Goal: Information Seeking & Learning: Learn about a topic

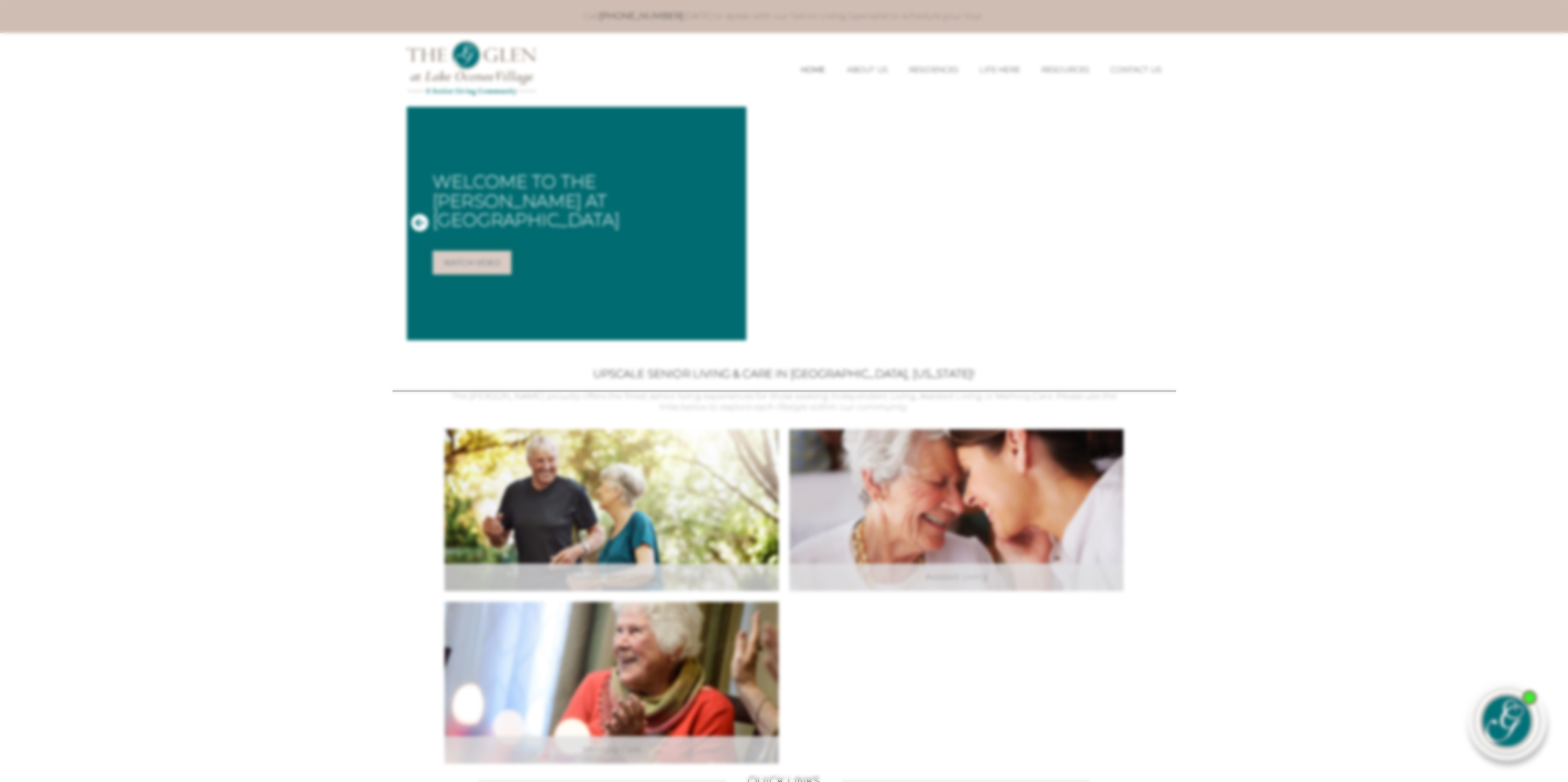
click at [226, 442] on div at bounding box center [784, 391] width 1568 height 782
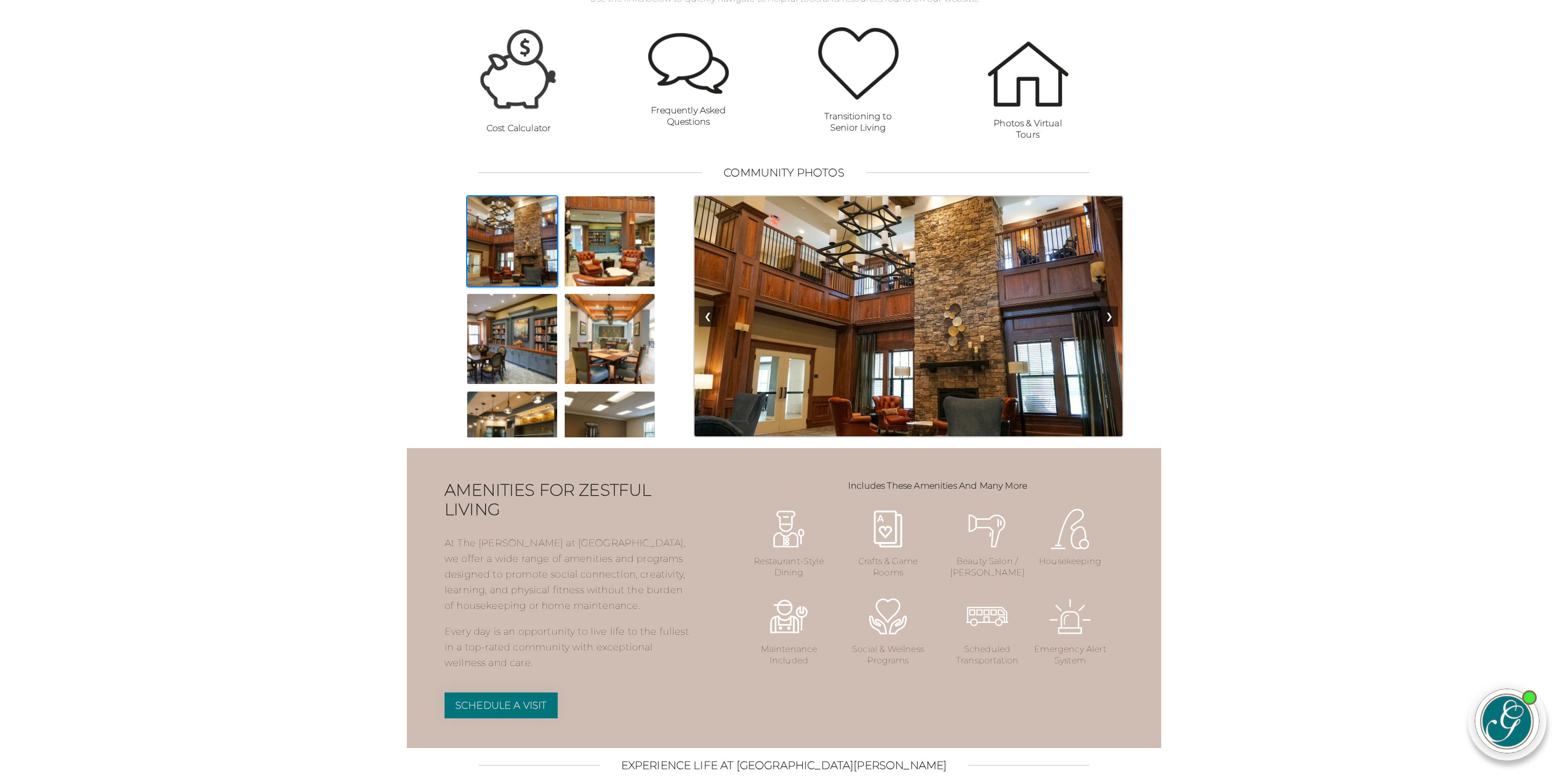
scroll to position [812, 0]
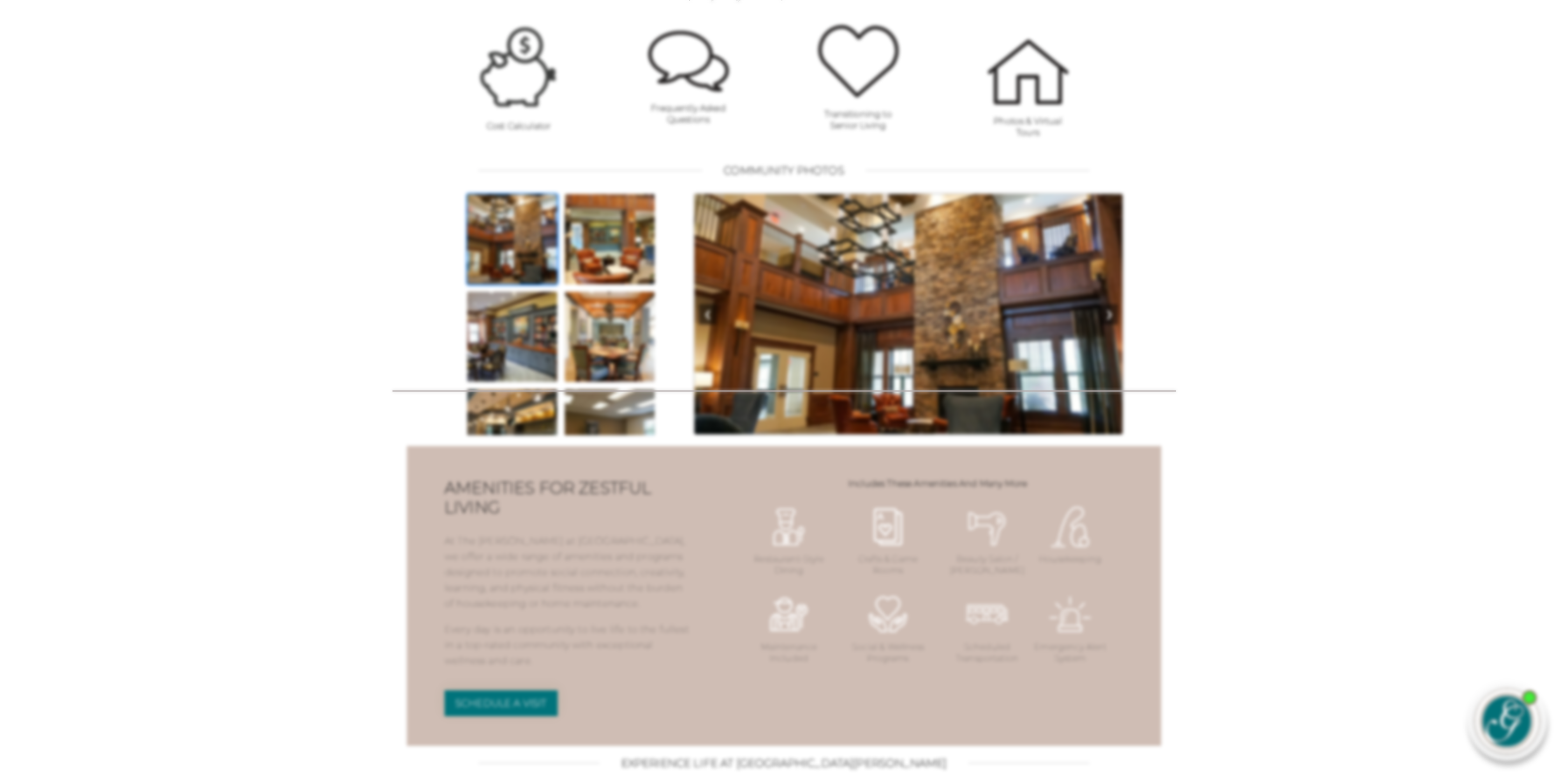
click at [1351, 579] on div at bounding box center [784, 391] width 1568 height 782
click at [317, 580] on div at bounding box center [784, 391] width 1568 height 782
click at [583, 346] on img at bounding box center [609, 336] width 92 height 92
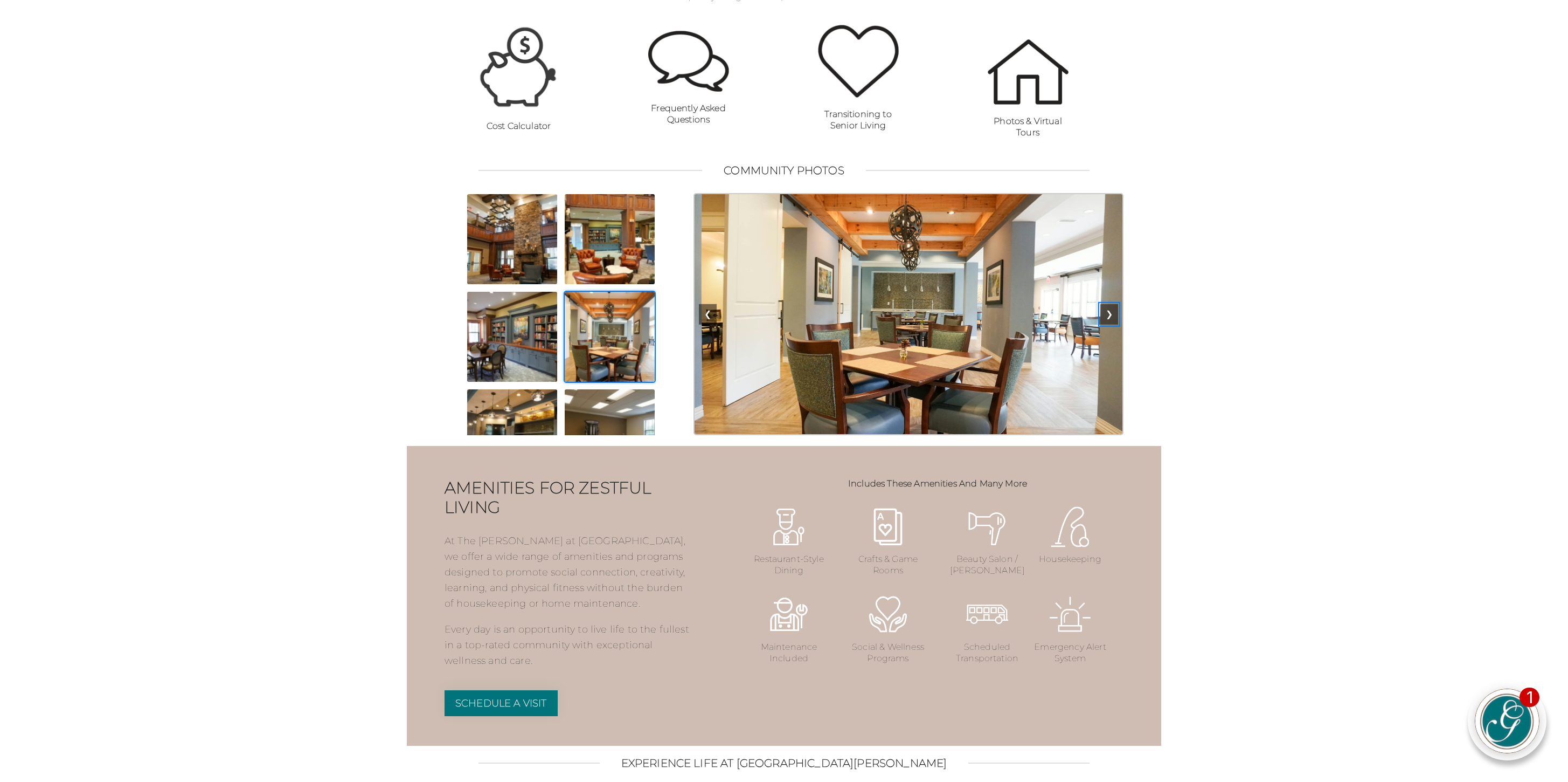
click at [1111, 325] on button "❯" at bounding box center [1109, 314] width 17 height 21
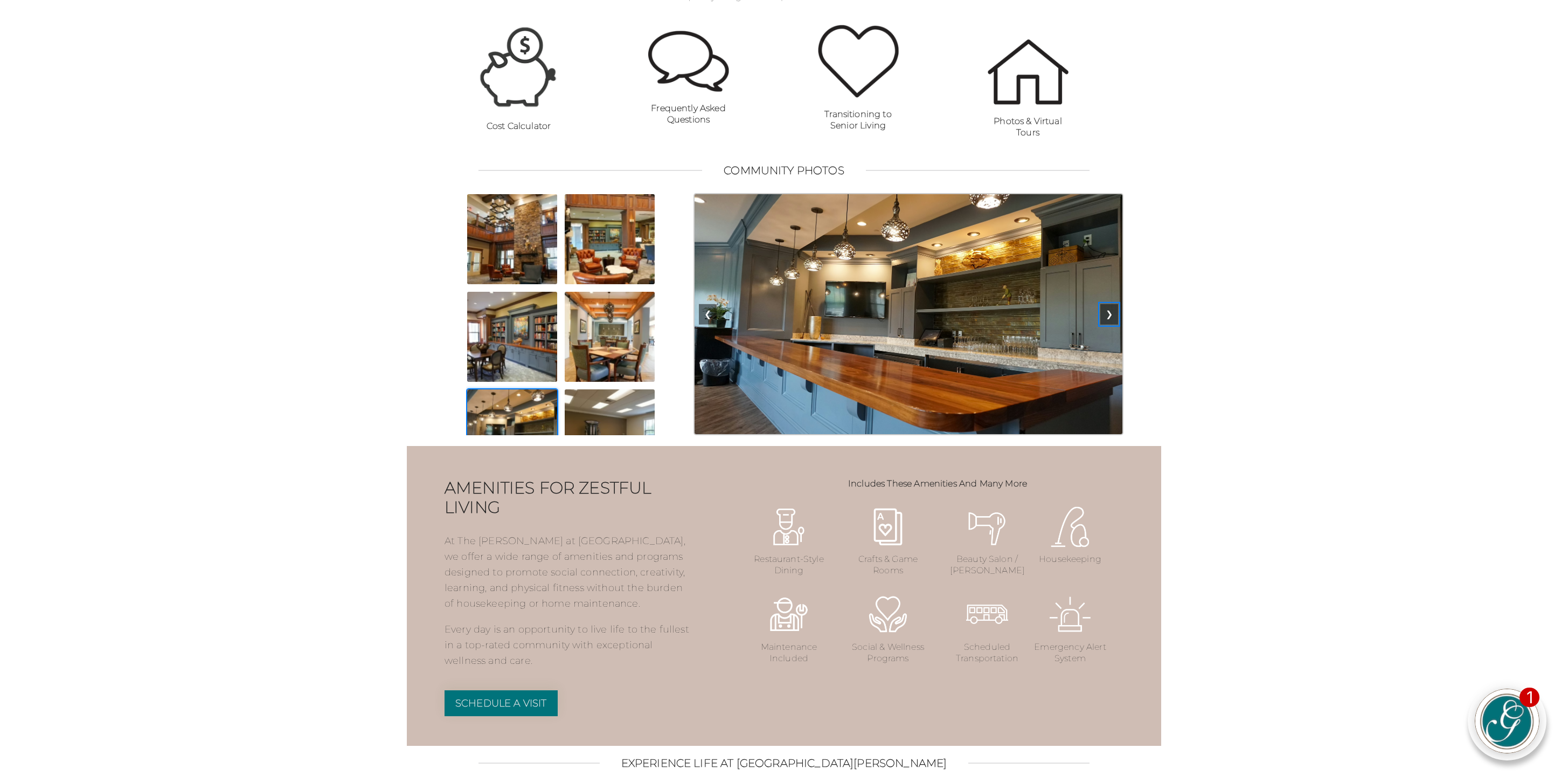
click at [1111, 325] on button "❯" at bounding box center [1109, 314] width 17 height 21
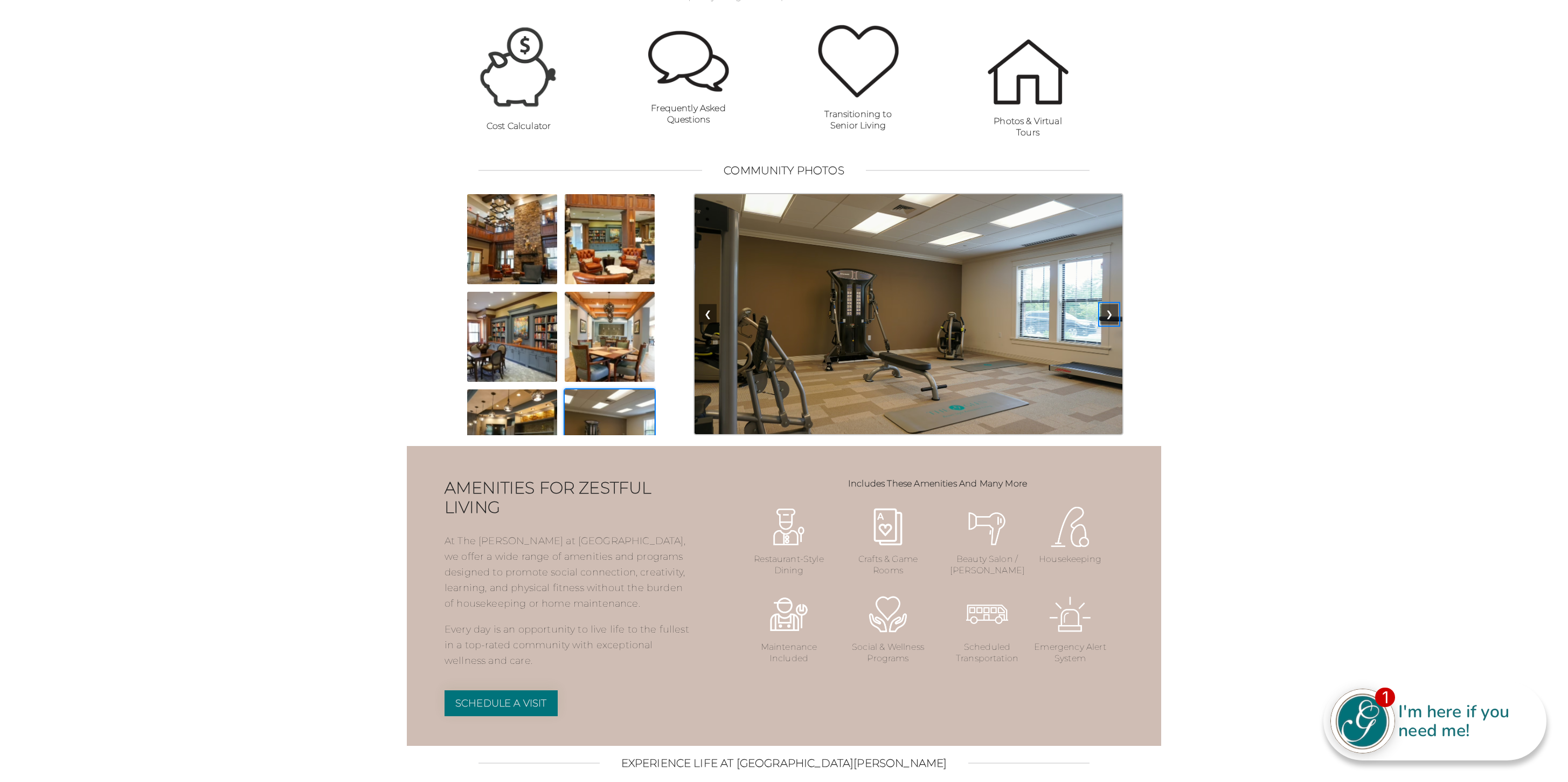
click at [1111, 325] on button "❯" at bounding box center [1109, 314] width 17 height 21
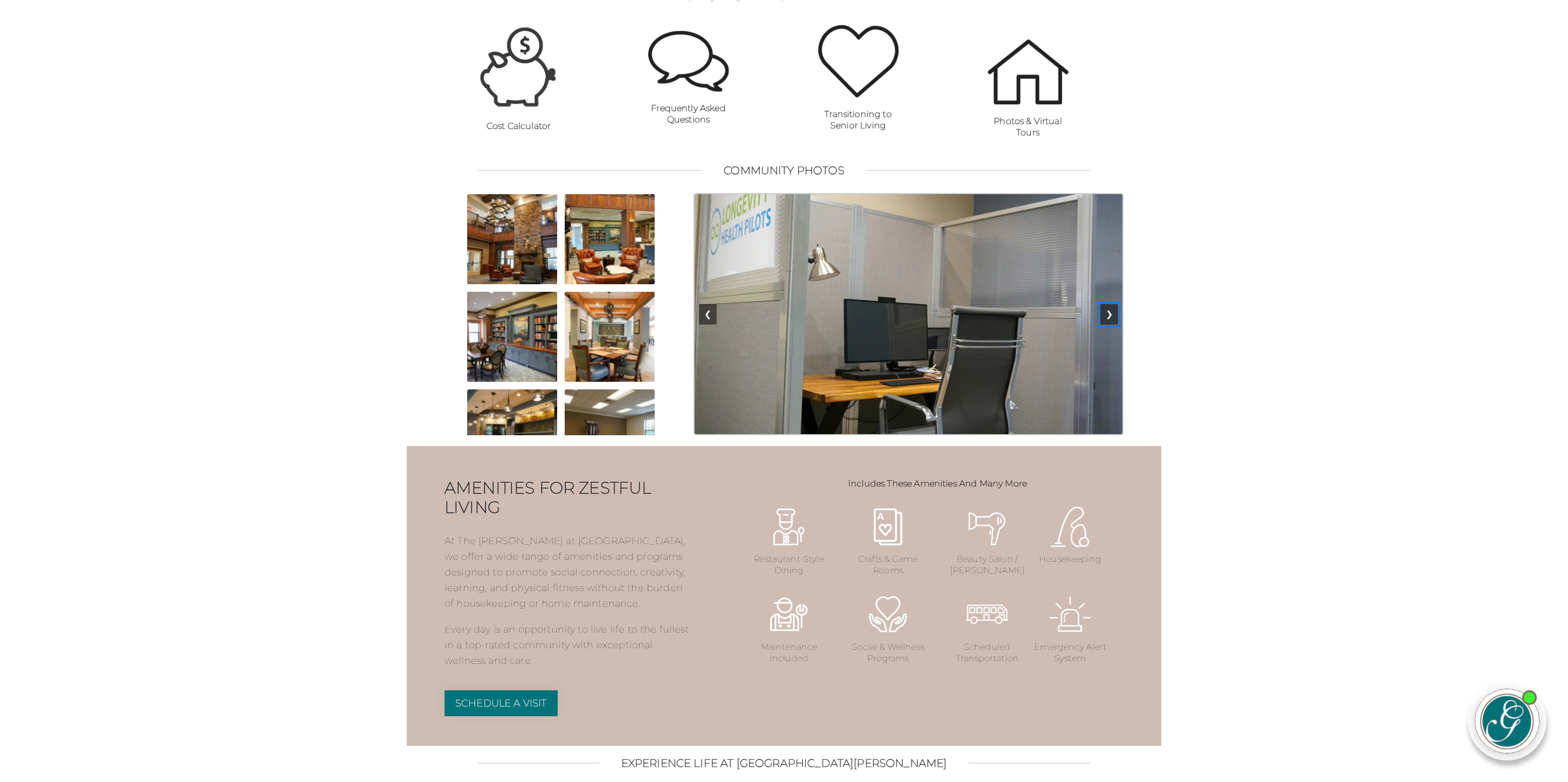
click at [1111, 325] on button "❯" at bounding box center [1109, 314] width 17 height 21
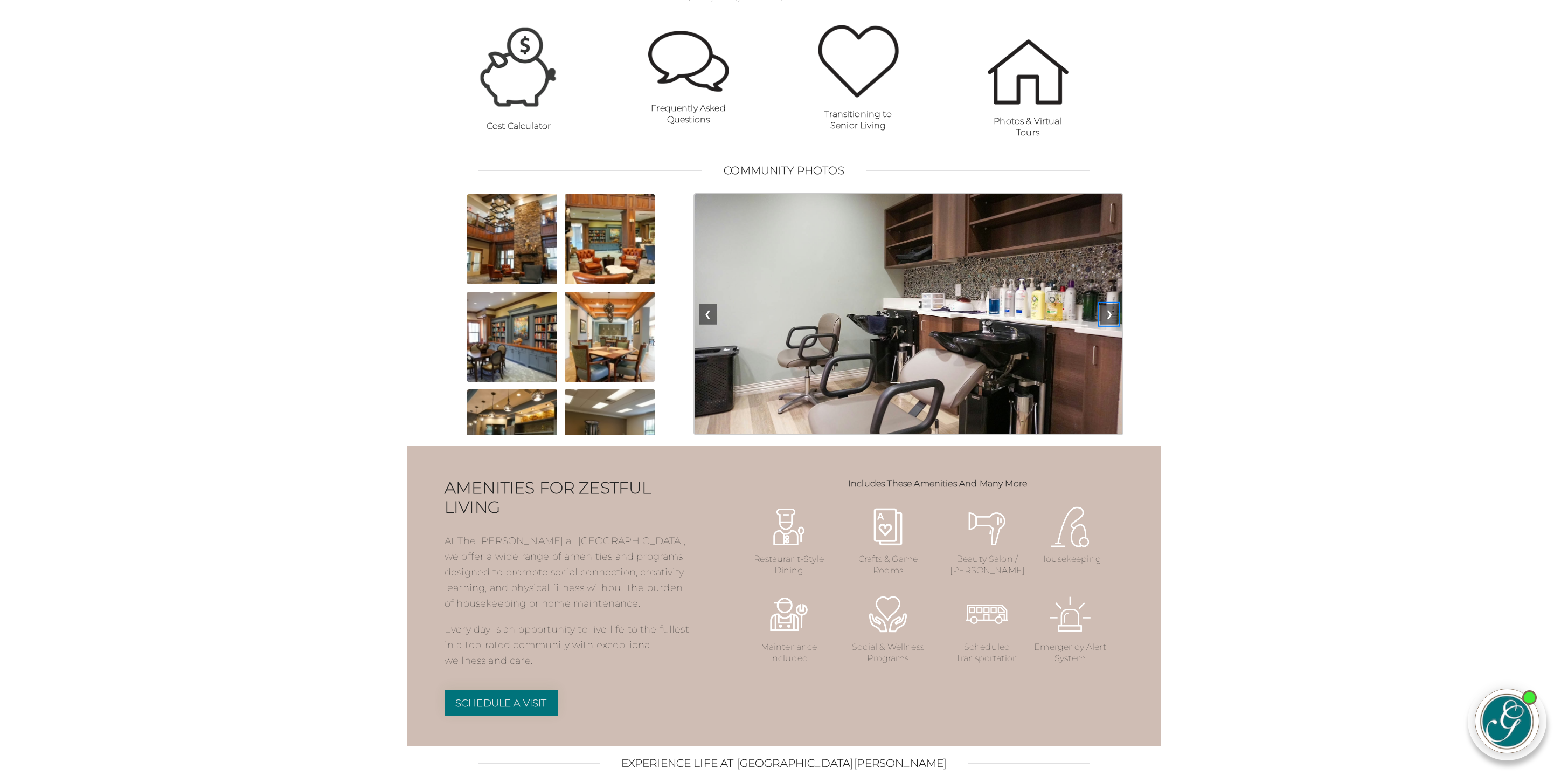
click at [1111, 325] on button "❯" at bounding box center [1109, 314] width 17 height 21
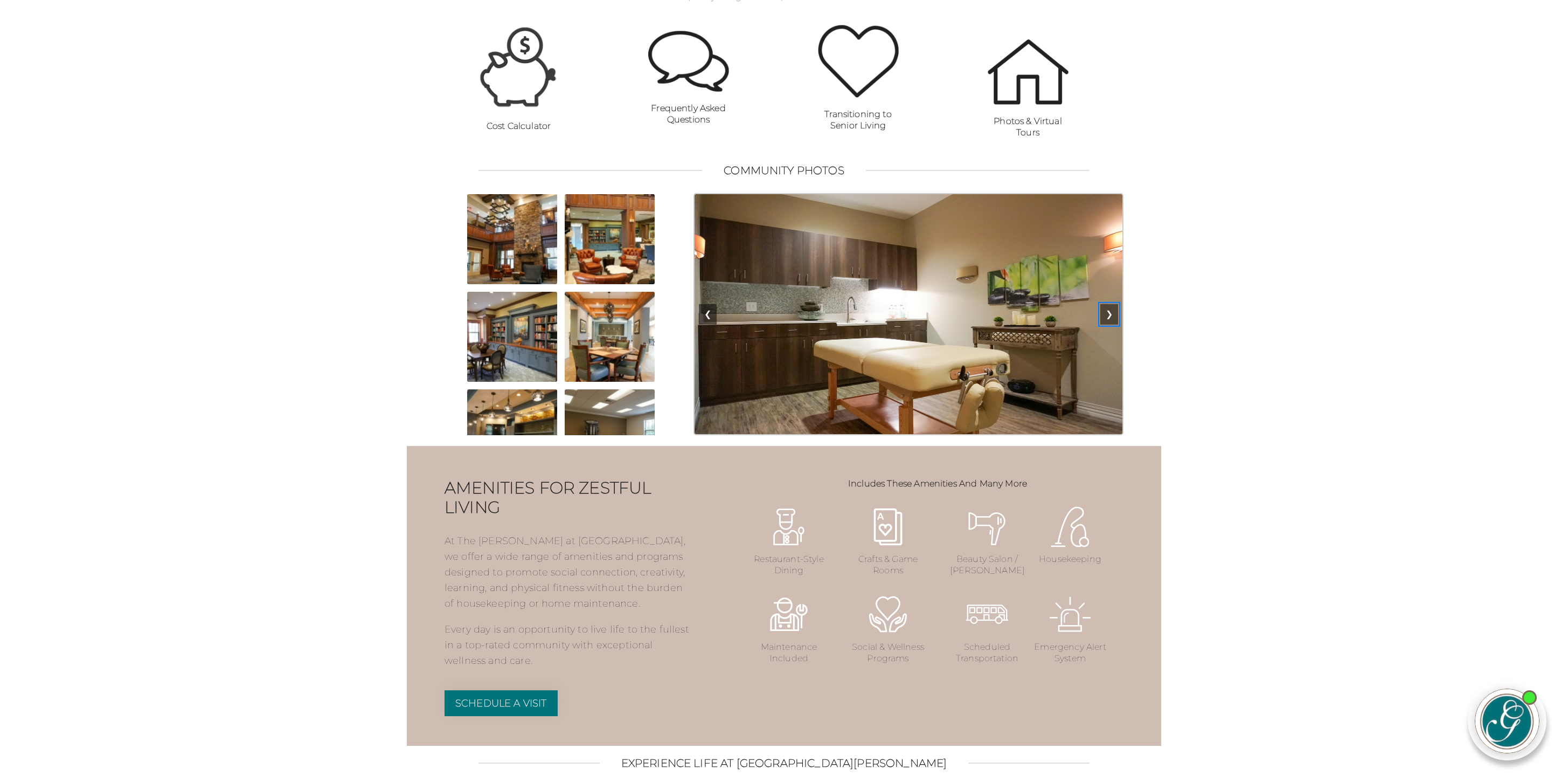
click at [1111, 325] on button "❯" at bounding box center [1109, 314] width 17 height 21
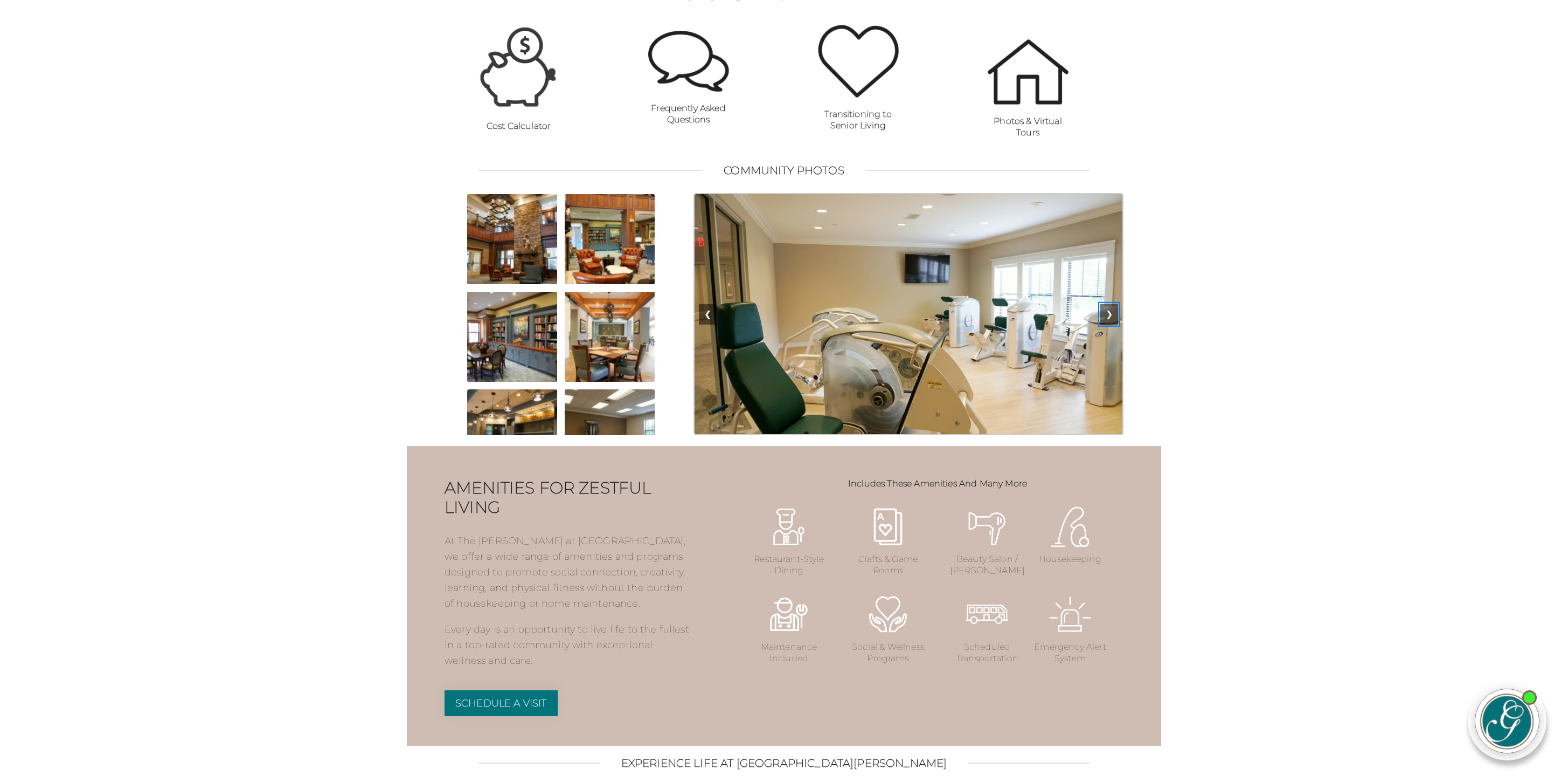
click at [1111, 325] on button "❯" at bounding box center [1109, 314] width 17 height 21
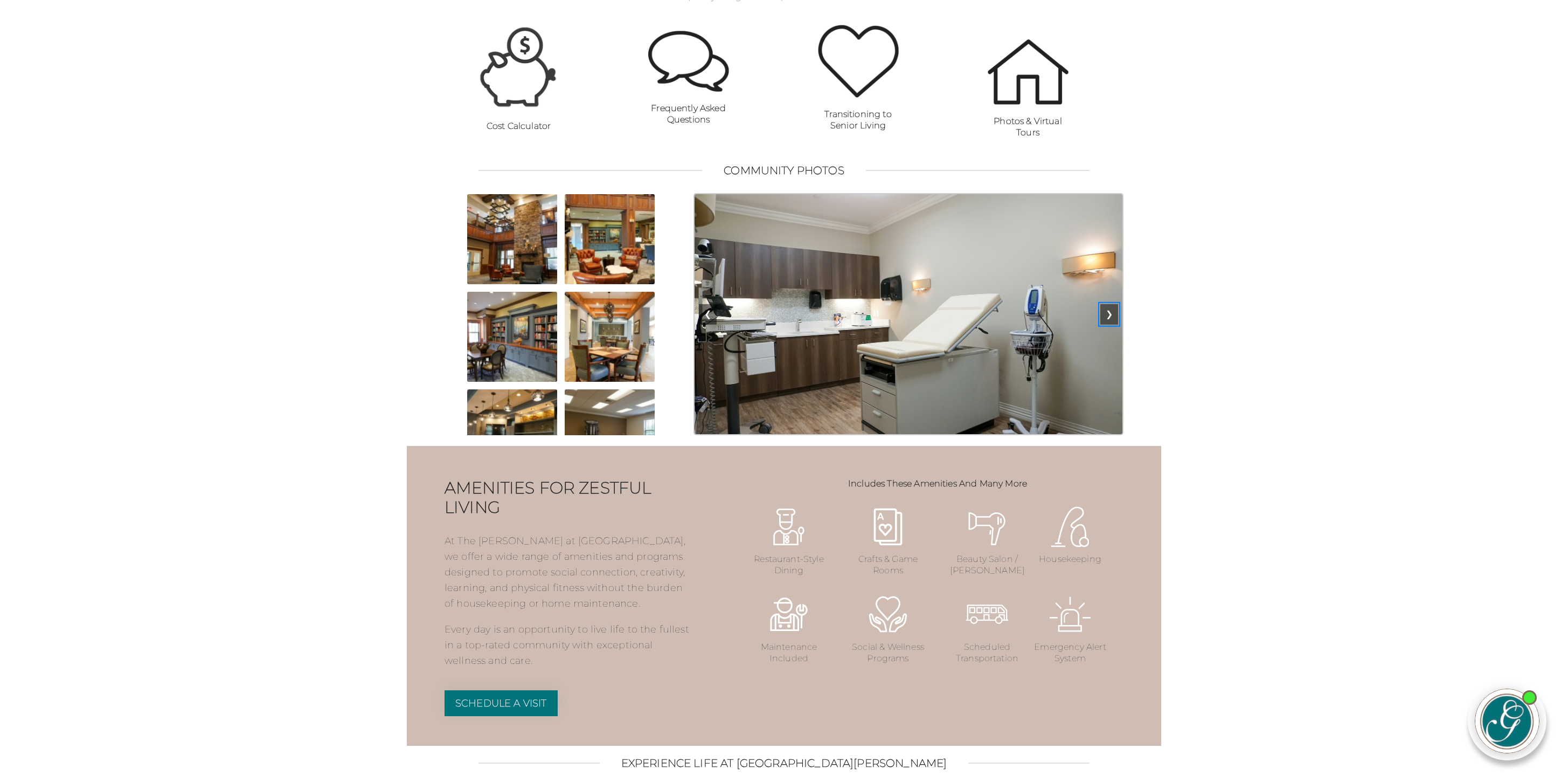
click at [1111, 325] on button "❯" at bounding box center [1109, 314] width 17 height 21
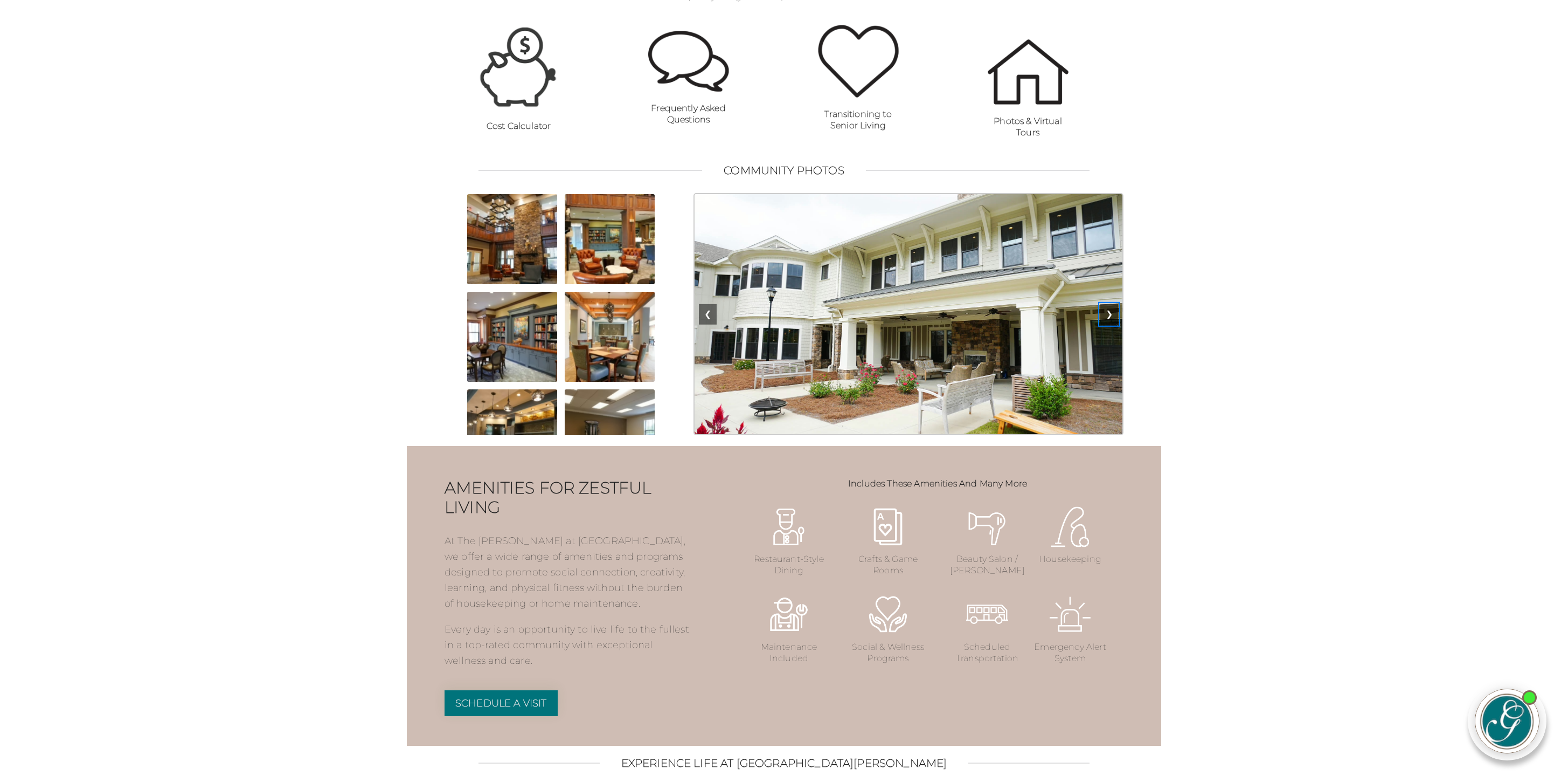
click at [1111, 325] on button "❯" at bounding box center [1109, 314] width 17 height 21
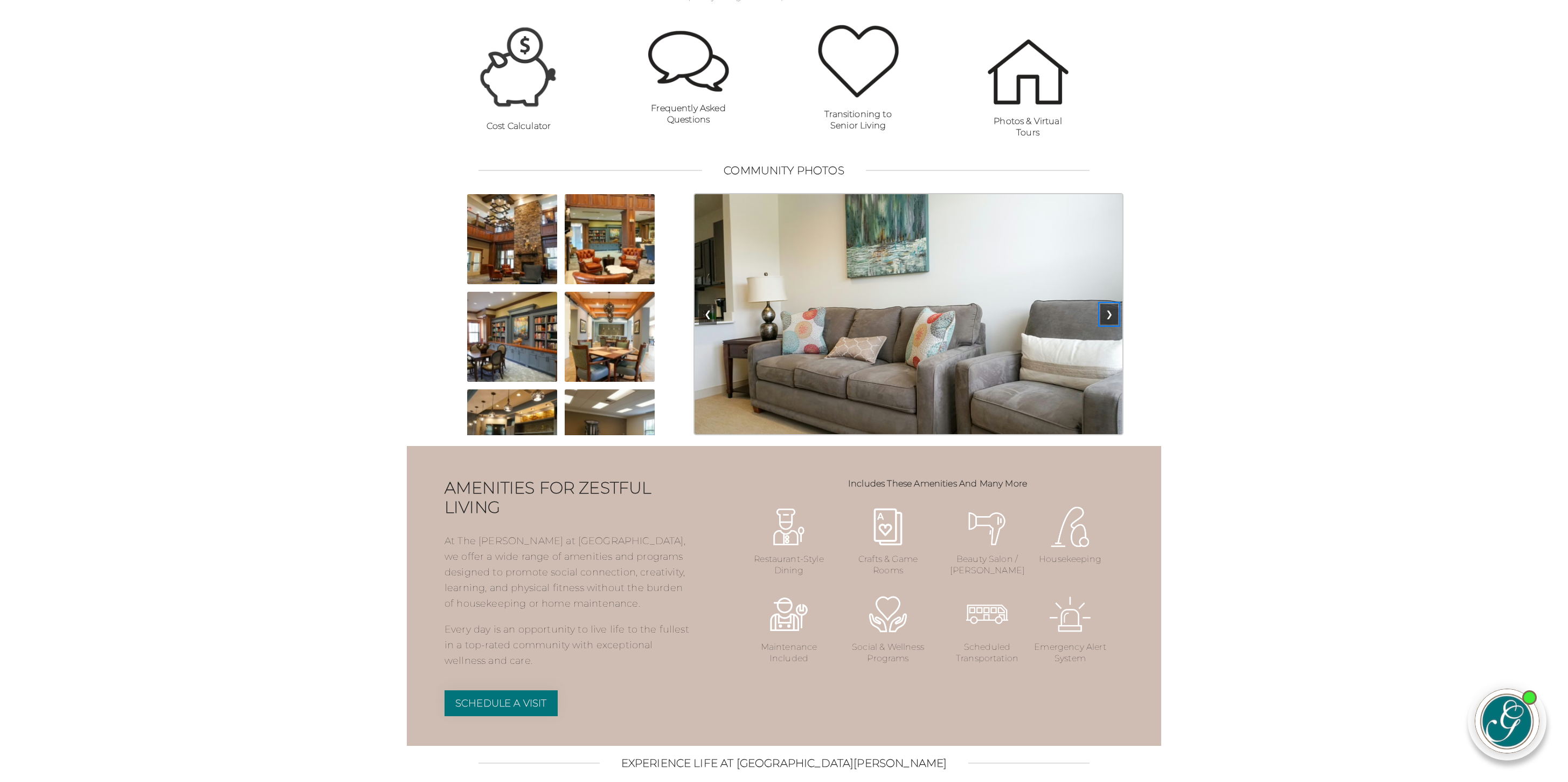
click at [1111, 325] on button "❯" at bounding box center [1109, 314] width 17 height 21
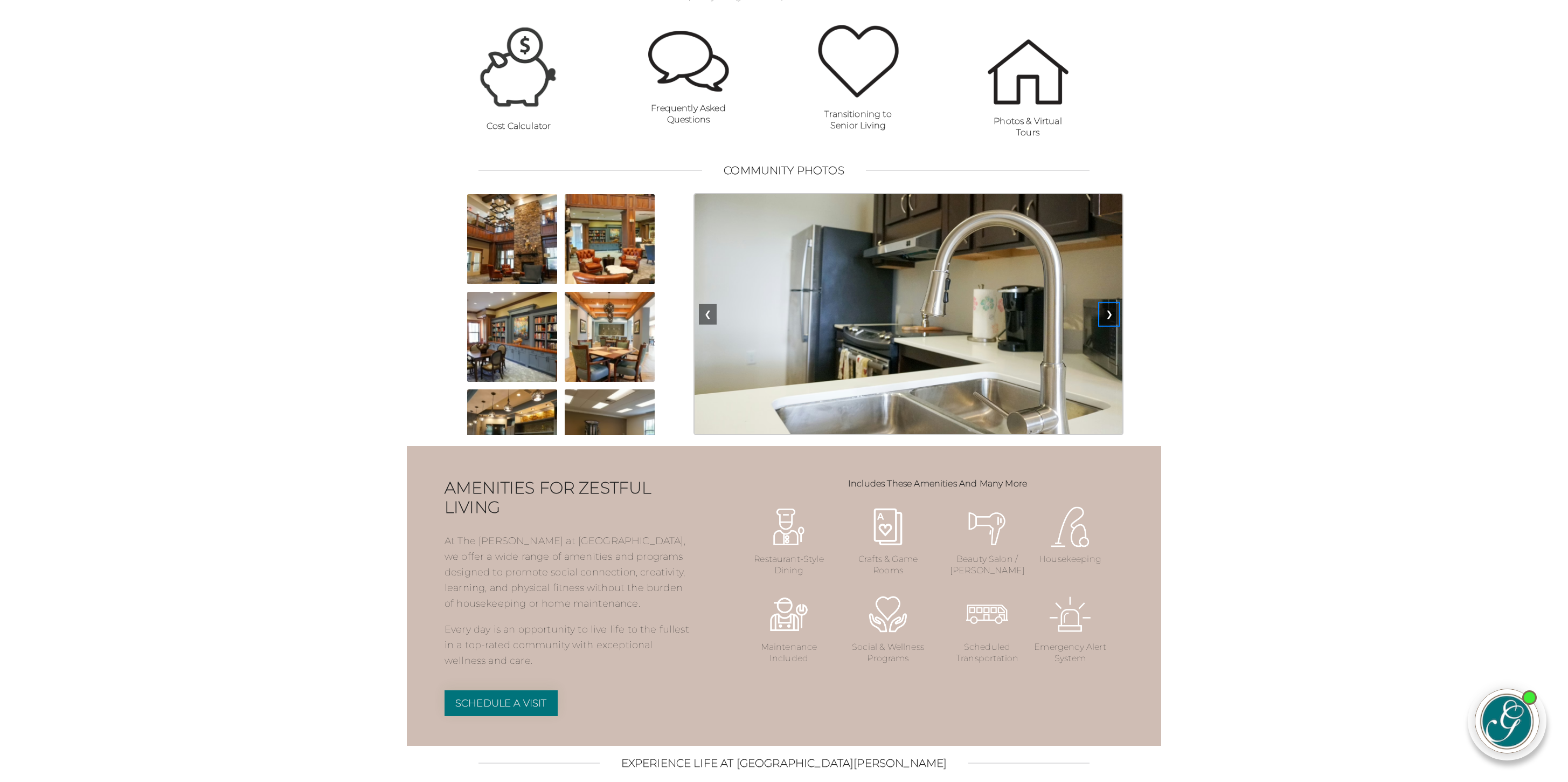
click at [1111, 325] on button "❯" at bounding box center [1109, 314] width 17 height 21
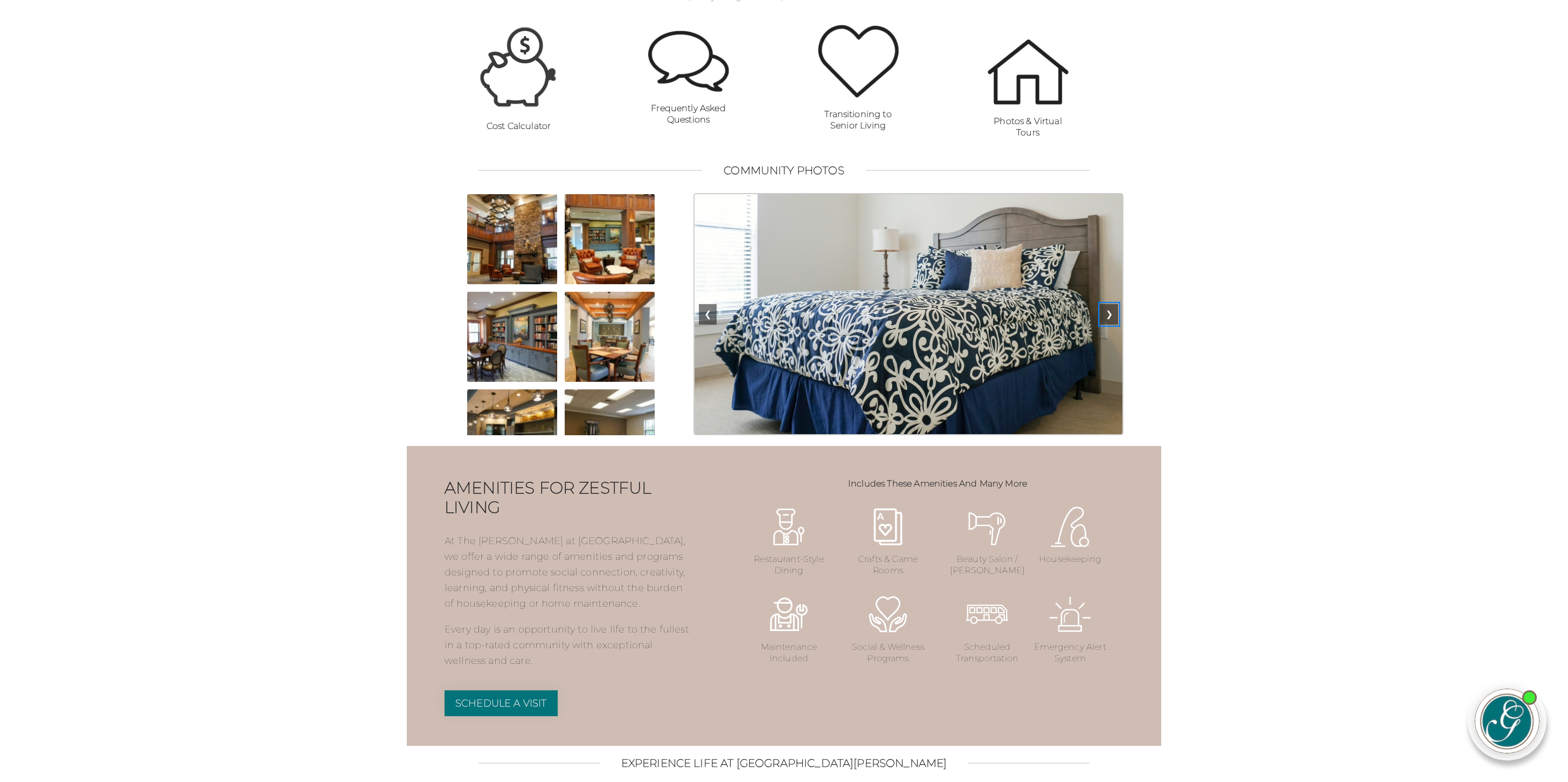
click at [1111, 325] on button "❯" at bounding box center [1109, 314] width 17 height 21
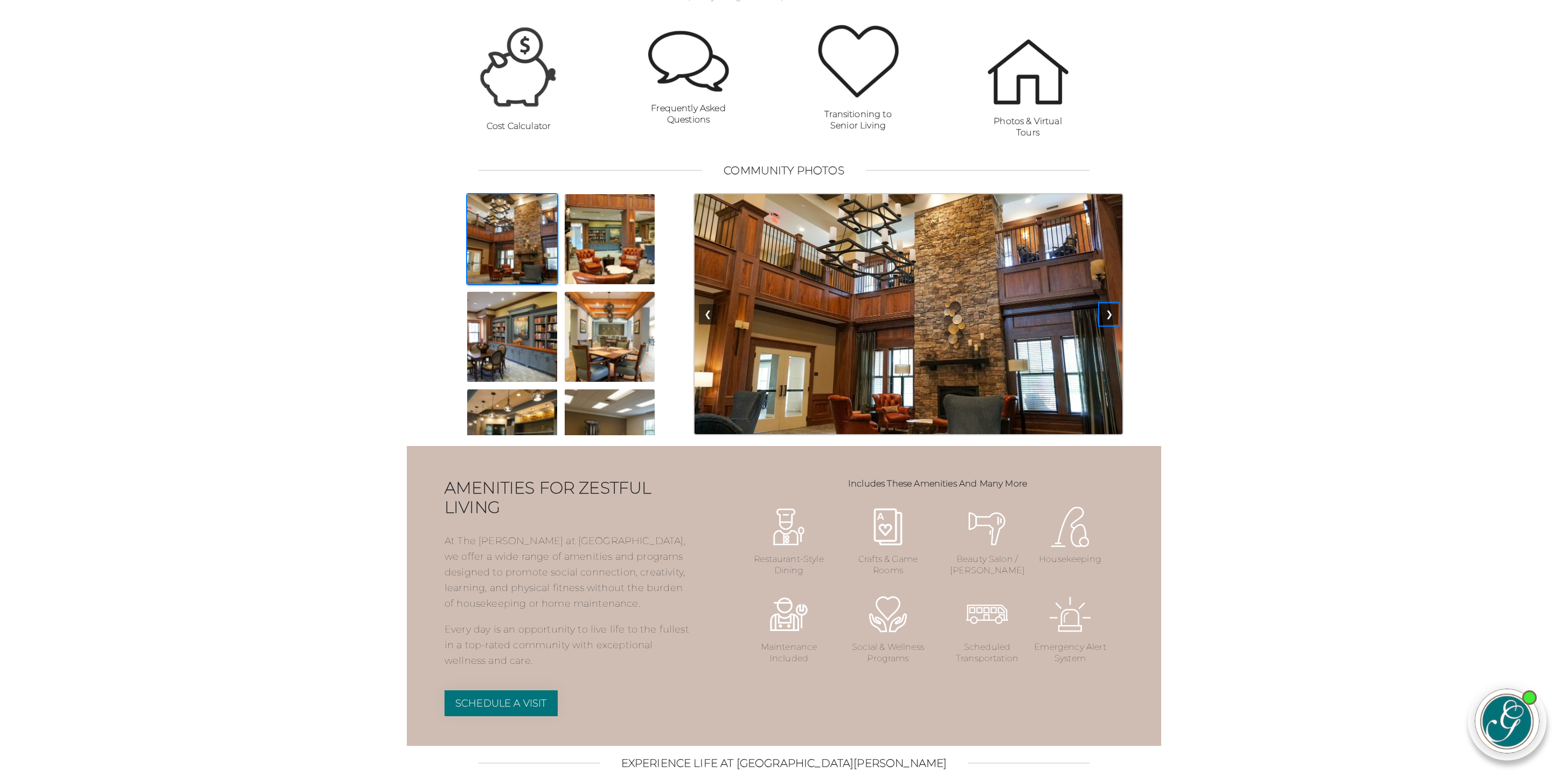
click at [1111, 325] on button "❯" at bounding box center [1109, 314] width 17 height 21
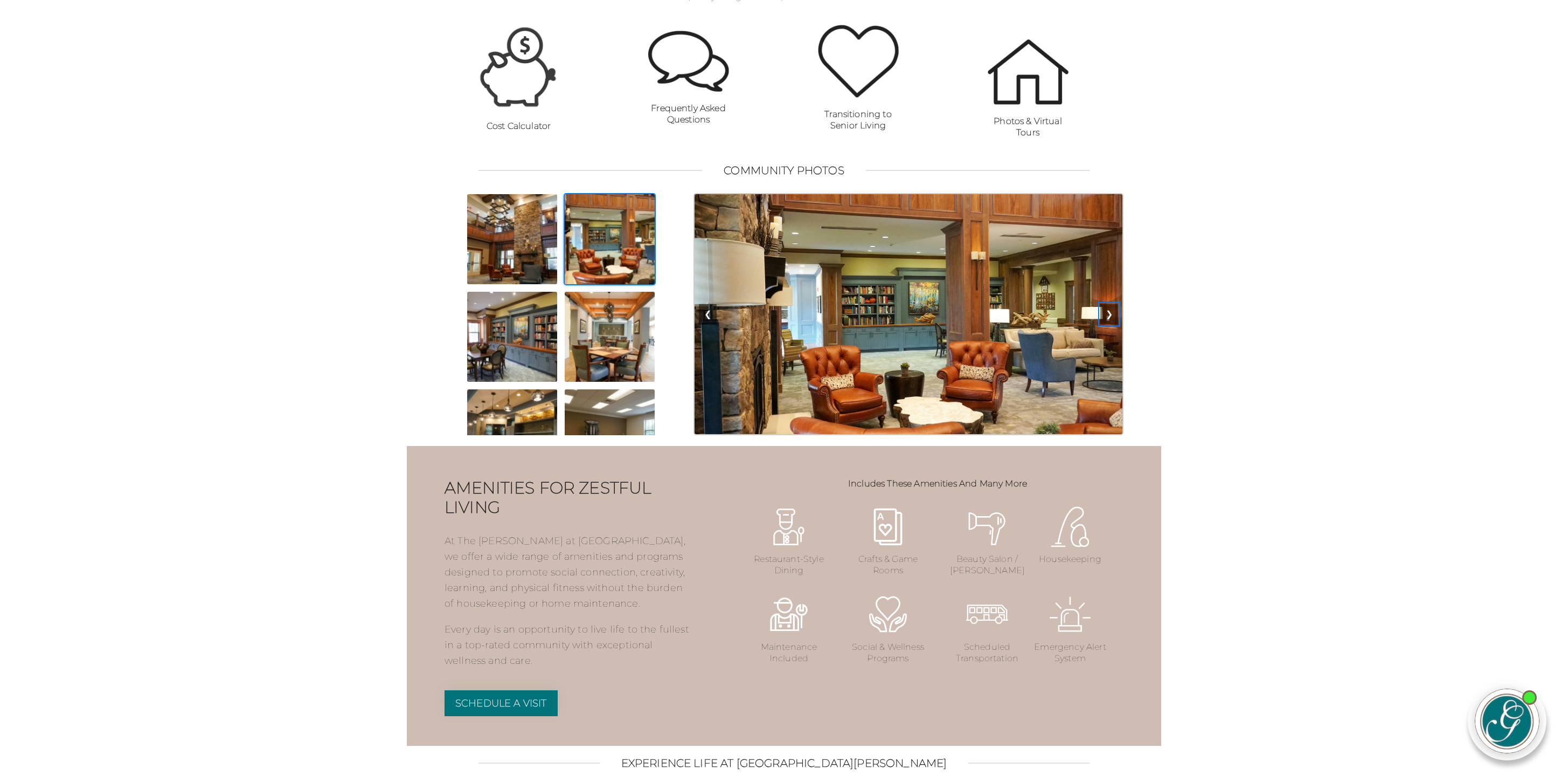
click at [1111, 325] on button "❯" at bounding box center [1109, 314] width 17 height 21
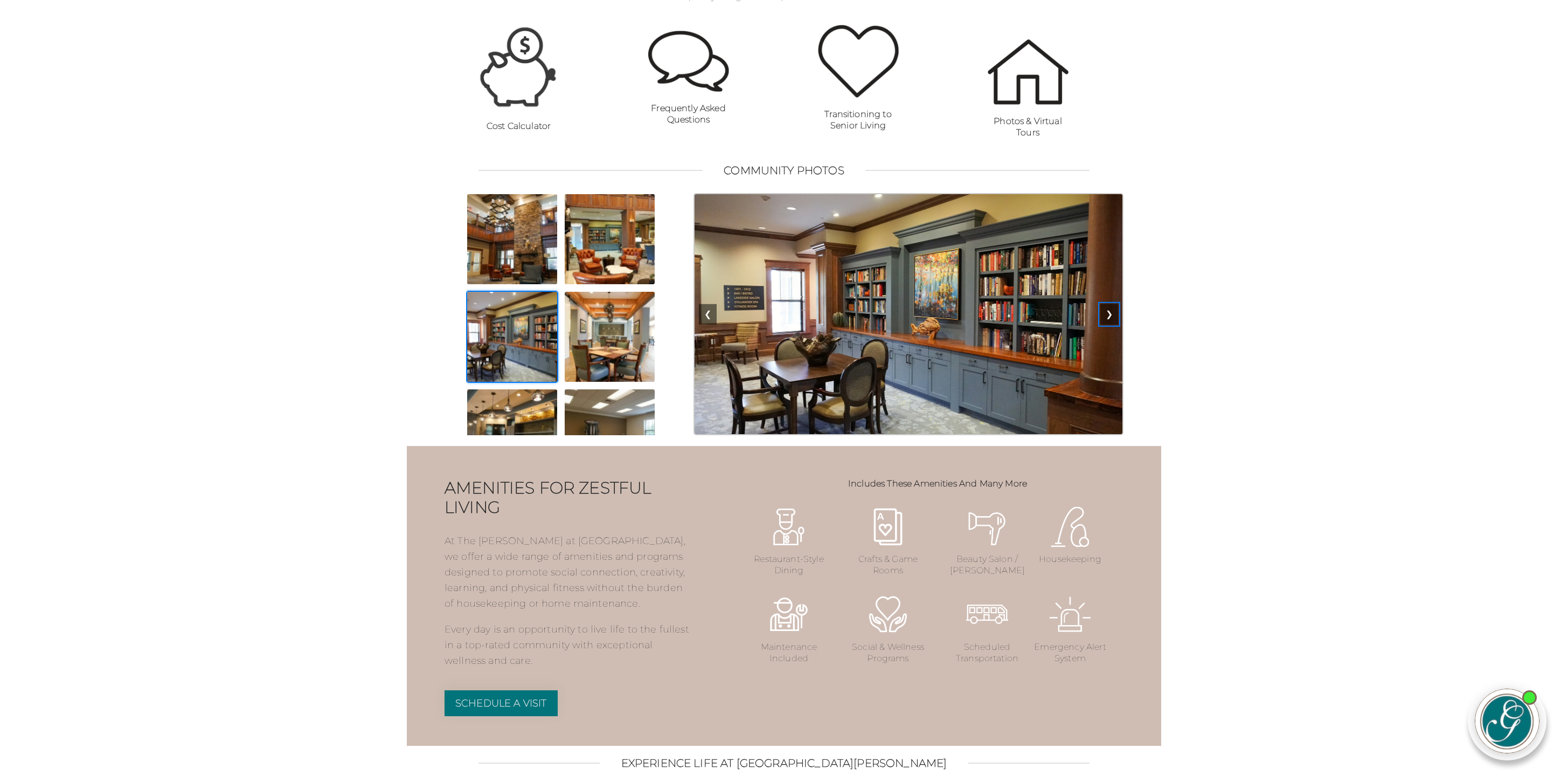
click at [1111, 325] on button "❯" at bounding box center [1109, 314] width 17 height 21
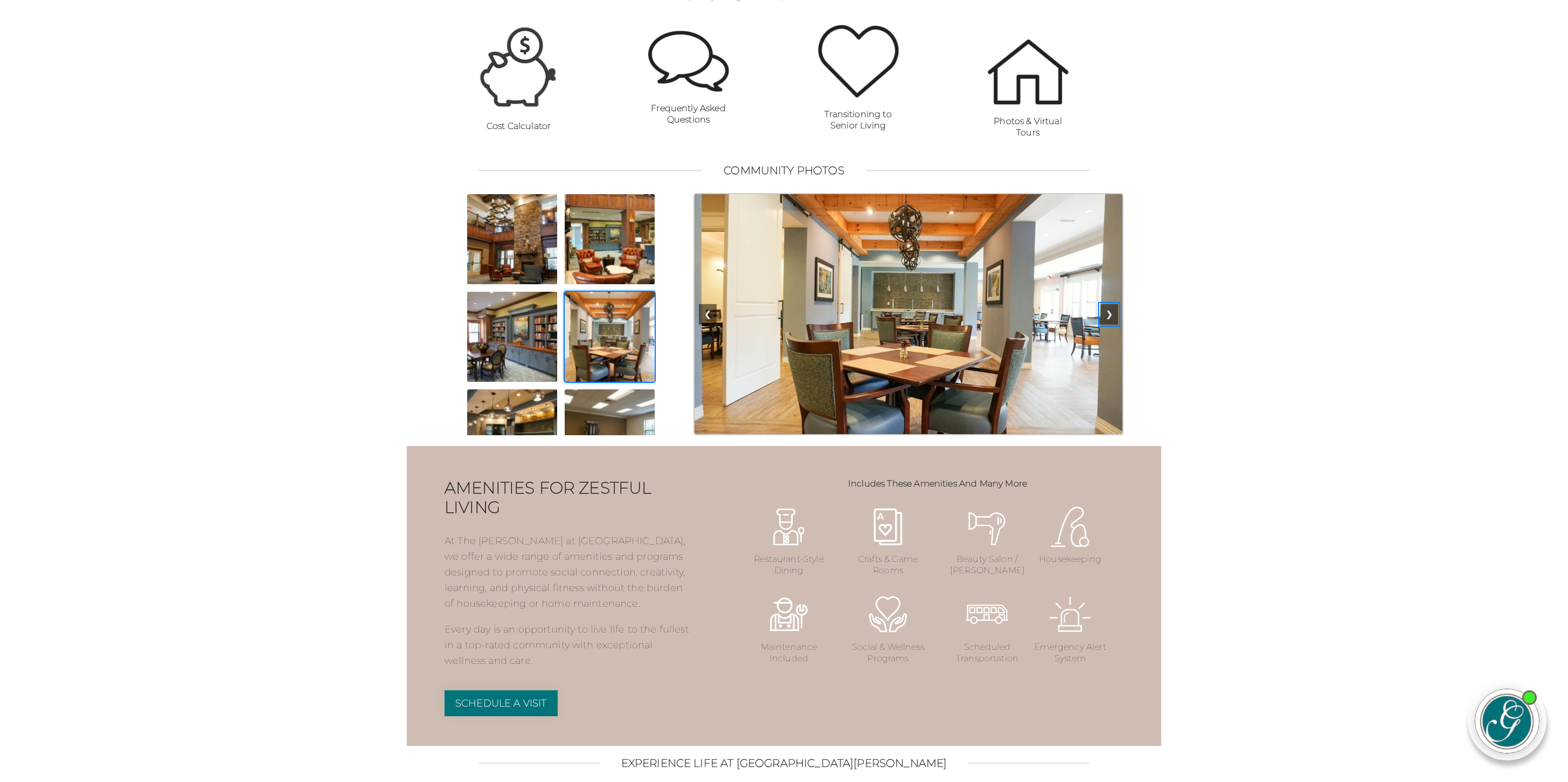
click at [1111, 325] on button "❯" at bounding box center [1109, 314] width 17 height 21
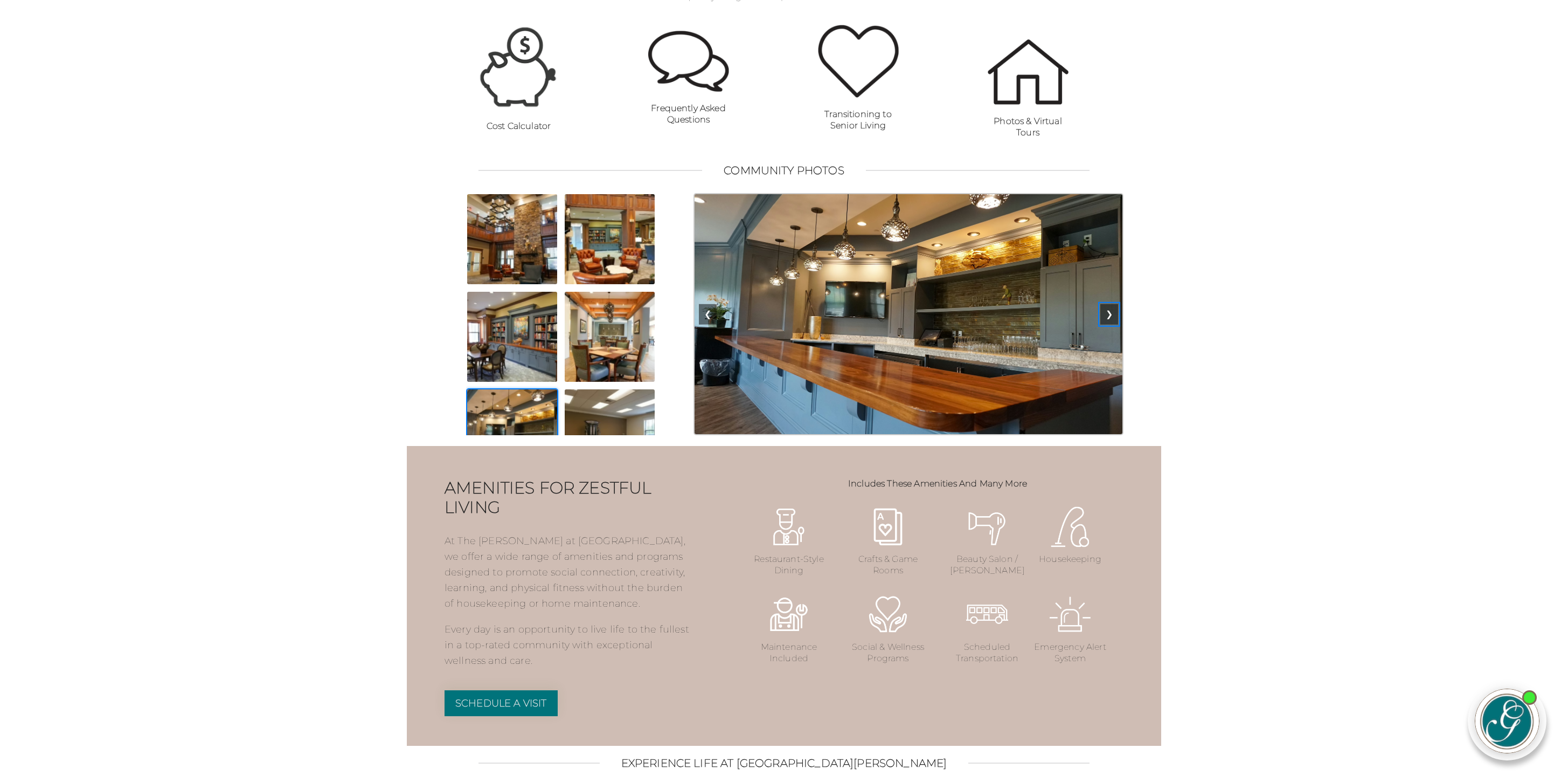
click at [1111, 325] on button "❯" at bounding box center [1109, 314] width 17 height 21
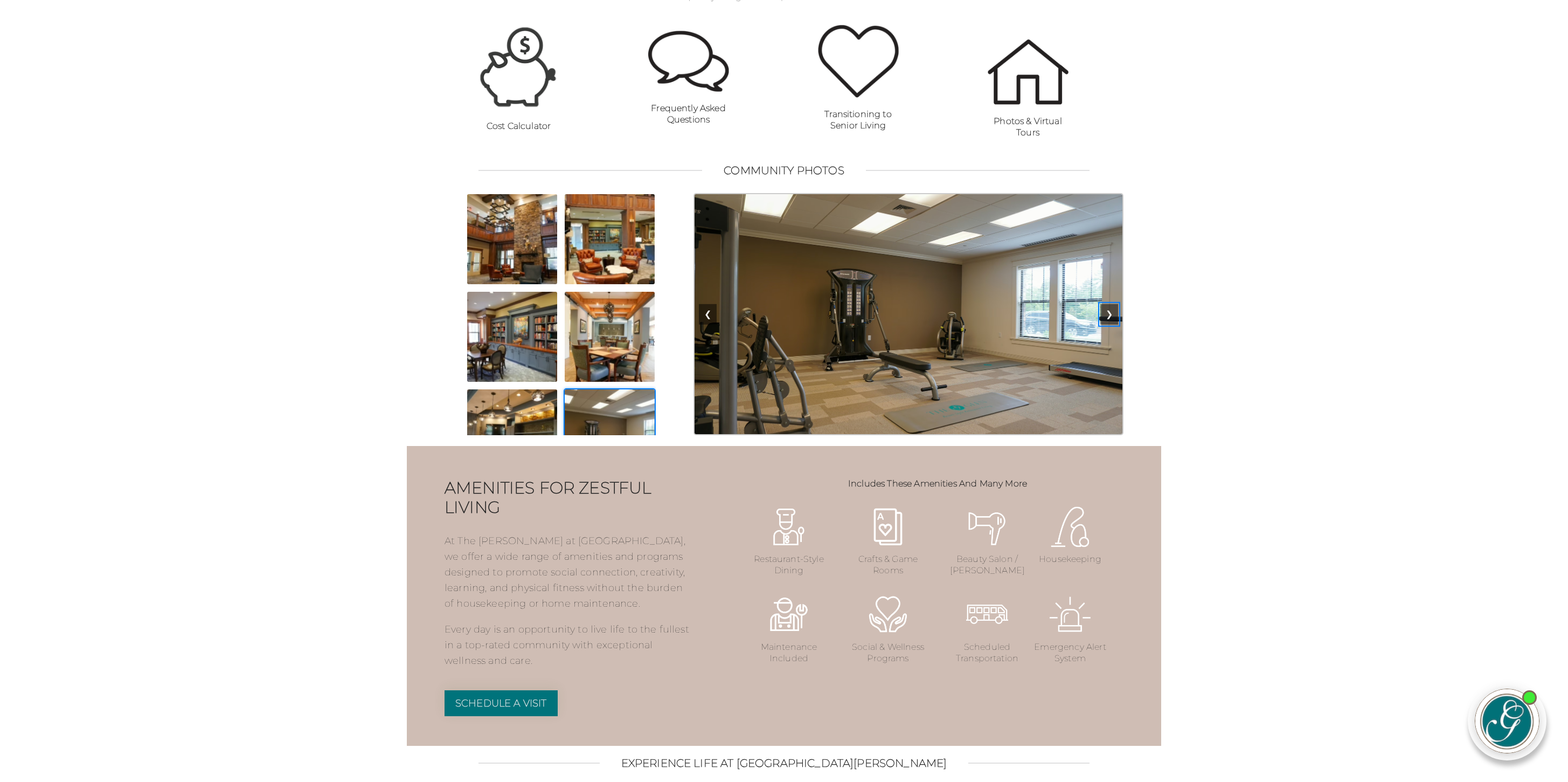
click at [1111, 325] on button "❯" at bounding box center [1109, 314] width 17 height 21
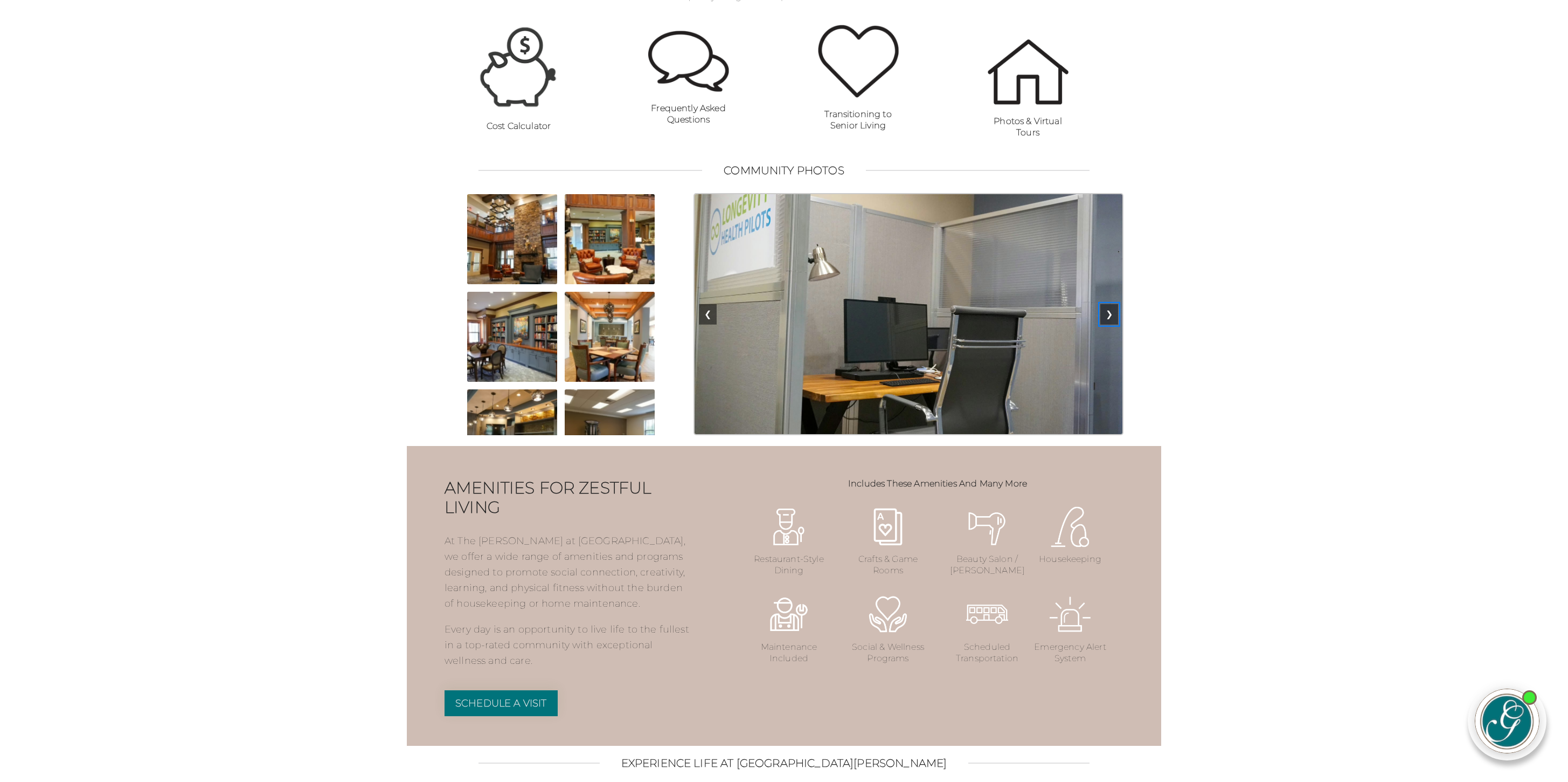
click at [1111, 325] on button "❯" at bounding box center [1109, 314] width 17 height 21
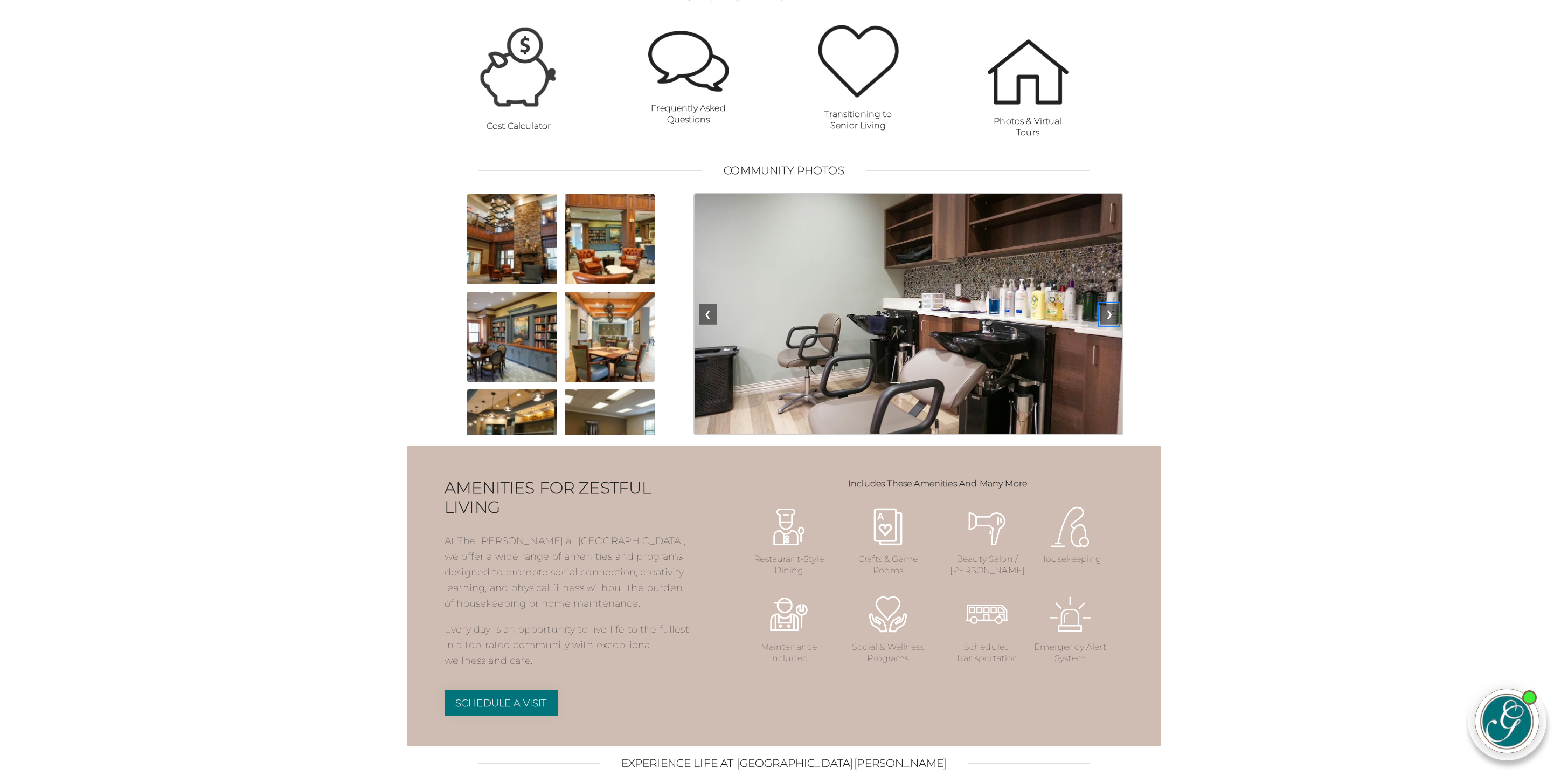
click at [1111, 325] on button "❯" at bounding box center [1109, 314] width 17 height 21
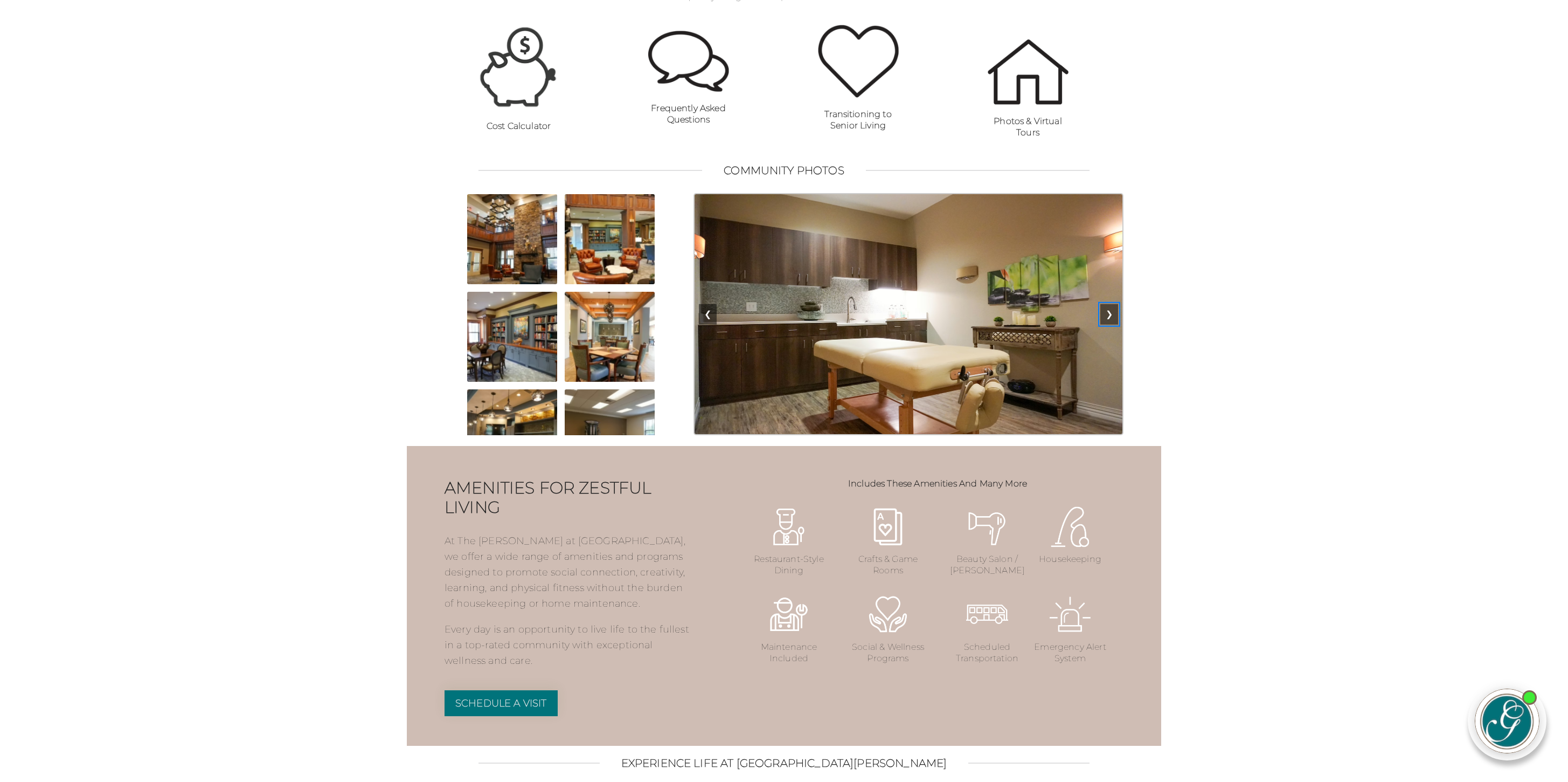
click at [1111, 325] on button "❯" at bounding box center [1109, 314] width 17 height 21
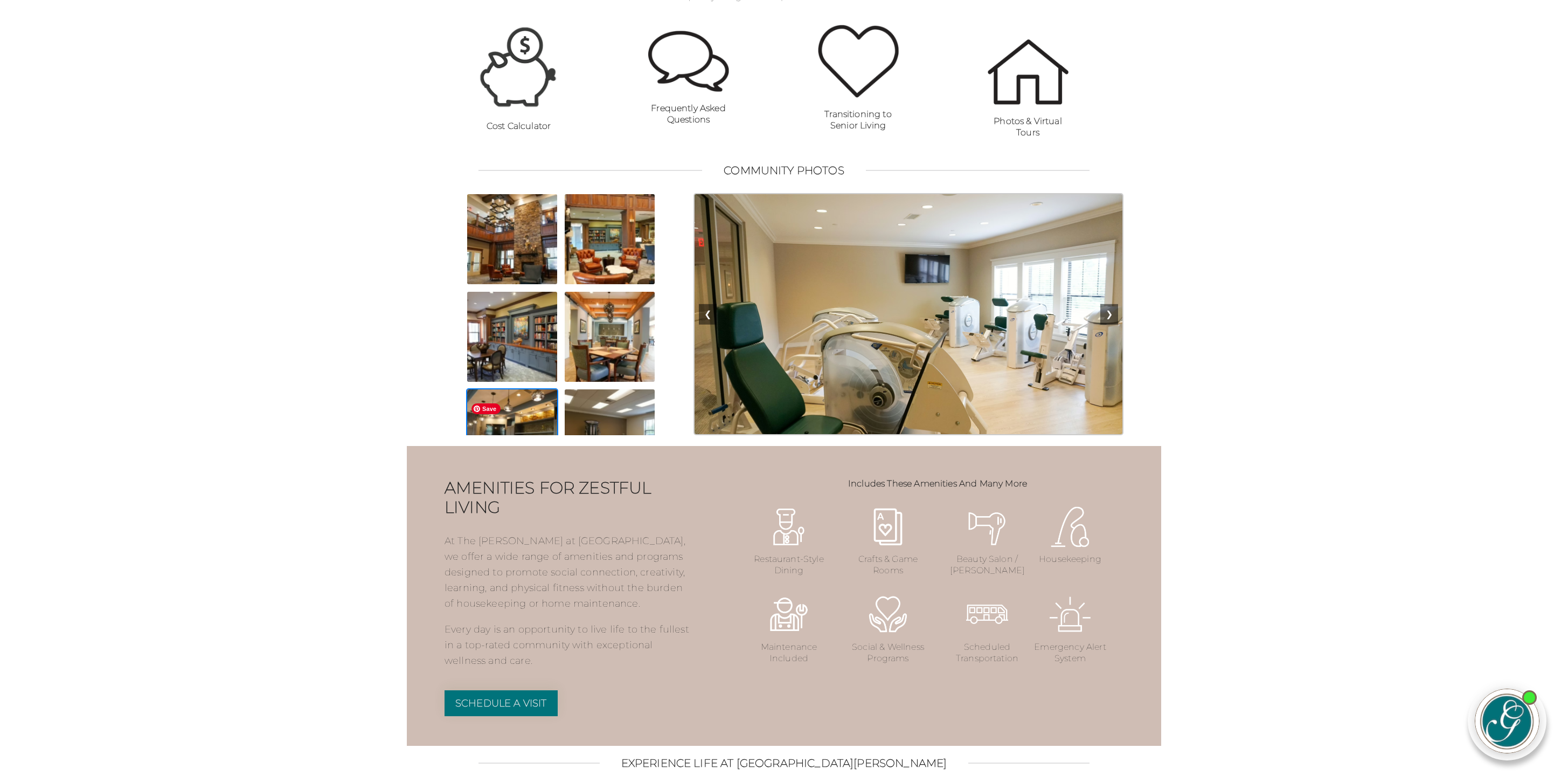
click at [507, 428] on img at bounding box center [512, 434] width 92 height 92
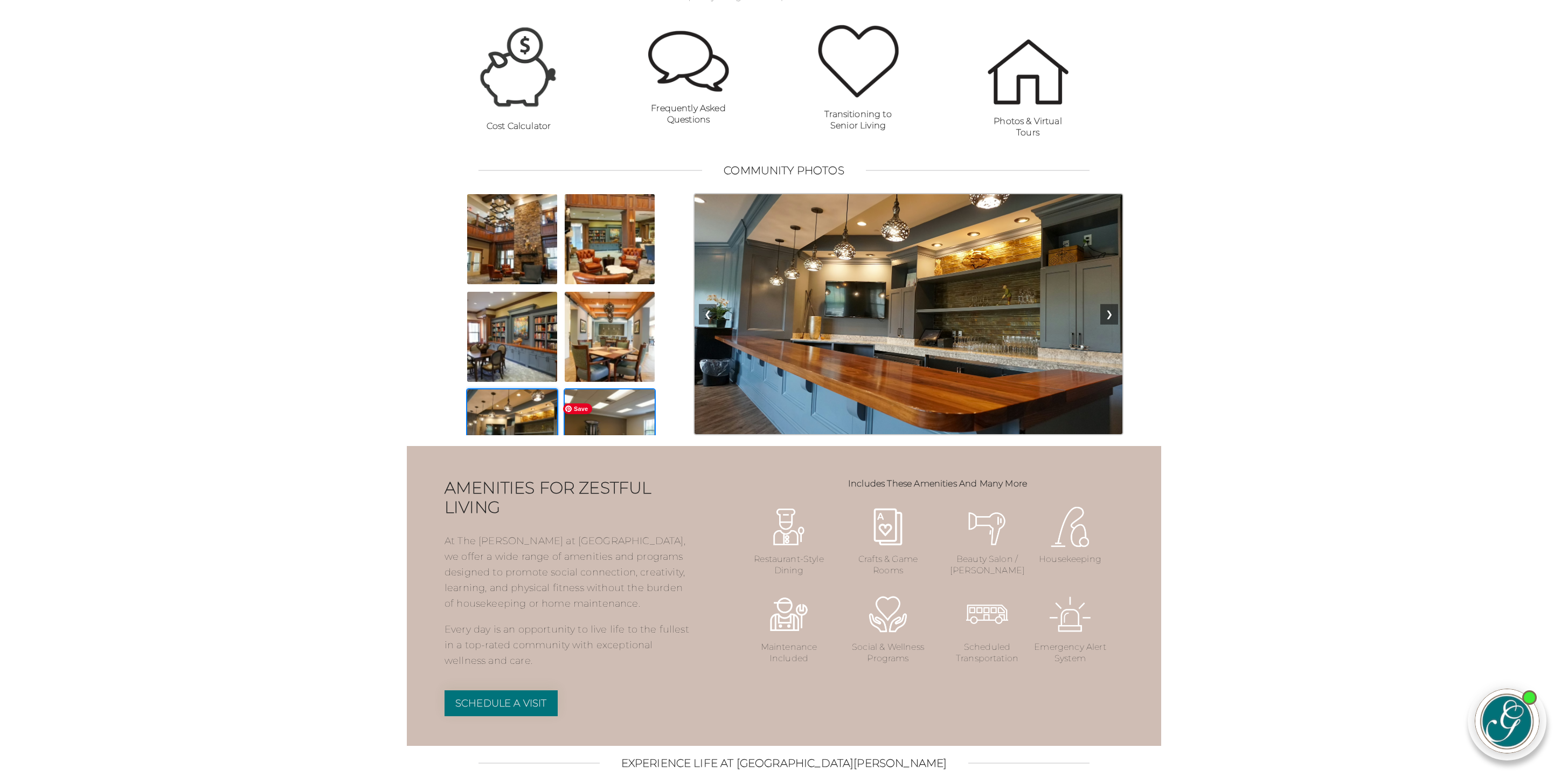
click at [617, 438] on img at bounding box center [609, 434] width 92 height 92
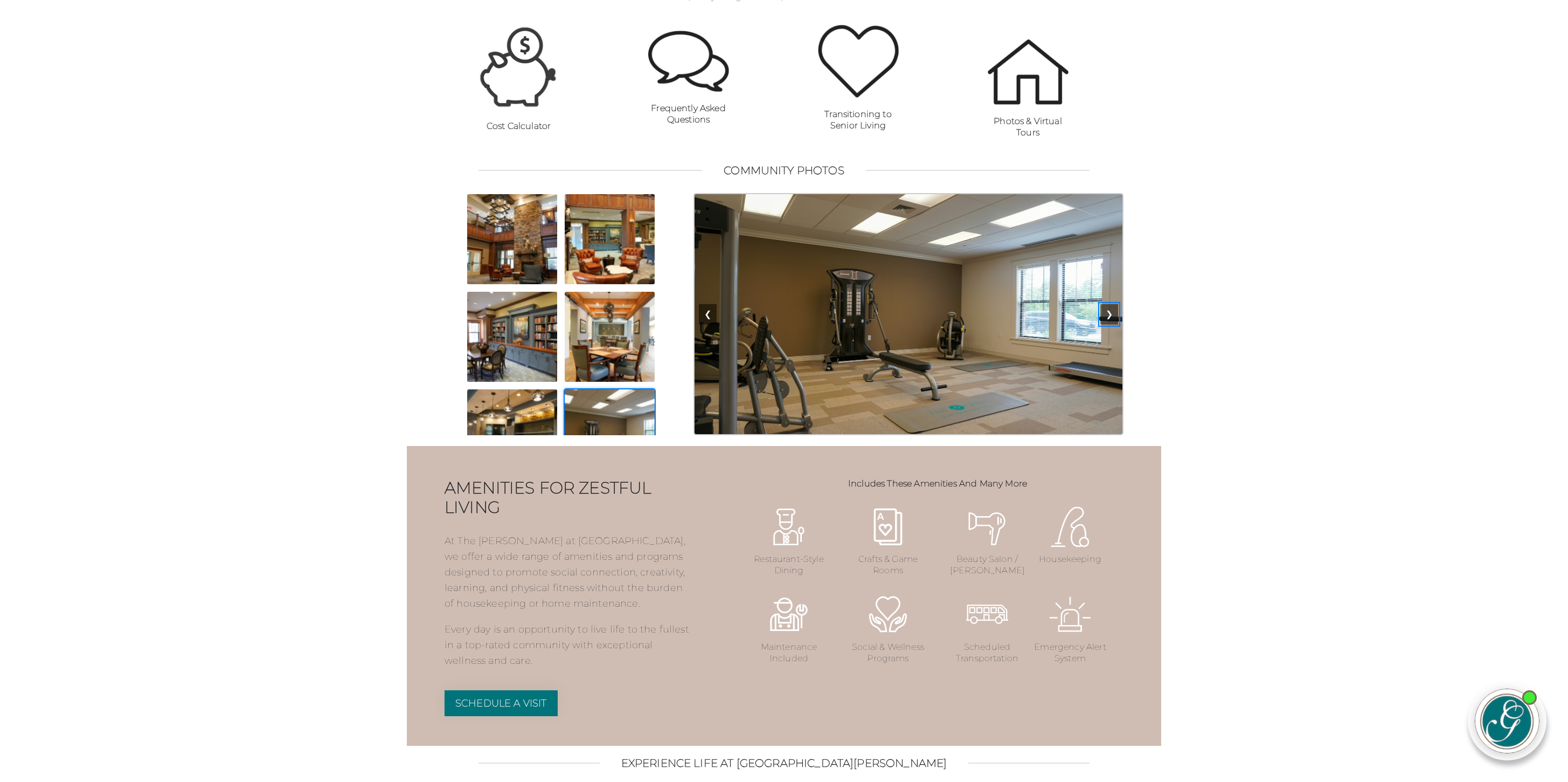
click at [1109, 325] on button "❯" at bounding box center [1109, 314] width 17 height 21
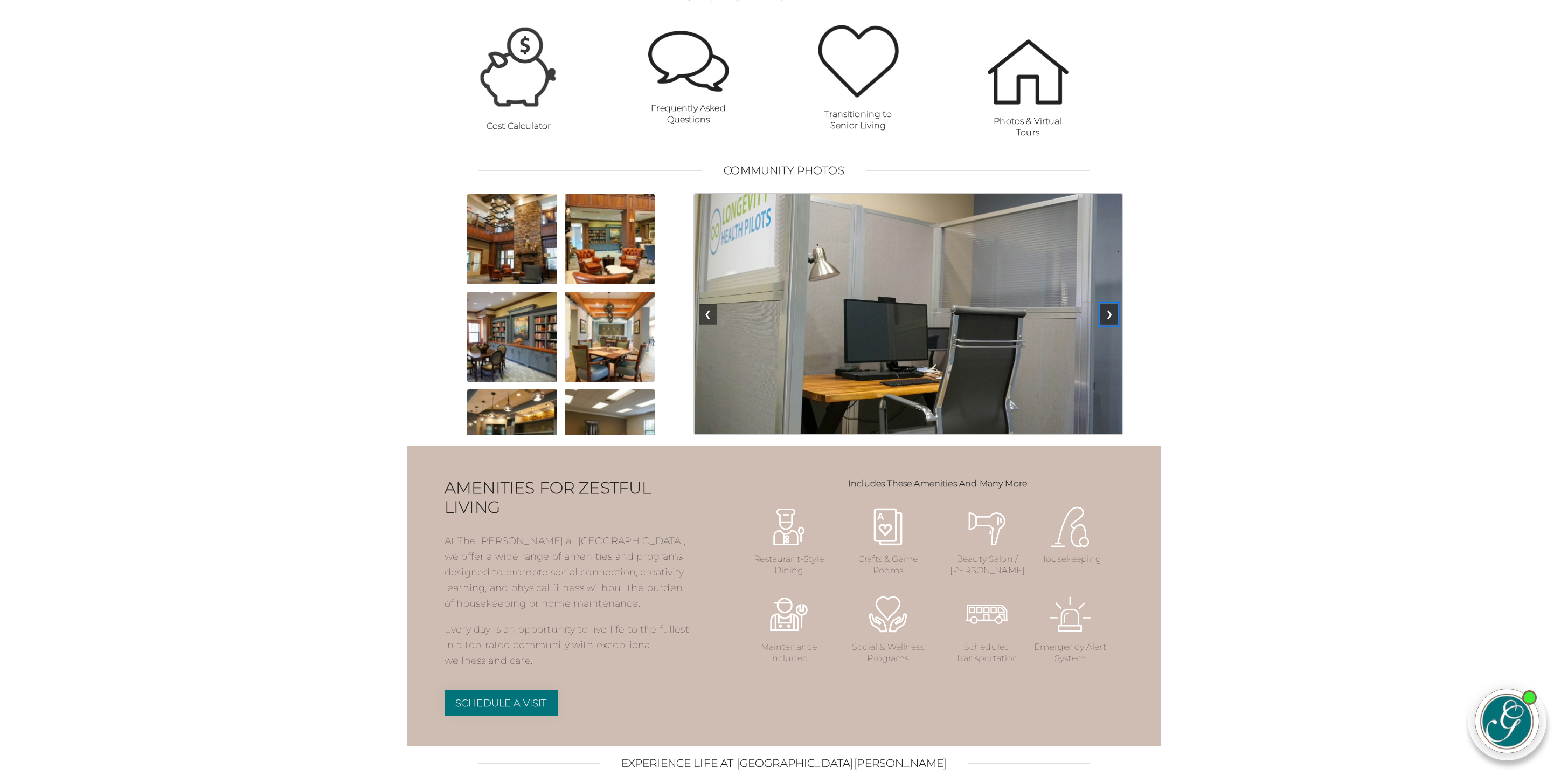
click at [1109, 325] on button "❯" at bounding box center [1109, 314] width 17 height 21
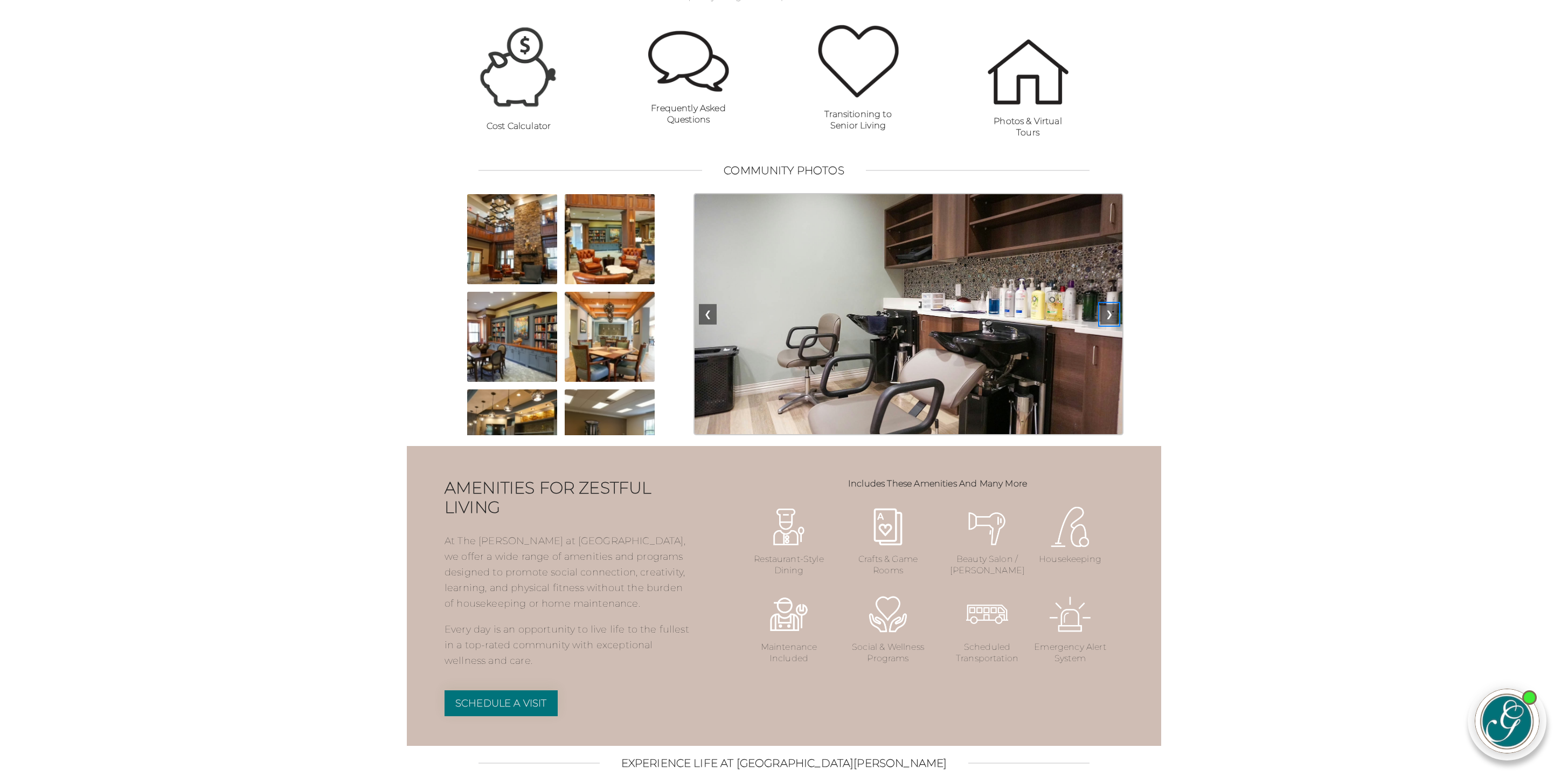
click at [1109, 325] on button "❯" at bounding box center [1109, 314] width 17 height 21
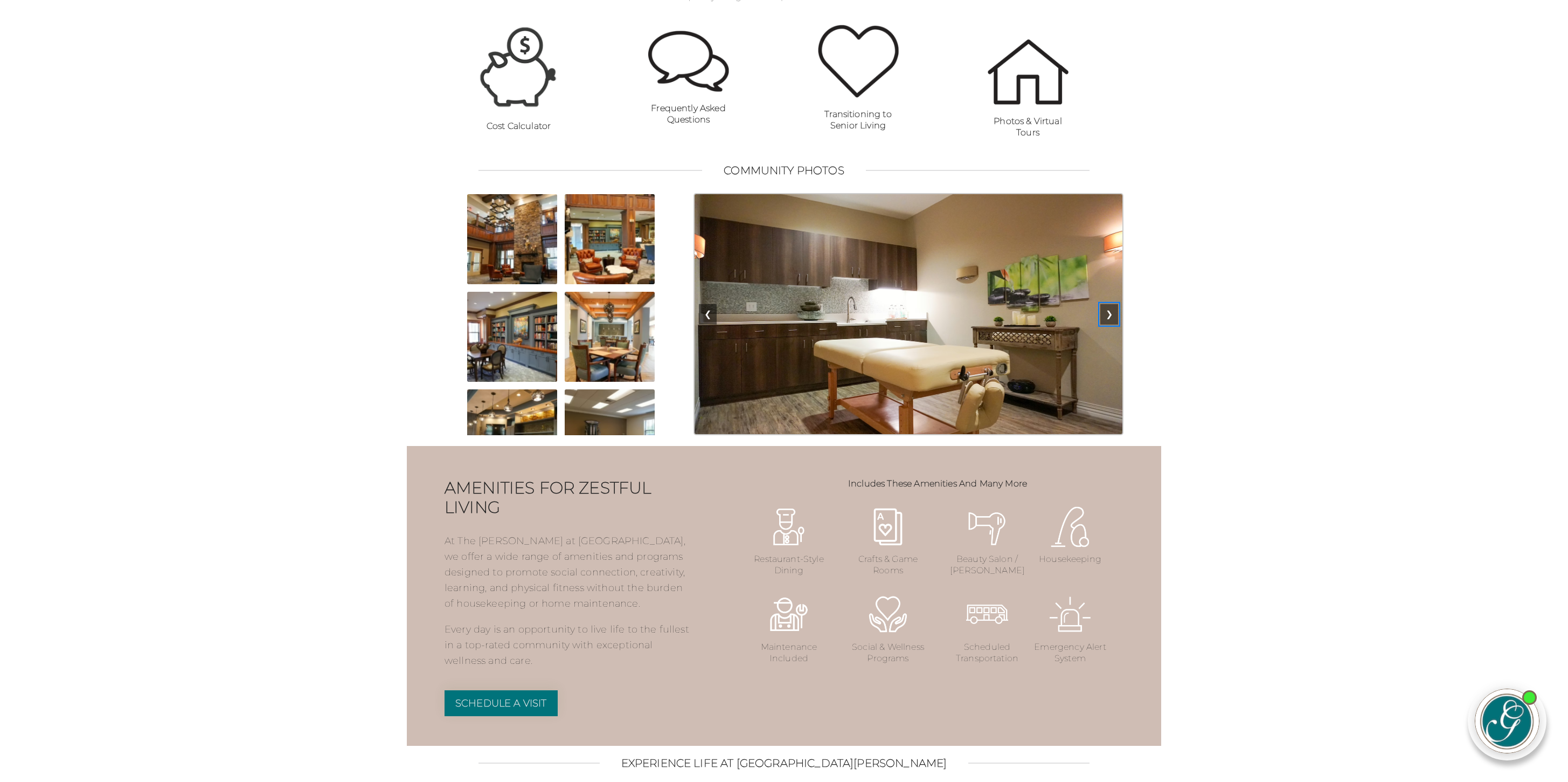
click at [1109, 325] on button "❯" at bounding box center [1109, 314] width 17 height 21
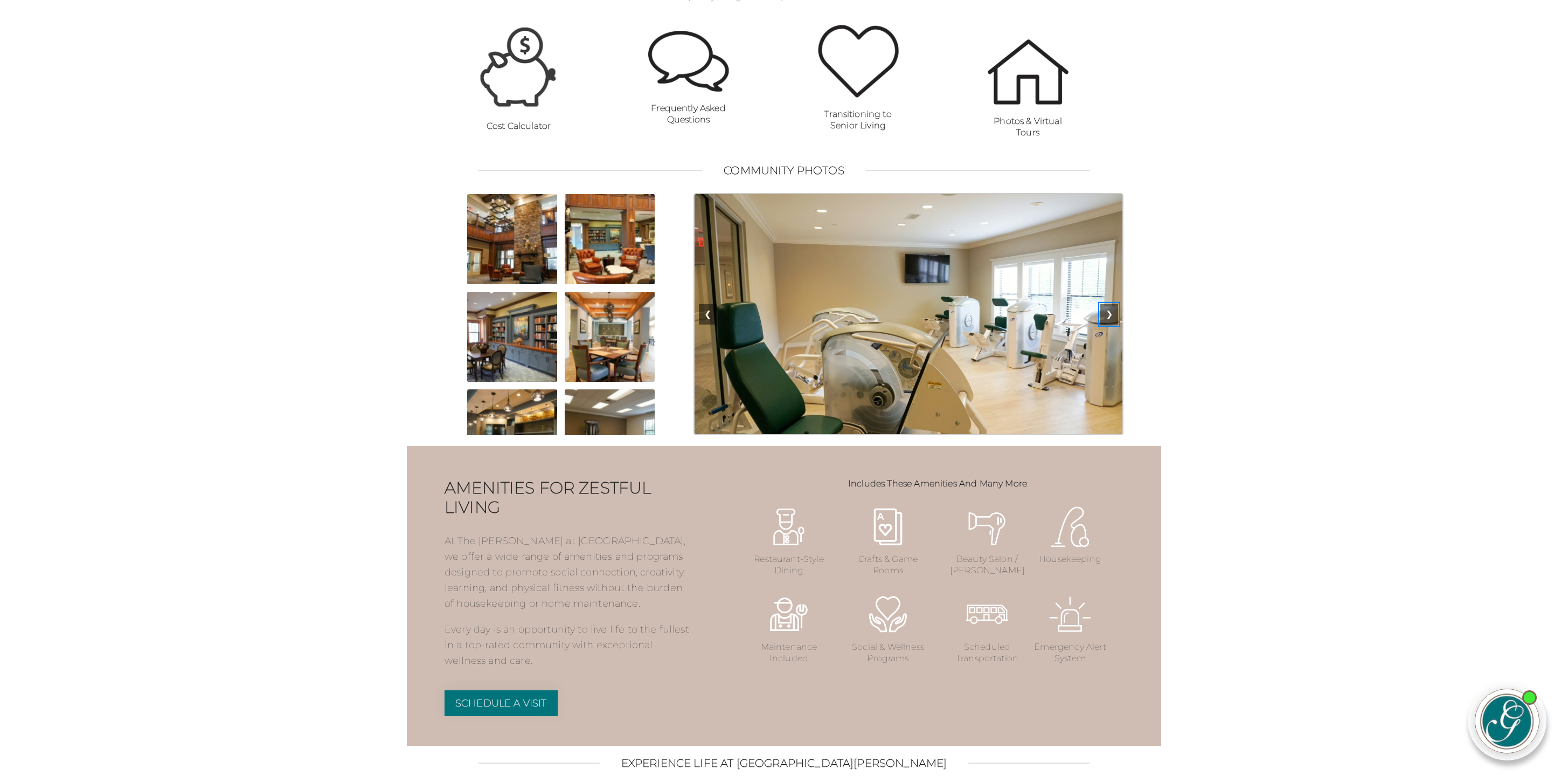
click at [1109, 325] on button "❯" at bounding box center [1109, 314] width 17 height 21
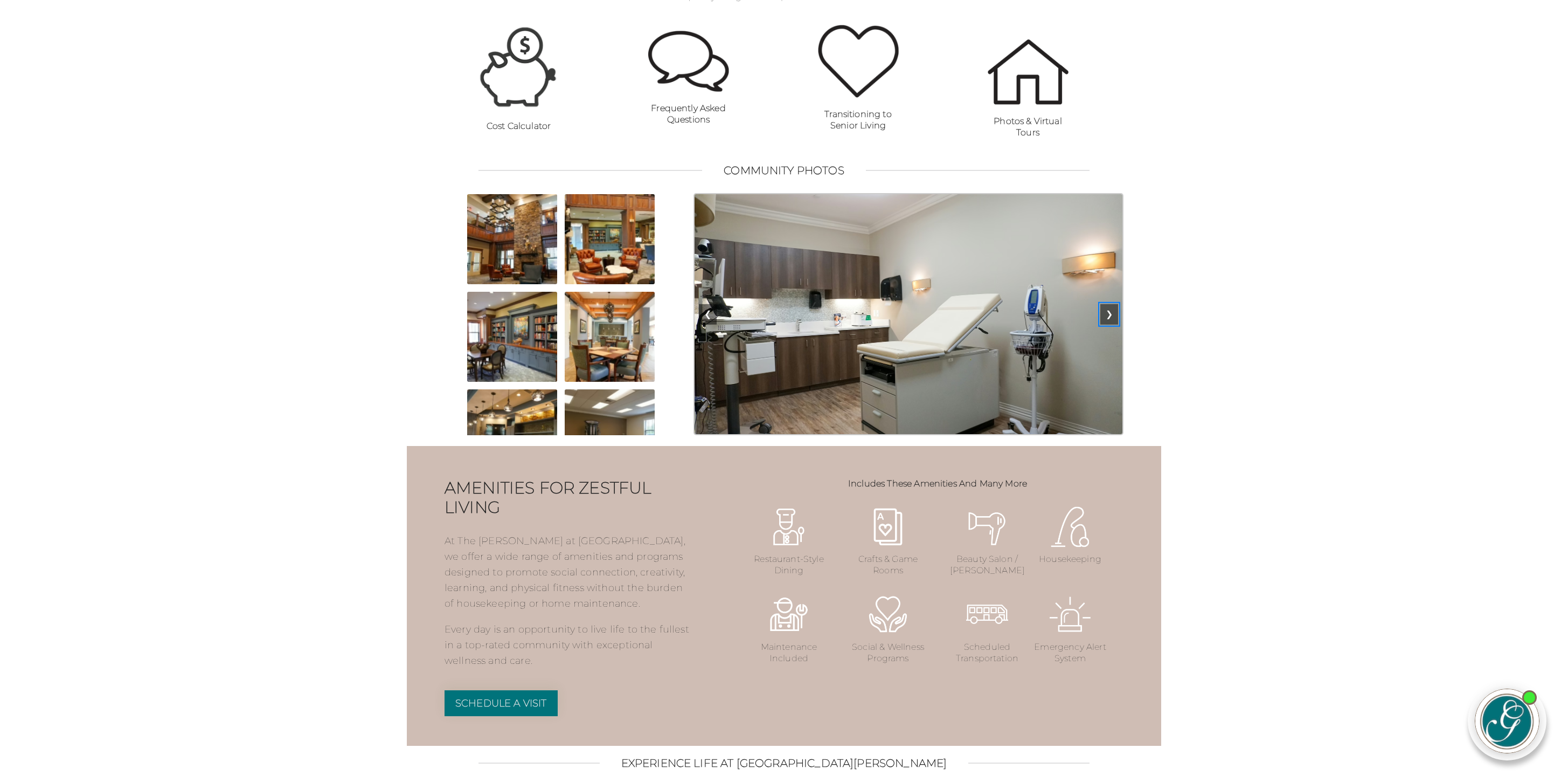
click at [1109, 325] on button "❯" at bounding box center [1109, 314] width 17 height 21
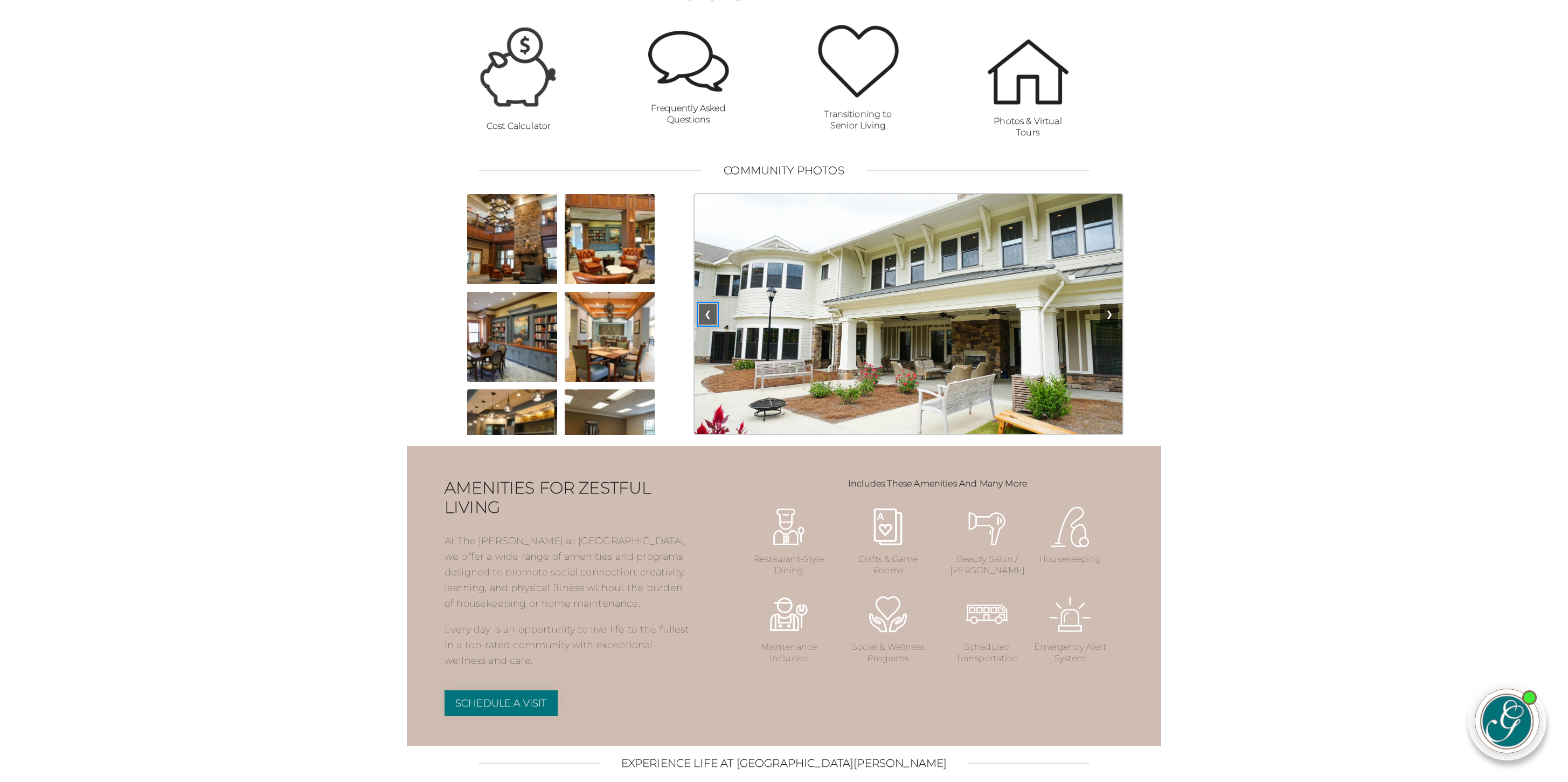
click at [707, 325] on button "❮" at bounding box center [707, 314] width 17 height 21
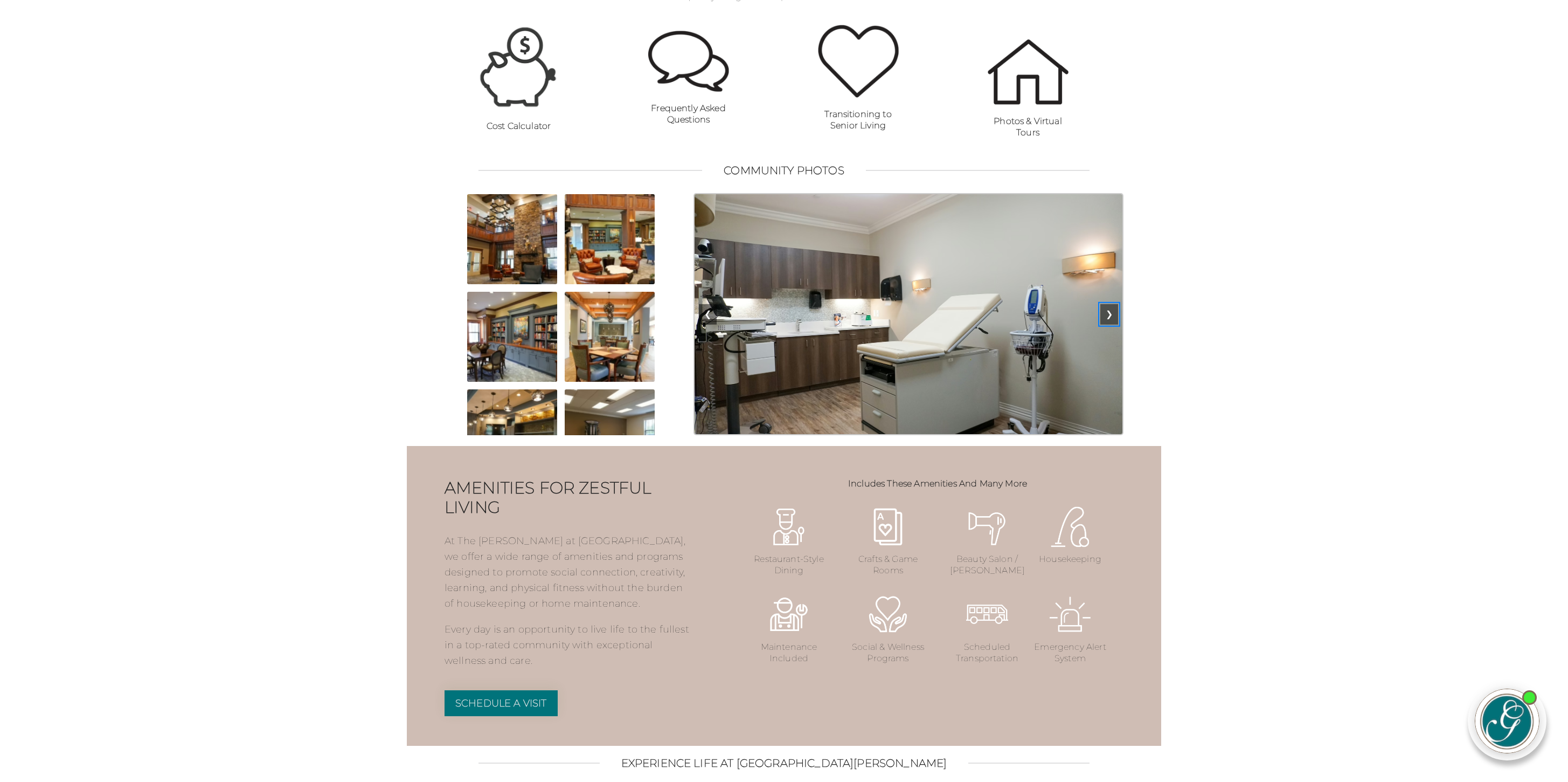
click at [1108, 325] on button "❯" at bounding box center [1109, 314] width 17 height 21
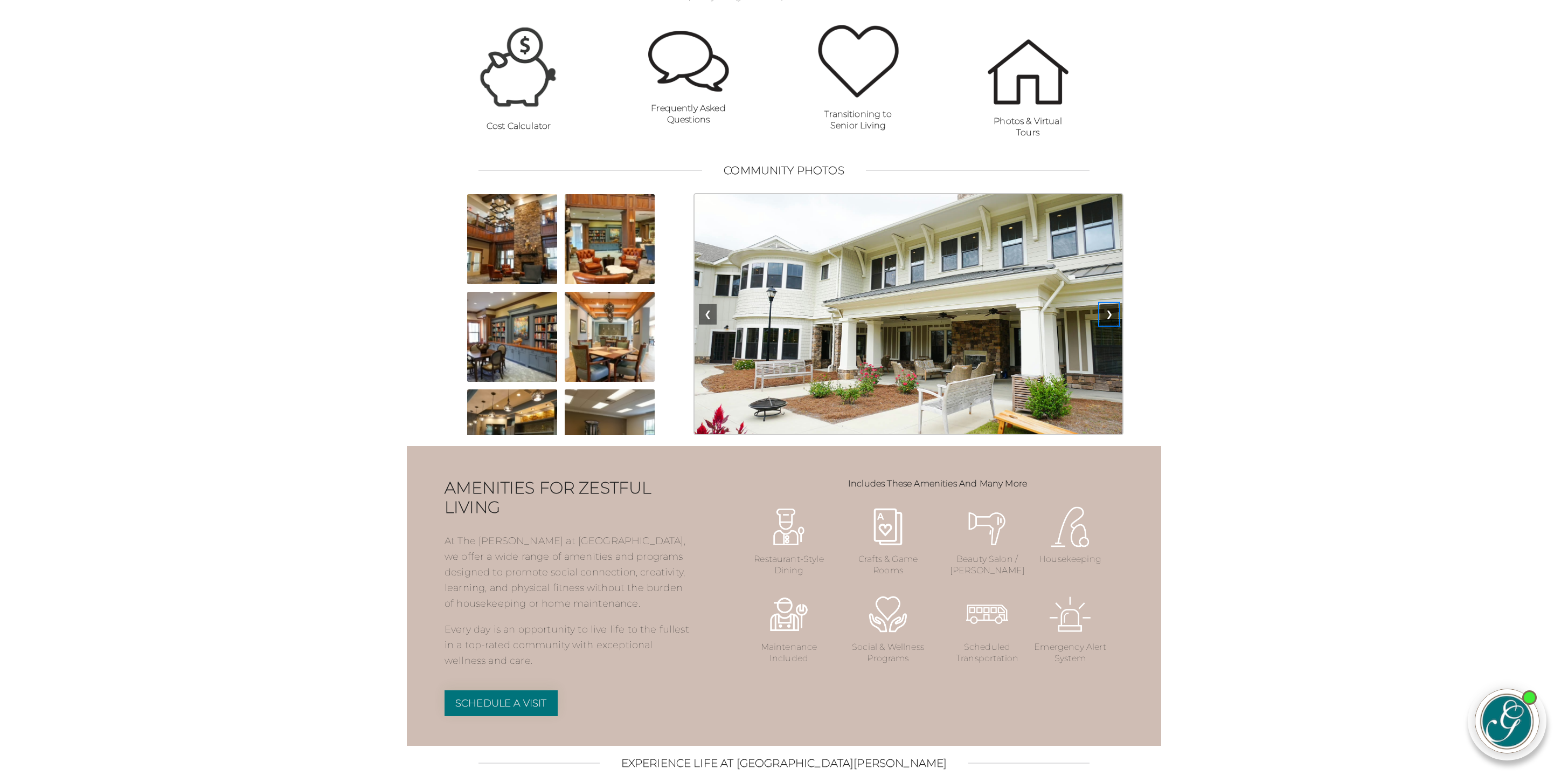
click at [1108, 325] on button "❯" at bounding box center [1109, 314] width 17 height 21
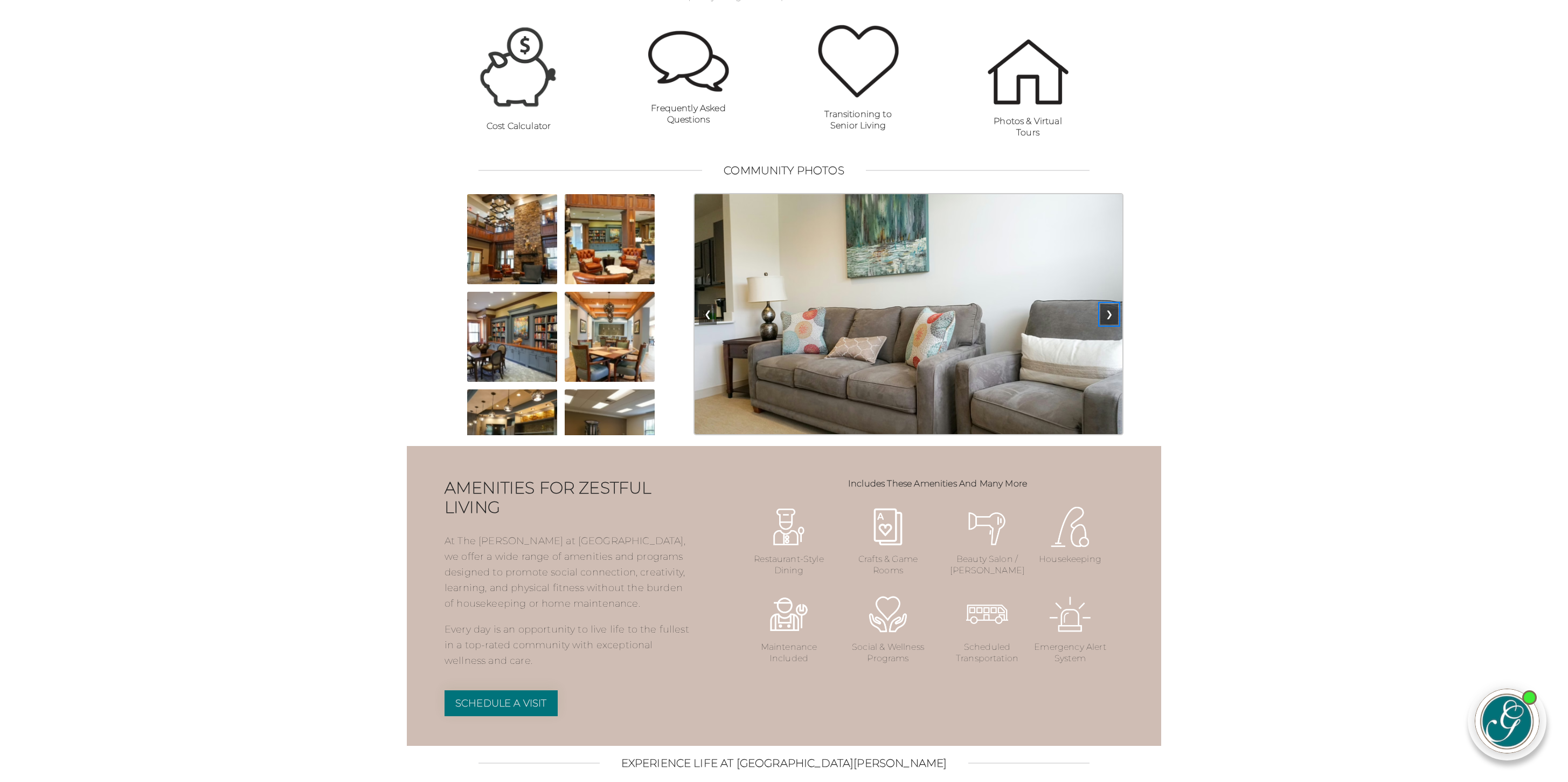
click at [1108, 325] on button "❯" at bounding box center [1109, 314] width 17 height 21
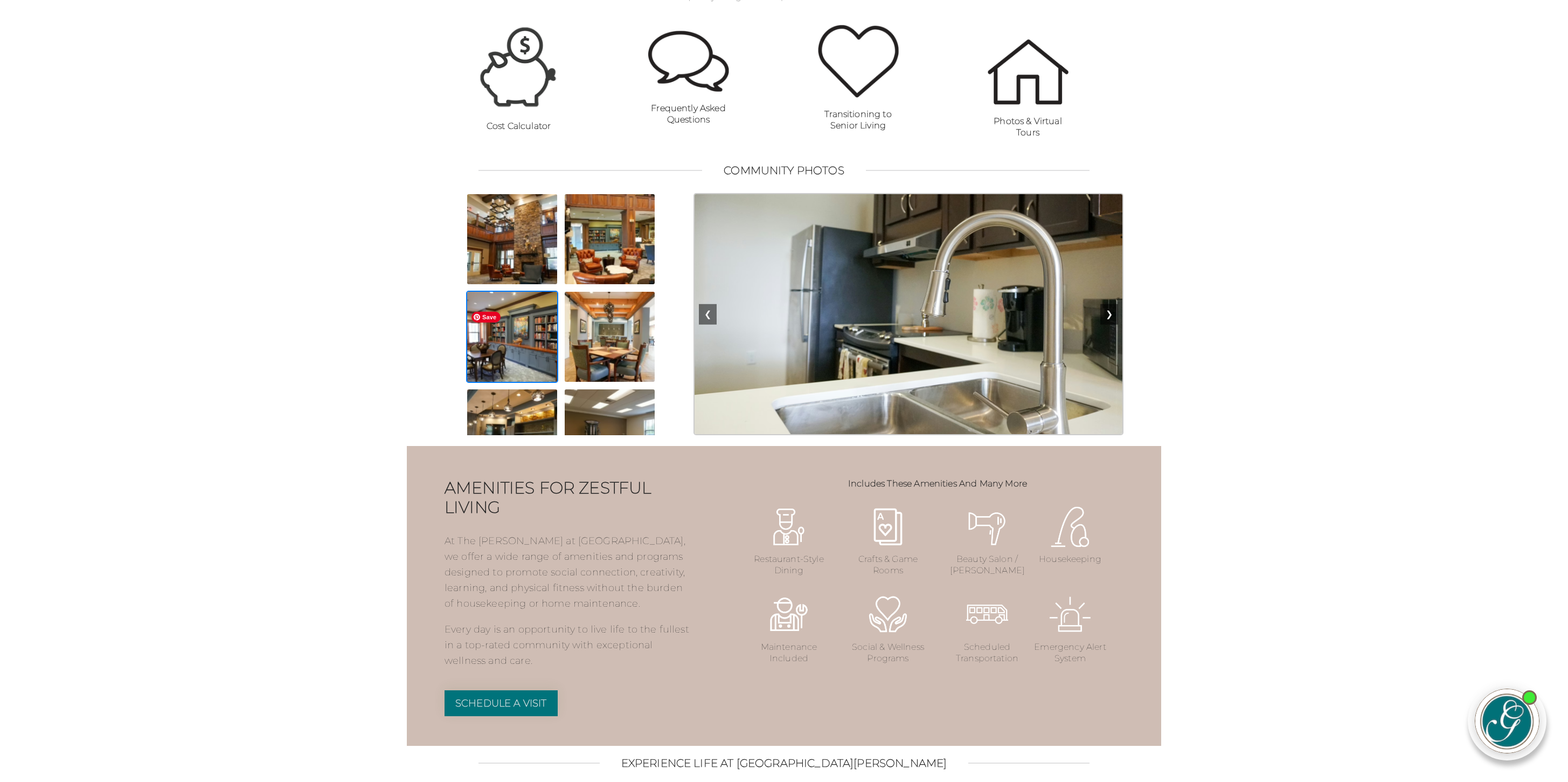
click at [520, 351] on img at bounding box center [512, 336] width 92 height 92
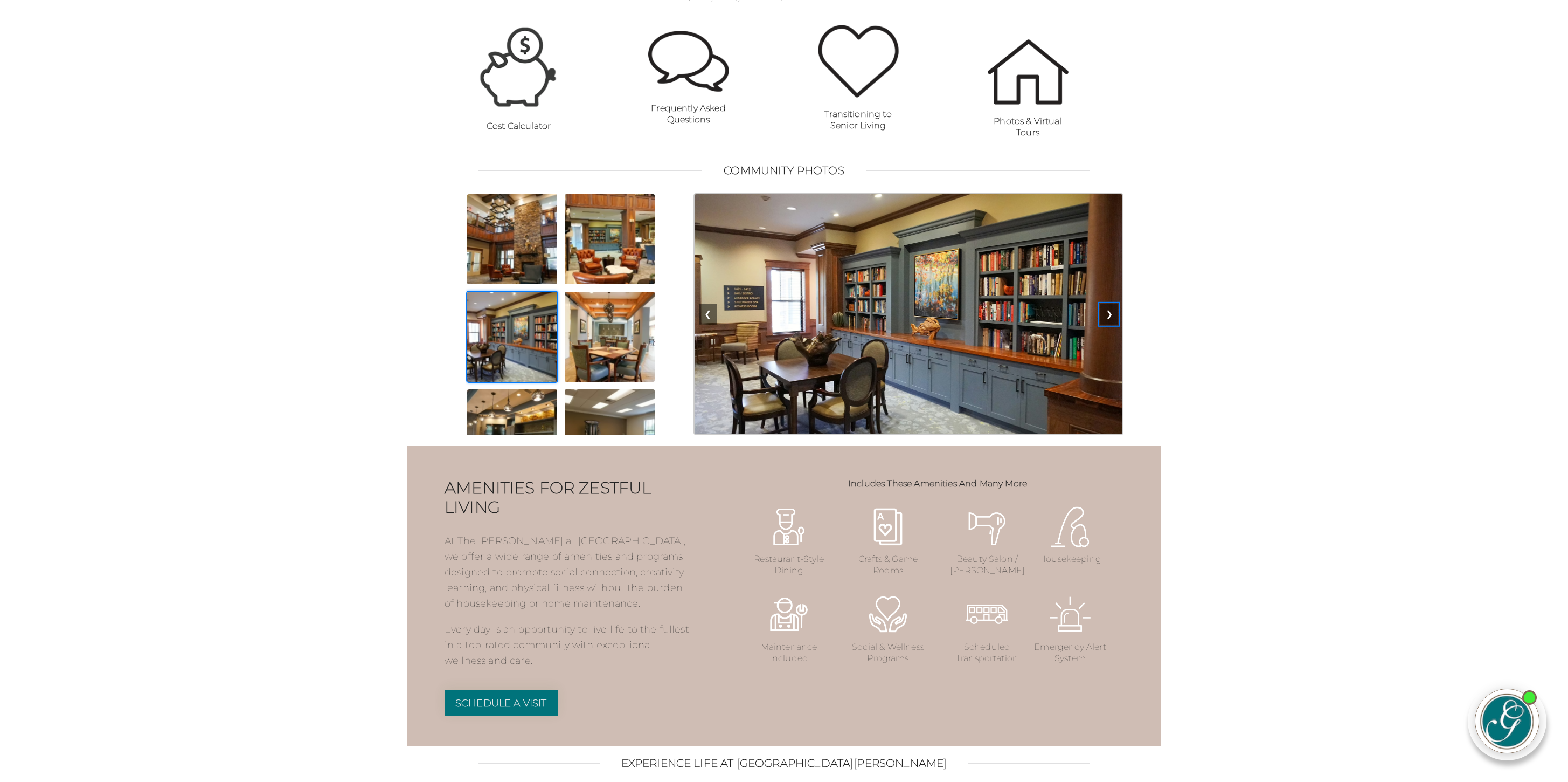
click at [1108, 325] on button "❯" at bounding box center [1109, 314] width 17 height 21
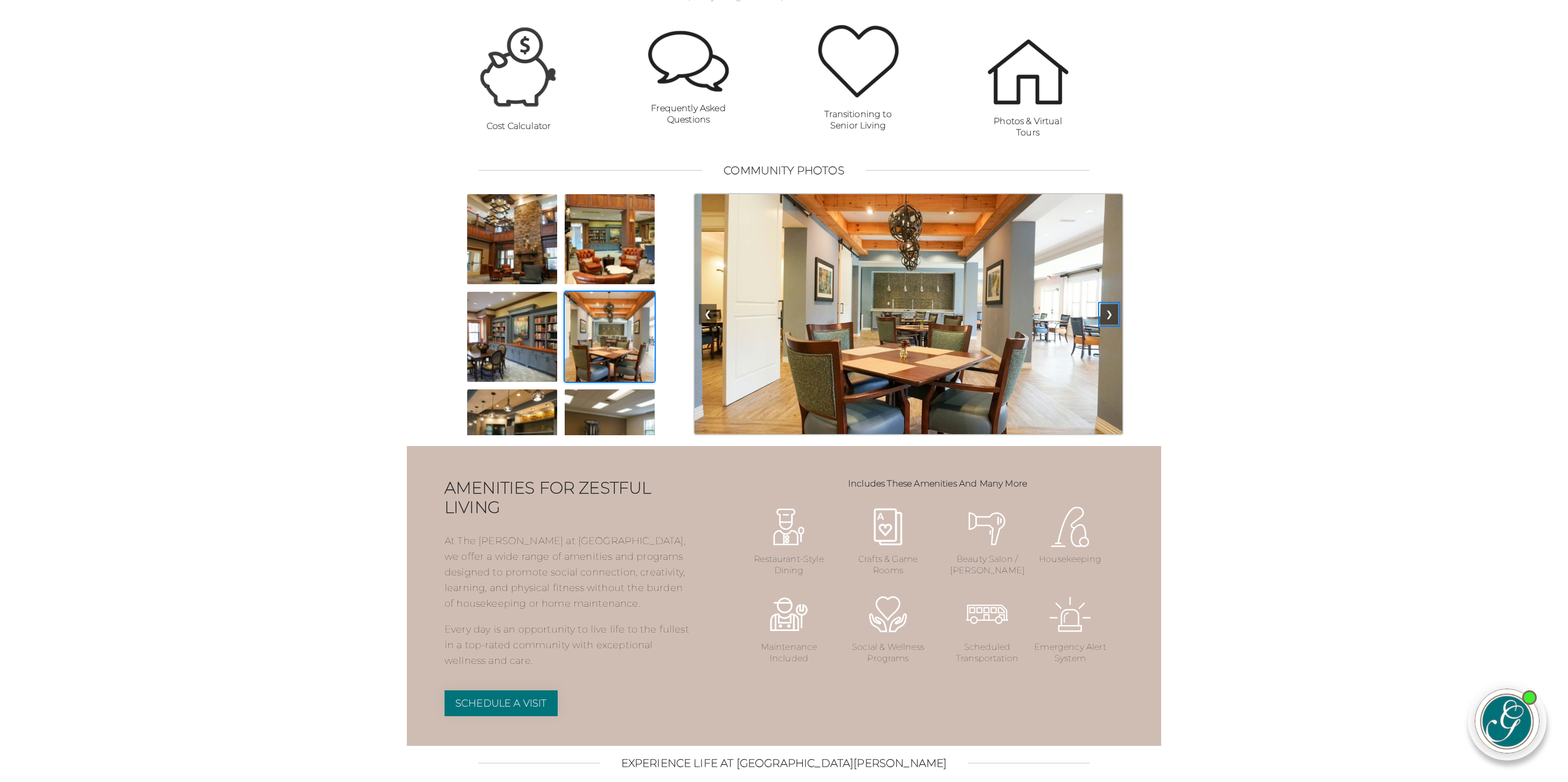
click at [1108, 325] on button "❯" at bounding box center [1109, 314] width 17 height 21
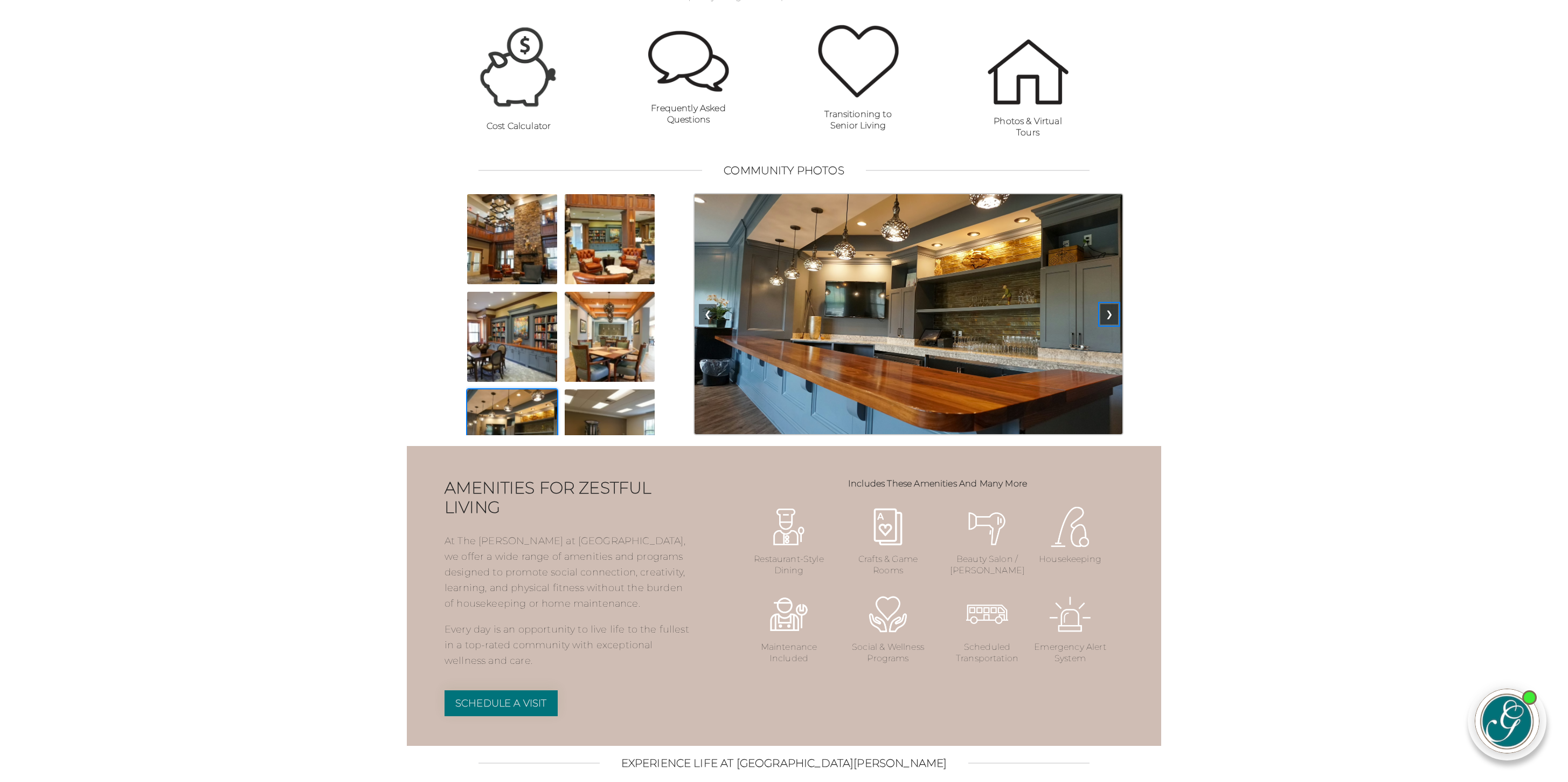
click at [1108, 325] on button "❯" at bounding box center [1109, 314] width 17 height 21
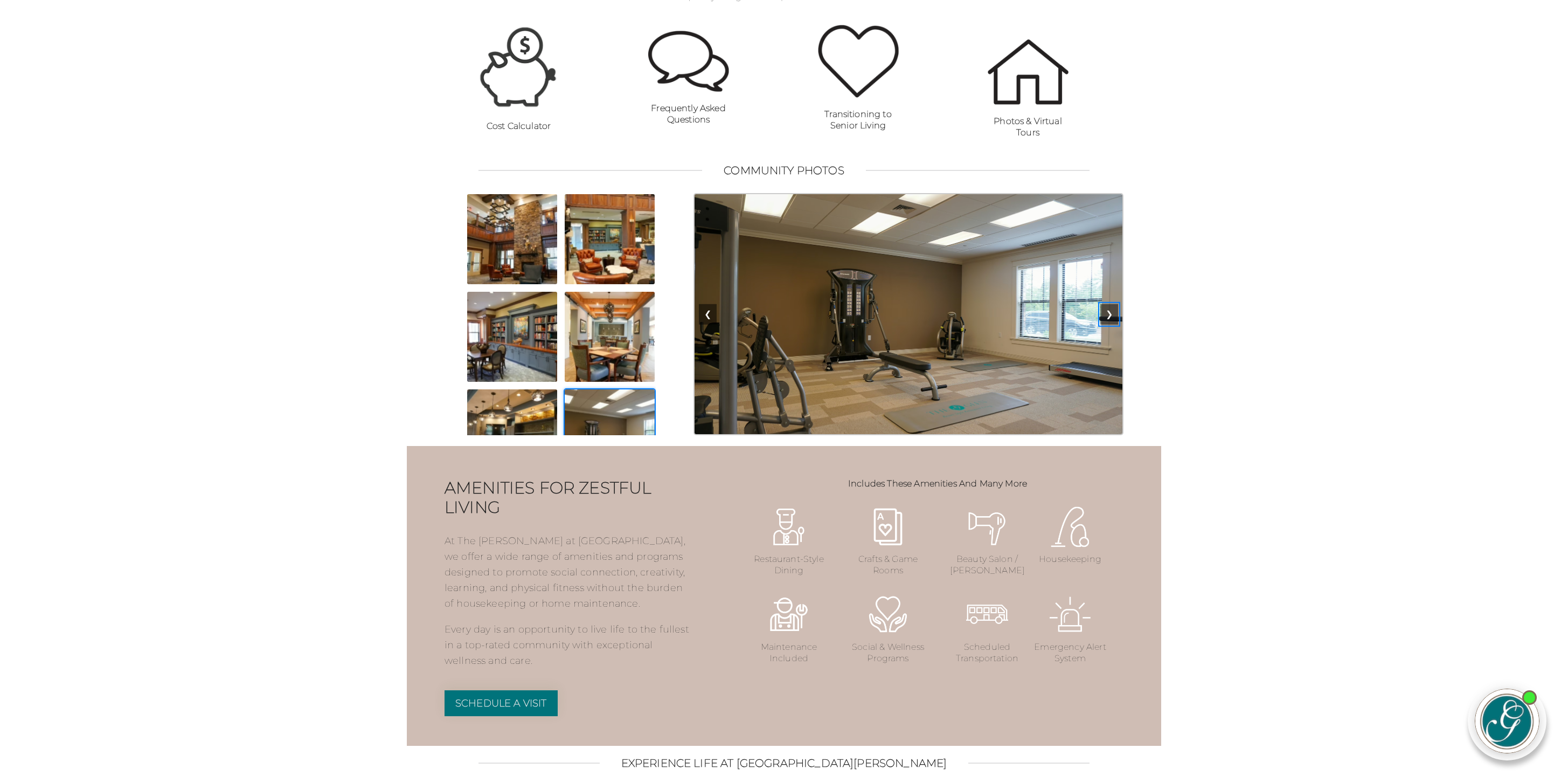
click at [1108, 325] on button "❯" at bounding box center [1109, 314] width 17 height 21
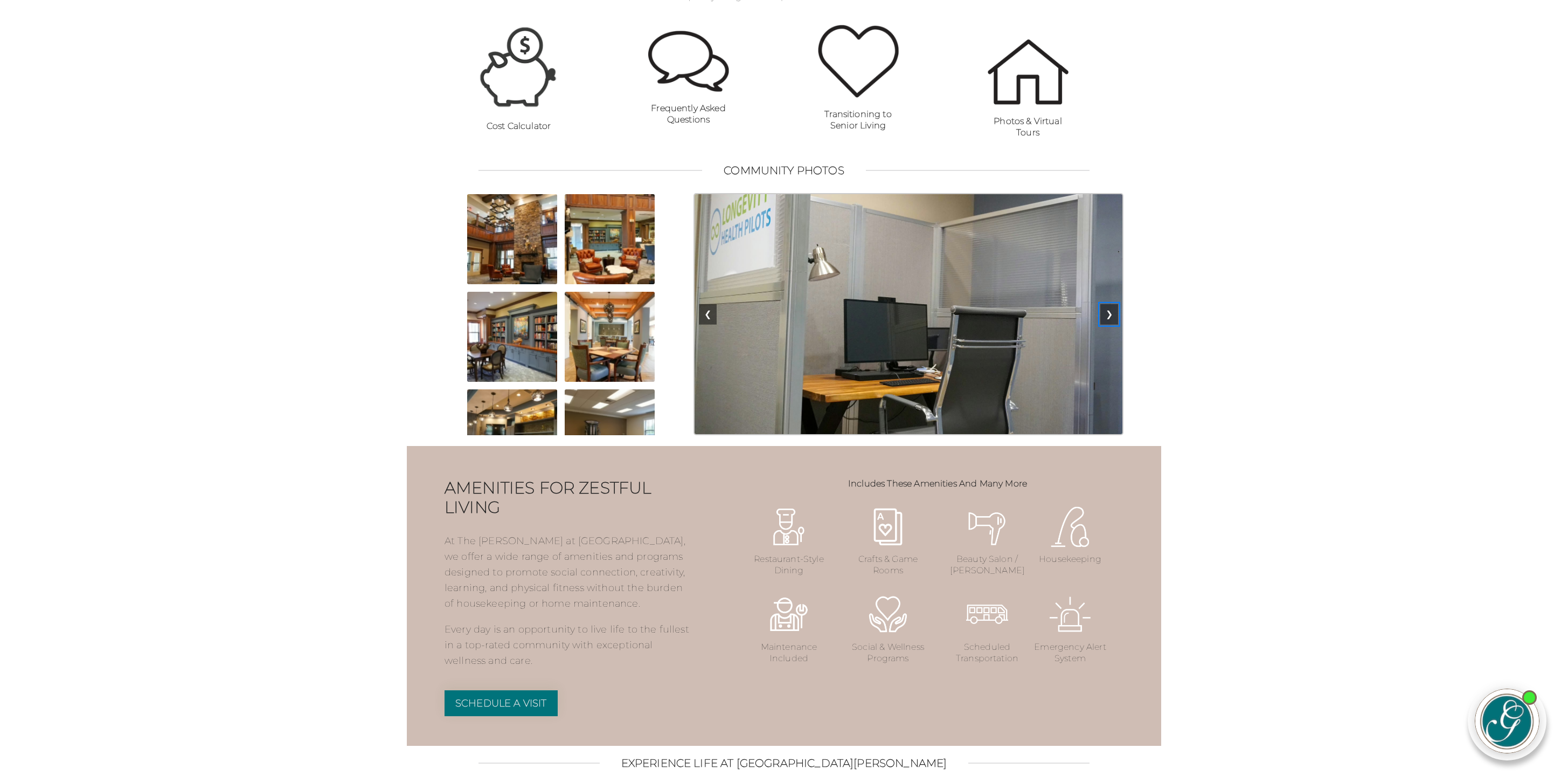
click at [1108, 325] on button "❯" at bounding box center [1109, 314] width 17 height 21
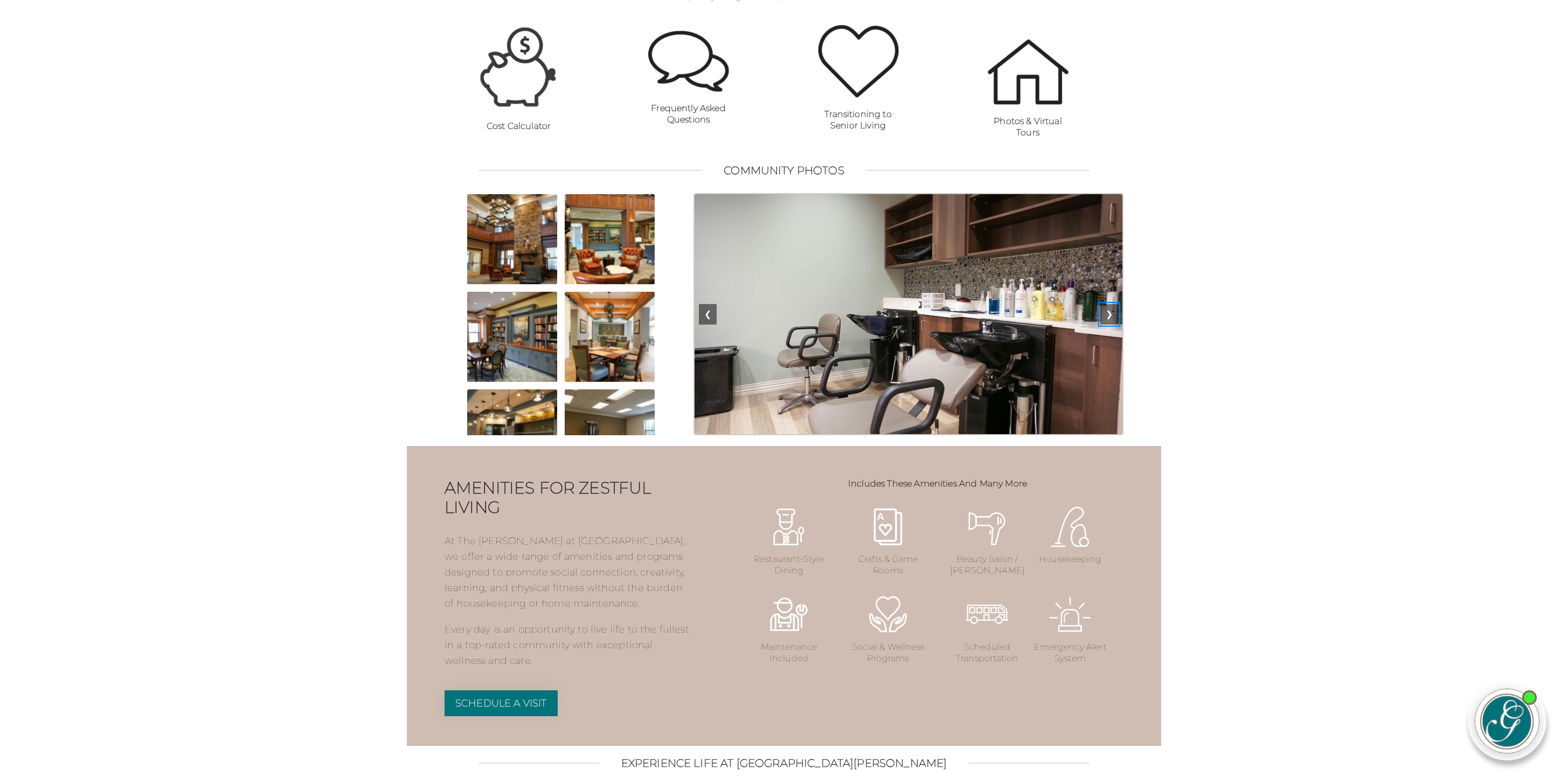
click at [1108, 325] on button "❯" at bounding box center [1109, 314] width 17 height 21
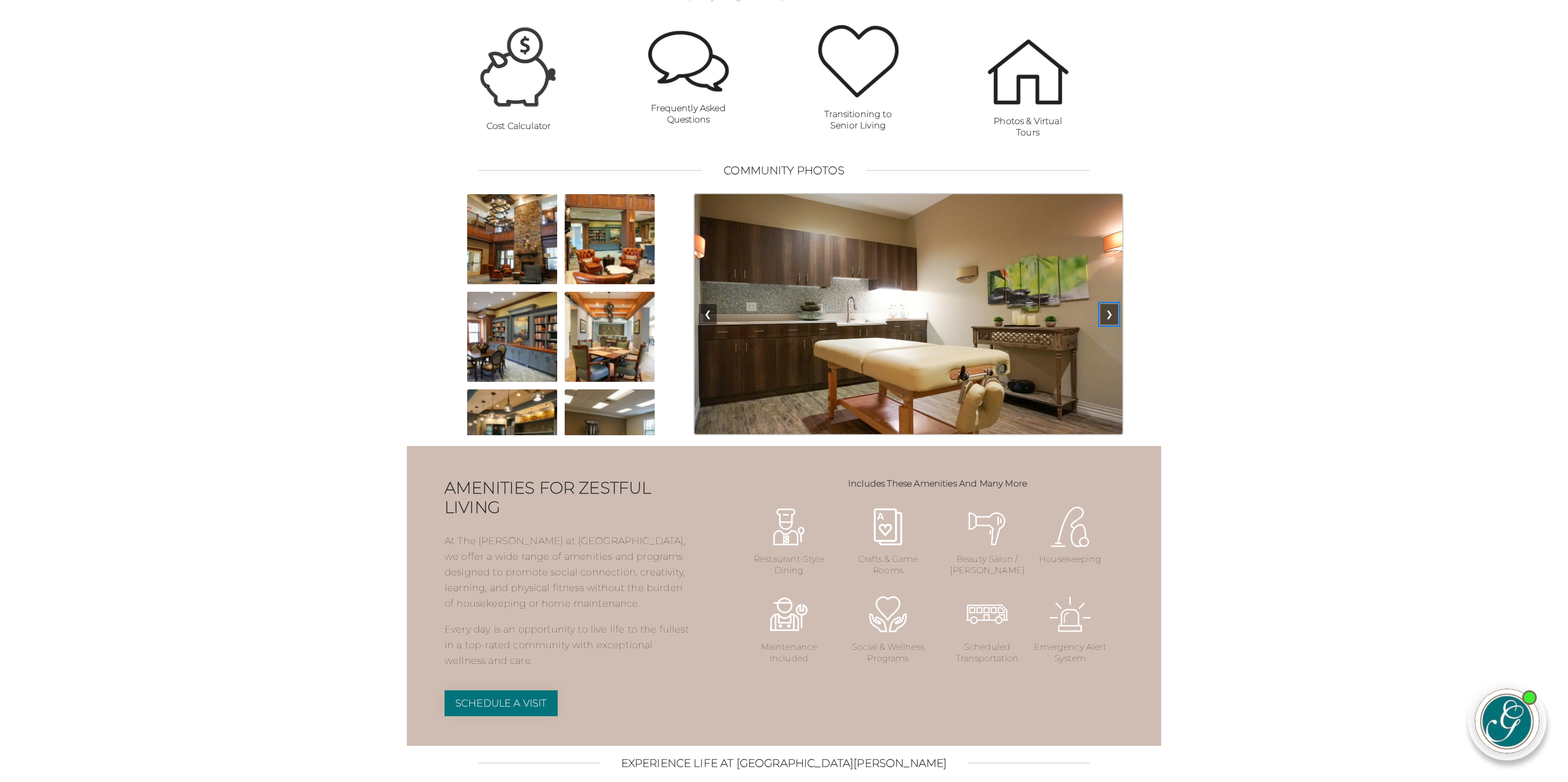
click at [1108, 325] on button "❯" at bounding box center [1109, 314] width 17 height 21
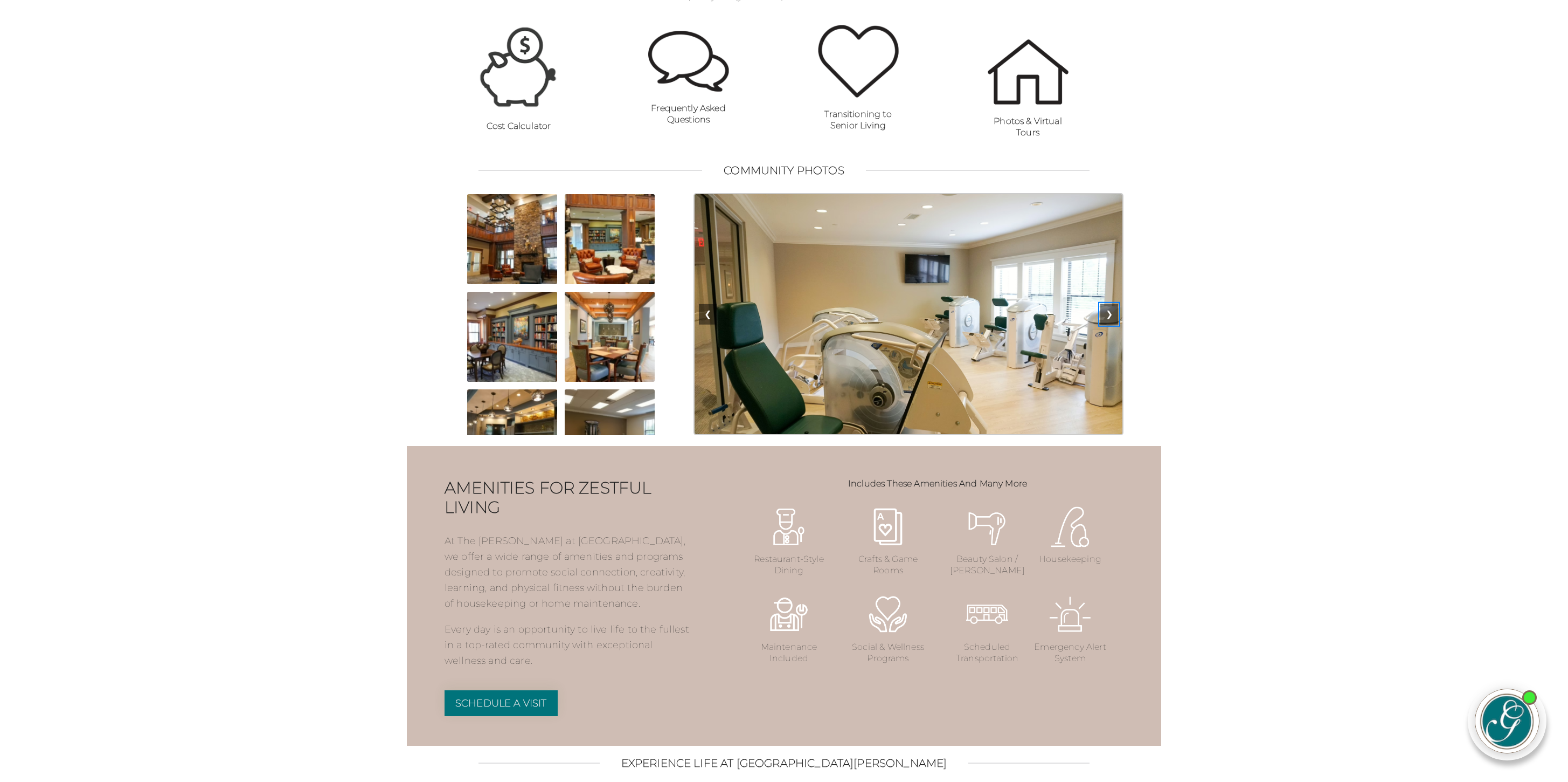
click at [1108, 325] on button "❯" at bounding box center [1109, 314] width 17 height 21
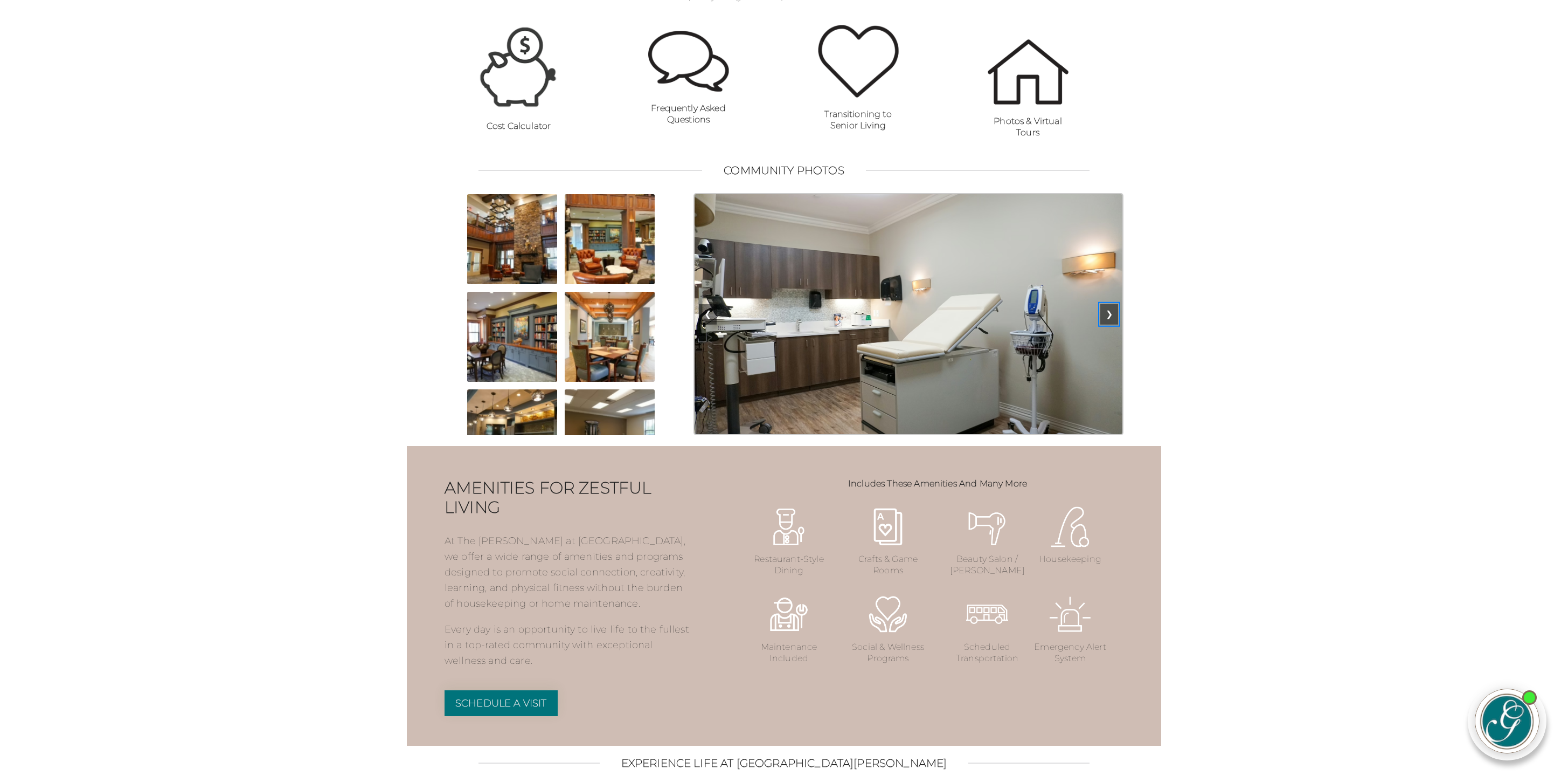
click at [1108, 325] on button "❯" at bounding box center [1109, 314] width 17 height 21
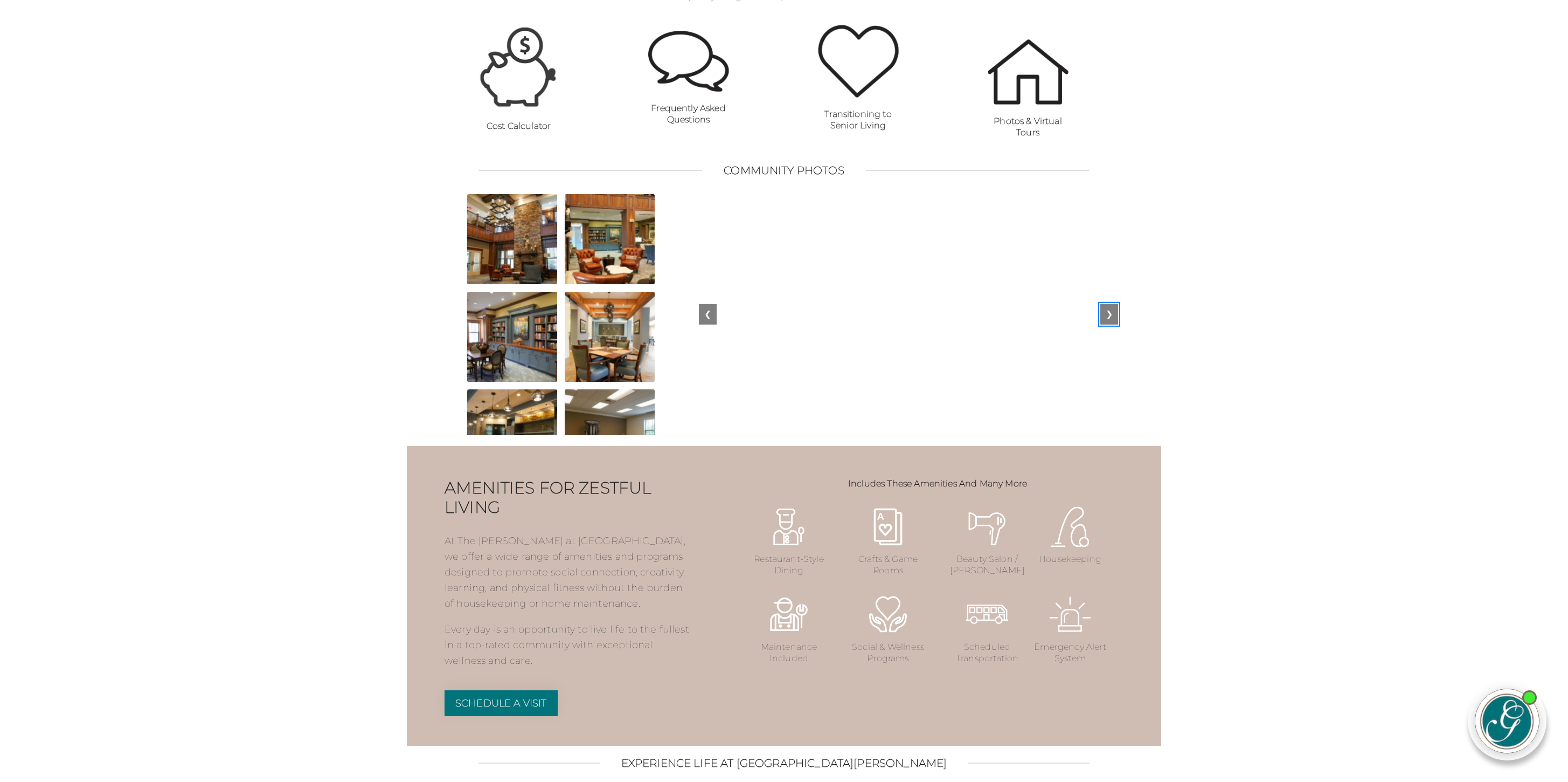
click at [1108, 325] on button "❯" at bounding box center [1109, 314] width 17 height 21
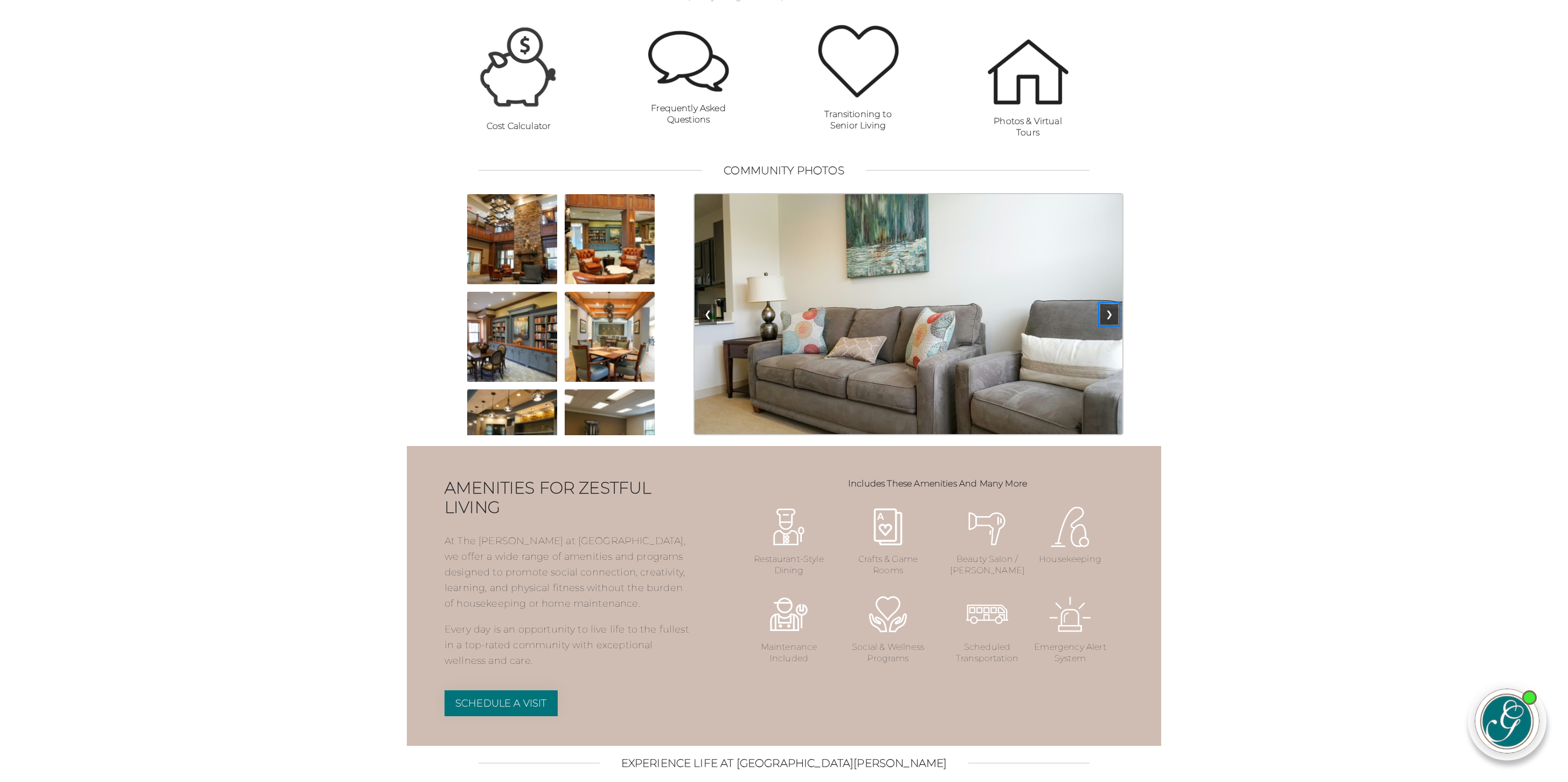
click at [1108, 325] on button "❯" at bounding box center [1109, 314] width 17 height 21
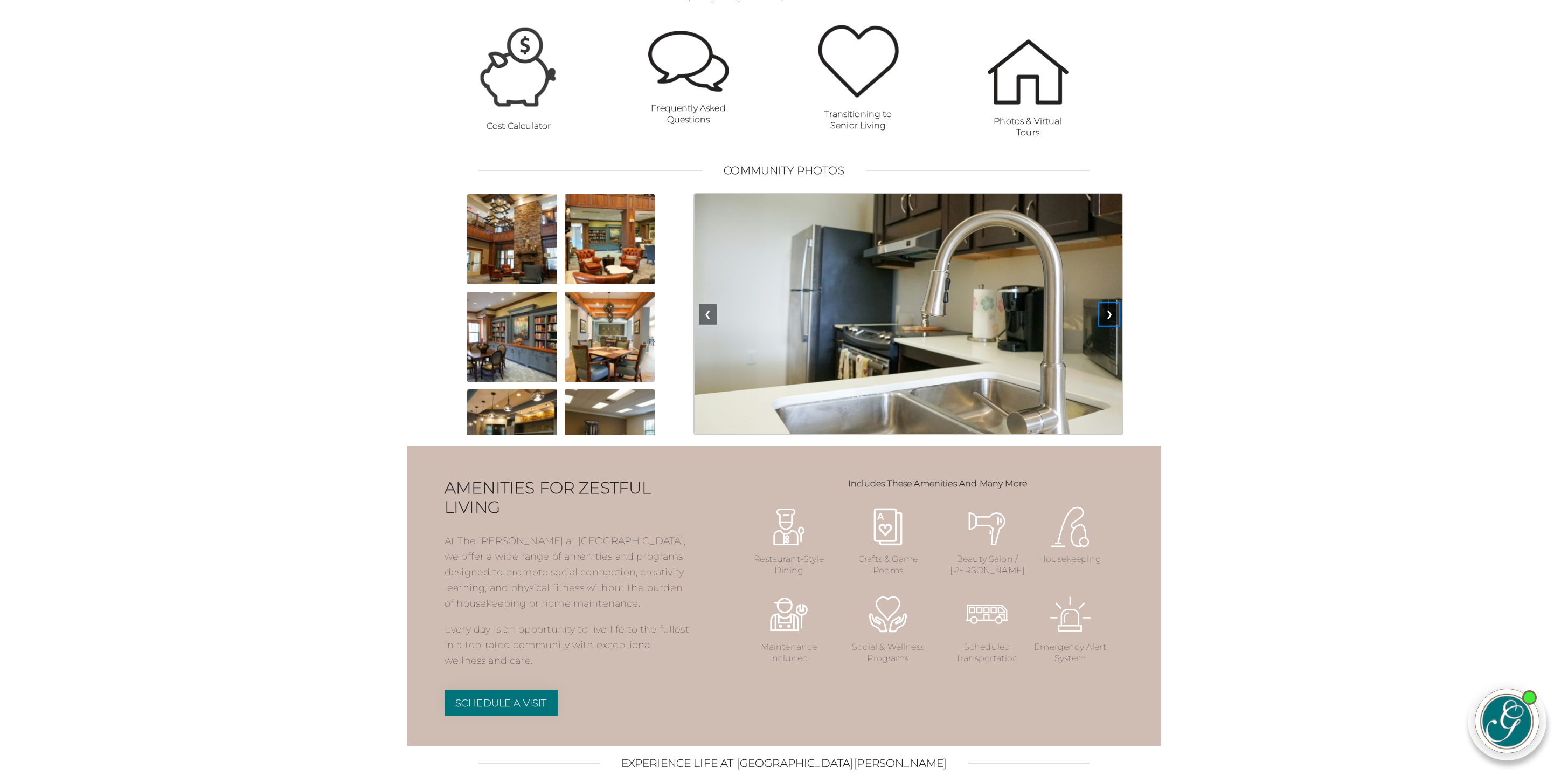
click at [1108, 325] on button "❯" at bounding box center [1109, 314] width 17 height 21
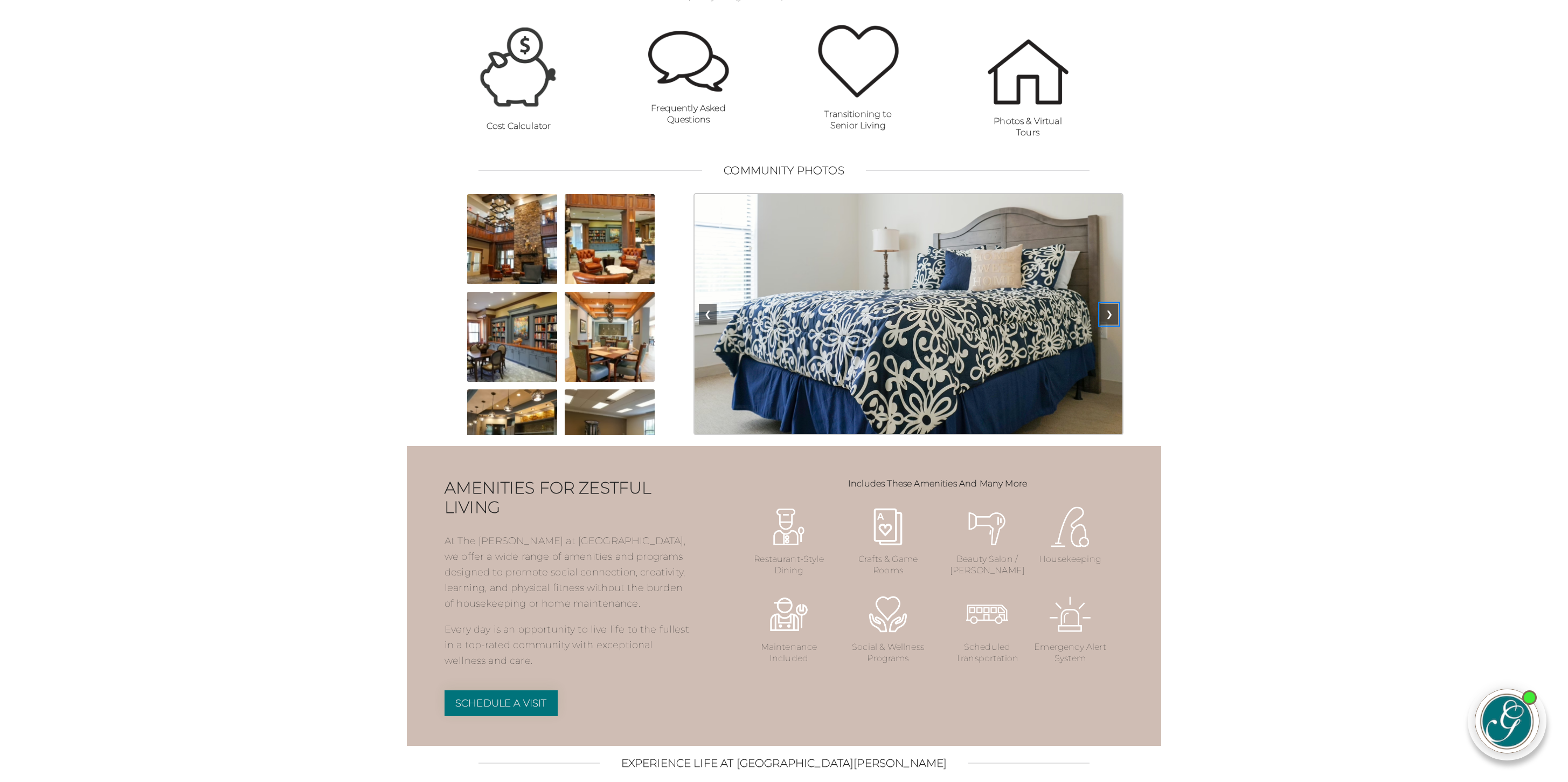
click at [1108, 325] on button "❯" at bounding box center [1109, 314] width 17 height 21
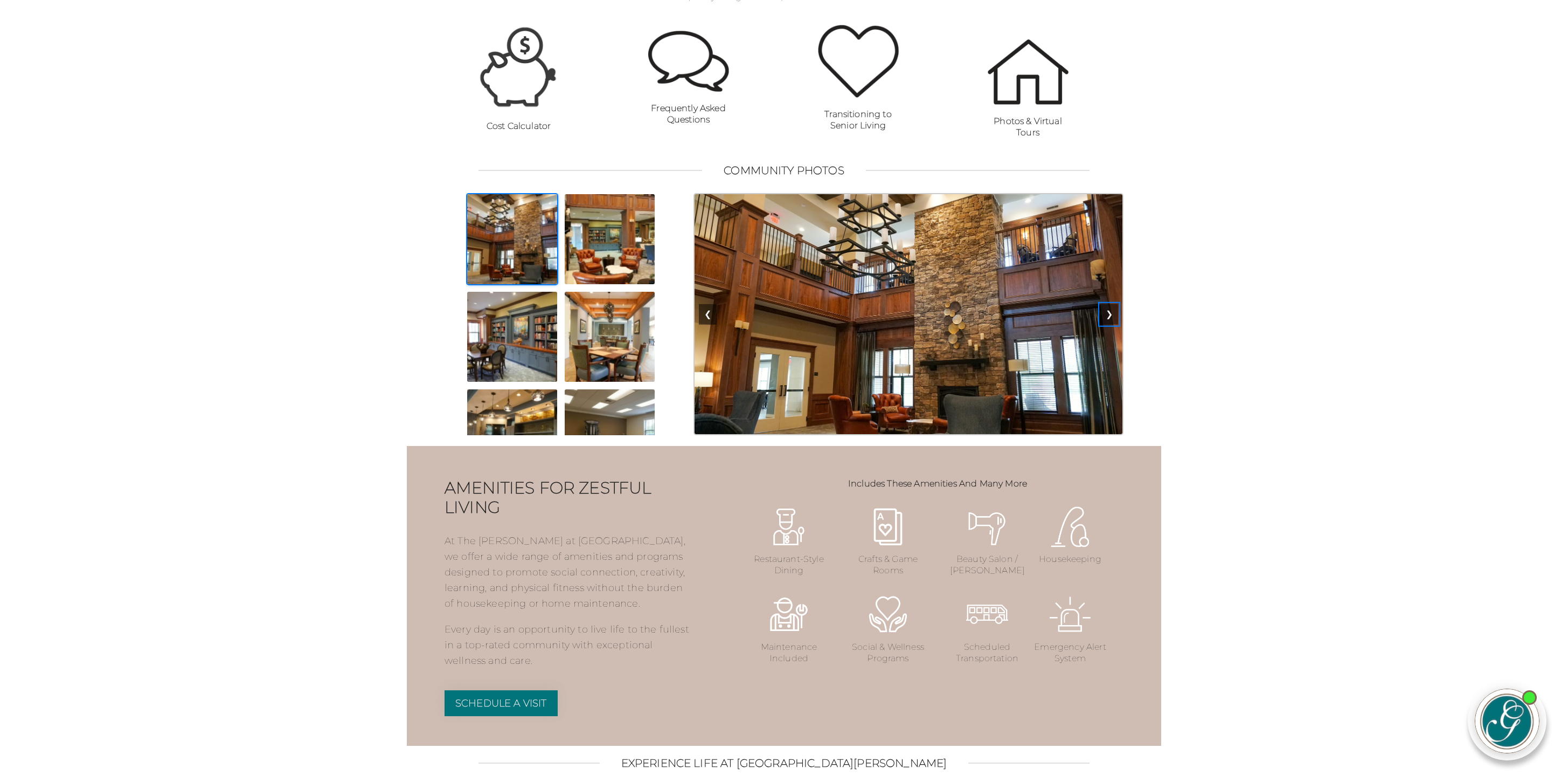
click at [1108, 325] on button "❯" at bounding box center [1109, 314] width 17 height 21
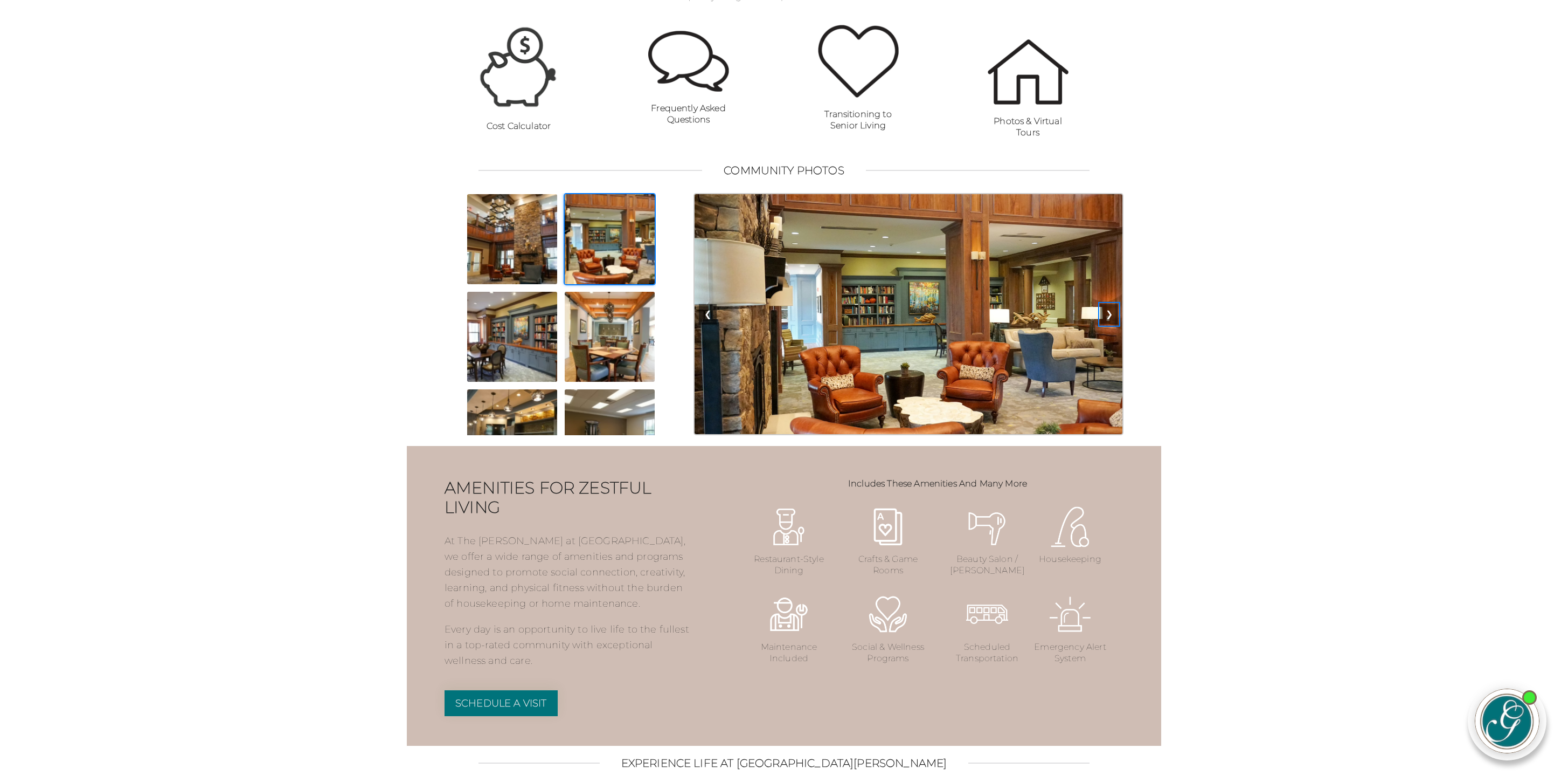
click at [1108, 325] on button "❯" at bounding box center [1109, 314] width 17 height 21
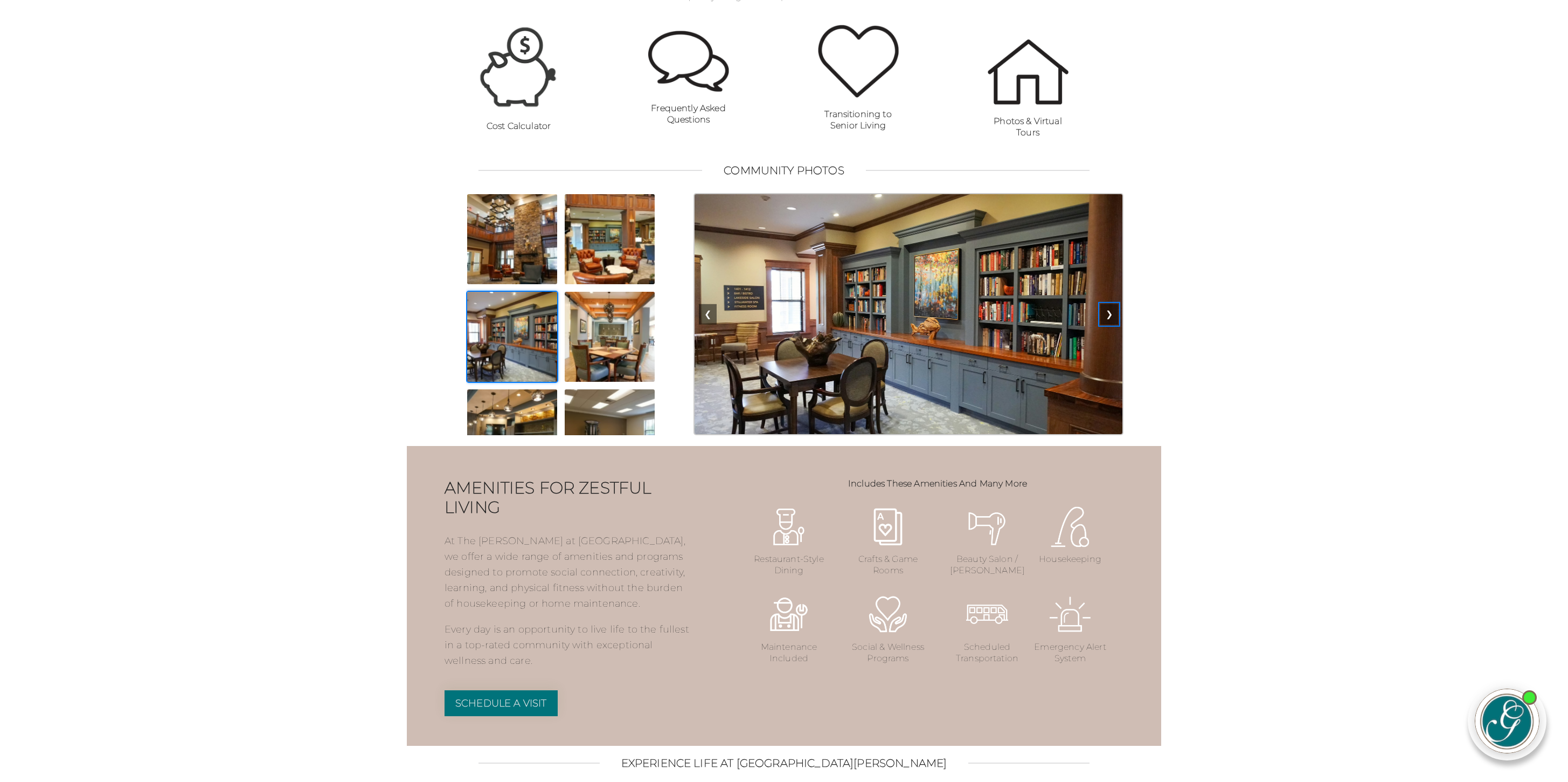
click at [1108, 325] on button "❯" at bounding box center [1109, 314] width 17 height 21
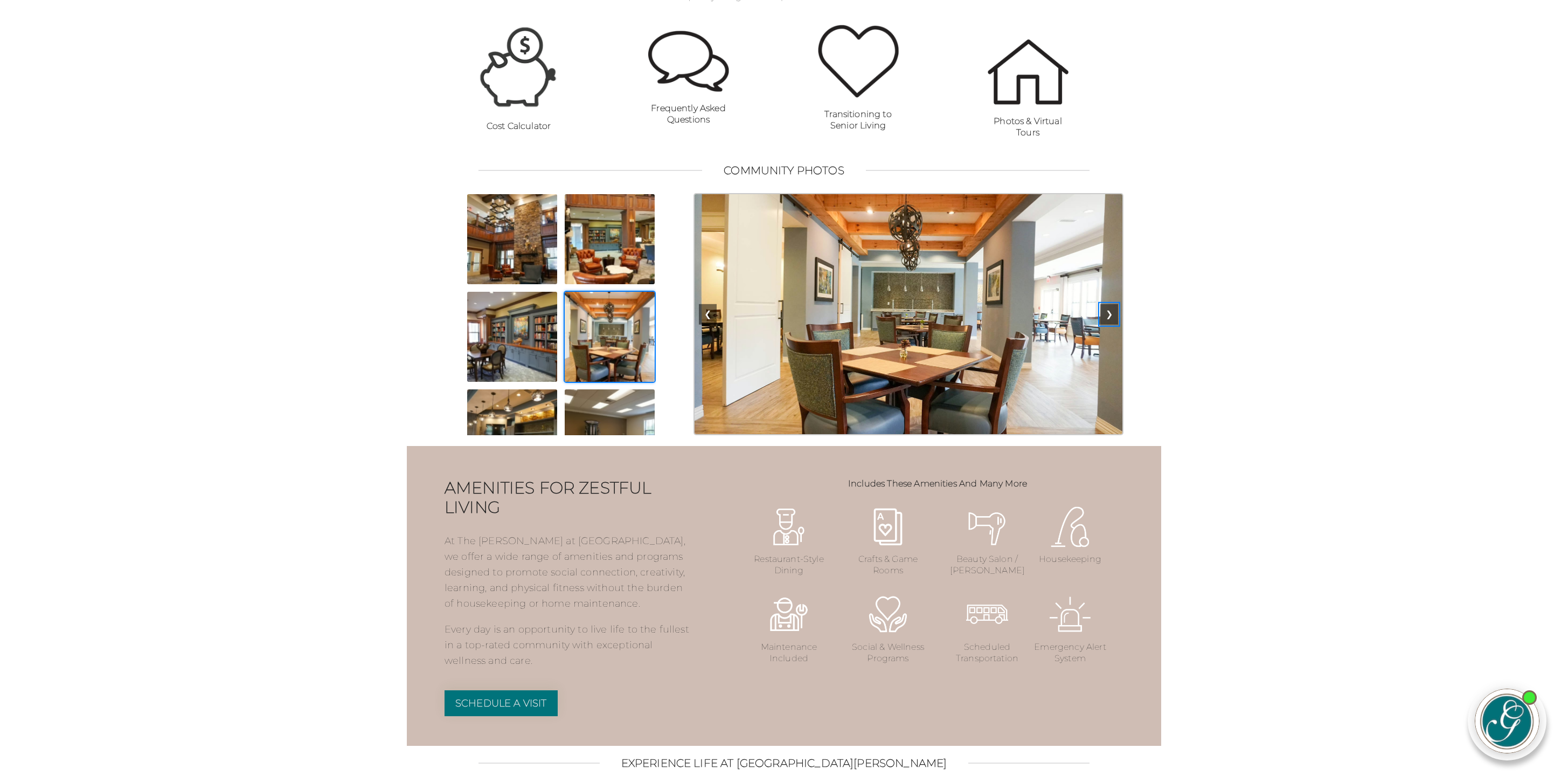
click at [1108, 325] on button "❯" at bounding box center [1109, 314] width 17 height 21
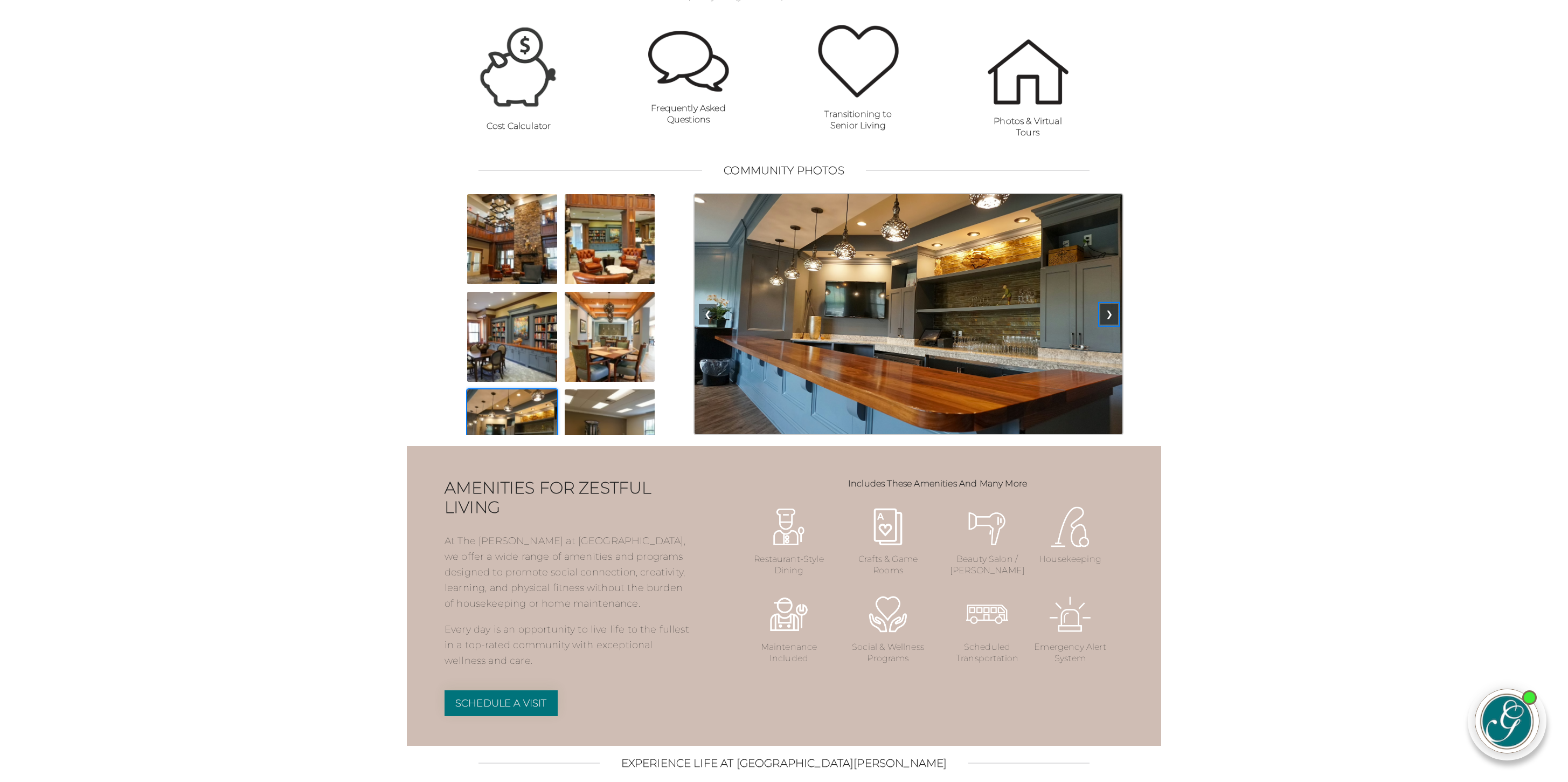
click at [1108, 325] on button "❯" at bounding box center [1109, 314] width 17 height 21
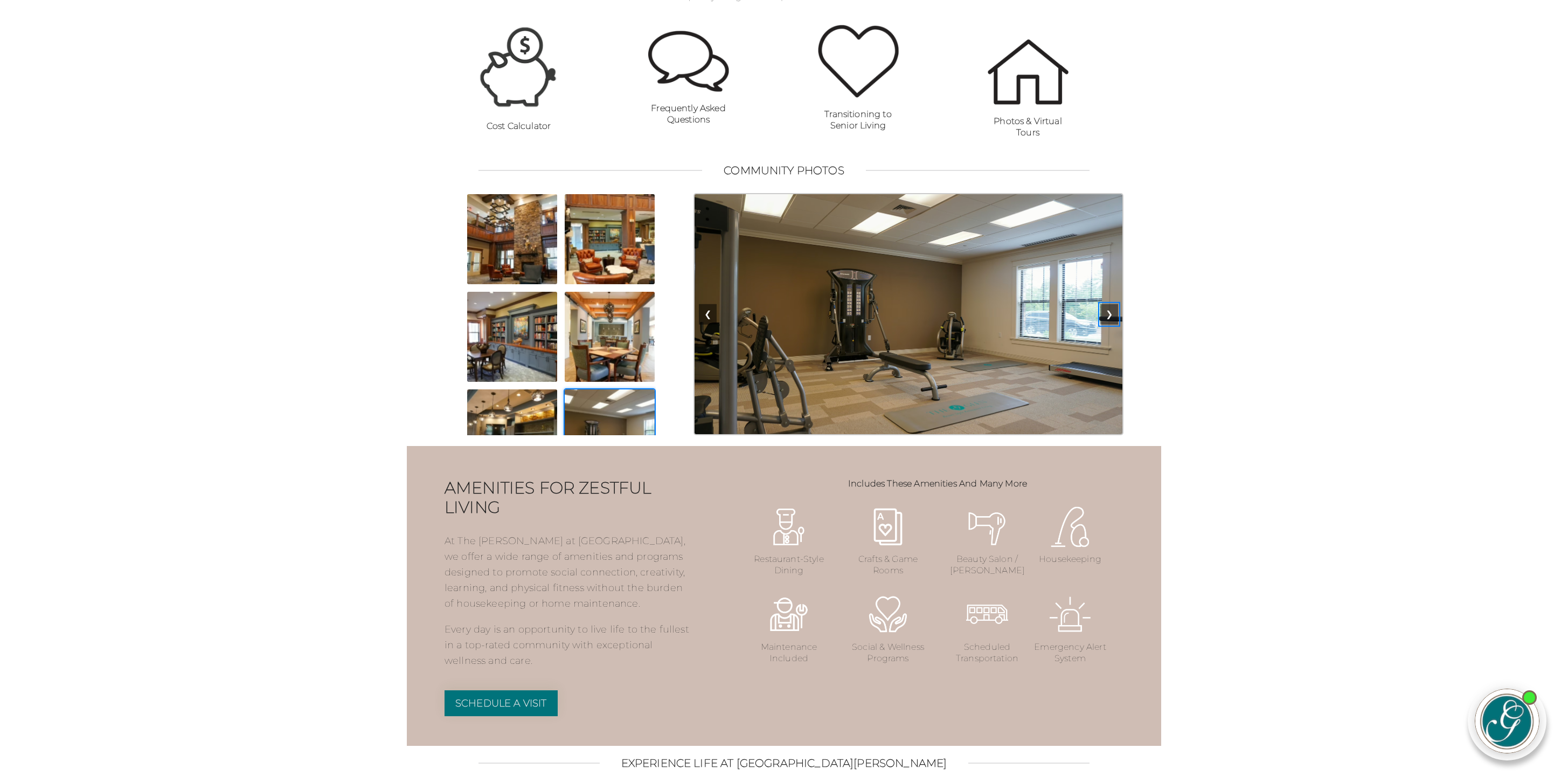
click at [1108, 325] on button "❯" at bounding box center [1109, 314] width 17 height 21
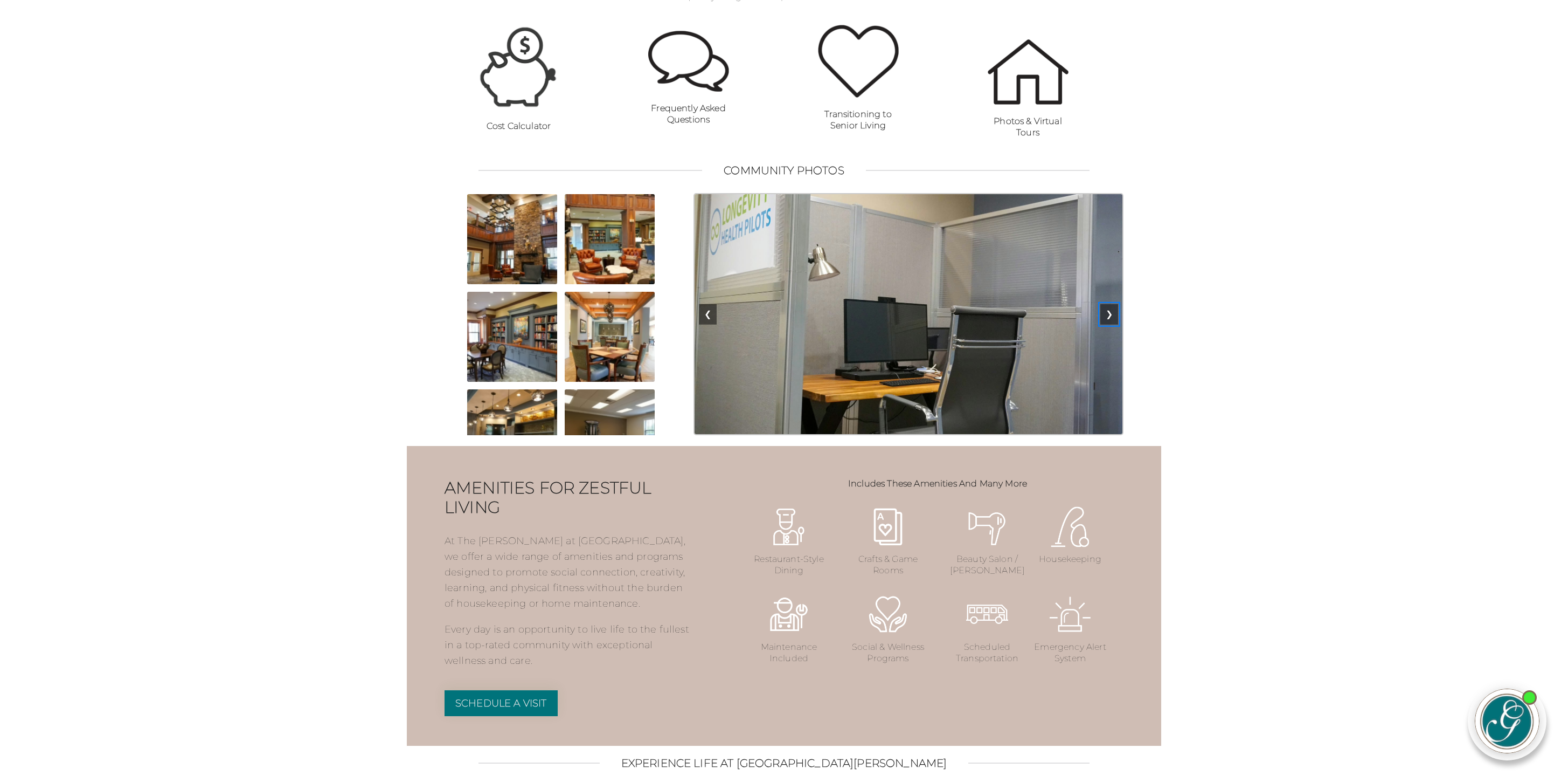
click at [1108, 325] on button "❯" at bounding box center [1109, 314] width 17 height 21
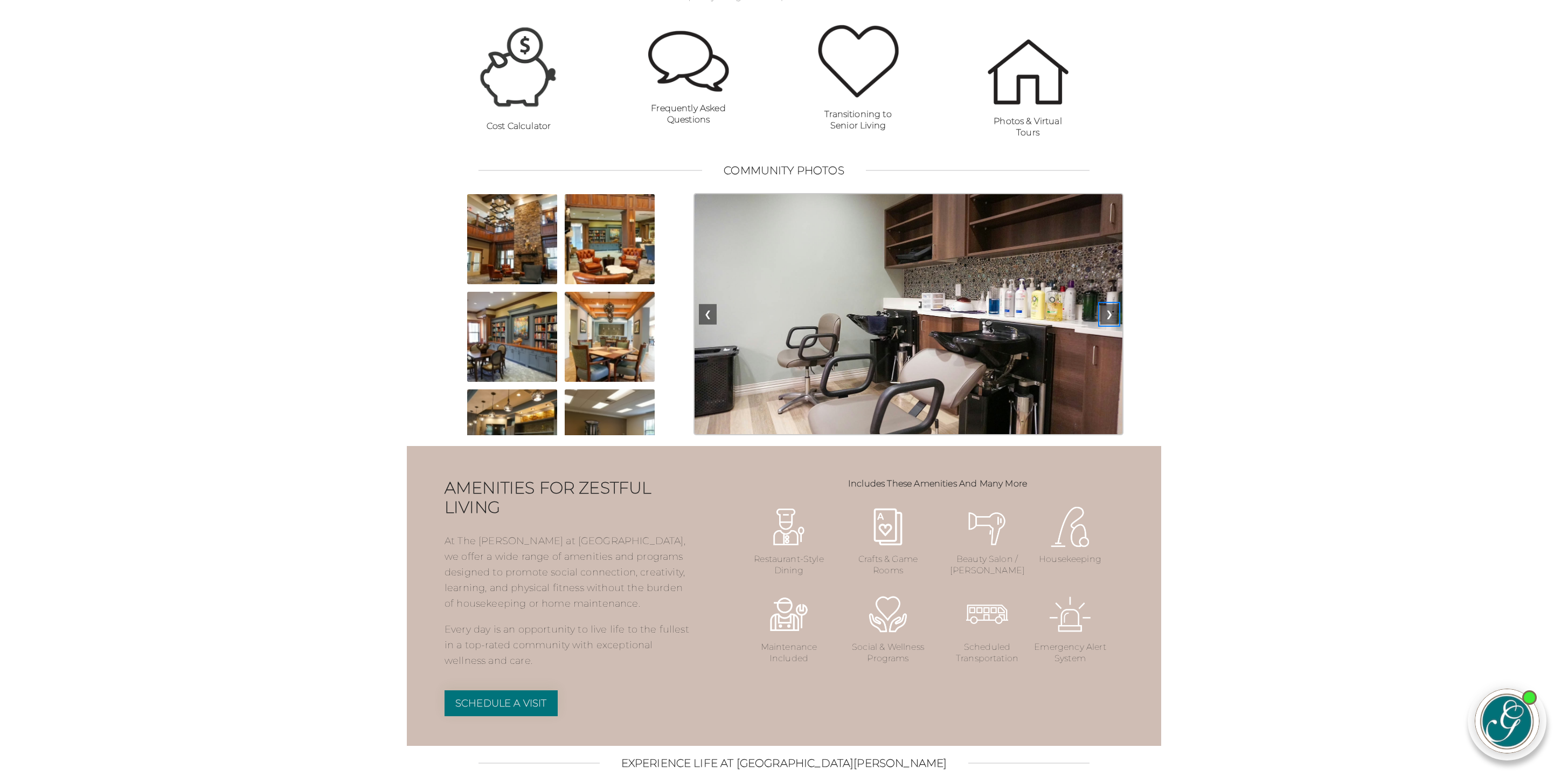
click at [1108, 325] on button "❯" at bounding box center [1109, 314] width 17 height 21
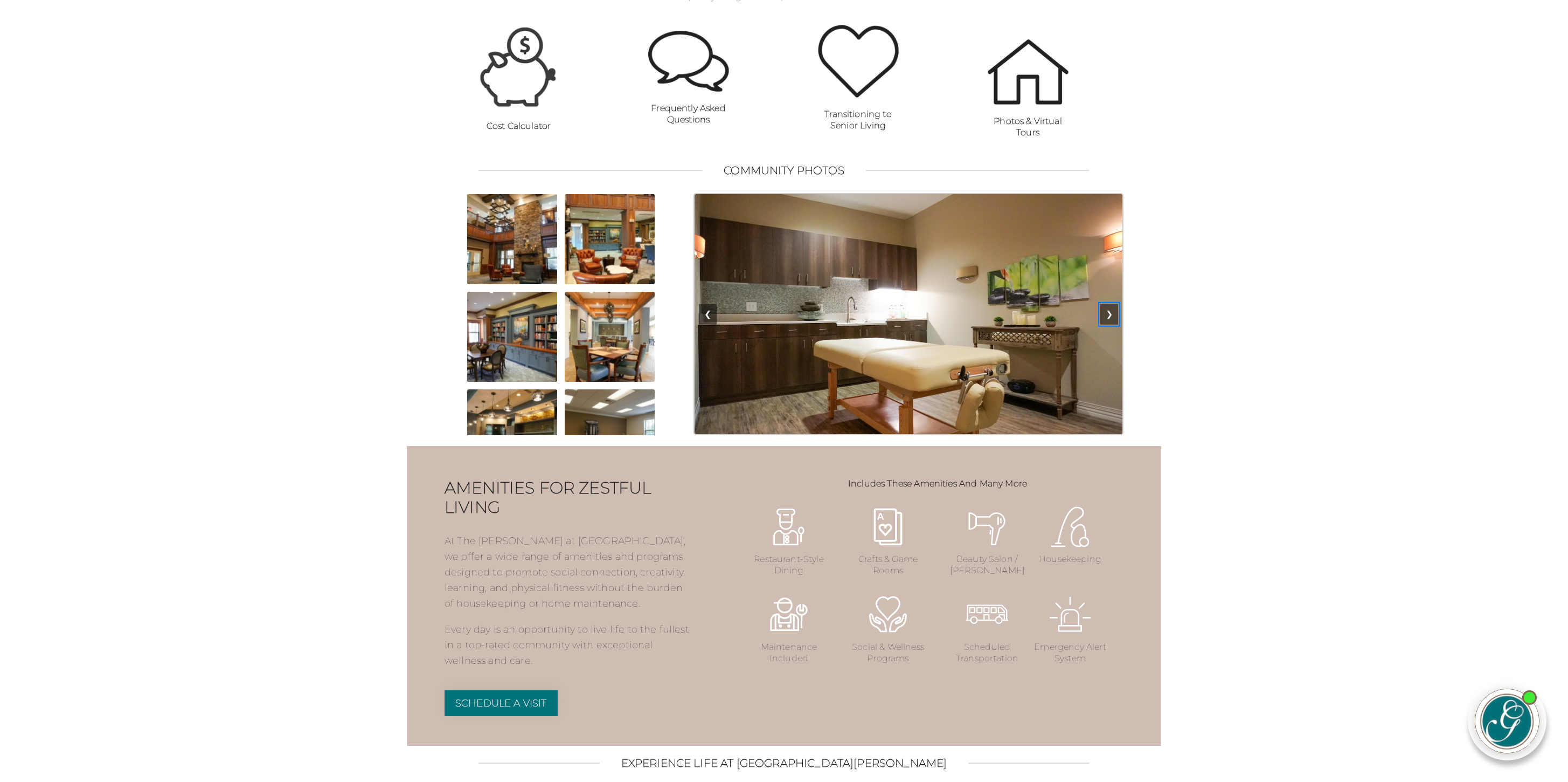
click at [1108, 325] on button "❯" at bounding box center [1109, 314] width 17 height 21
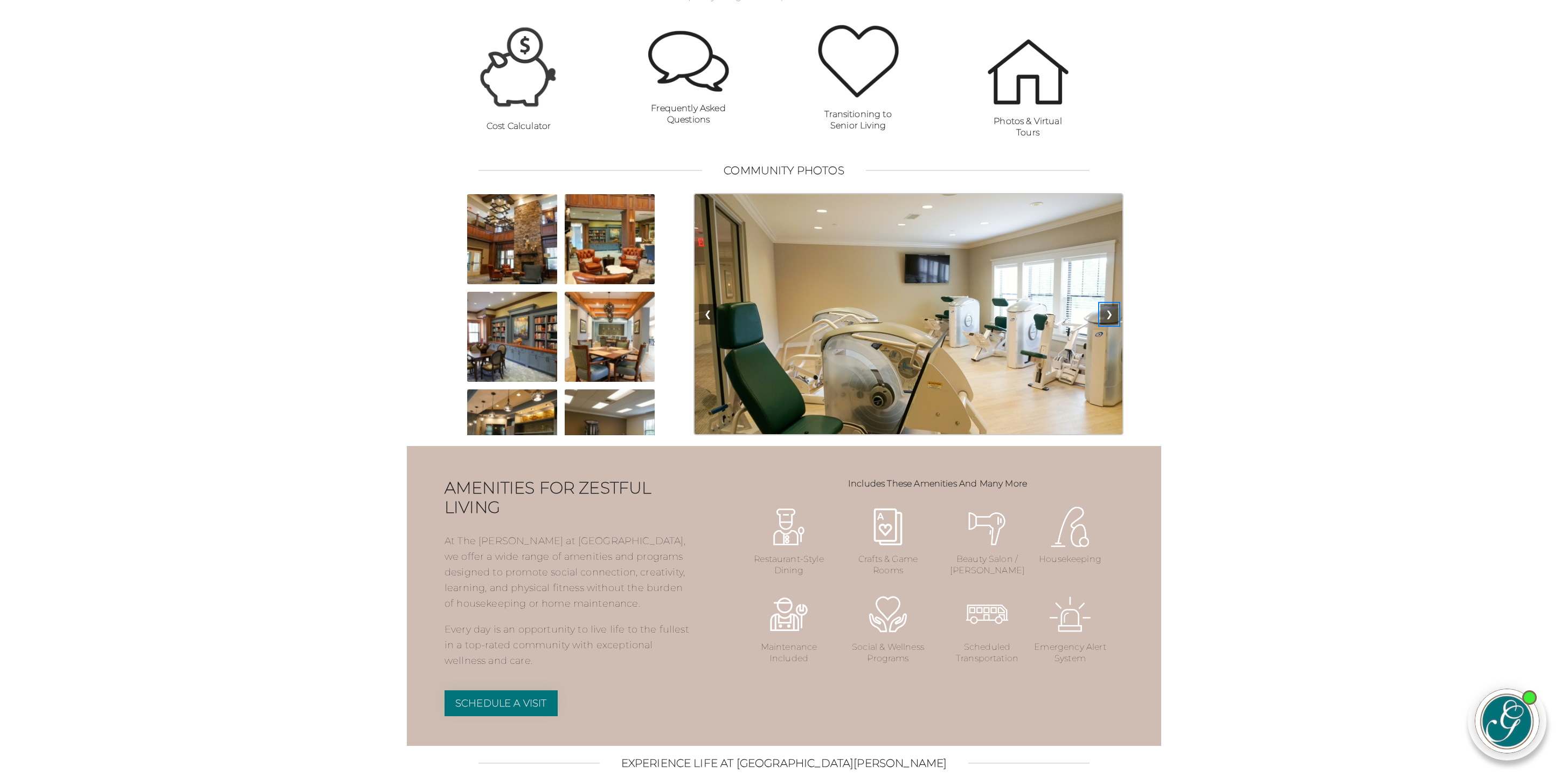
click at [1108, 325] on button "❯" at bounding box center [1109, 314] width 17 height 21
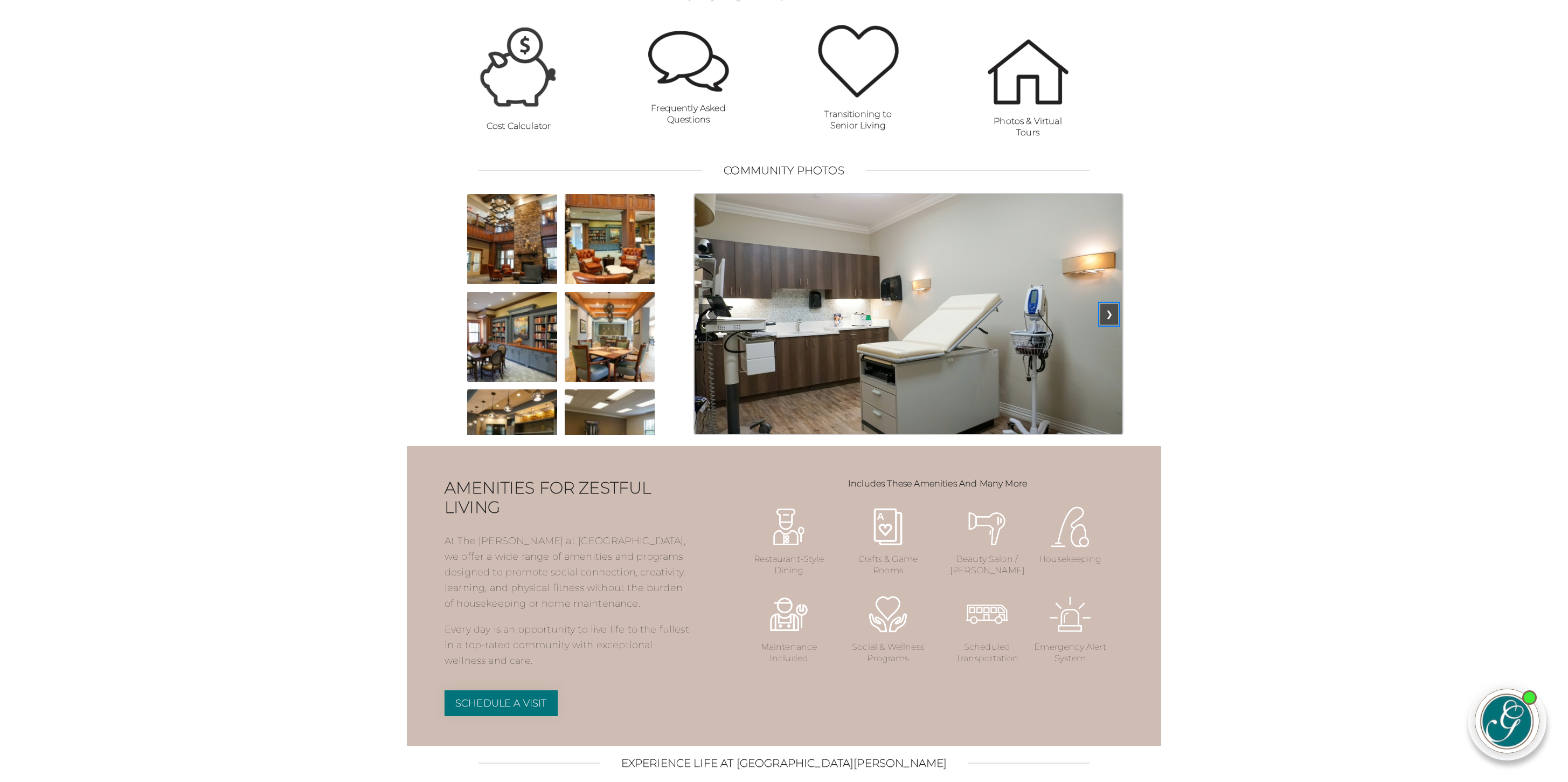
click at [1108, 325] on button "❯" at bounding box center [1109, 314] width 17 height 21
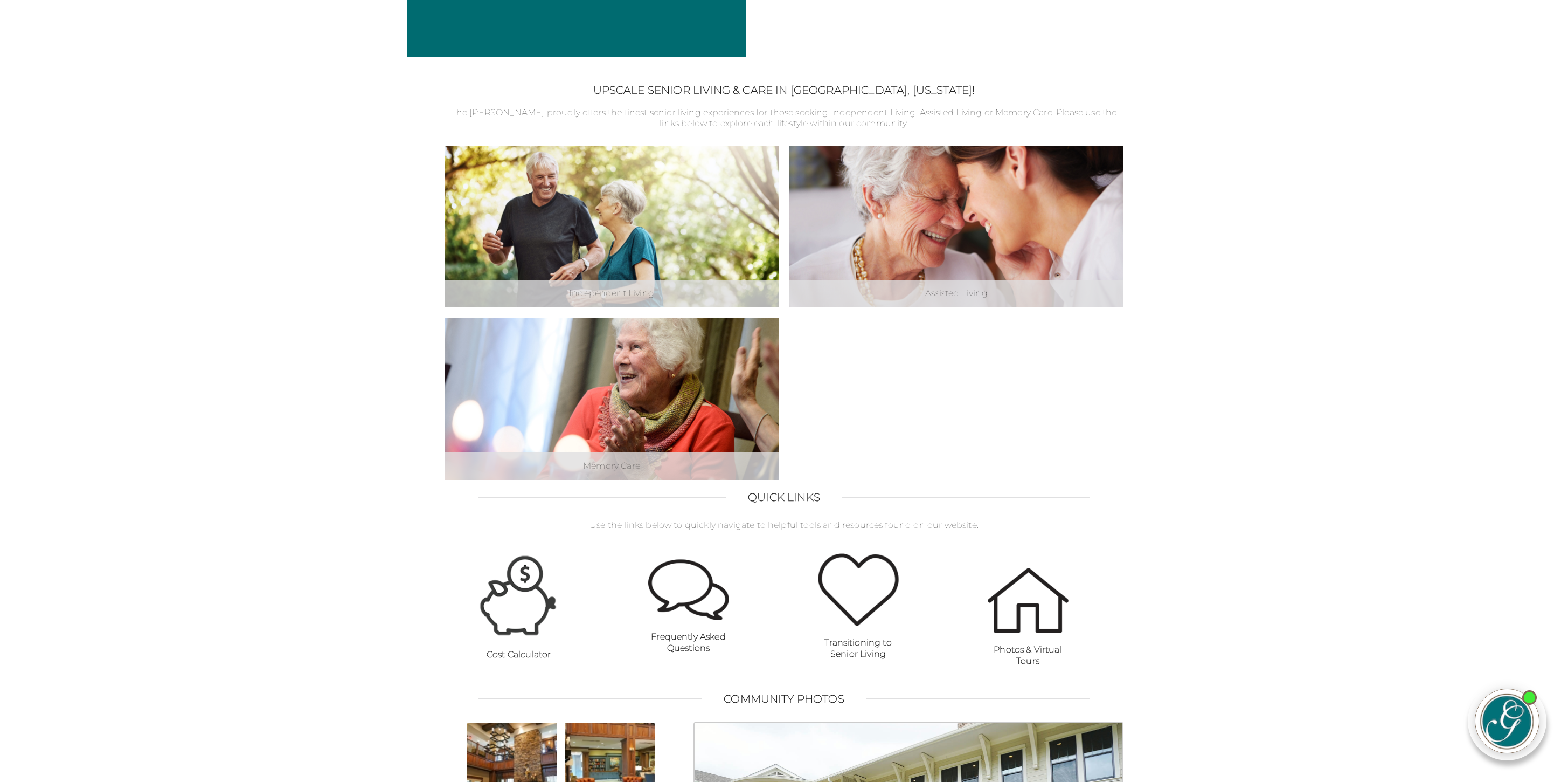
scroll to position [286, 0]
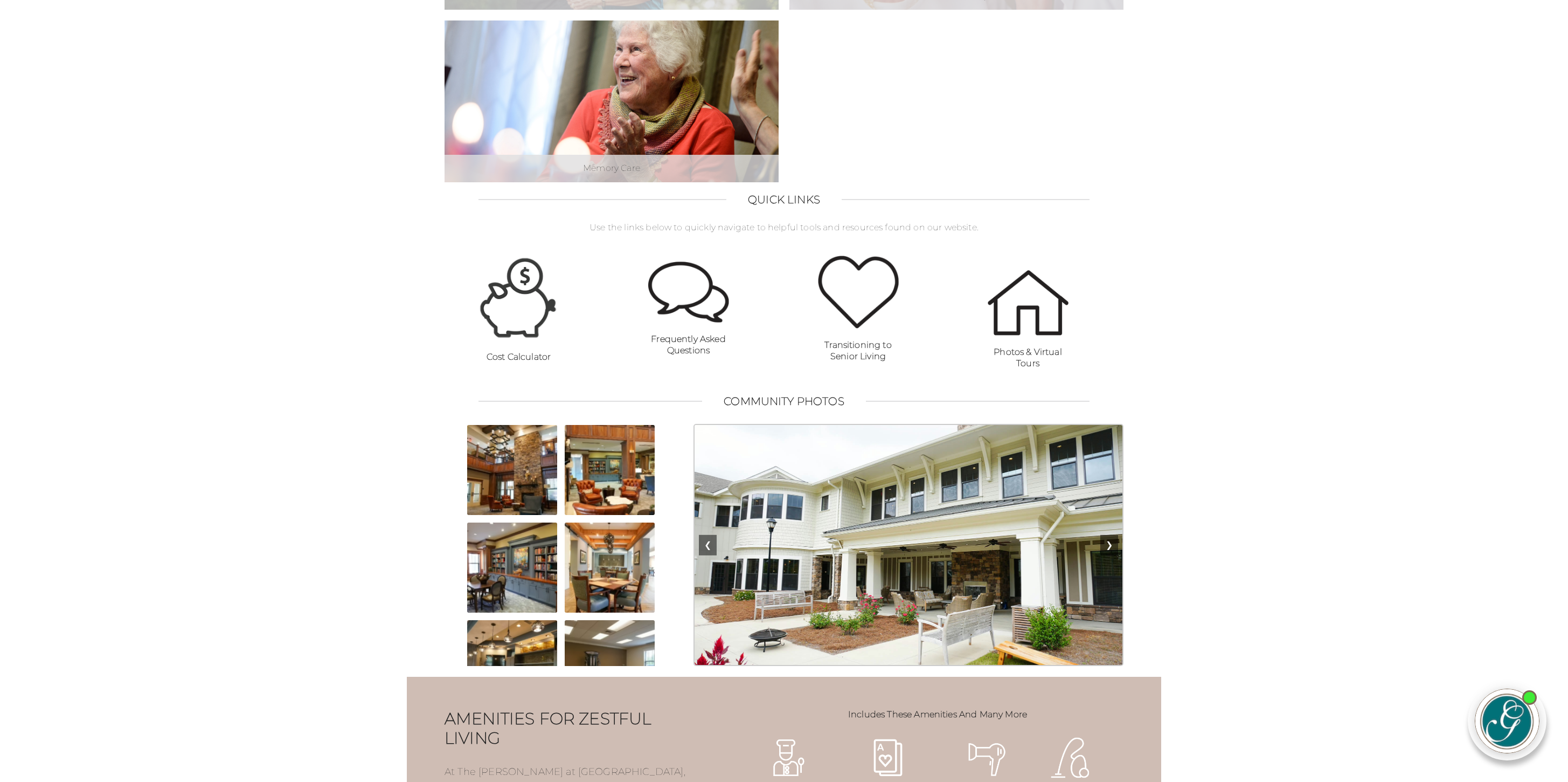
scroll to position [583, 0]
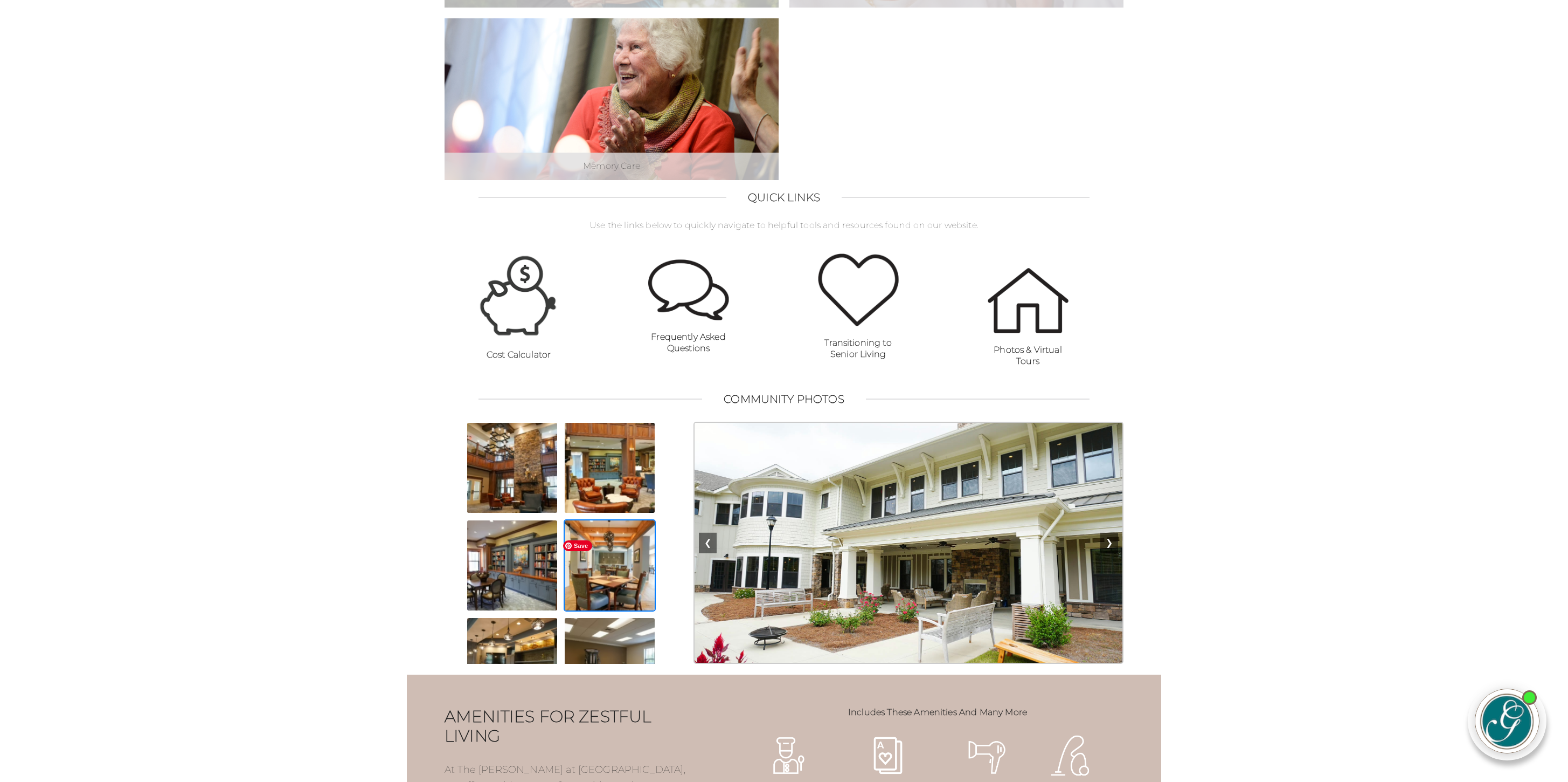
click at [598, 585] on img at bounding box center [609, 565] width 92 height 92
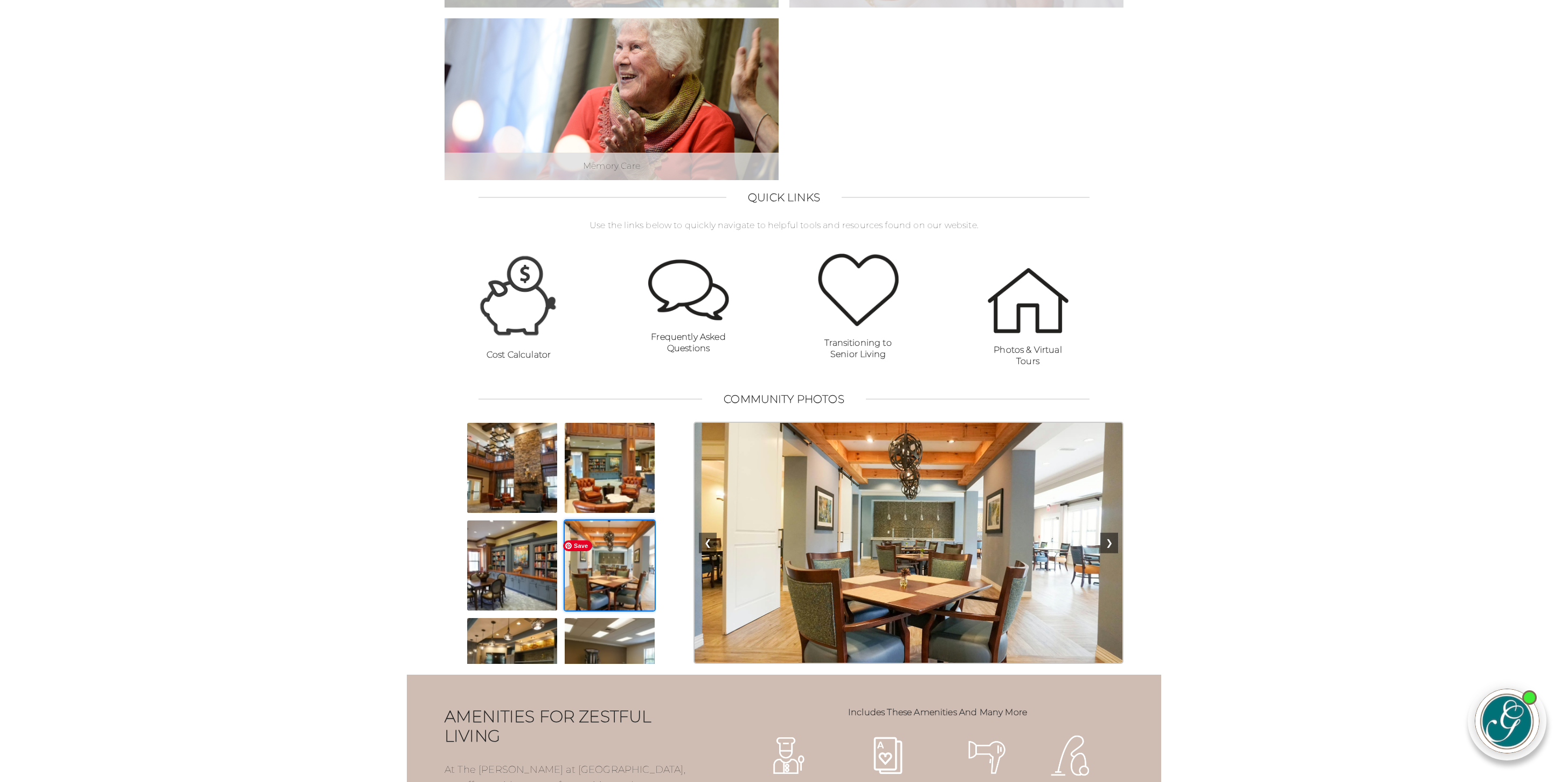
click at [598, 585] on img at bounding box center [609, 565] width 92 height 92
click at [1114, 553] on button "❯" at bounding box center [1109, 543] width 17 height 21
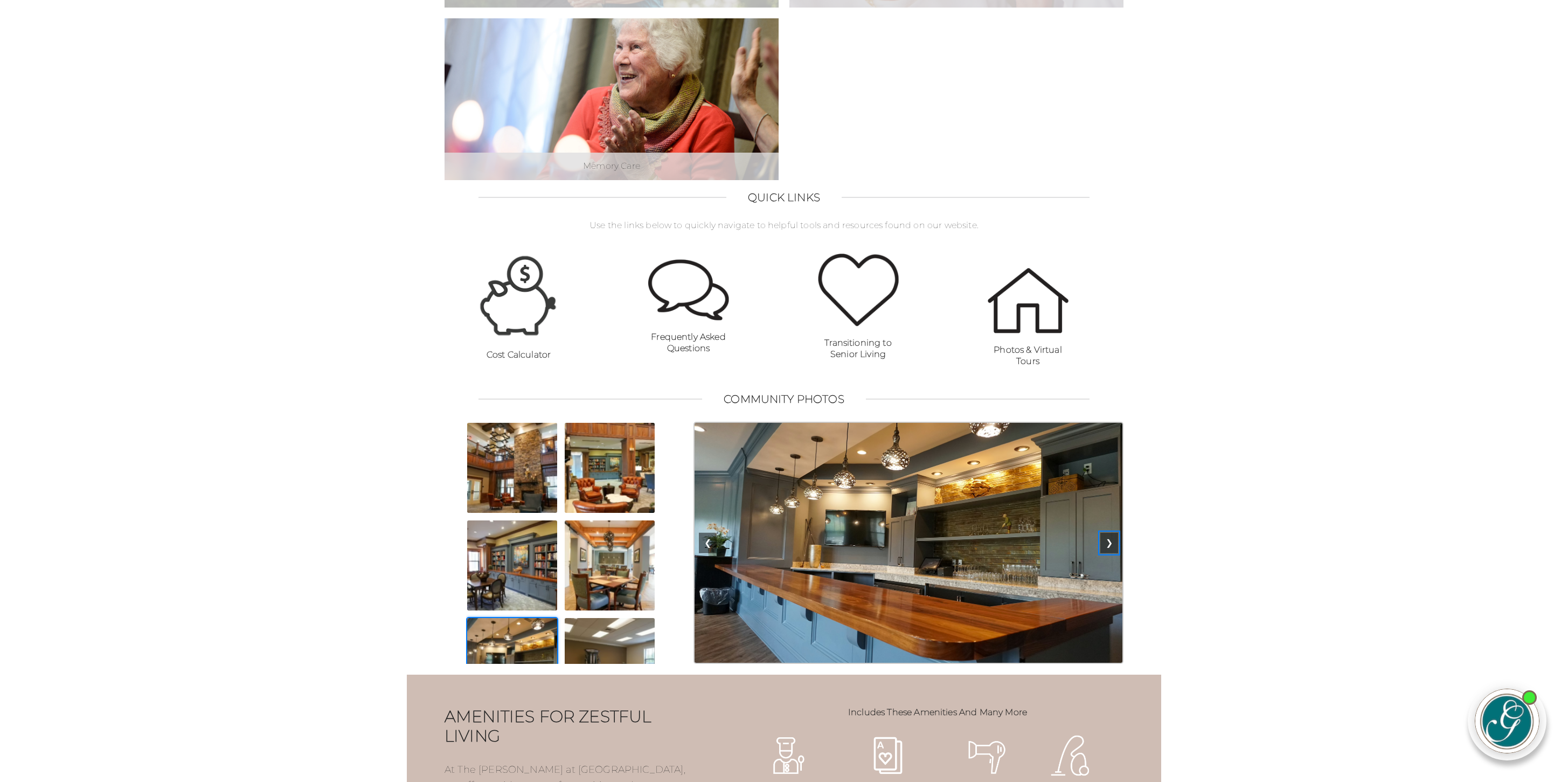
click at [1114, 553] on button "❯" at bounding box center [1109, 543] width 17 height 21
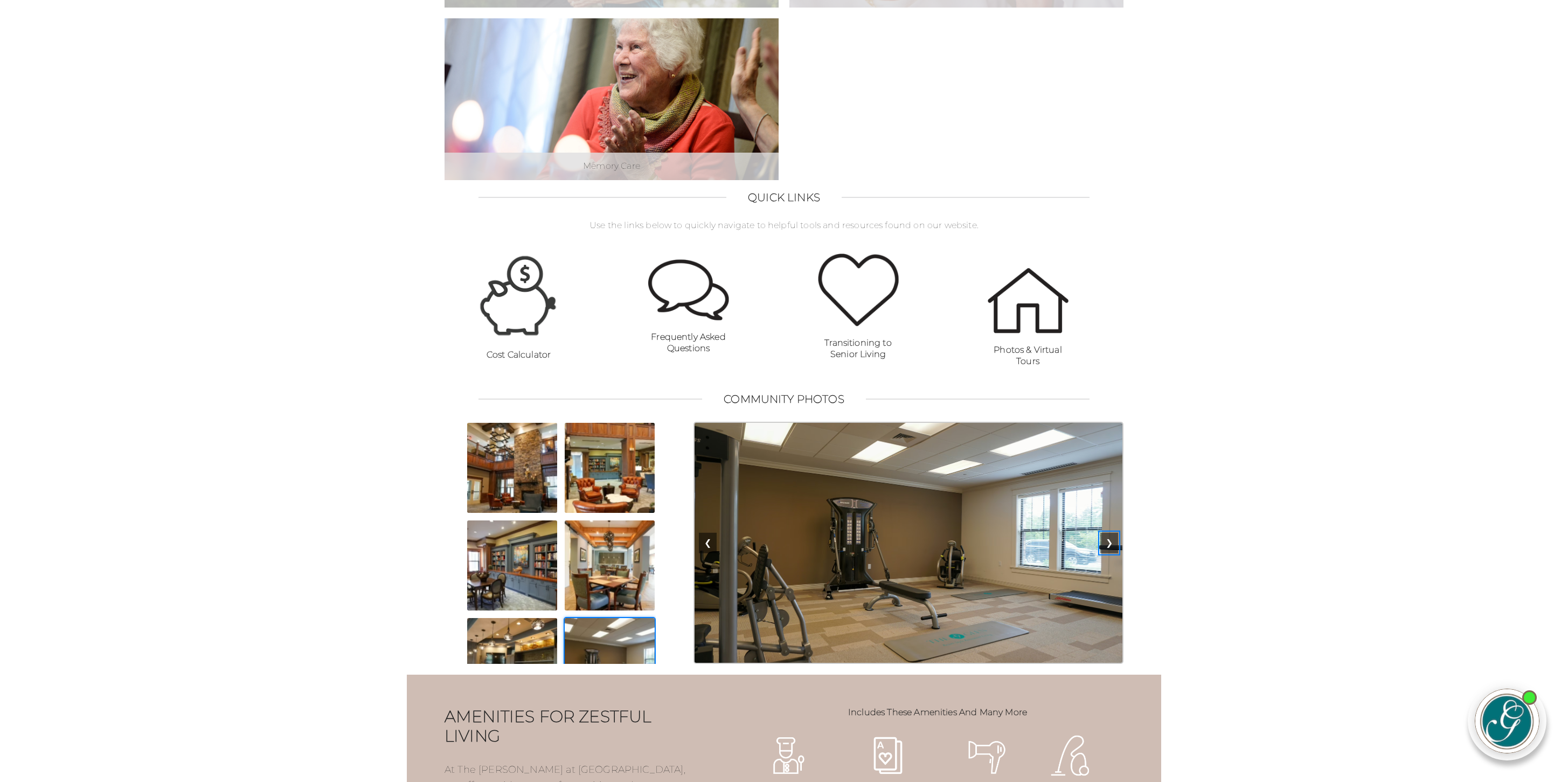
click at [1114, 553] on button "❯" at bounding box center [1109, 543] width 17 height 21
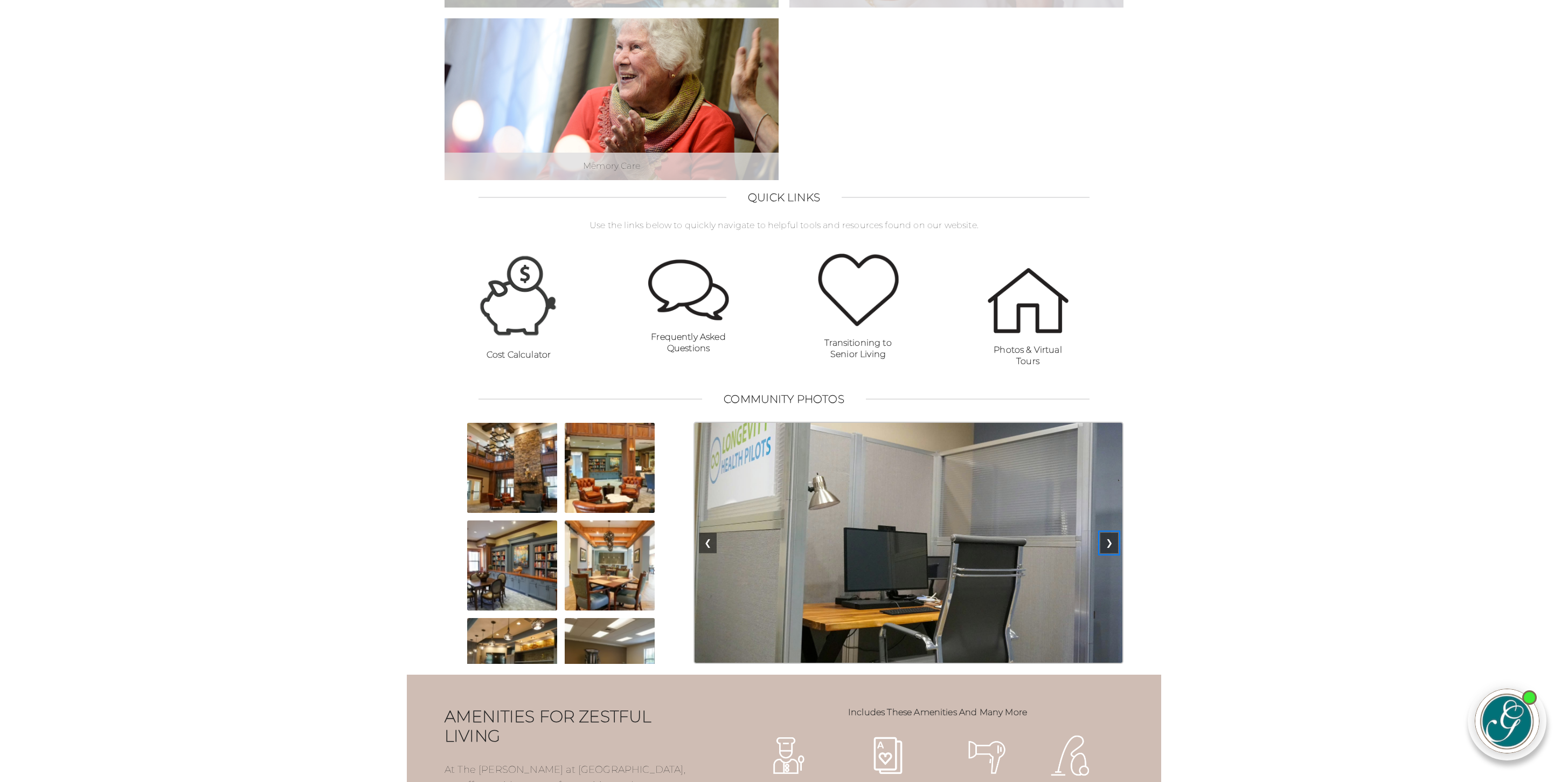
click at [1114, 553] on button "❯" at bounding box center [1109, 543] width 17 height 21
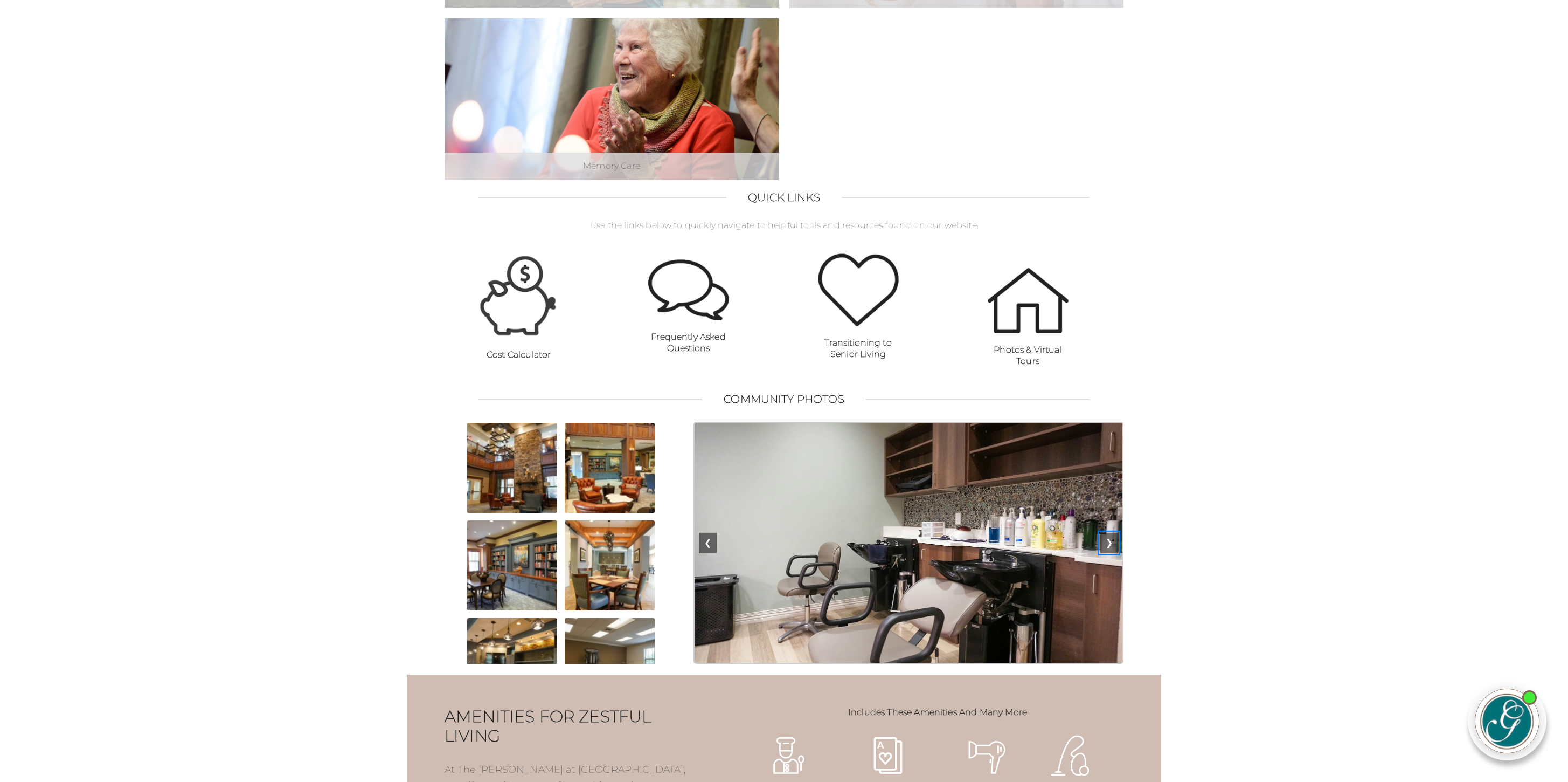
click at [1114, 553] on button "❯" at bounding box center [1109, 543] width 17 height 21
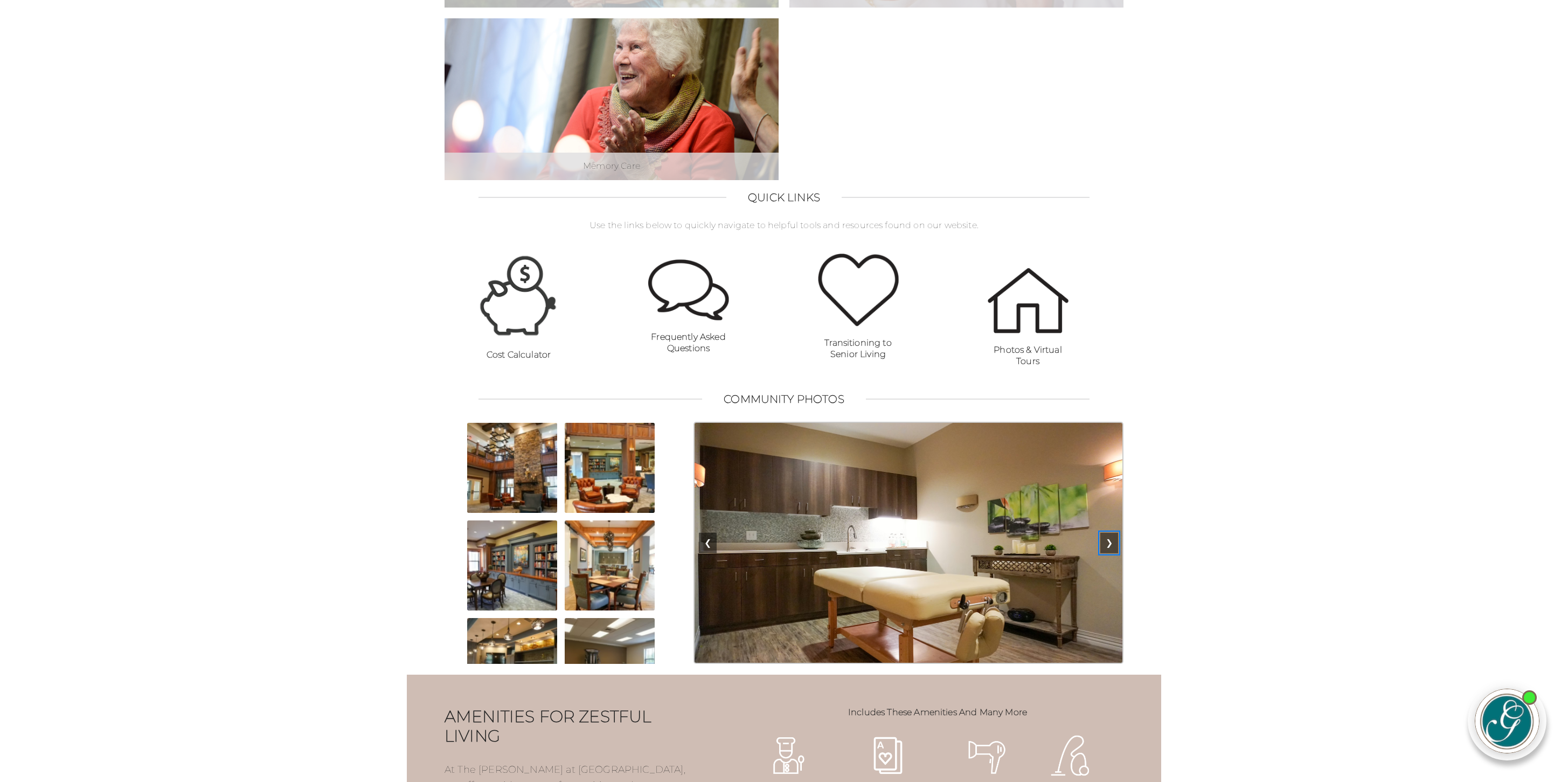
click at [1114, 553] on button "❯" at bounding box center [1109, 543] width 17 height 21
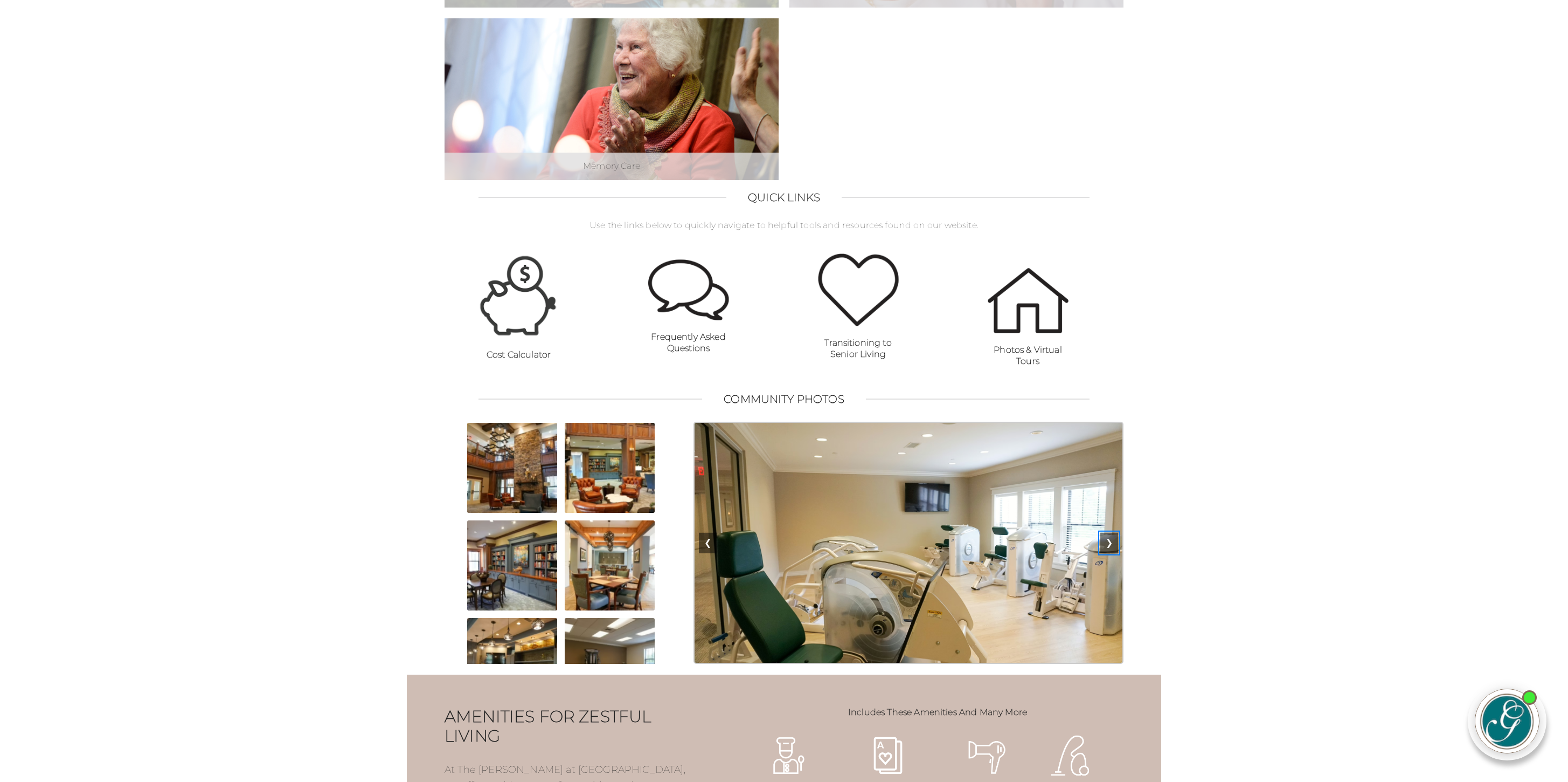
click at [1114, 553] on button "❯" at bounding box center [1109, 543] width 17 height 21
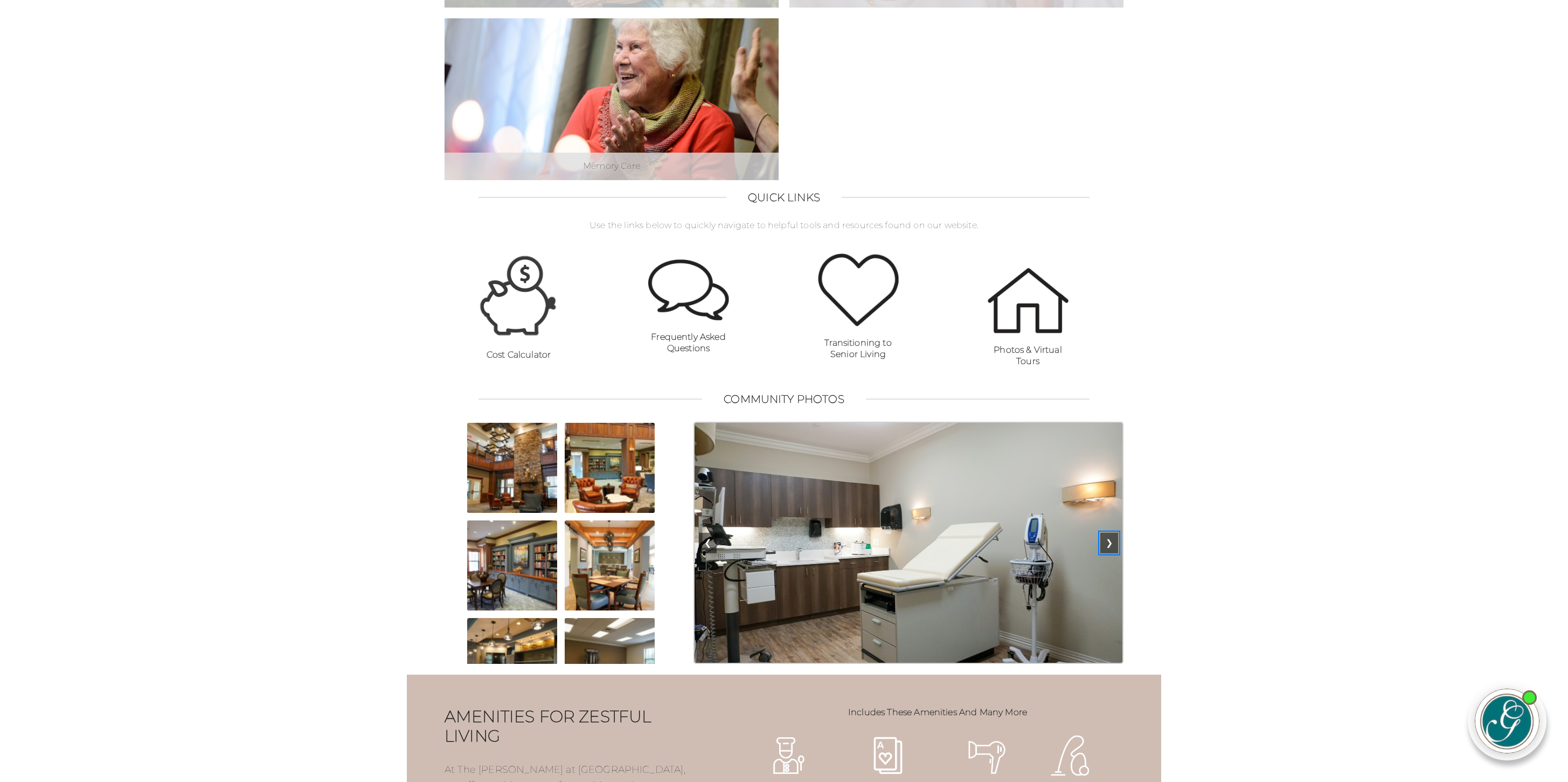
click at [1114, 553] on button "❯" at bounding box center [1109, 543] width 17 height 21
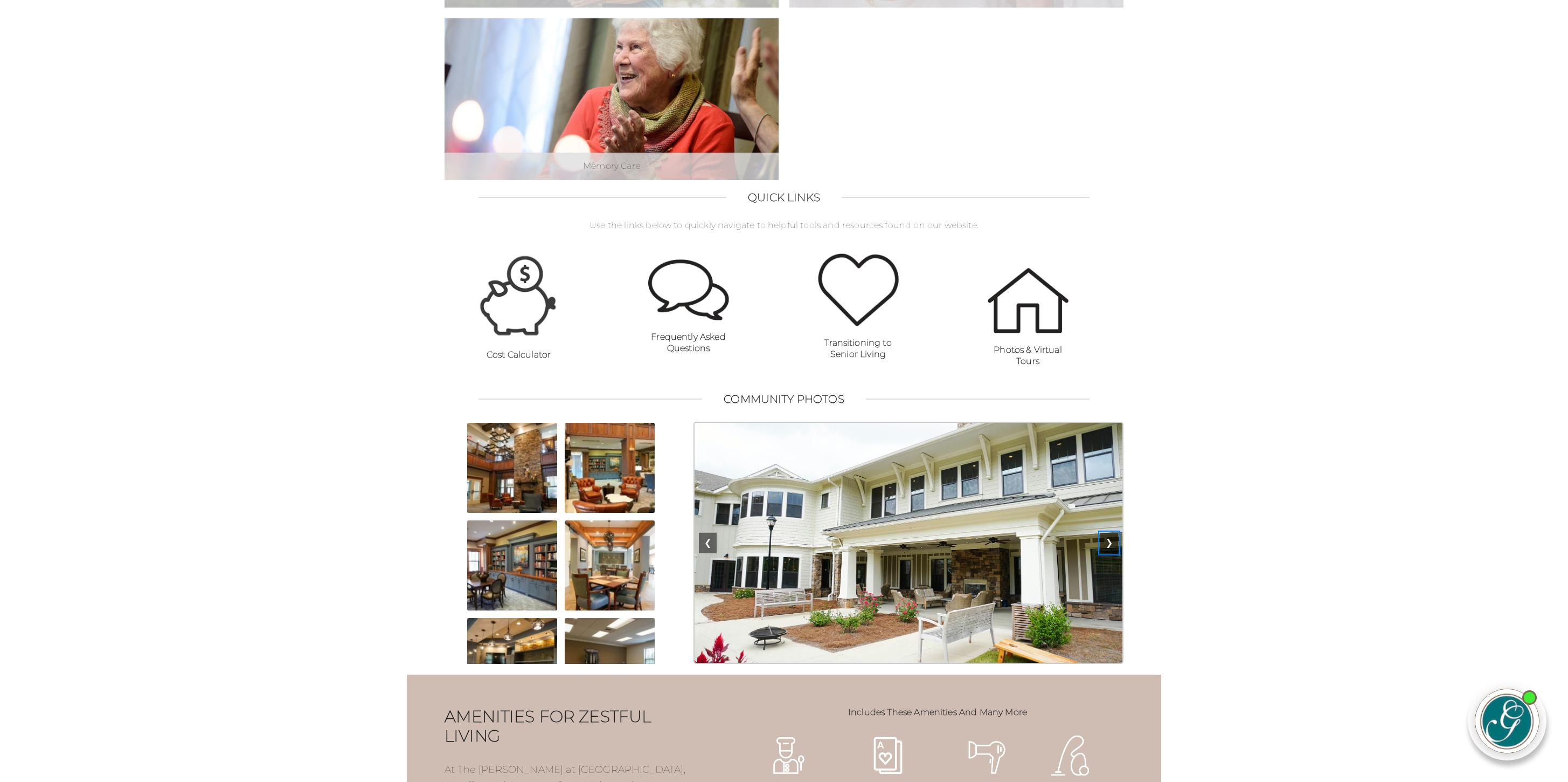
click at [1114, 553] on button "❯" at bounding box center [1109, 543] width 17 height 21
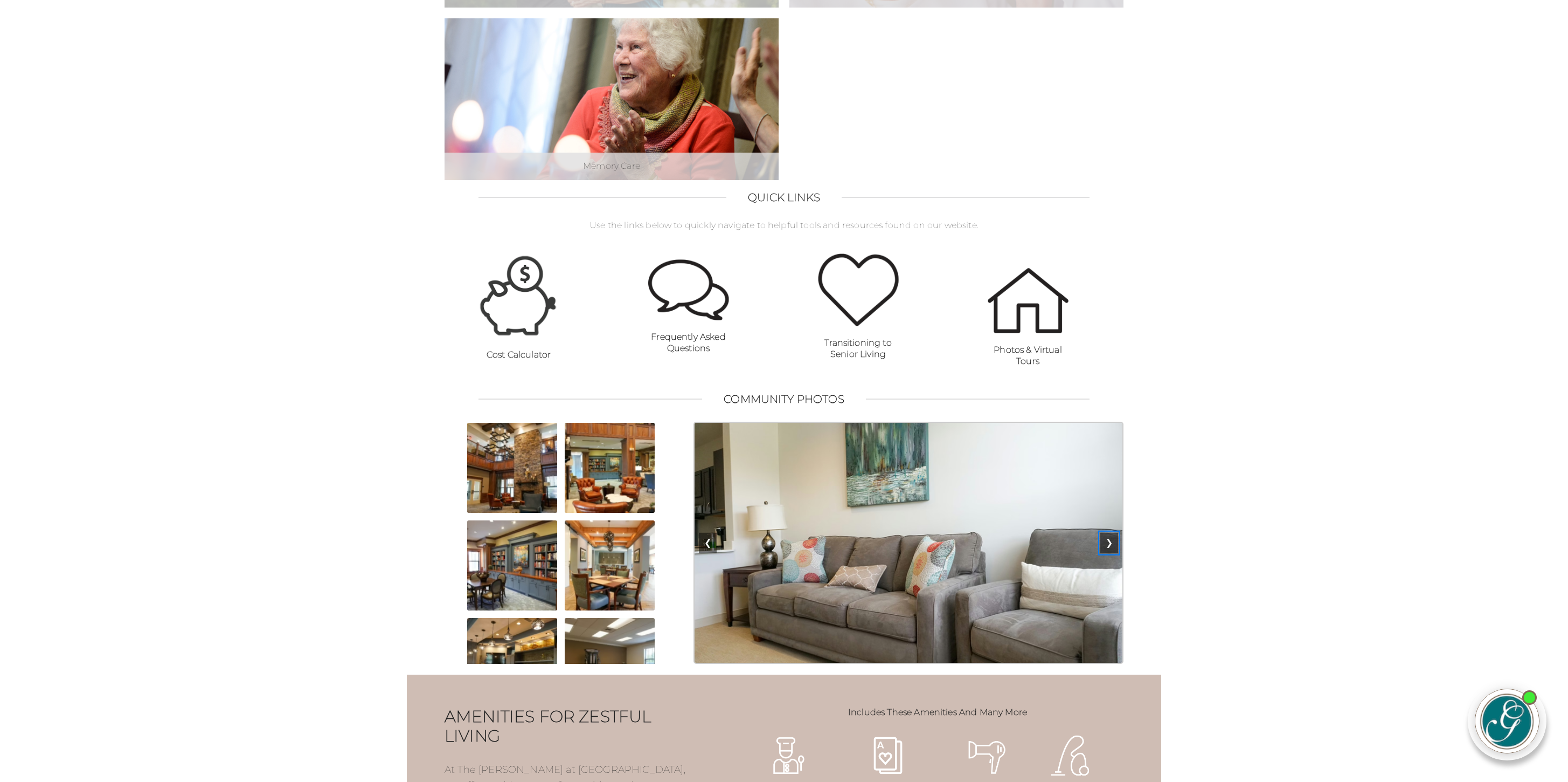
click at [1114, 553] on button "❯" at bounding box center [1109, 543] width 17 height 21
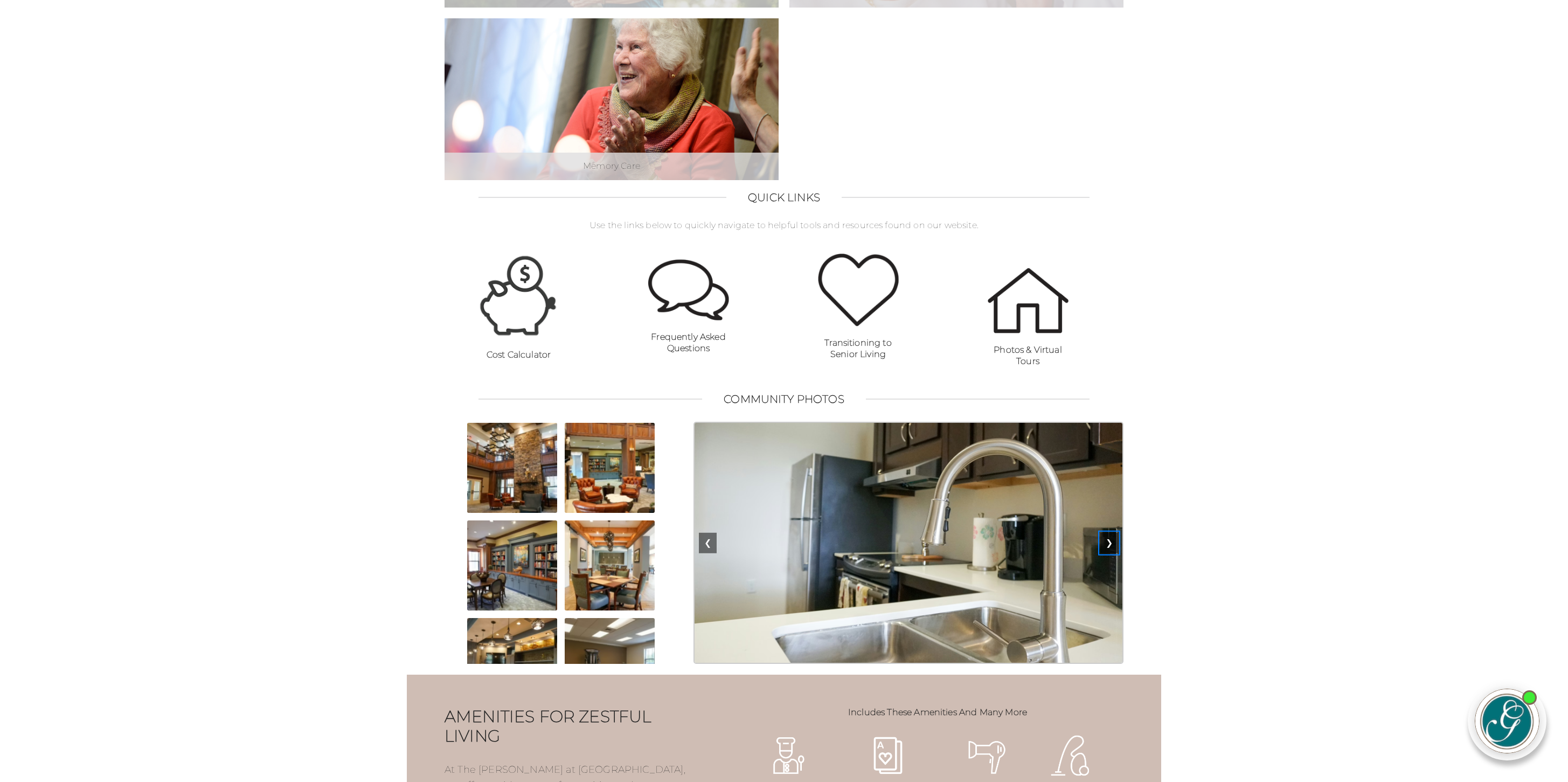
click at [1114, 553] on button "❯" at bounding box center [1109, 543] width 17 height 21
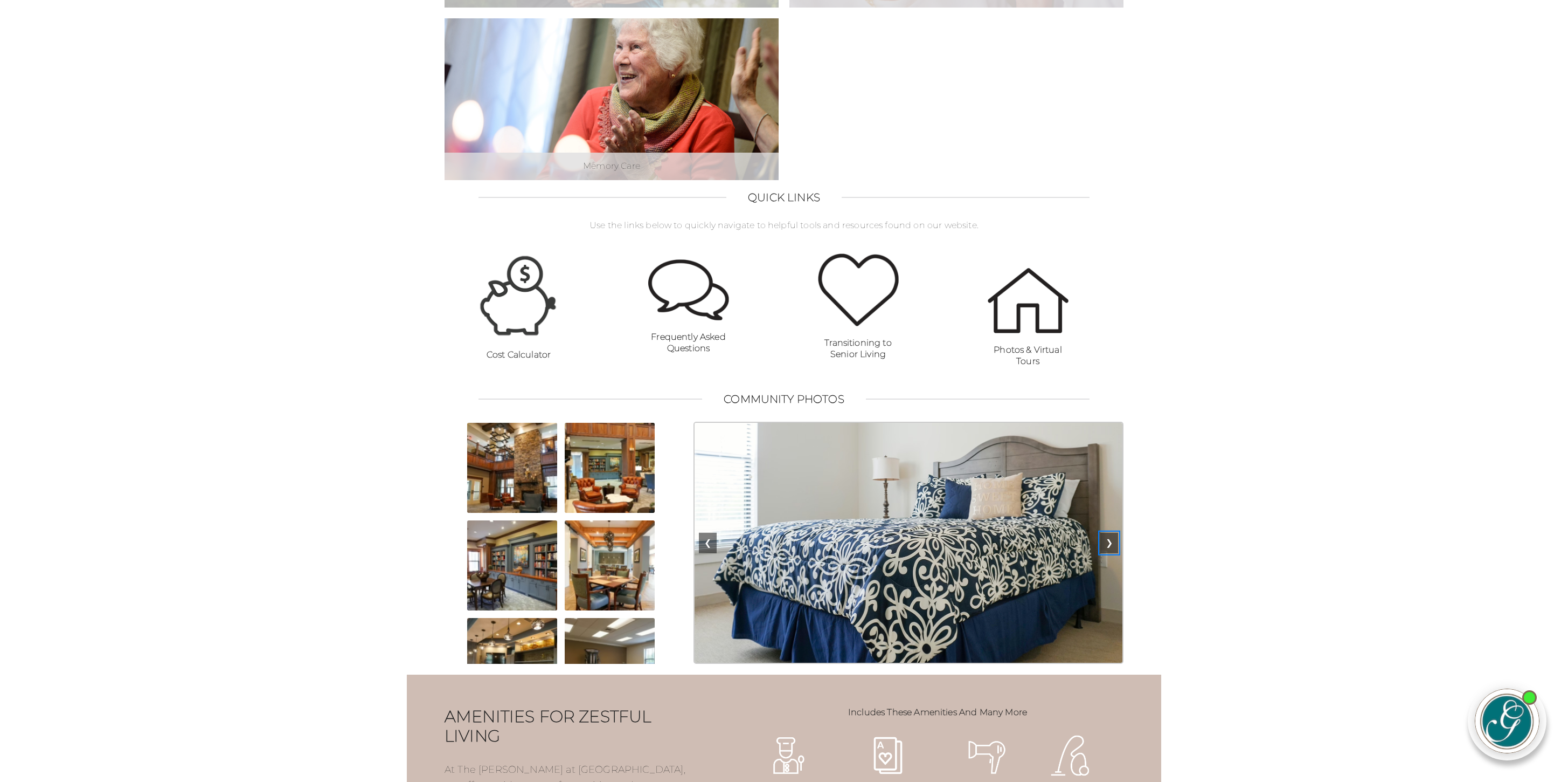
click at [1114, 553] on button "❯" at bounding box center [1109, 543] width 17 height 21
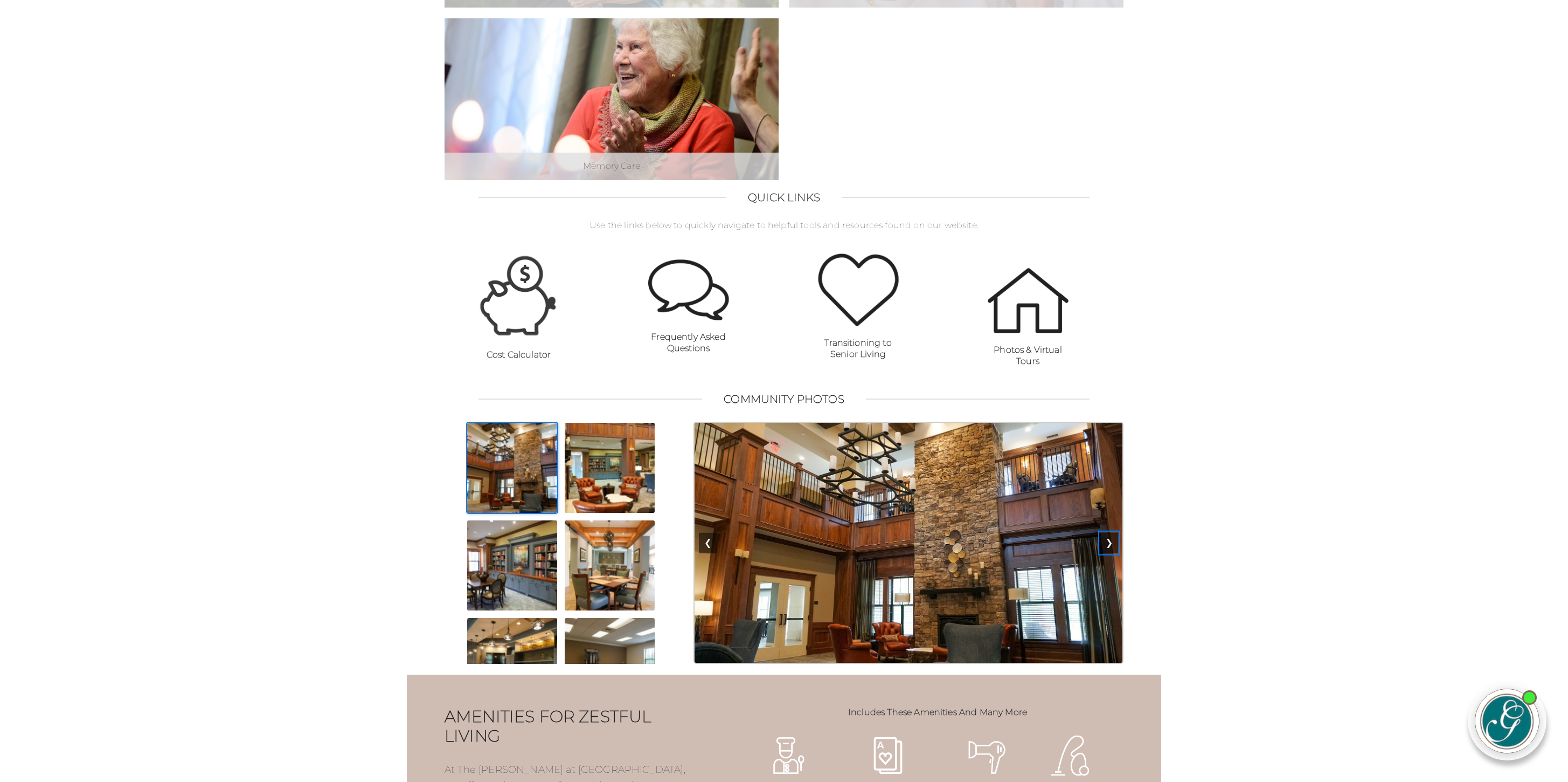
click at [1114, 553] on button "❯" at bounding box center [1109, 543] width 17 height 21
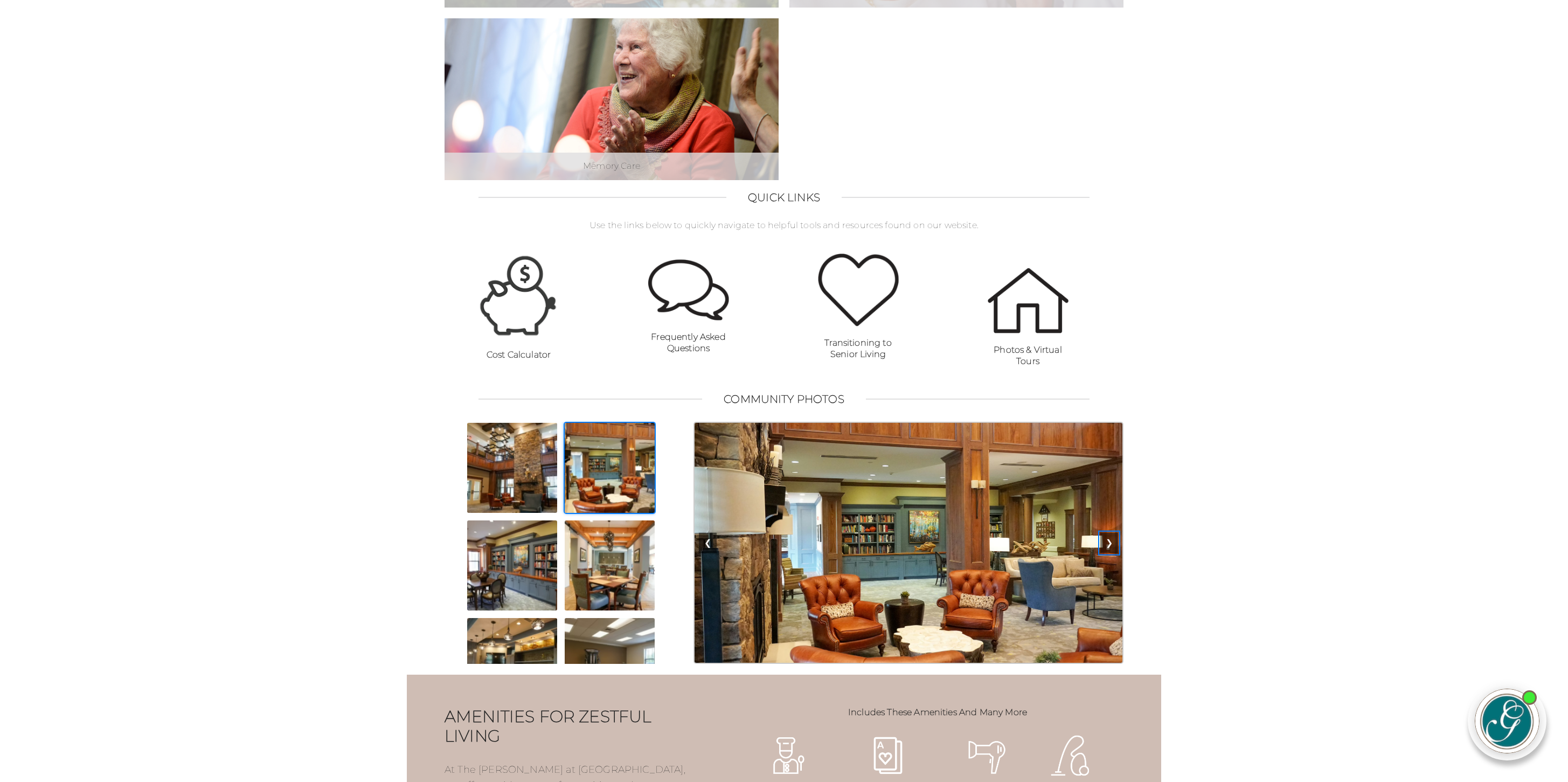
click at [1114, 553] on button "❯" at bounding box center [1109, 543] width 17 height 21
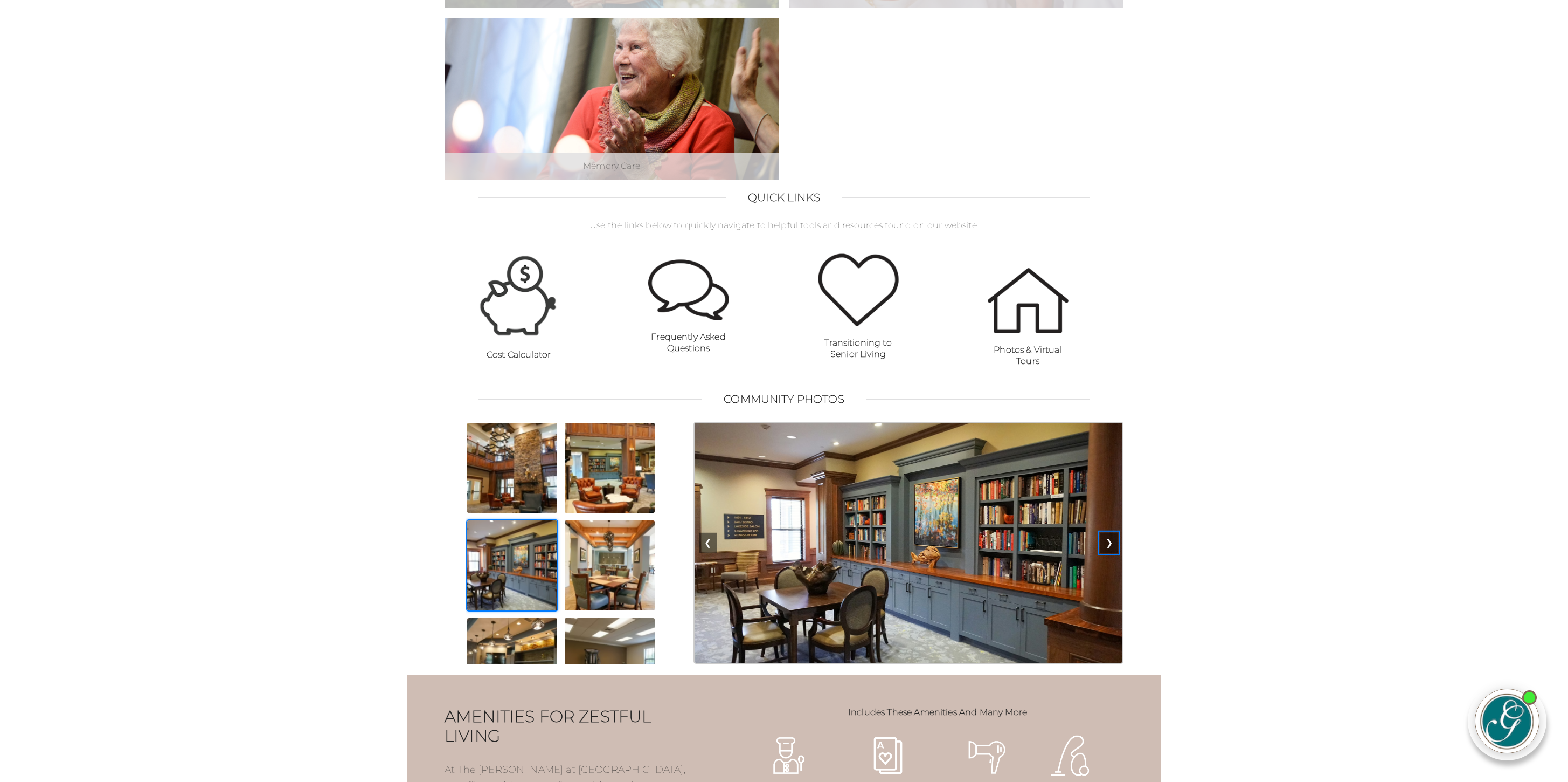
click at [1114, 553] on button "❯" at bounding box center [1109, 543] width 17 height 21
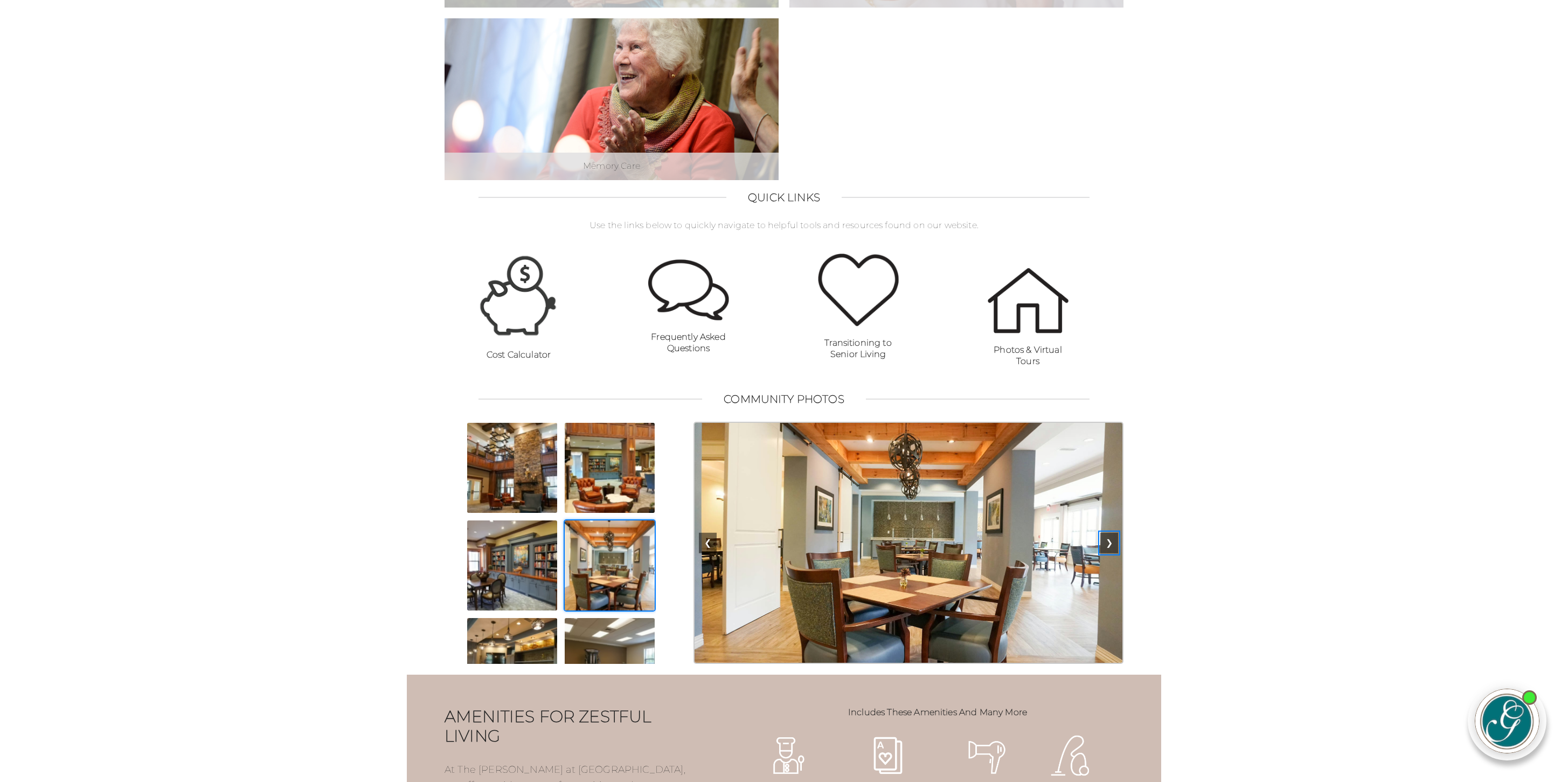
click at [1114, 553] on button "❯" at bounding box center [1109, 543] width 17 height 21
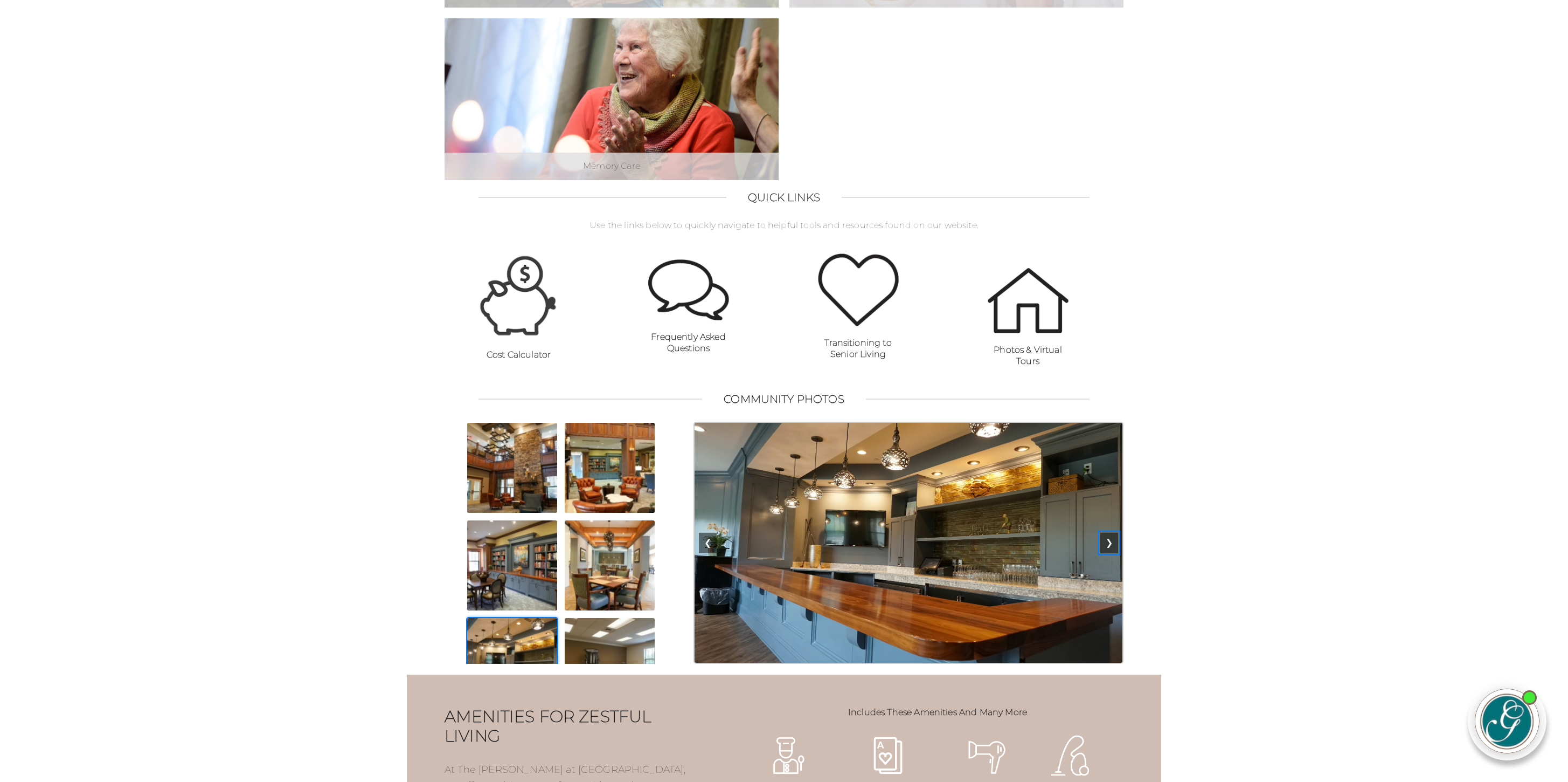
click at [1114, 553] on button "❯" at bounding box center [1109, 543] width 17 height 21
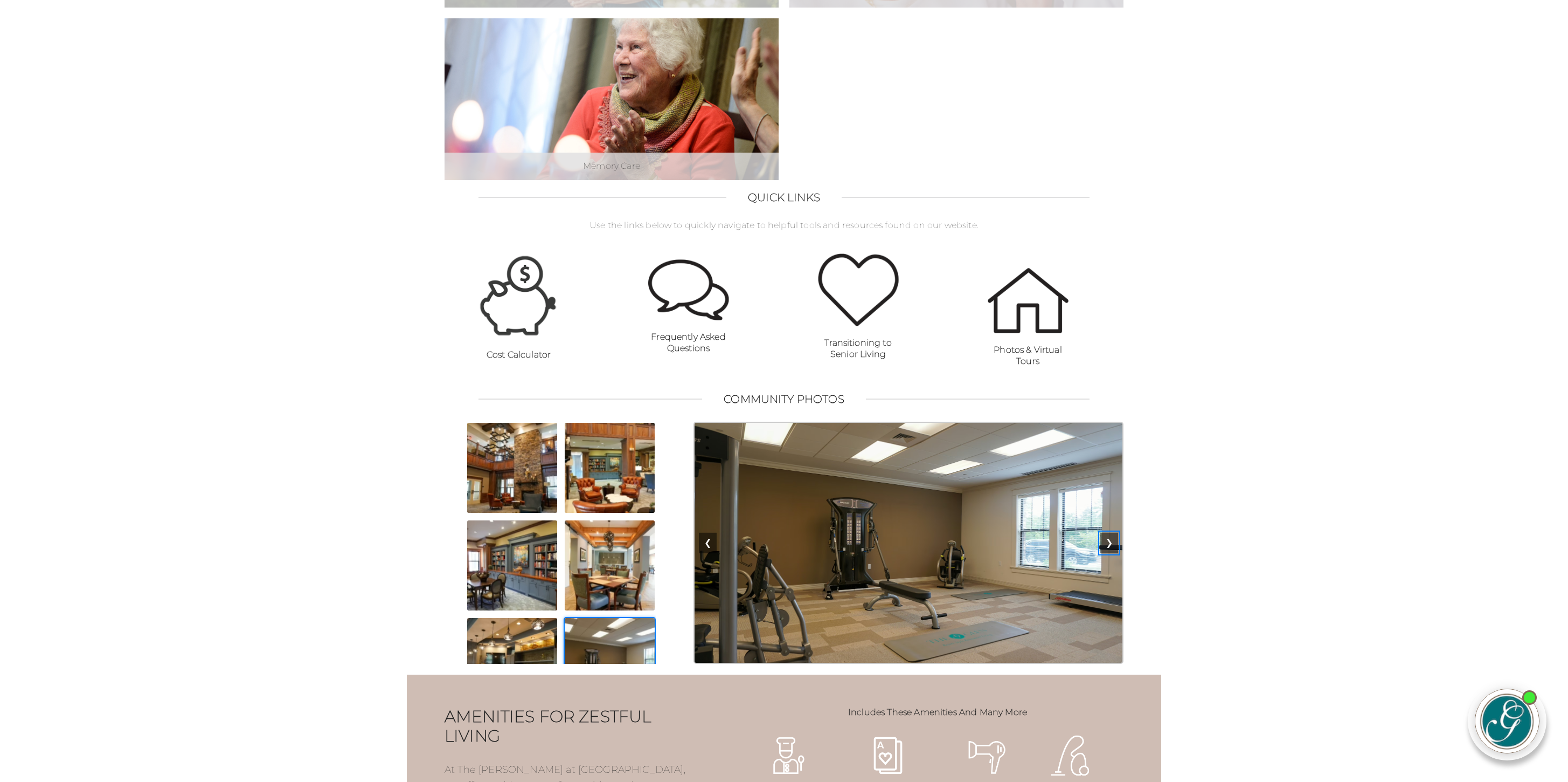
click at [1114, 553] on button "❯" at bounding box center [1109, 543] width 17 height 21
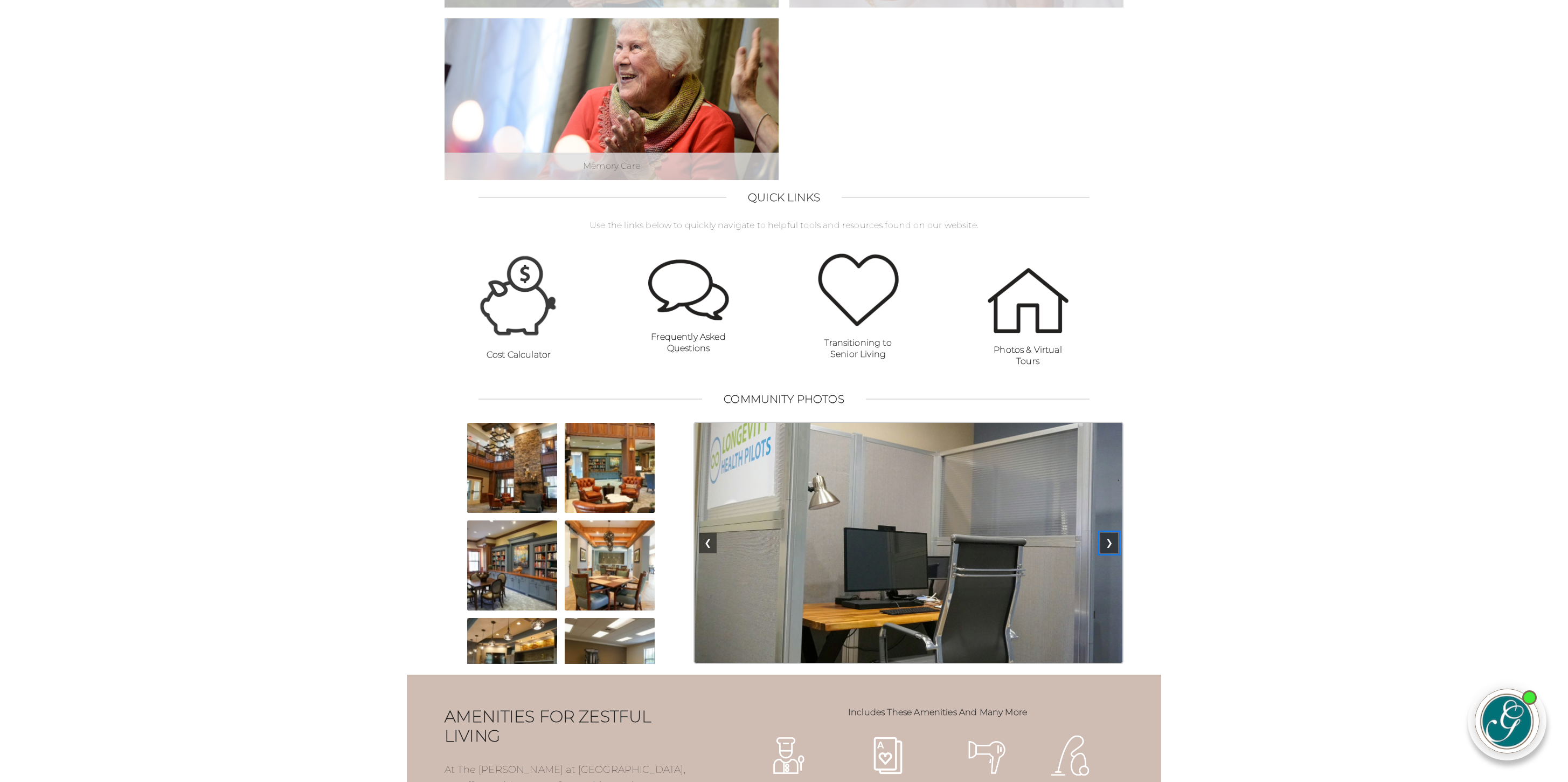
click at [1114, 553] on button "❯" at bounding box center [1109, 543] width 17 height 21
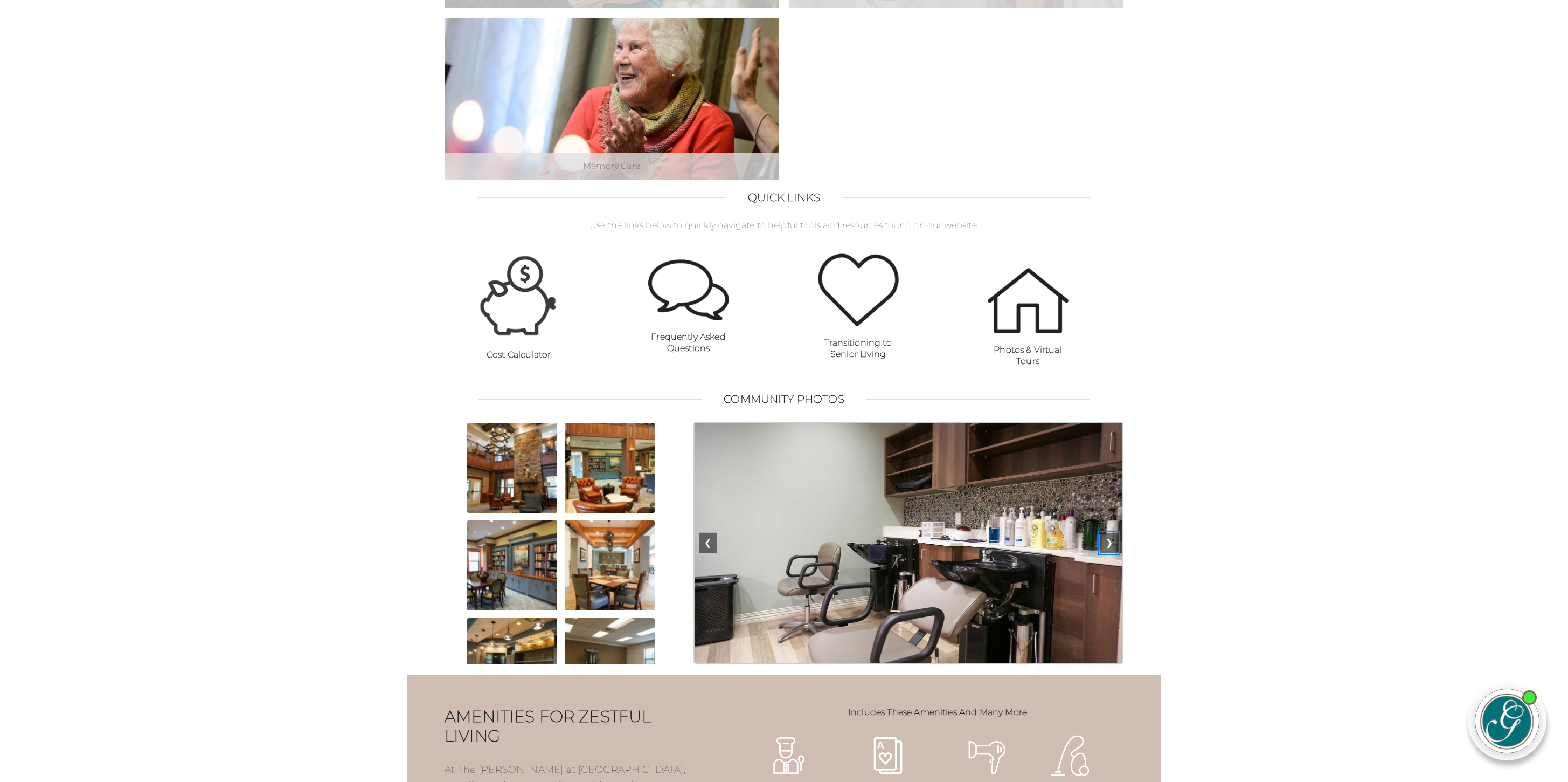
click at [1114, 553] on button "❯" at bounding box center [1109, 543] width 17 height 21
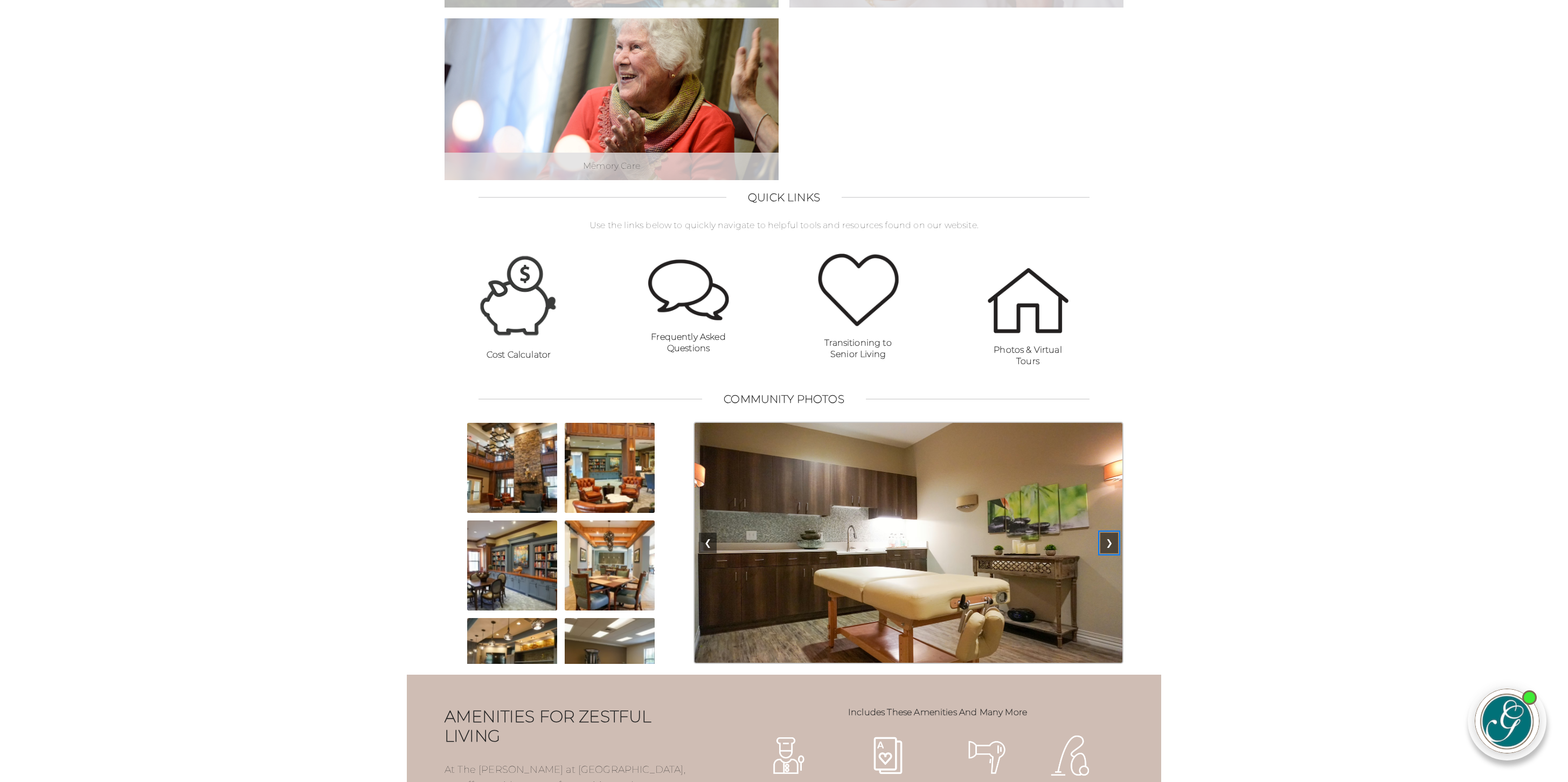
click at [1114, 553] on button "❯" at bounding box center [1109, 543] width 17 height 21
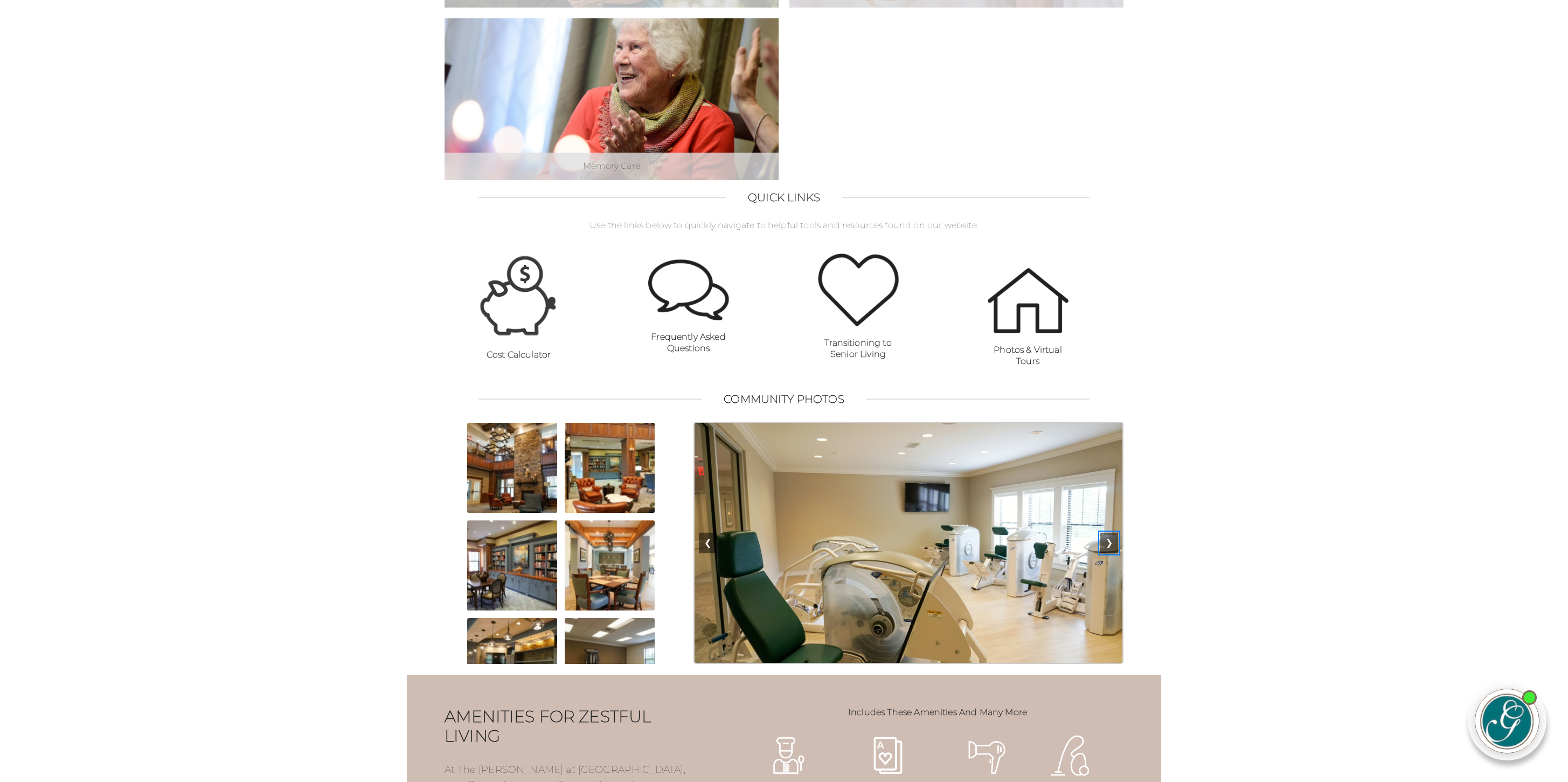
click at [1114, 553] on button "❯" at bounding box center [1109, 543] width 17 height 21
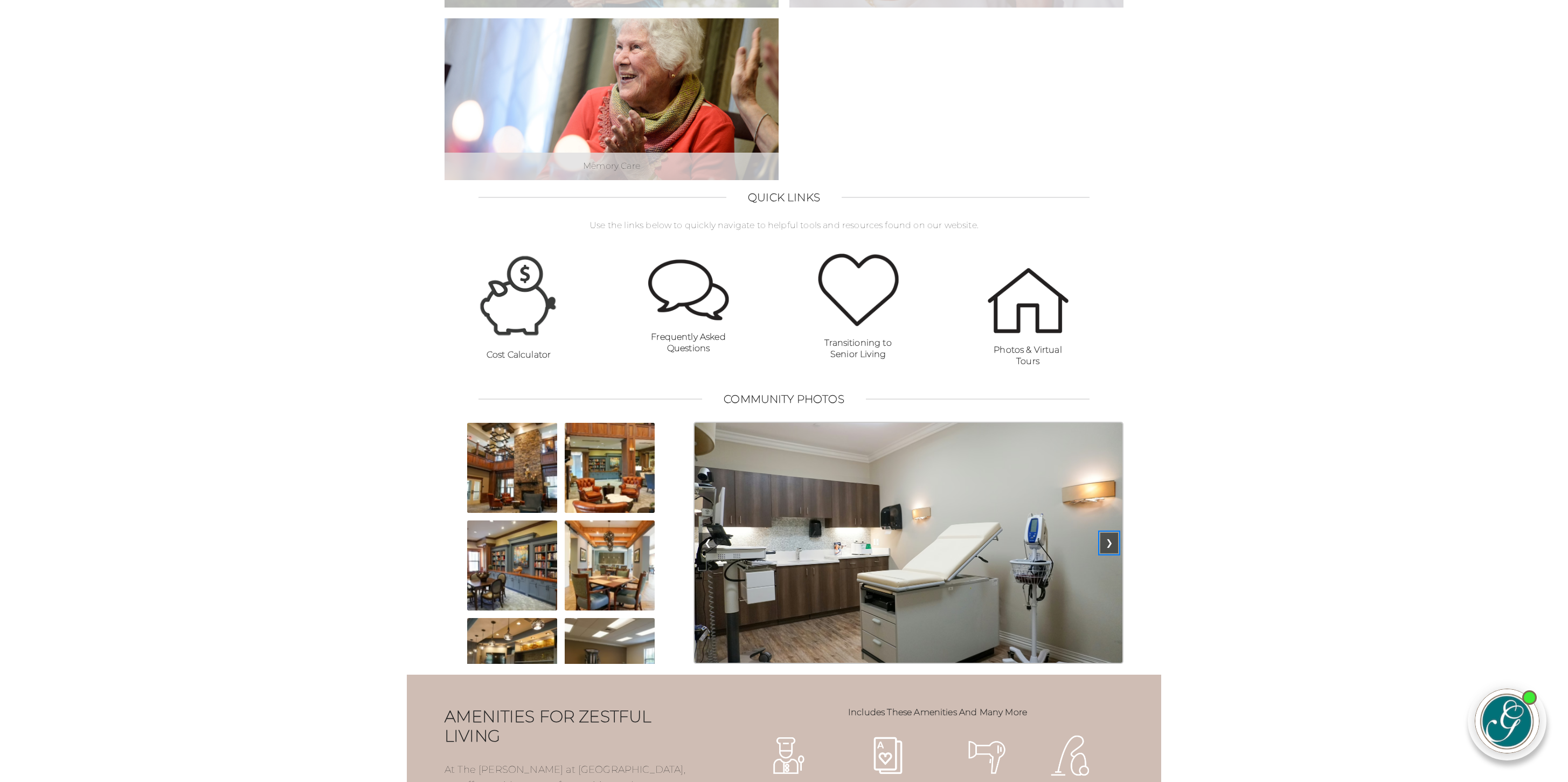
click at [1114, 553] on button "❯" at bounding box center [1109, 543] width 17 height 21
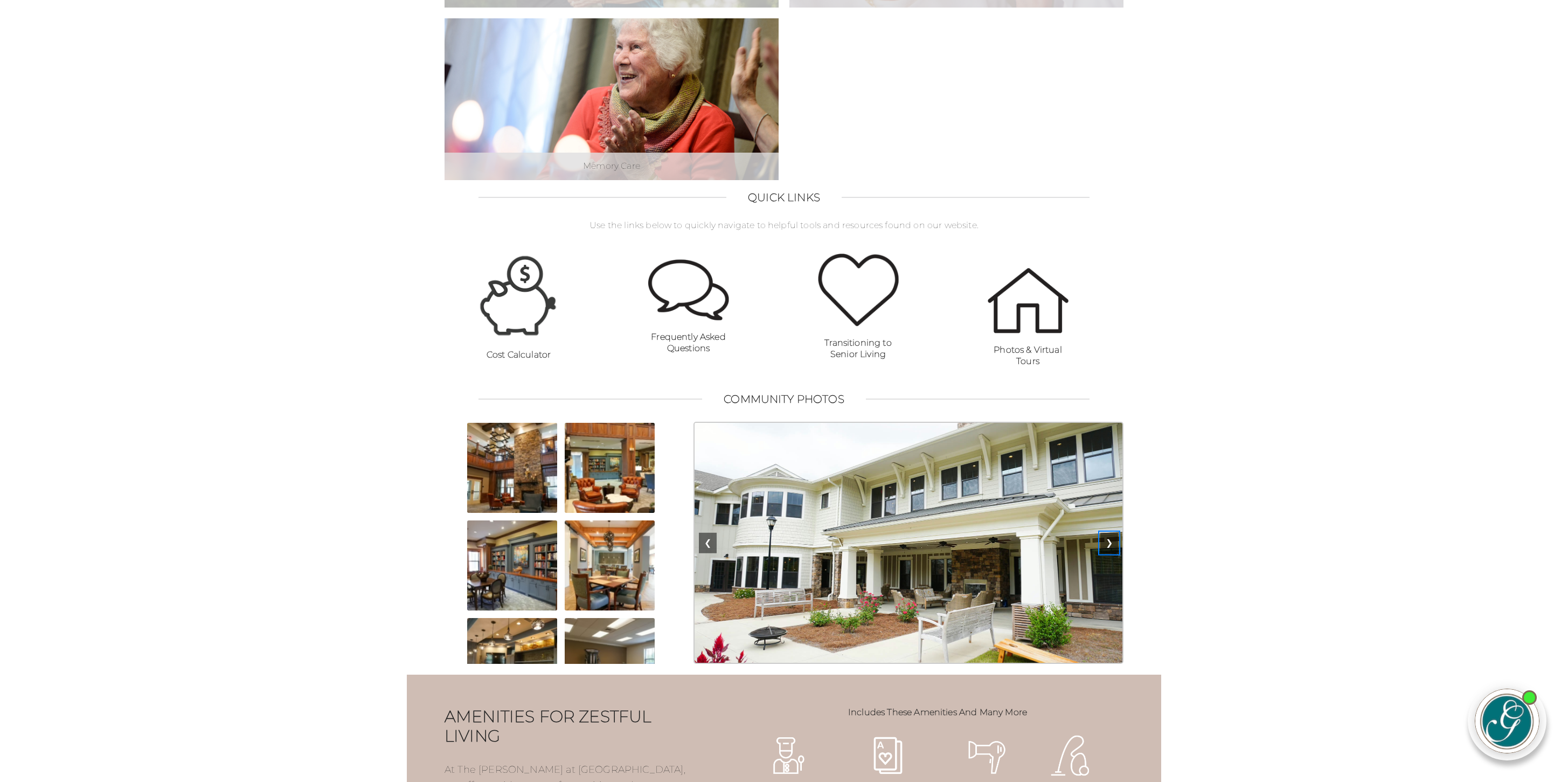
click at [1114, 553] on button "❯" at bounding box center [1109, 543] width 17 height 21
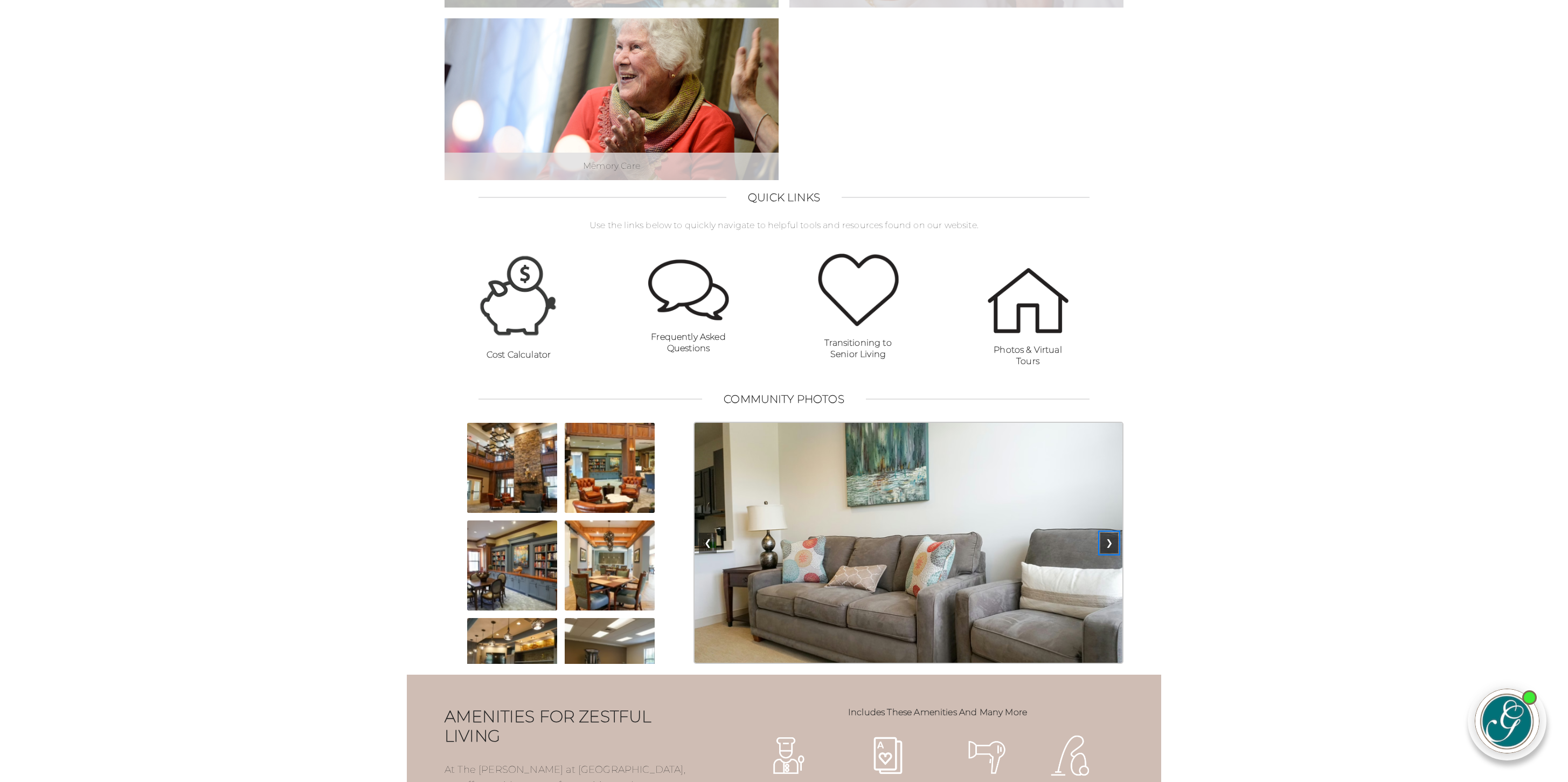
click at [1114, 553] on button "❯" at bounding box center [1109, 543] width 17 height 21
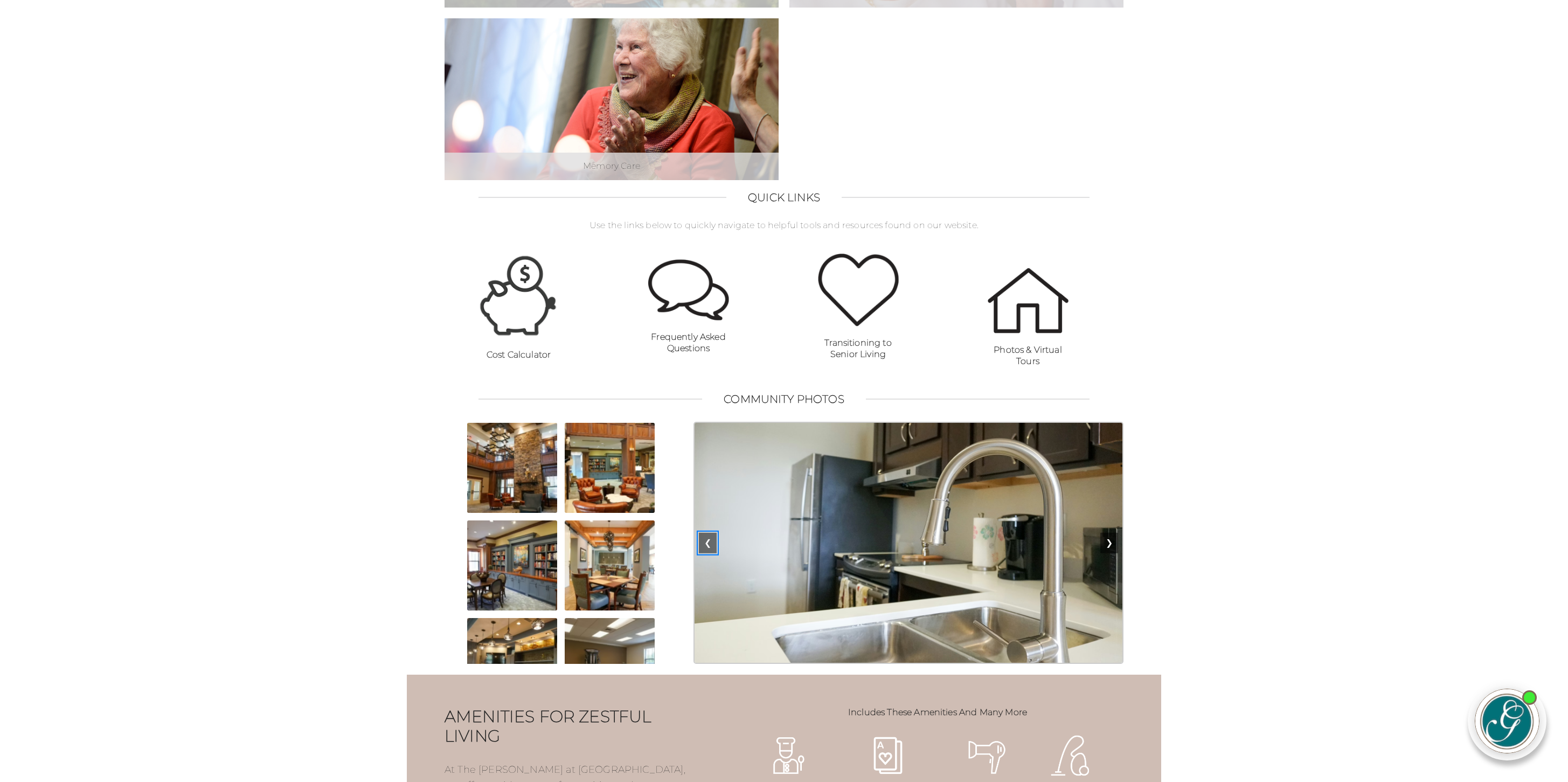
click at [709, 553] on button "❮" at bounding box center [707, 543] width 17 height 21
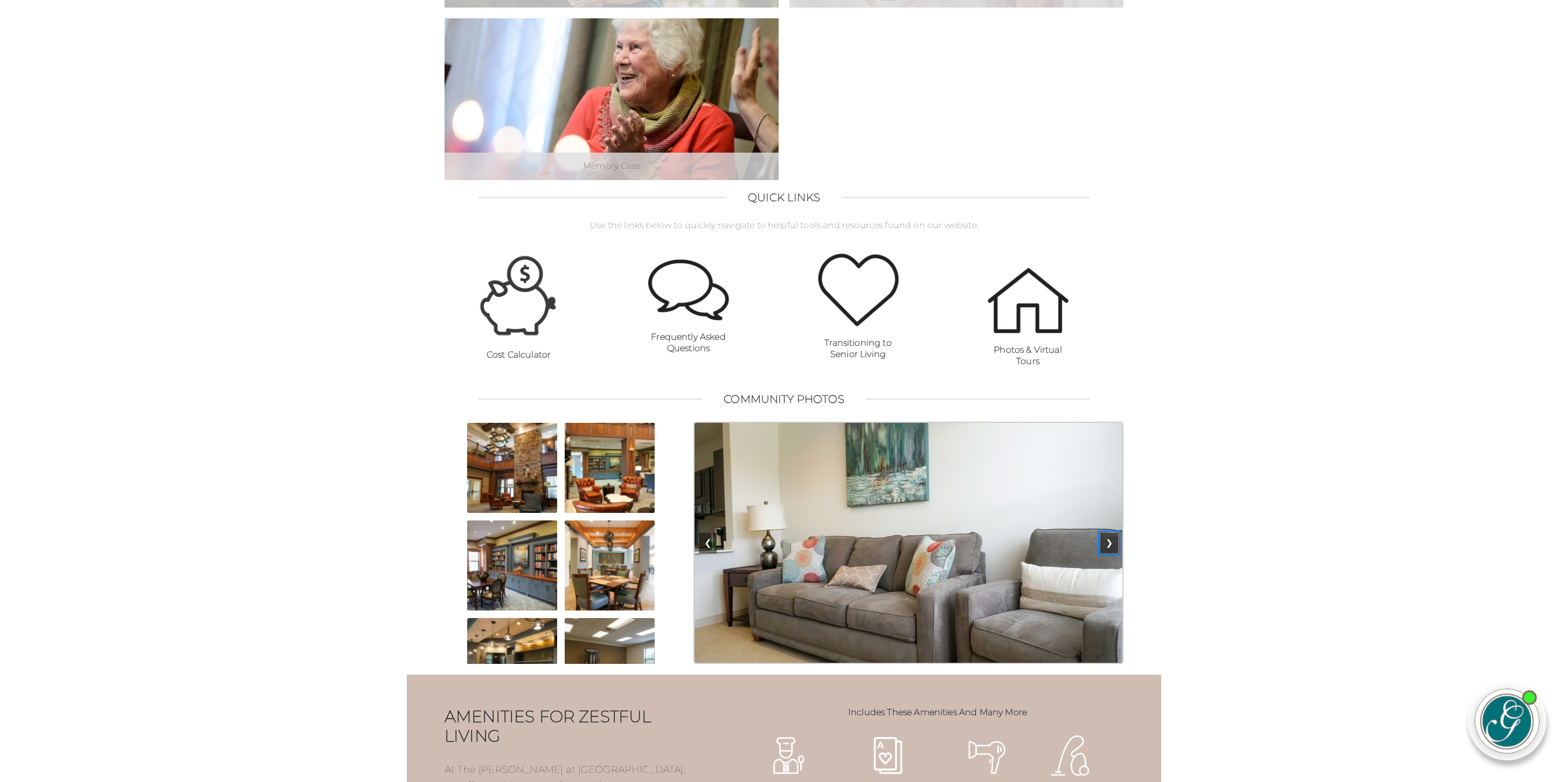
click at [1111, 553] on button "❯" at bounding box center [1109, 543] width 17 height 21
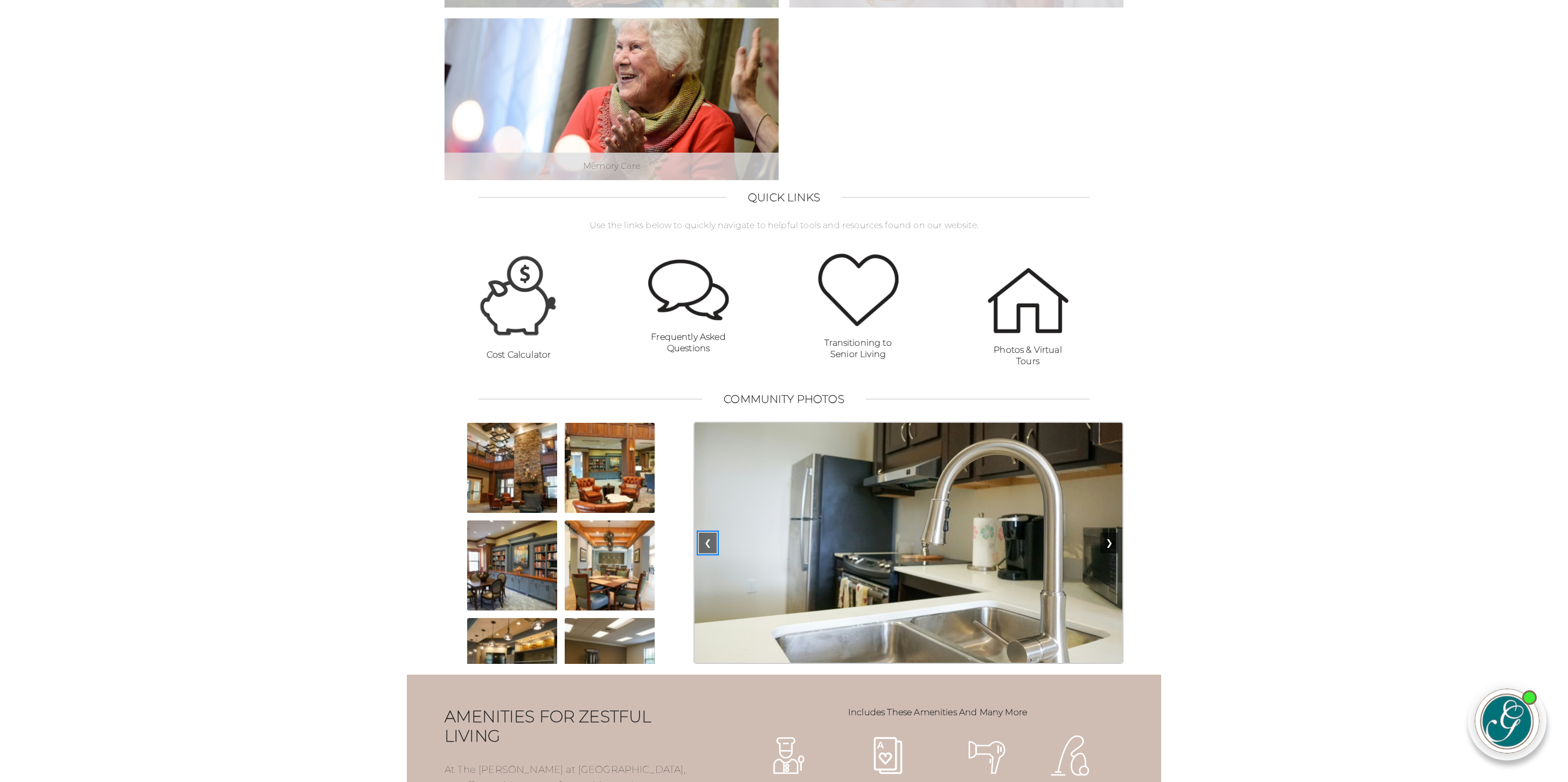
click at [710, 553] on button "❮" at bounding box center [707, 543] width 17 height 21
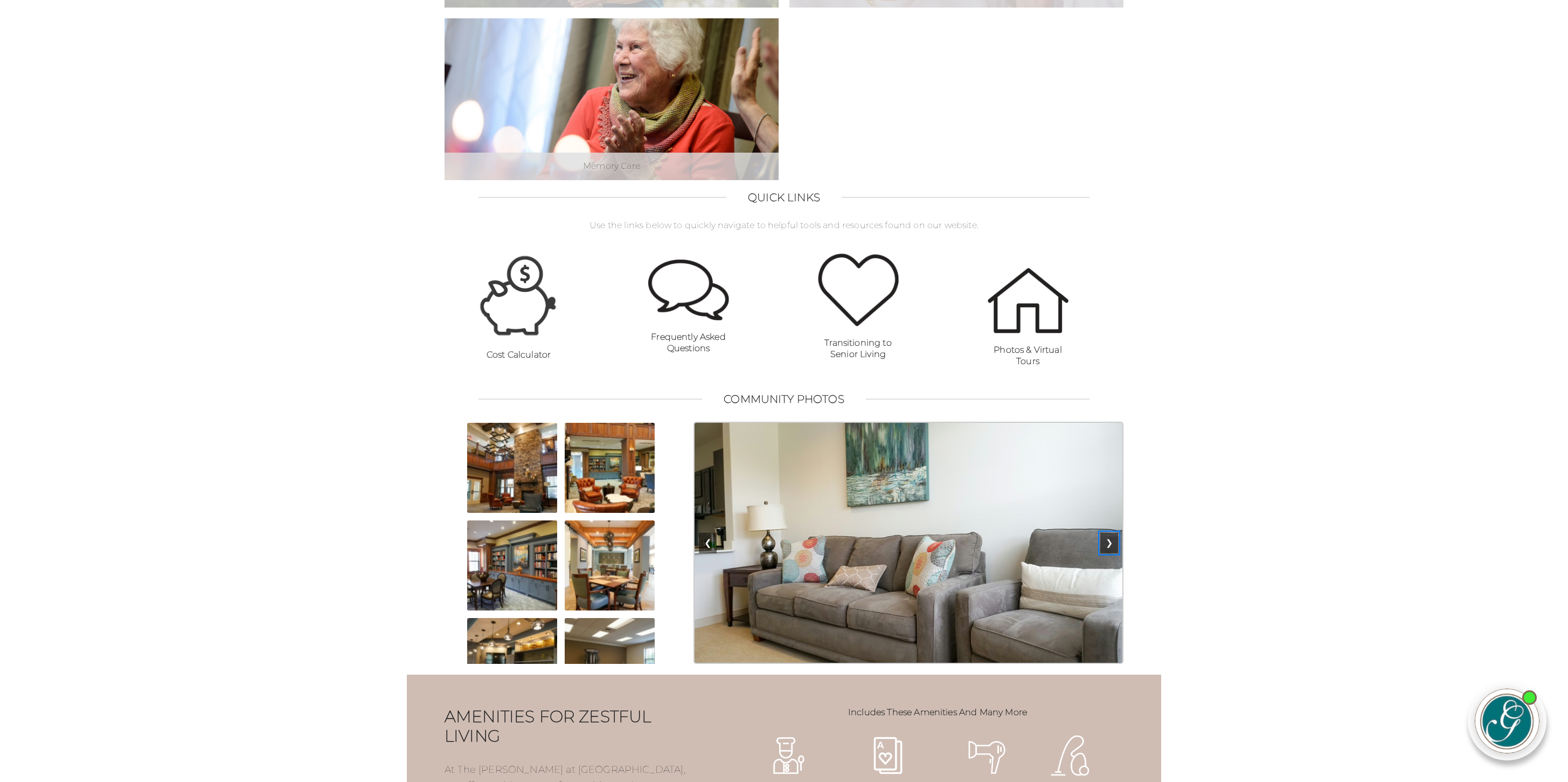
click at [1111, 553] on button "❯" at bounding box center [1109, 543] width 17 height 21
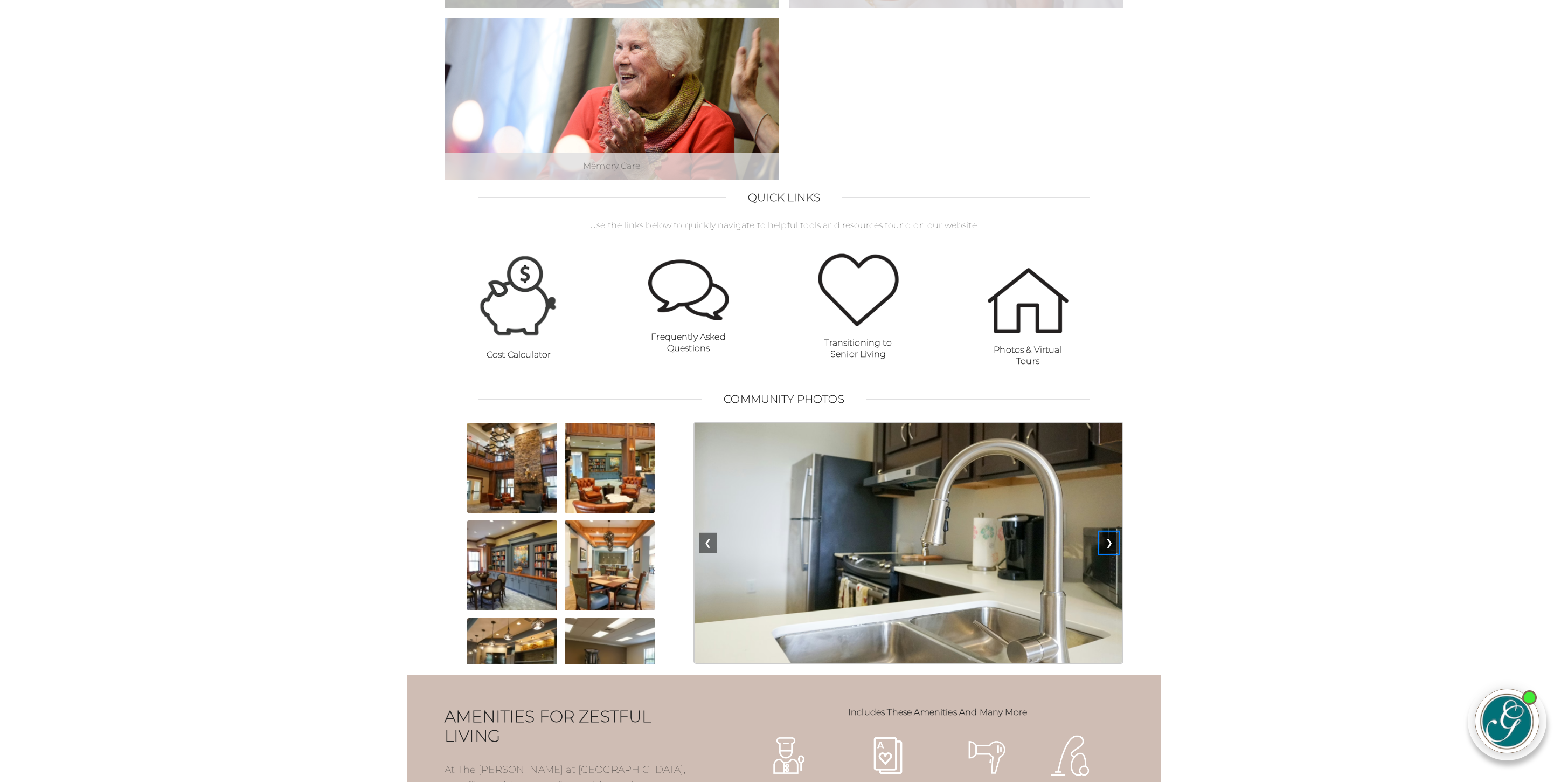
click at [1111, 553] on button "❯" at bounding box center [1109, 543] width 17 height 21
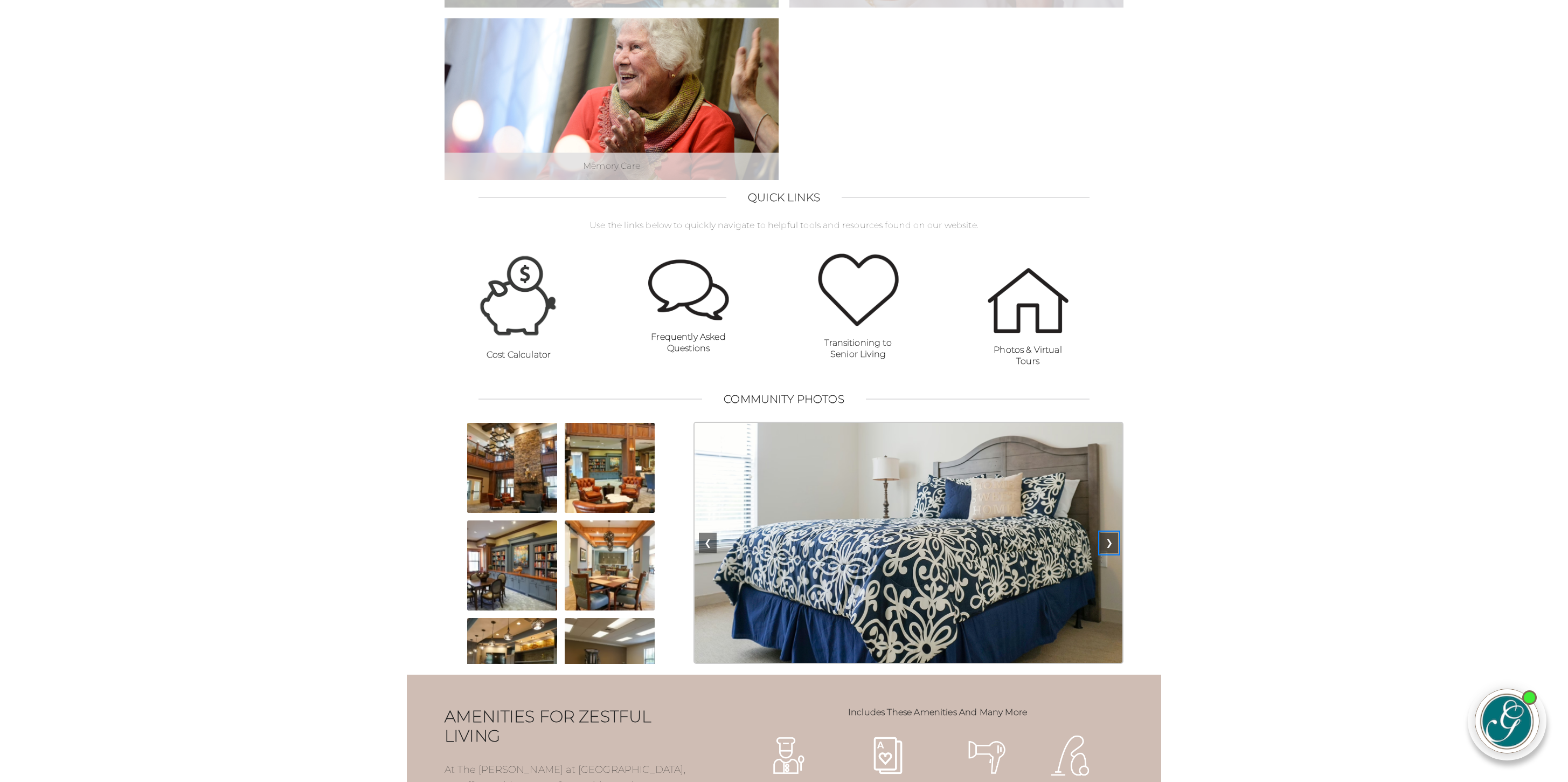
click at [1111, 553] on button "❯" at bounding box center [1109, 543] width 17 height 21
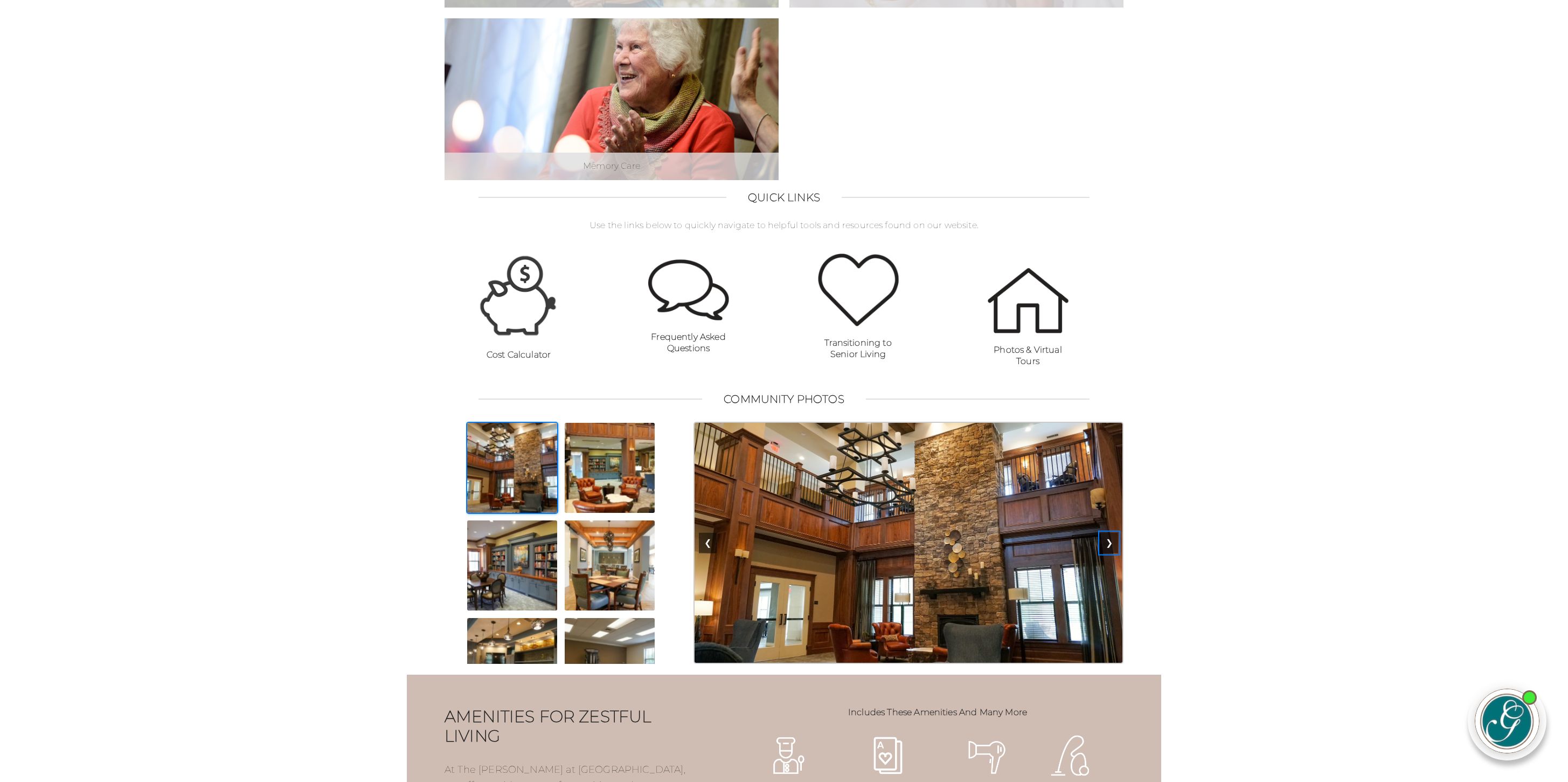
click at [1111, 553] on button "❯" at bounding box center [1109, 543] width 17 height 21
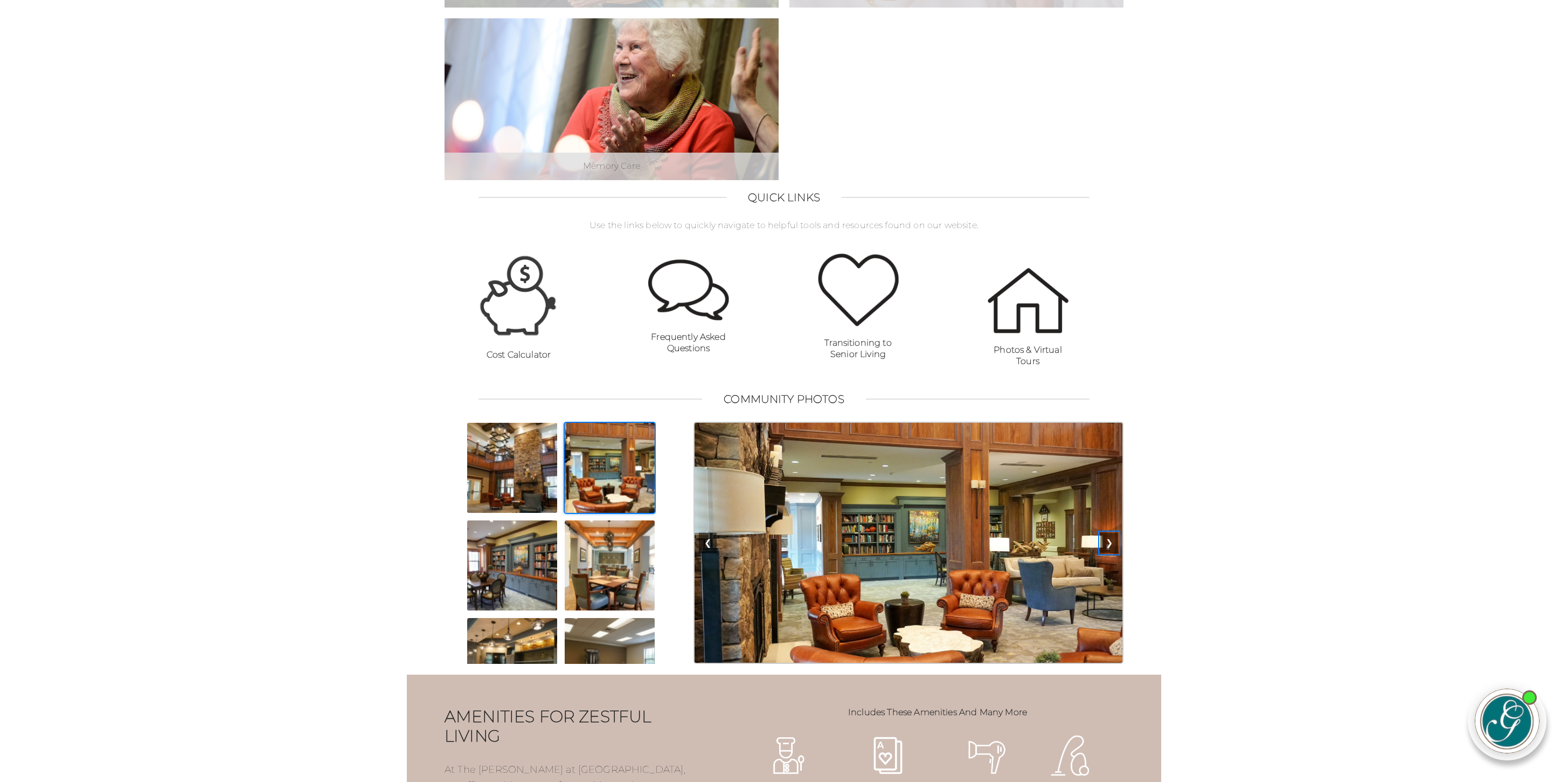
click at [1111, 553] on button "❯" at bounding box center [1109, 543] width 17 height 21
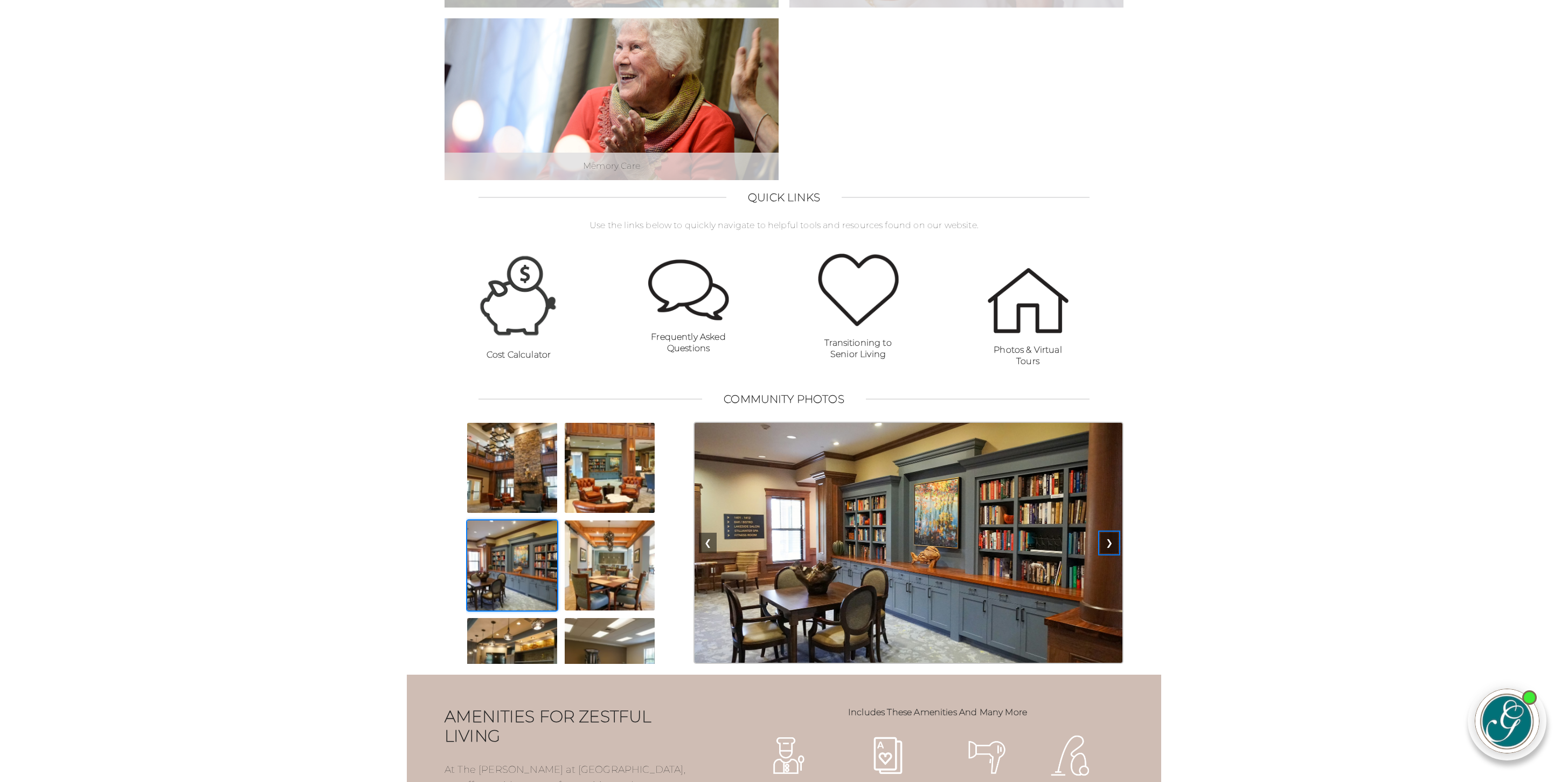
click at [1111, 553] on button "❯" at bounding box center [1109, 543] width 17 height 21
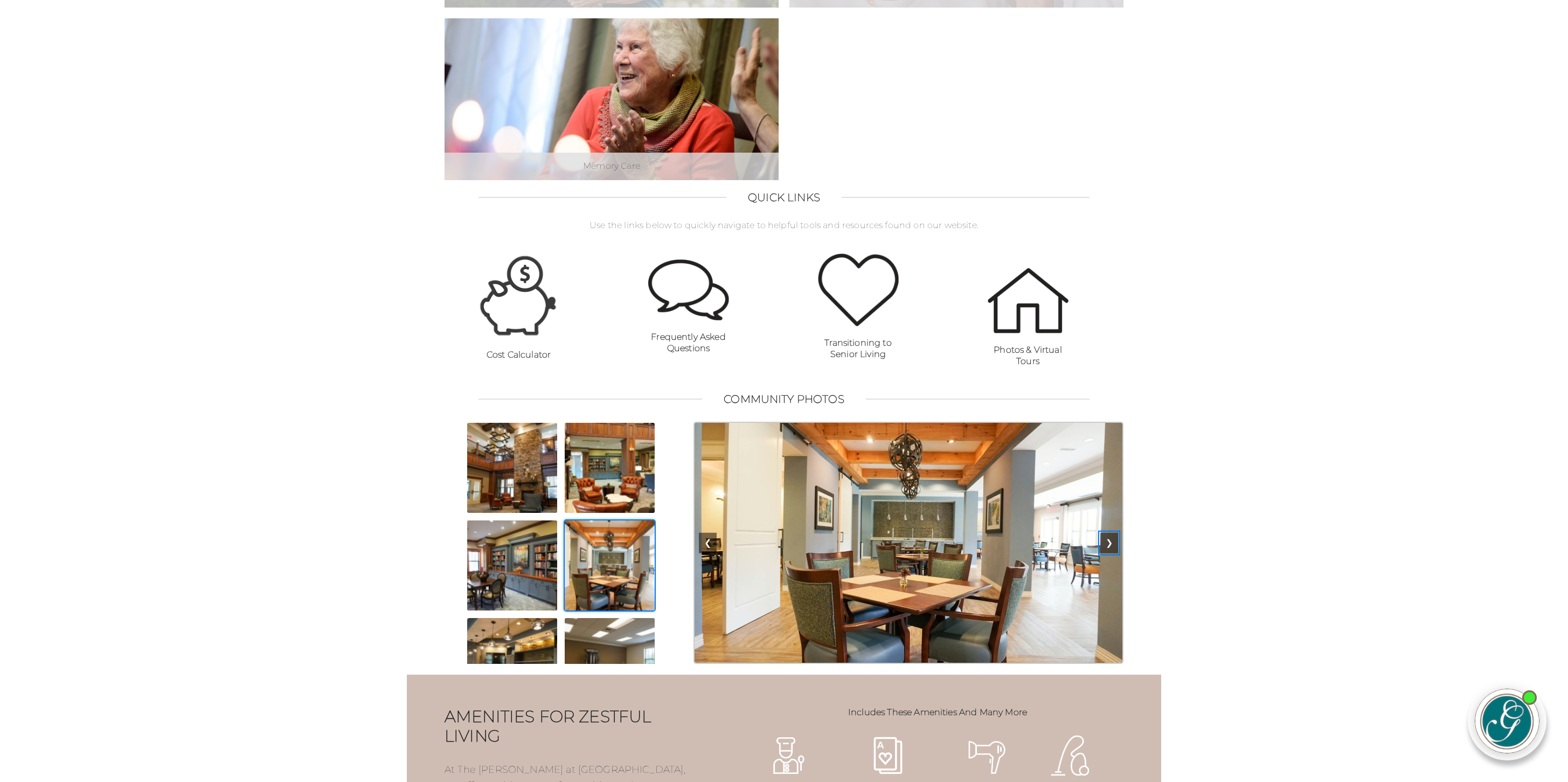
click at [1111, 553] on button "❯" at bounding box center [1109, 543] width 17 height 21
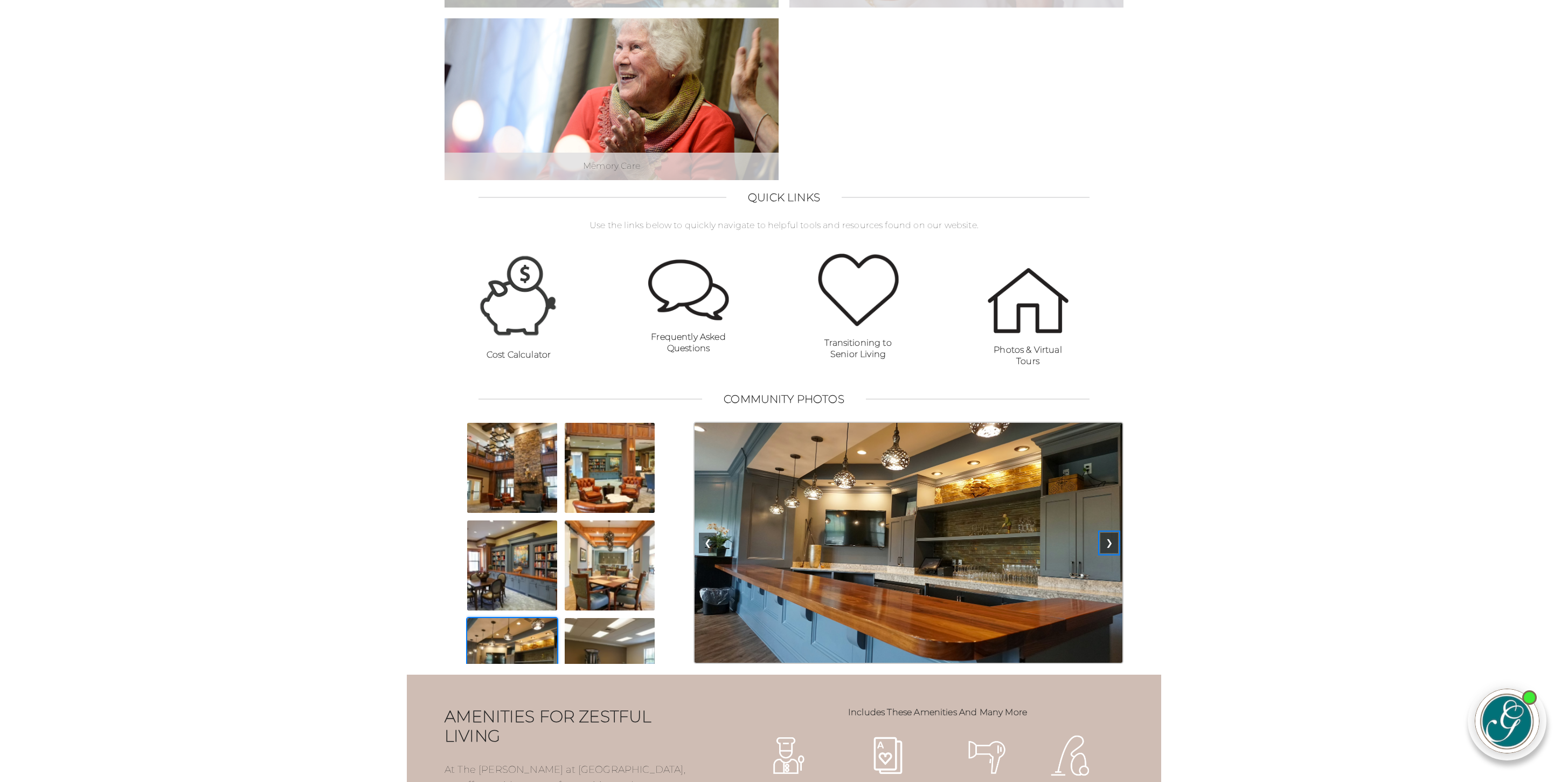
click at [1111, 553] on button "❯" at bounding box center [1109, 543] width 17 height 21
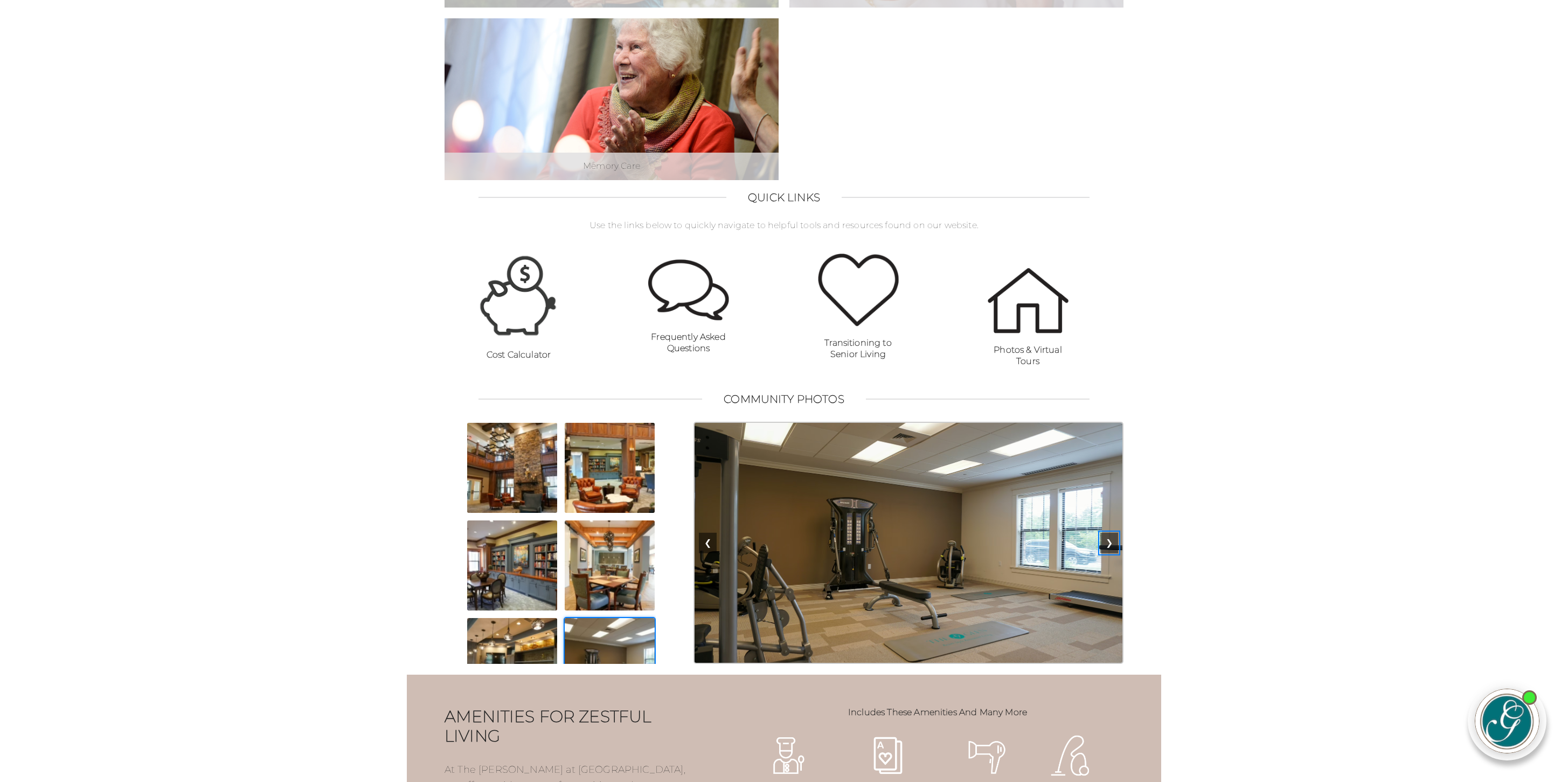
click at [1111, 553] on button "❯" at bounding box center [1109, 543] width 17 height 21
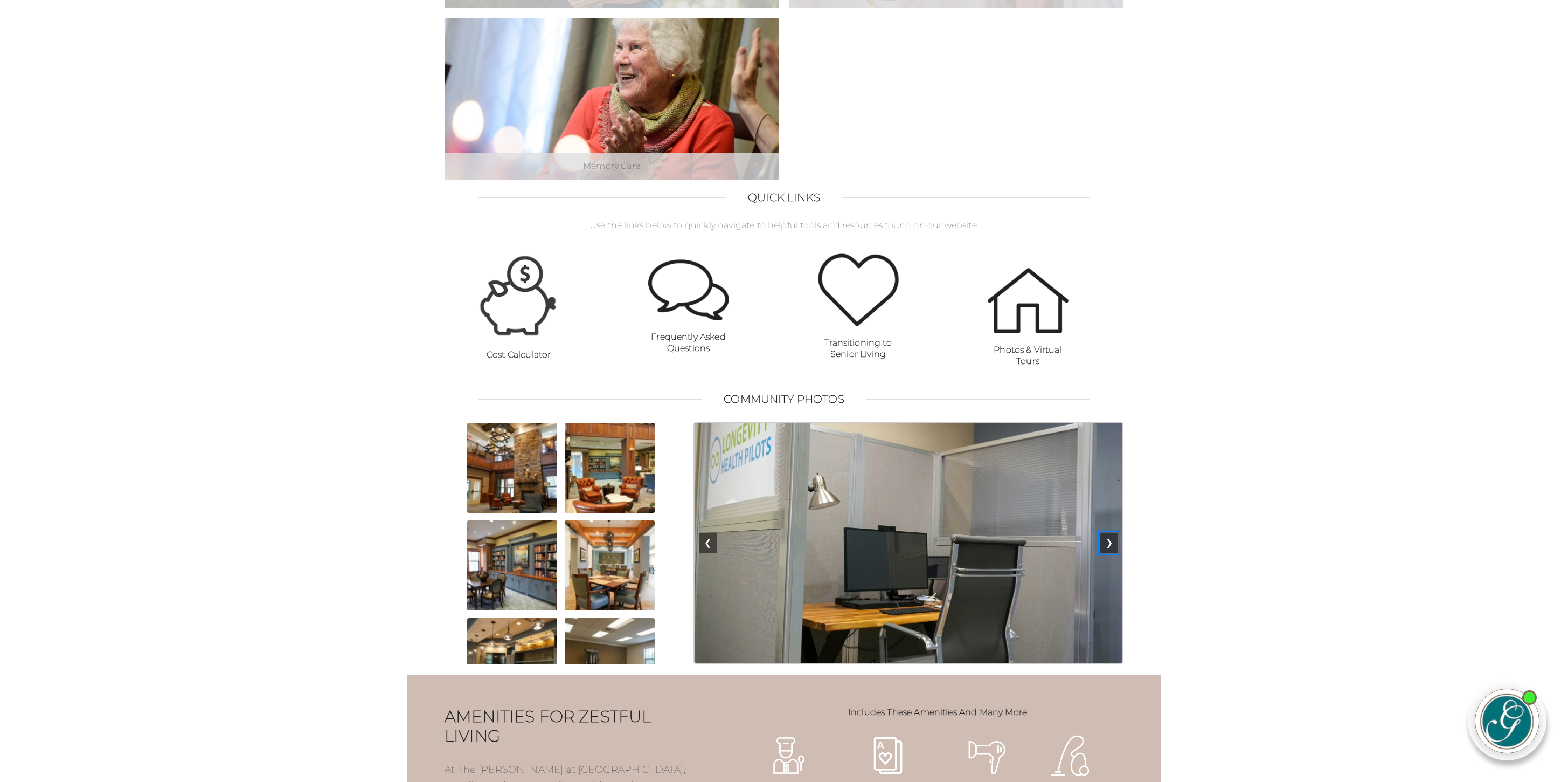
click at [1111, 553] on button "❯" at bounding box center [1109, 543] width 17 height 21
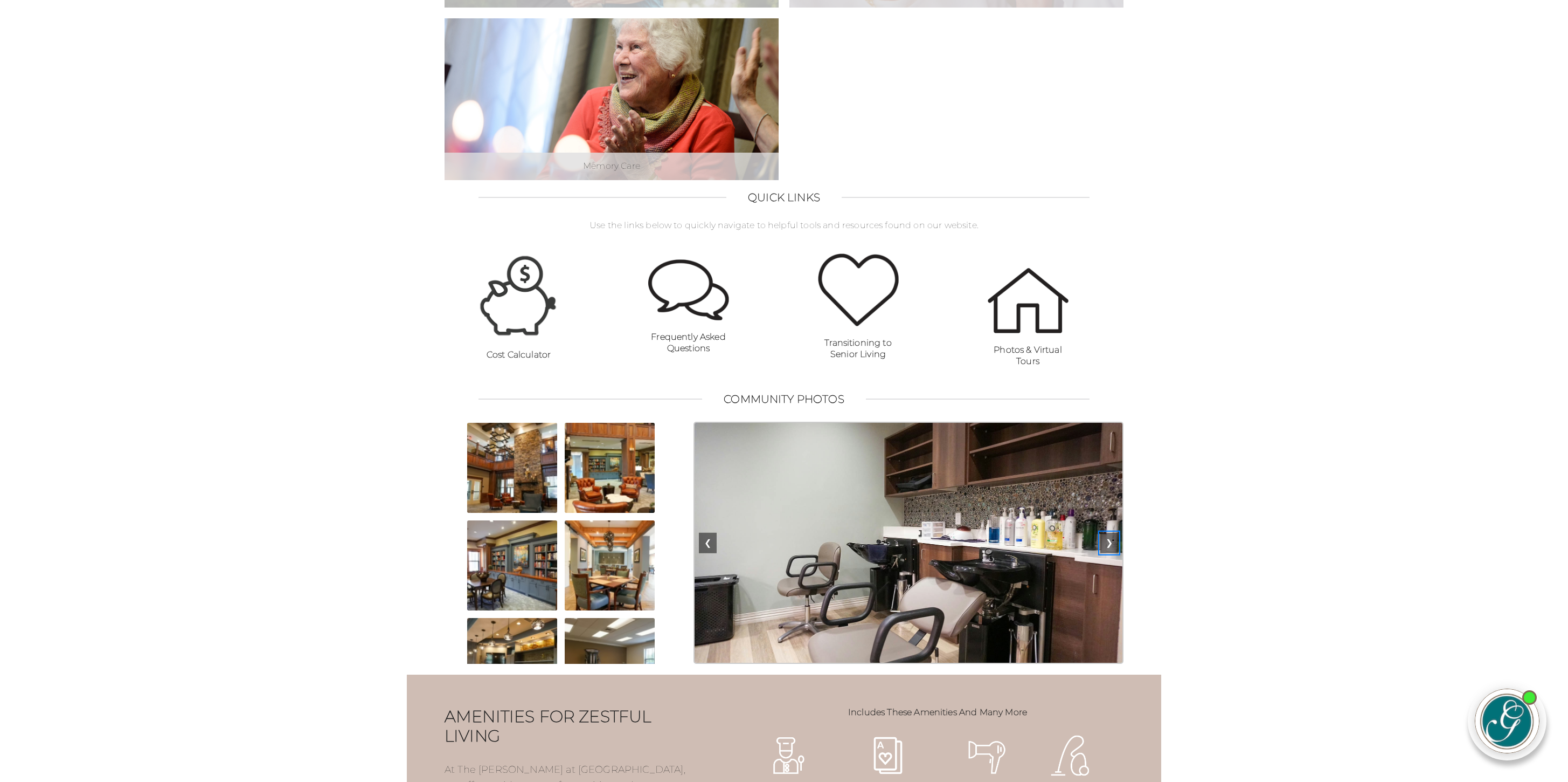
click at [1111, 553] on button "❯" at bounding box center [1109, 543] width 17 height 21
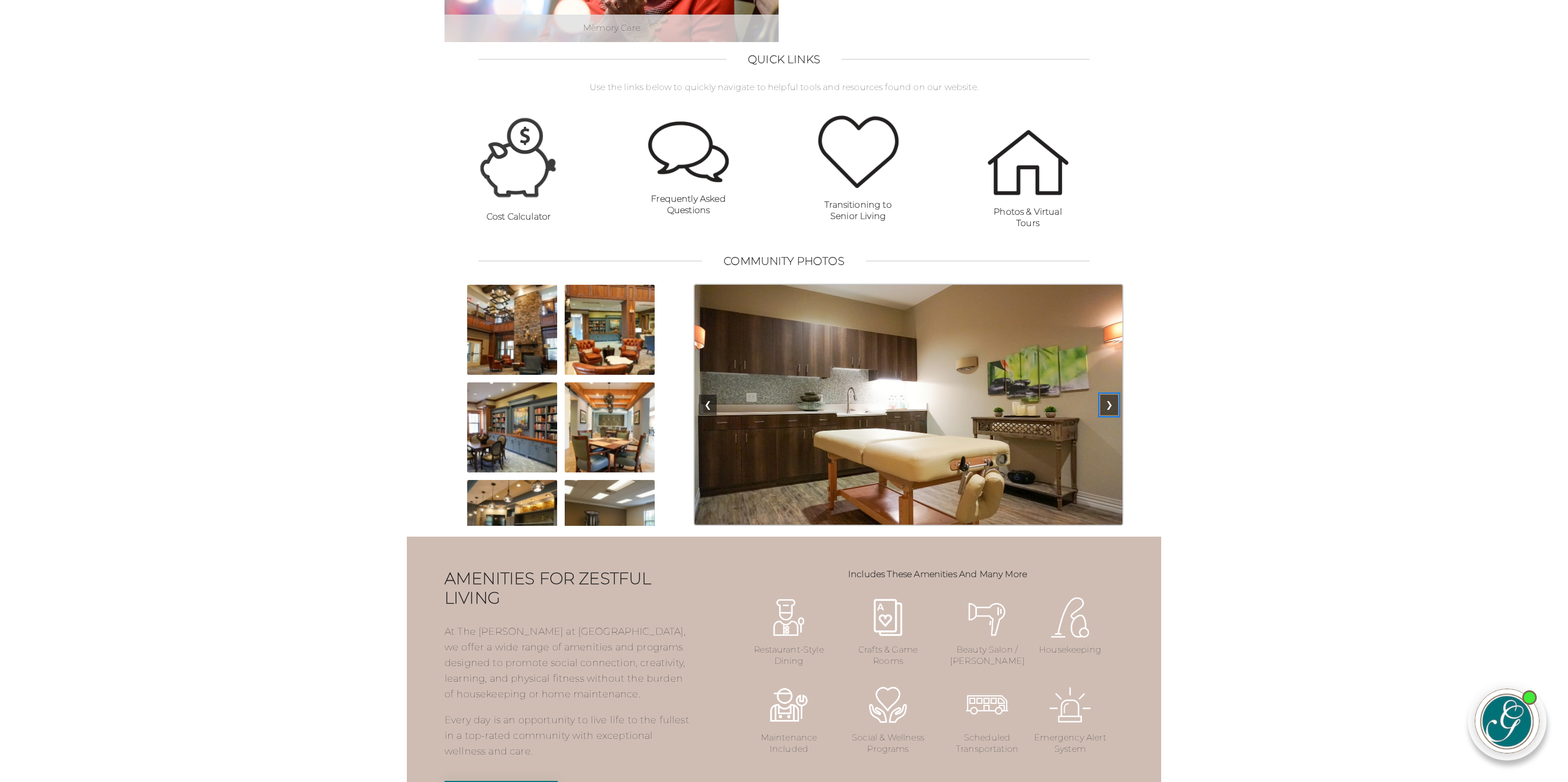
scroll to position [0, 0]
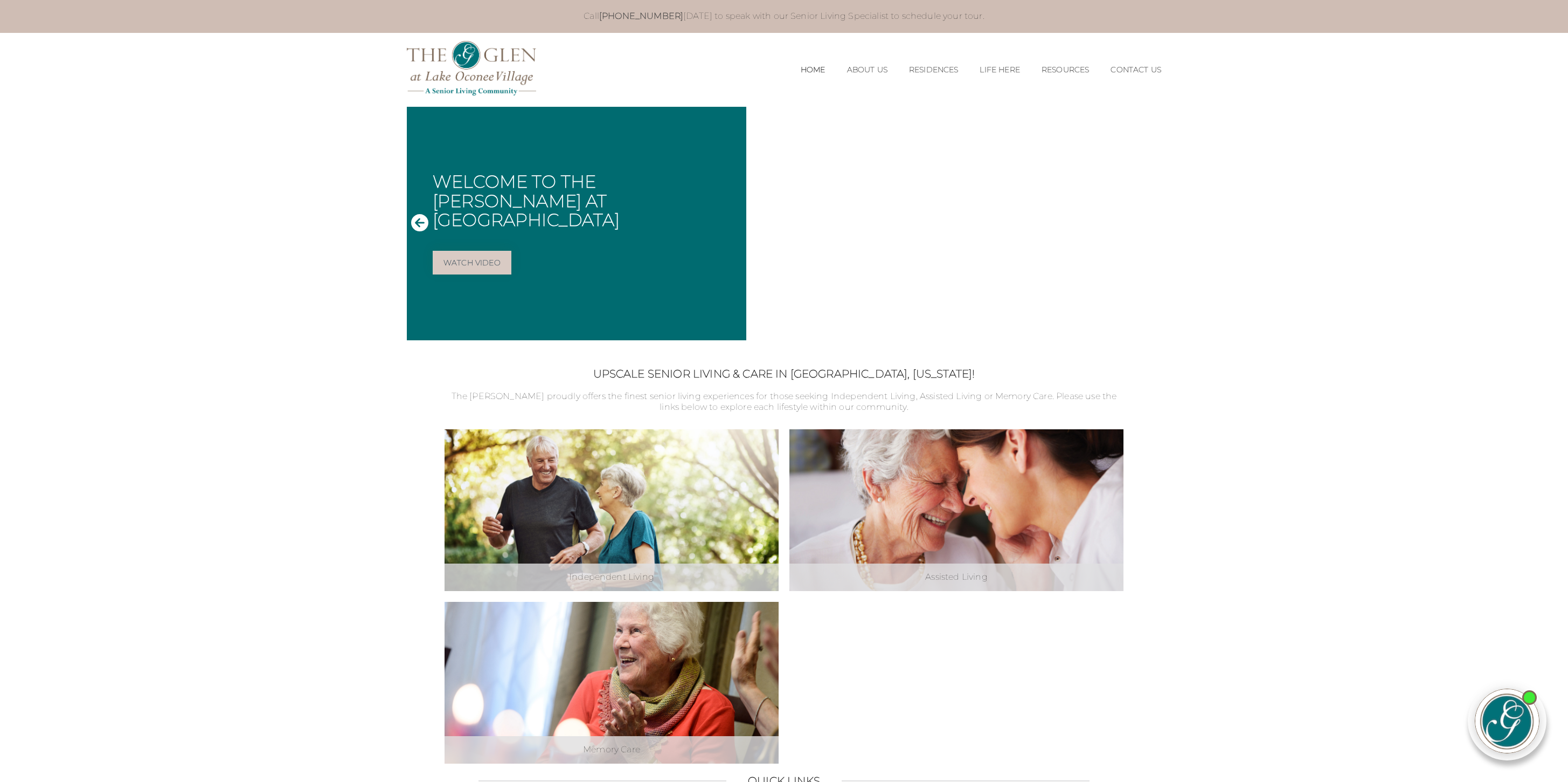
click at [1145, 221] on icon "Next Slide" at bounding box center [1148, 222] width 17 height 17
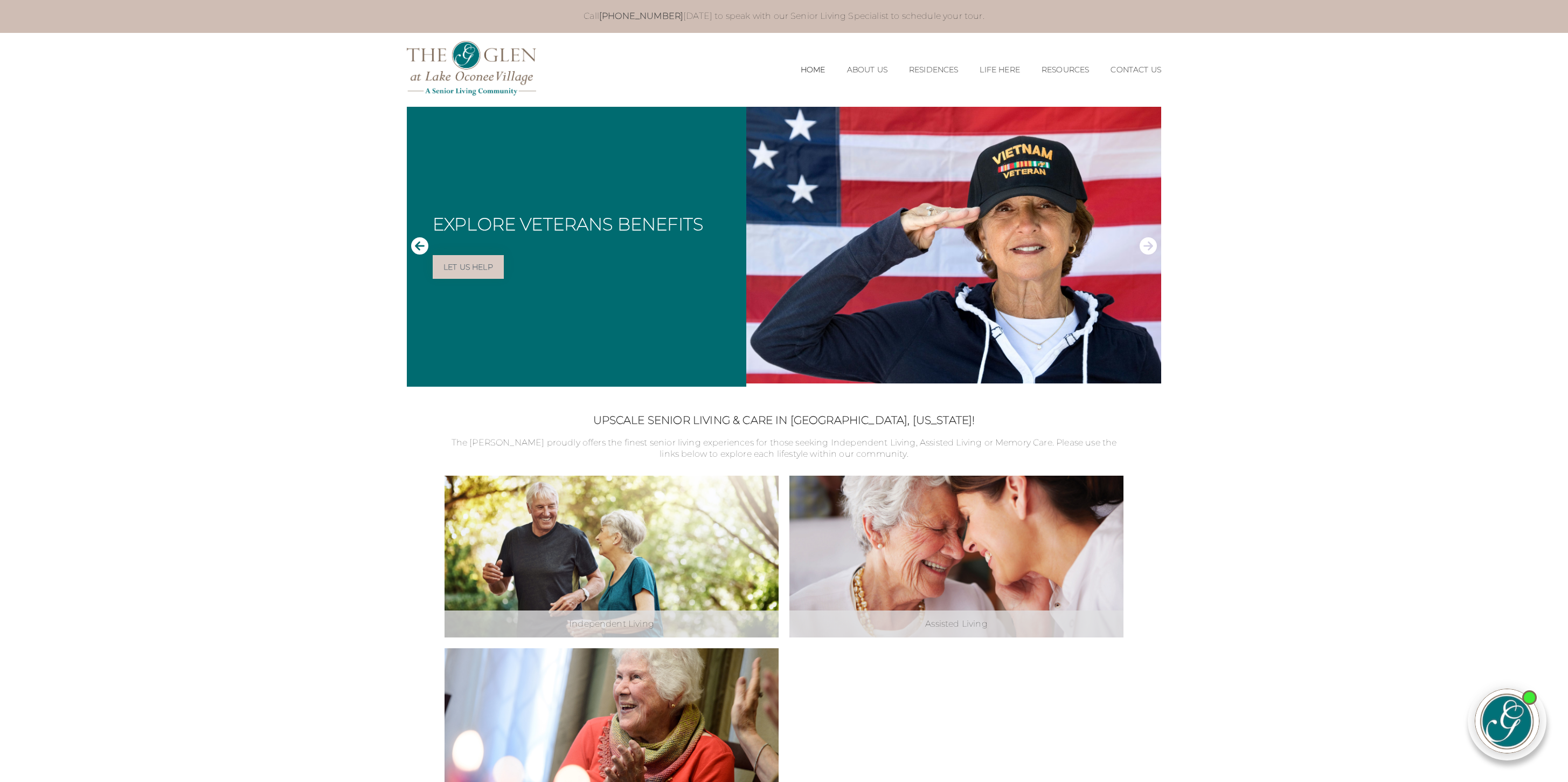
click at [1146, 250] on icon "Next Slide" at bounding box center [1148, 246] width 17 height 17
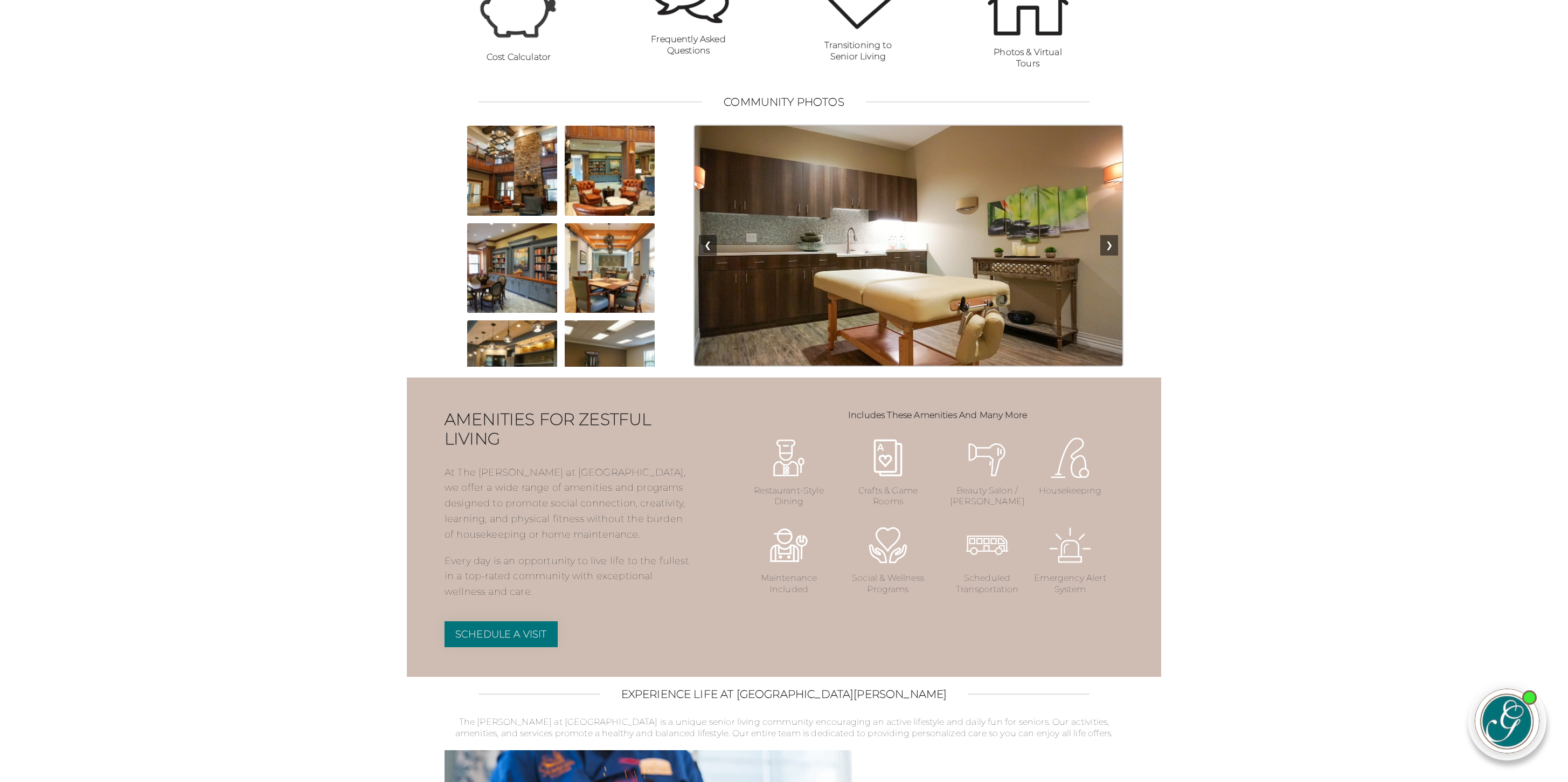
scroll to position [937, 0]
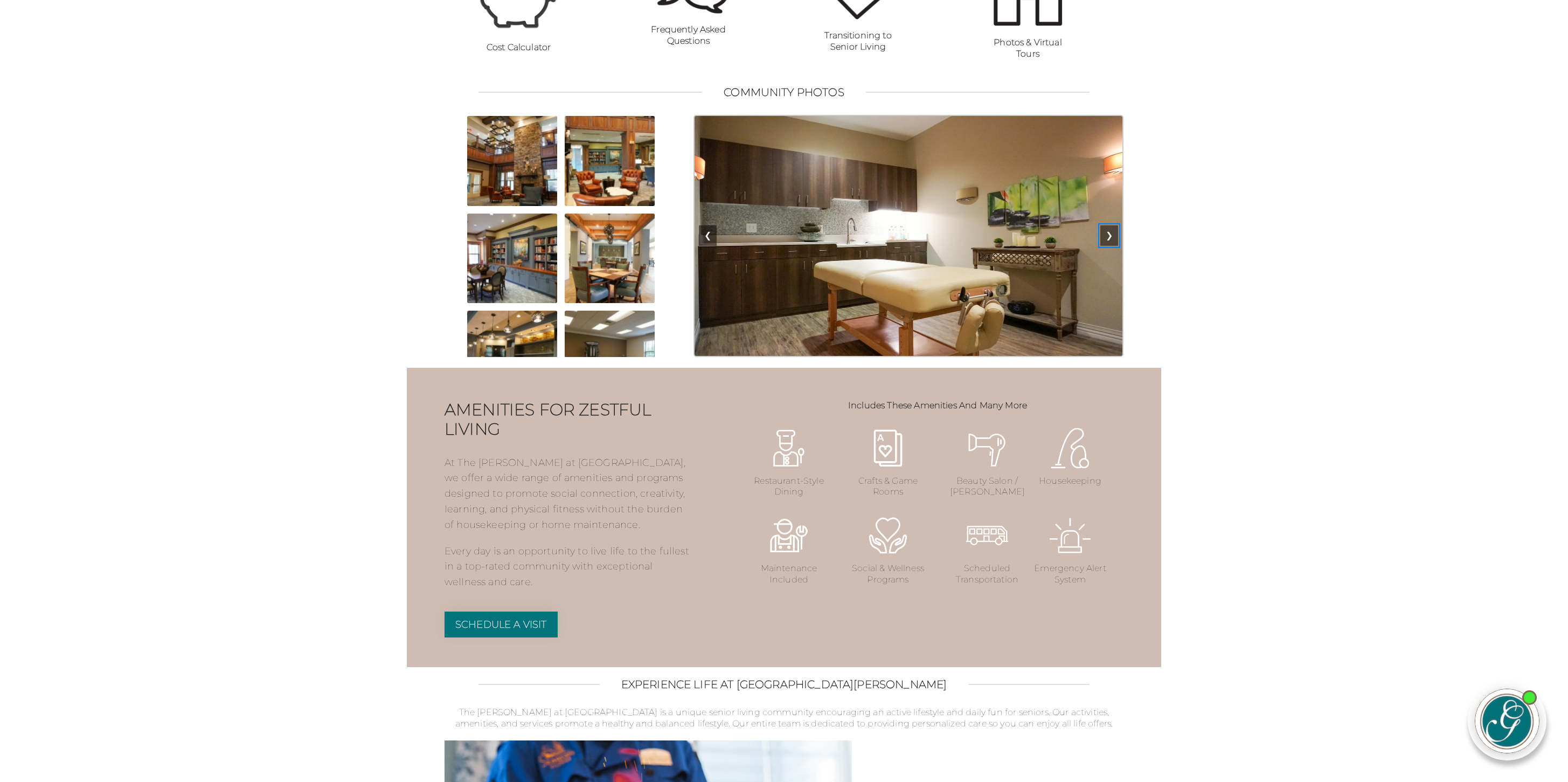
click at [1110, 246] on button "❯" at bounding box center [1109, 236] width 17 height 21
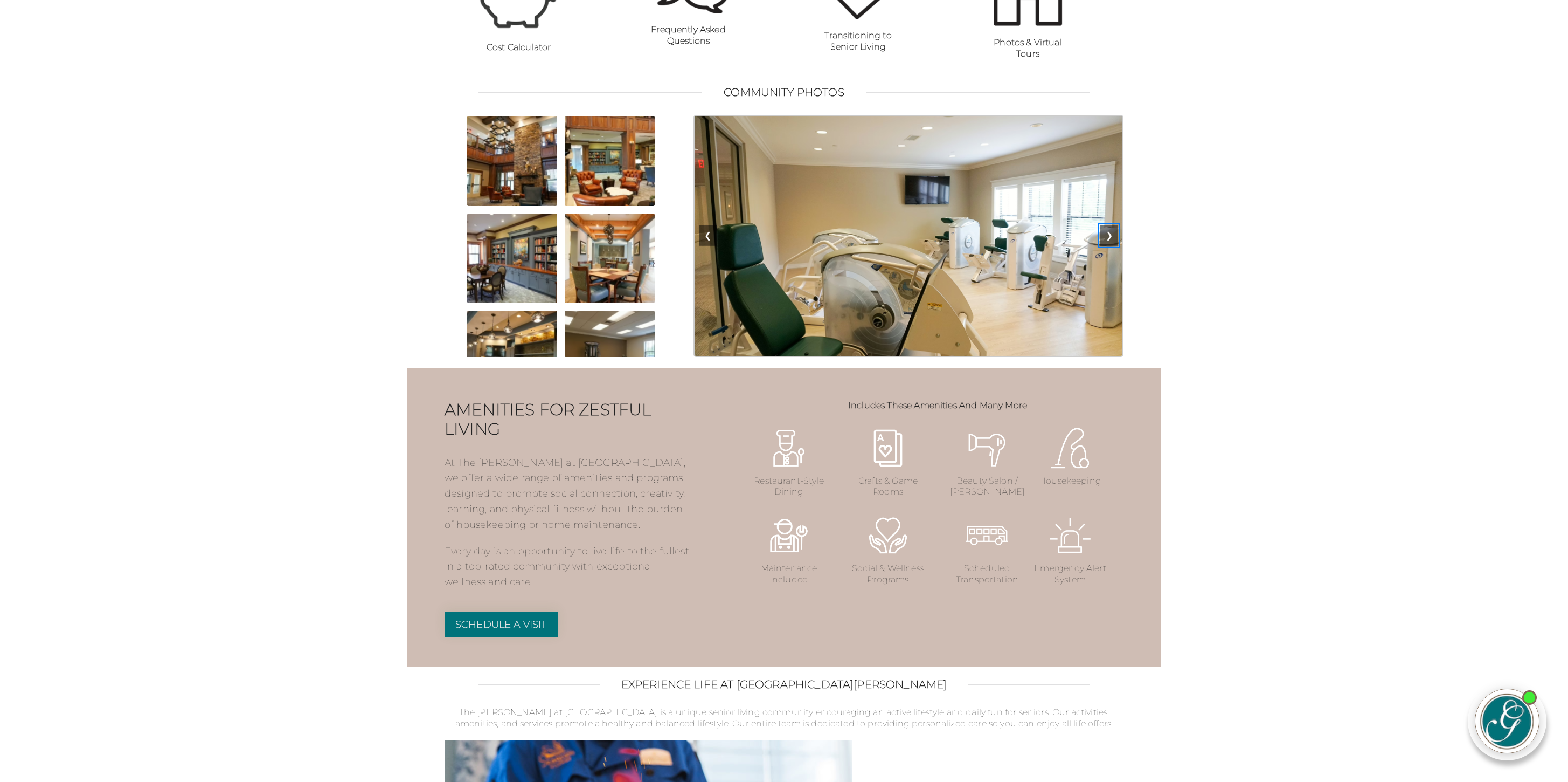
click at [1110, 246] on button "❯" at bounding box center [1109, 236] width 17 height 21
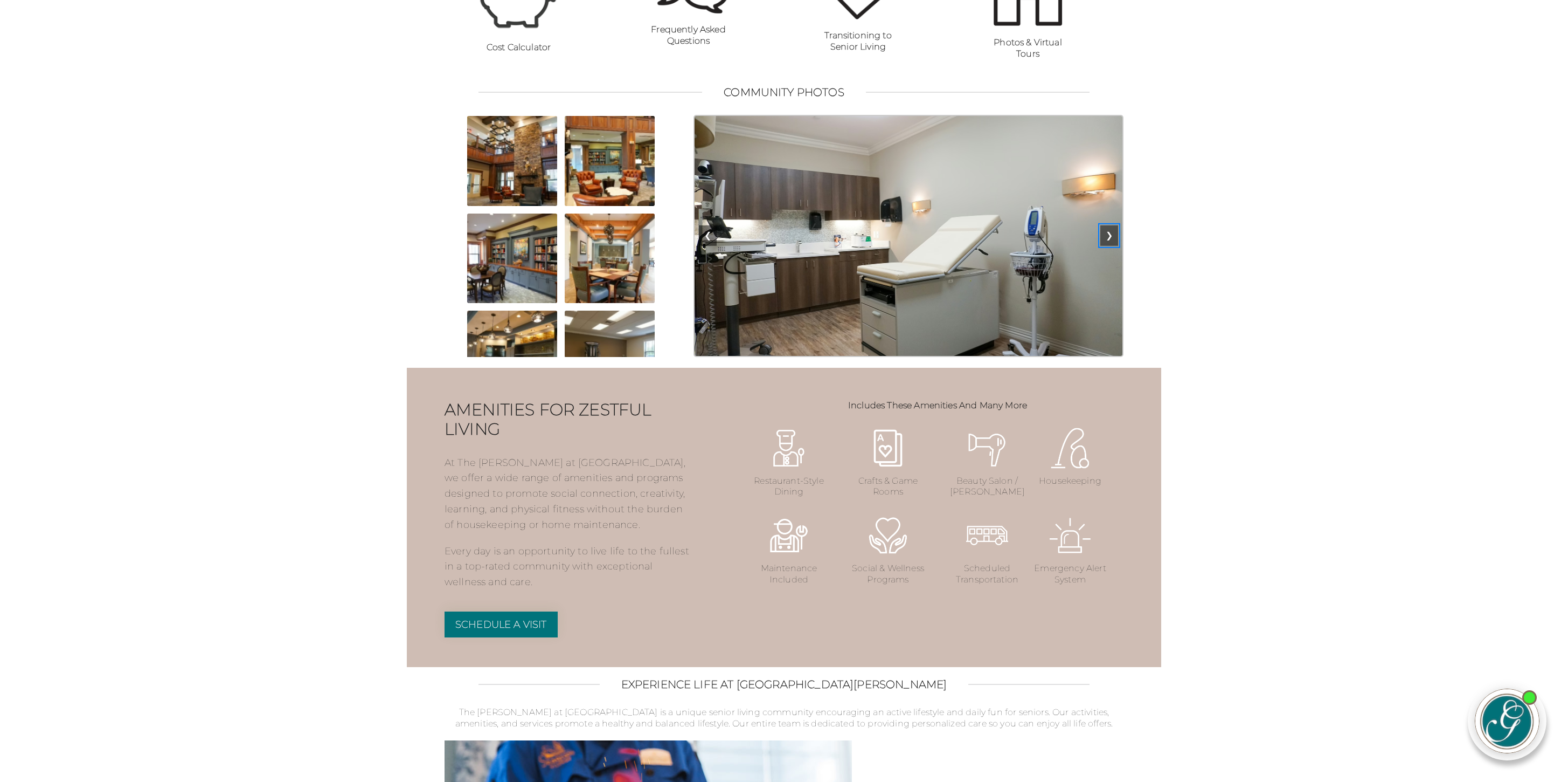
click at [1110, 246] on button "❯" at bounding box center [1109, 236] width 17 height 21
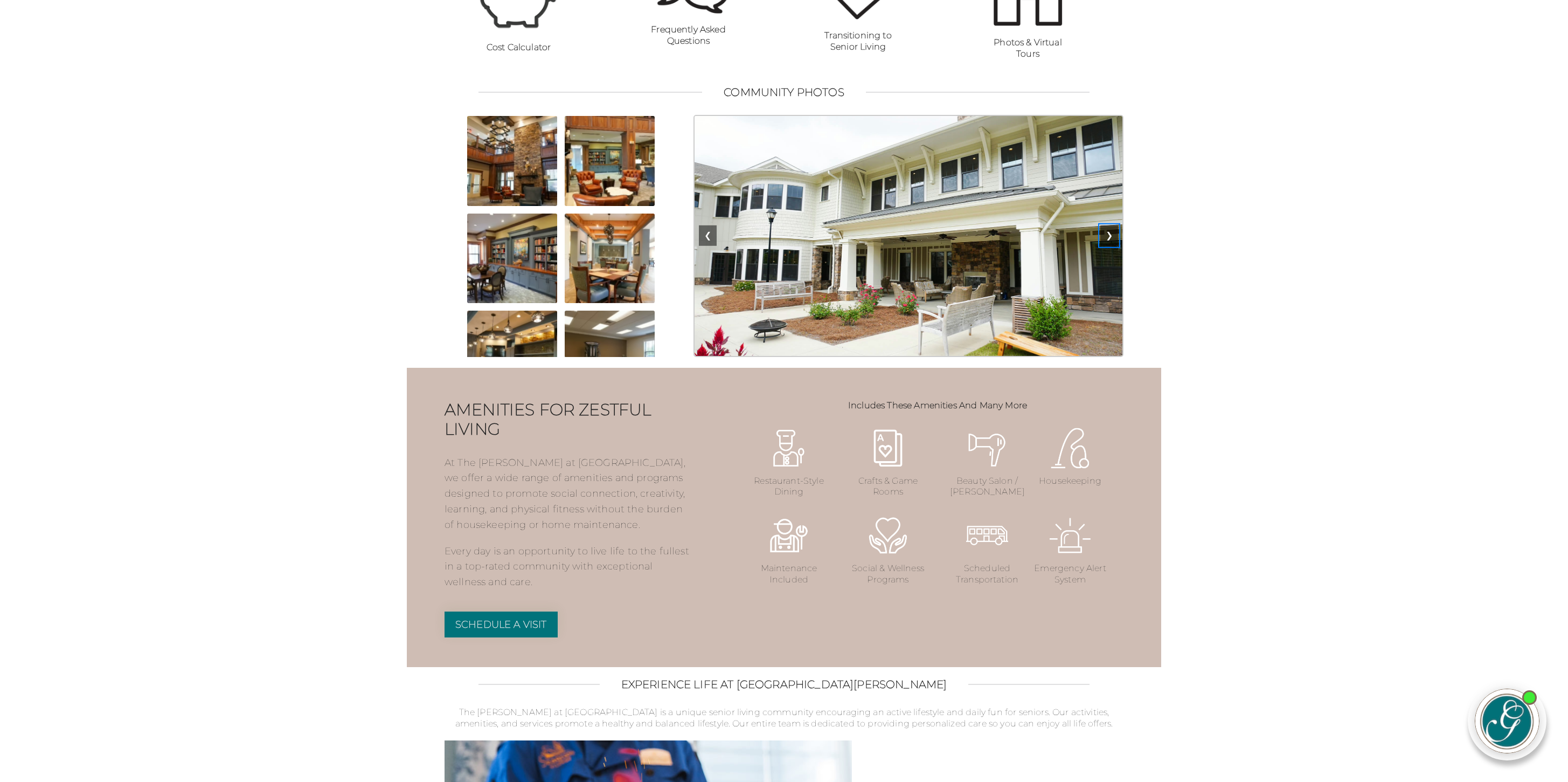
click at [1110, 246] on button "❯" at bounding box center [1109, 236] width 17 height 21
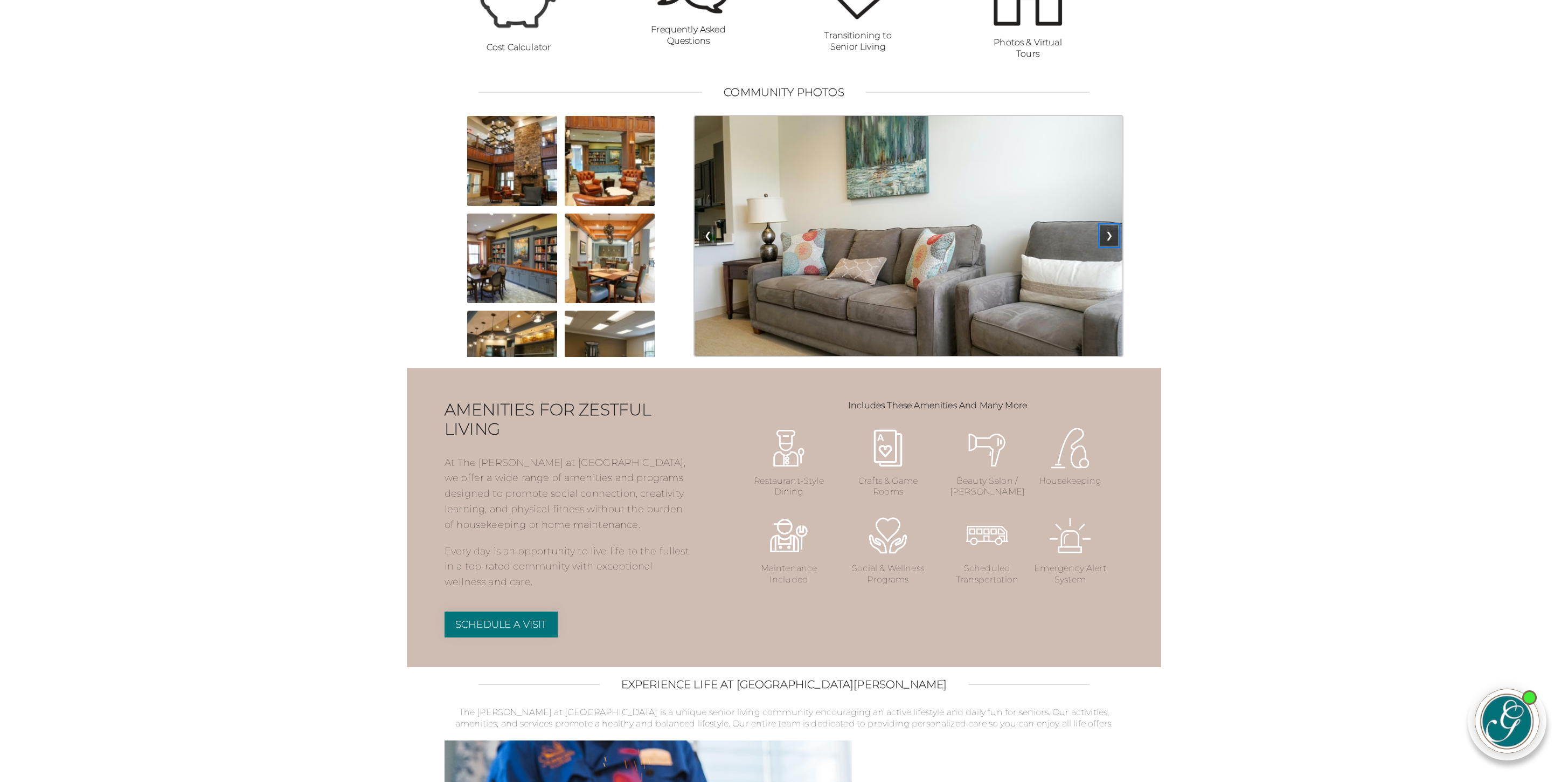
click at [1110, 246] on button "❯" at bounding box center [1109, 236] width 17 height 21
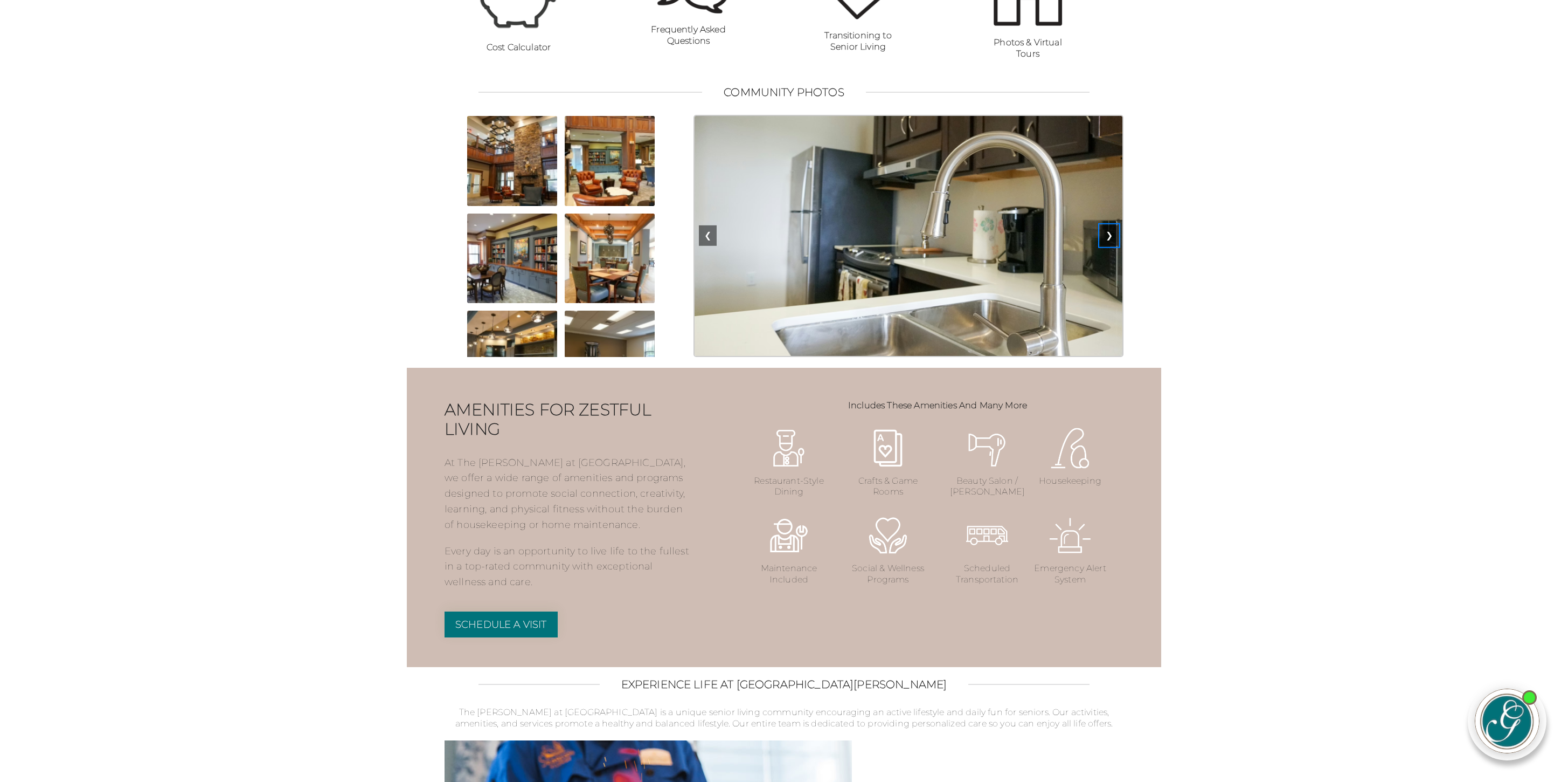
click at [1110, 246] on button "❯" at bounding box center [1109, 236] width 17 height 21
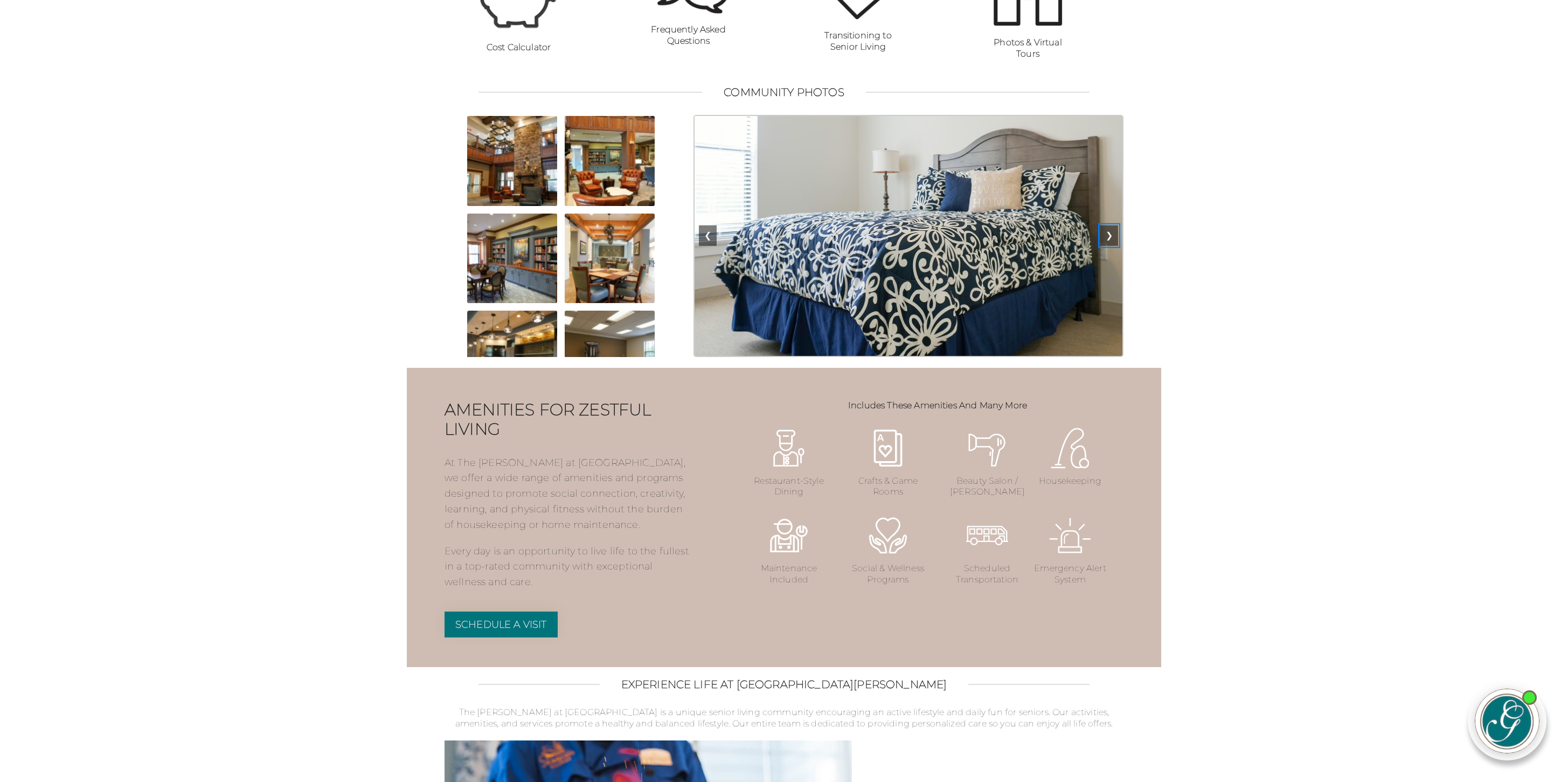
click at [1110, 246] on button "❯" at bounding box center [1109, 236] width 17 height 21
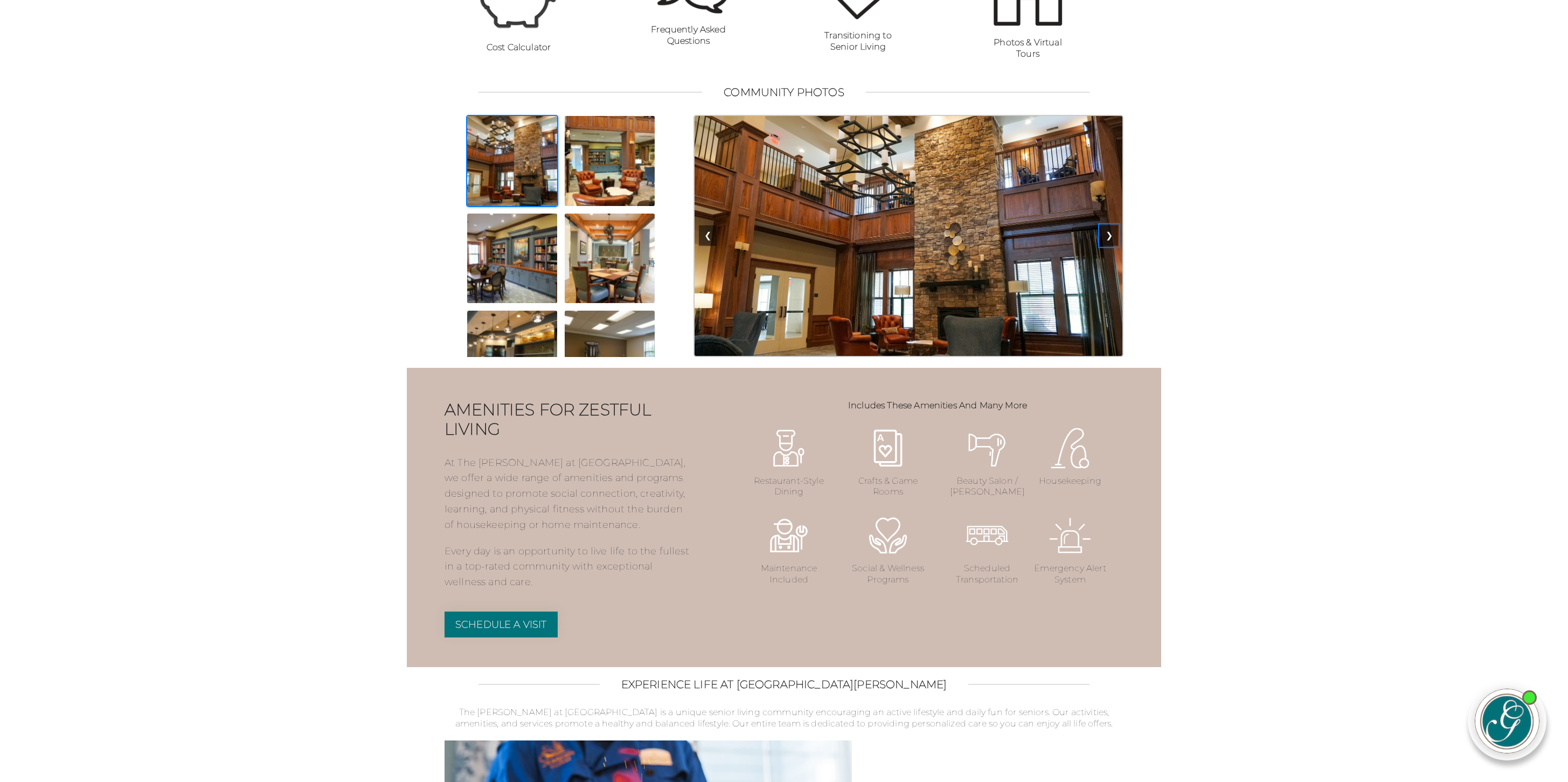
click at [1110, 246] on button "❯" at bounding box center [1109, 236] width 17 height 21
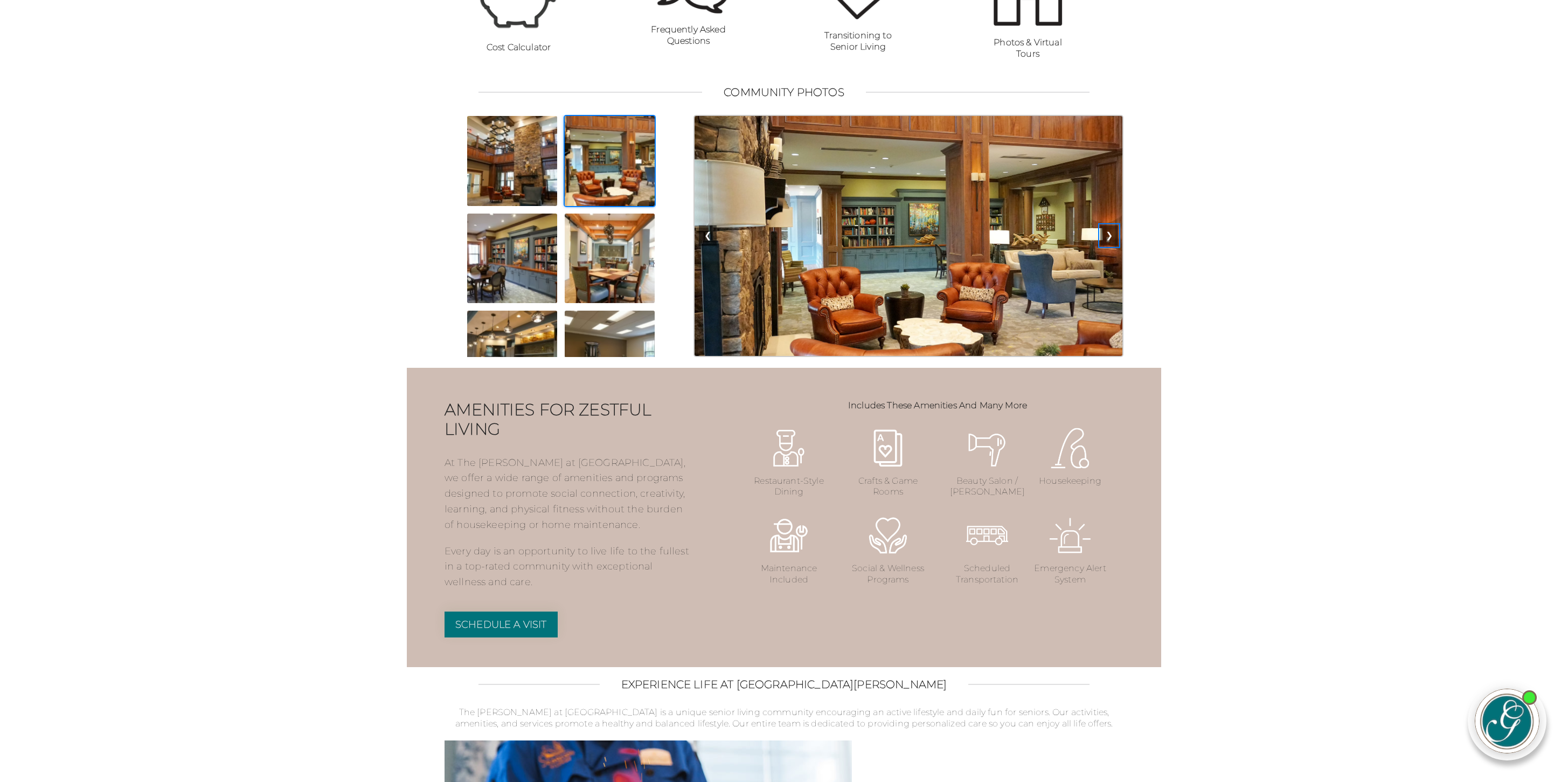
click at [1110, 246] on button "❯" at bounding box center [1109, 236] width 17 height 21
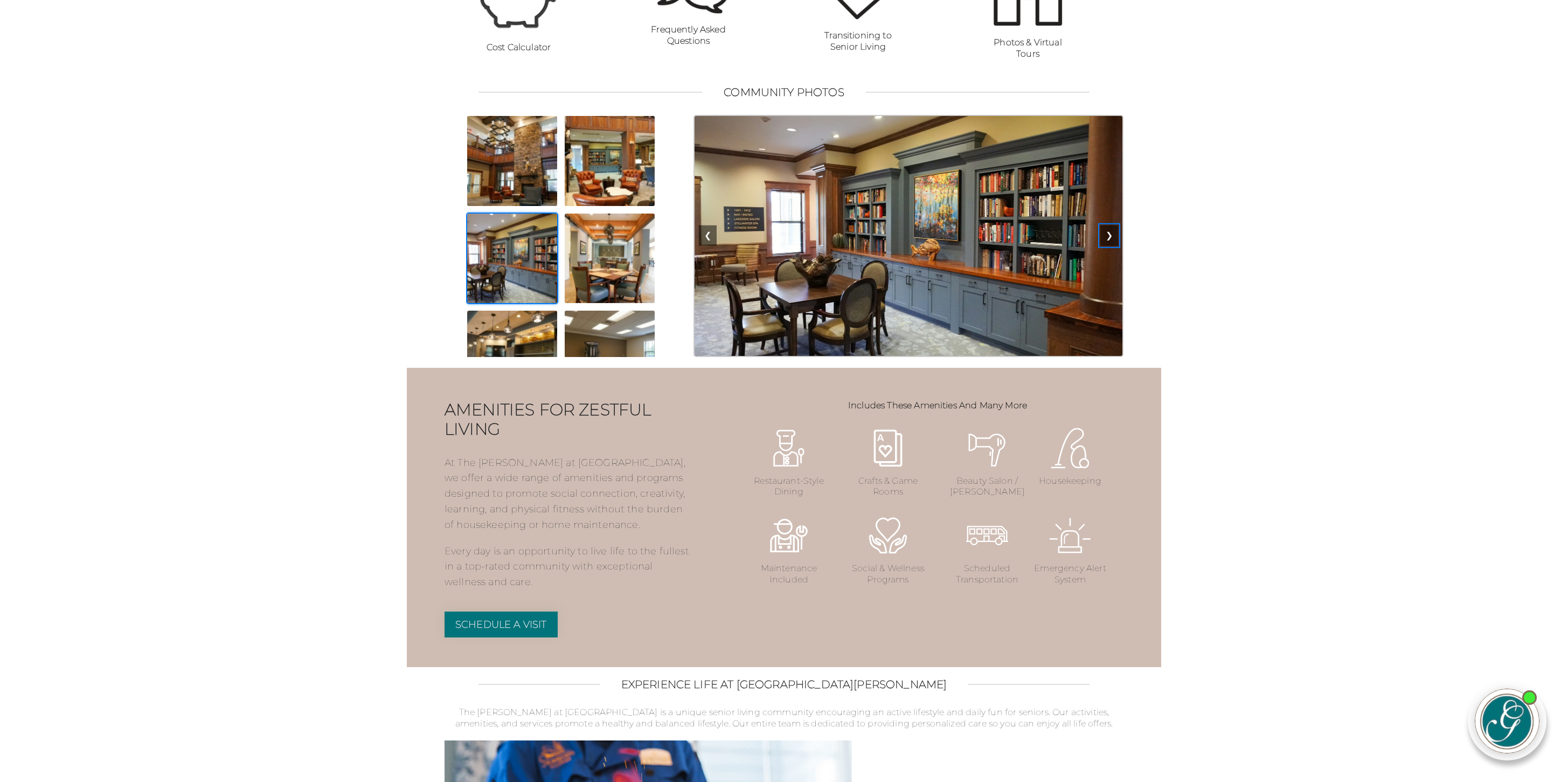
click at [1110, 246] on button "❯" at bounding box center [1109, 236] width 17 height 21
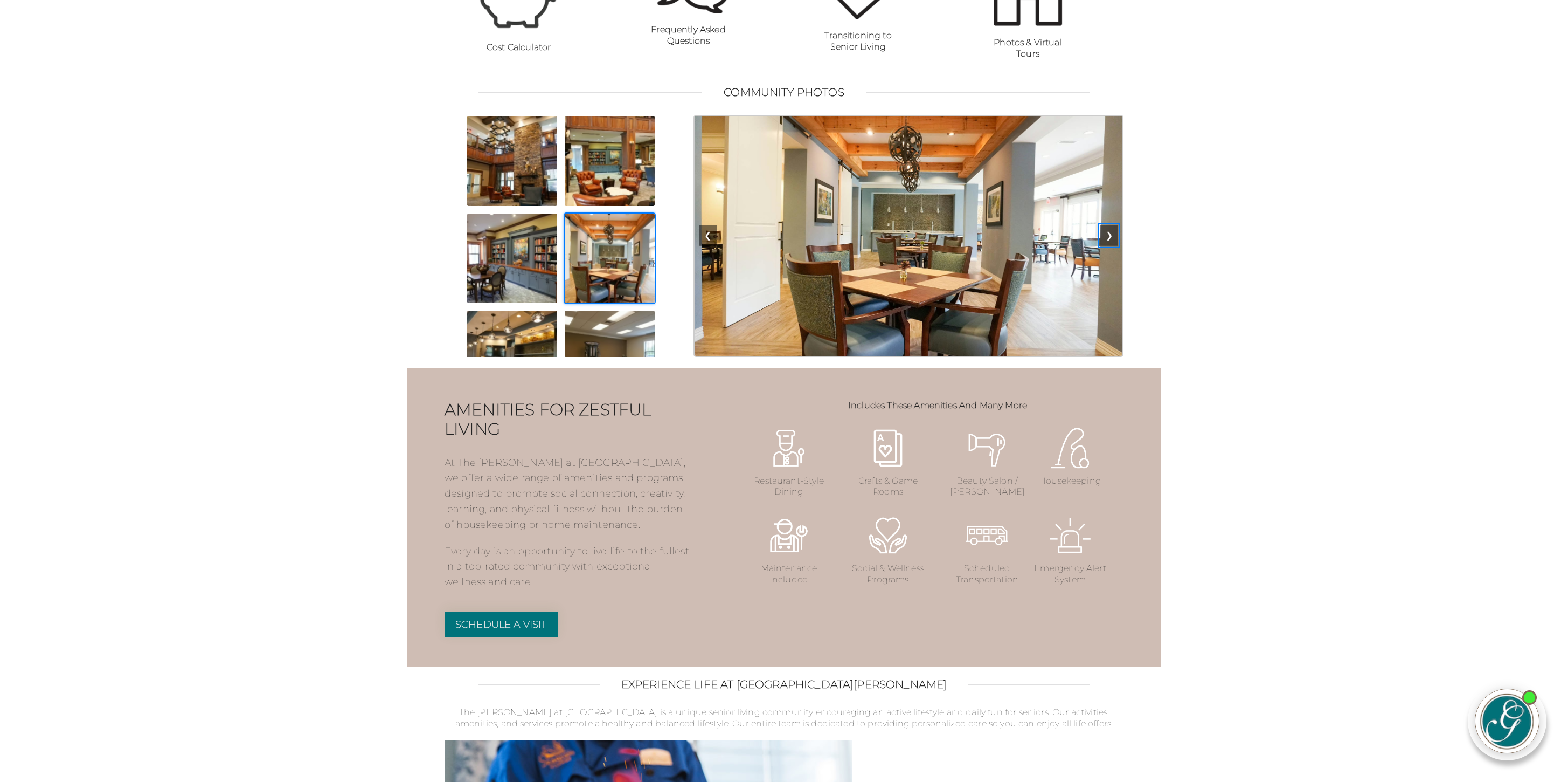
click at [1110, 246] on button "❯" at bounding box center [1109, 236] width 17 height 21
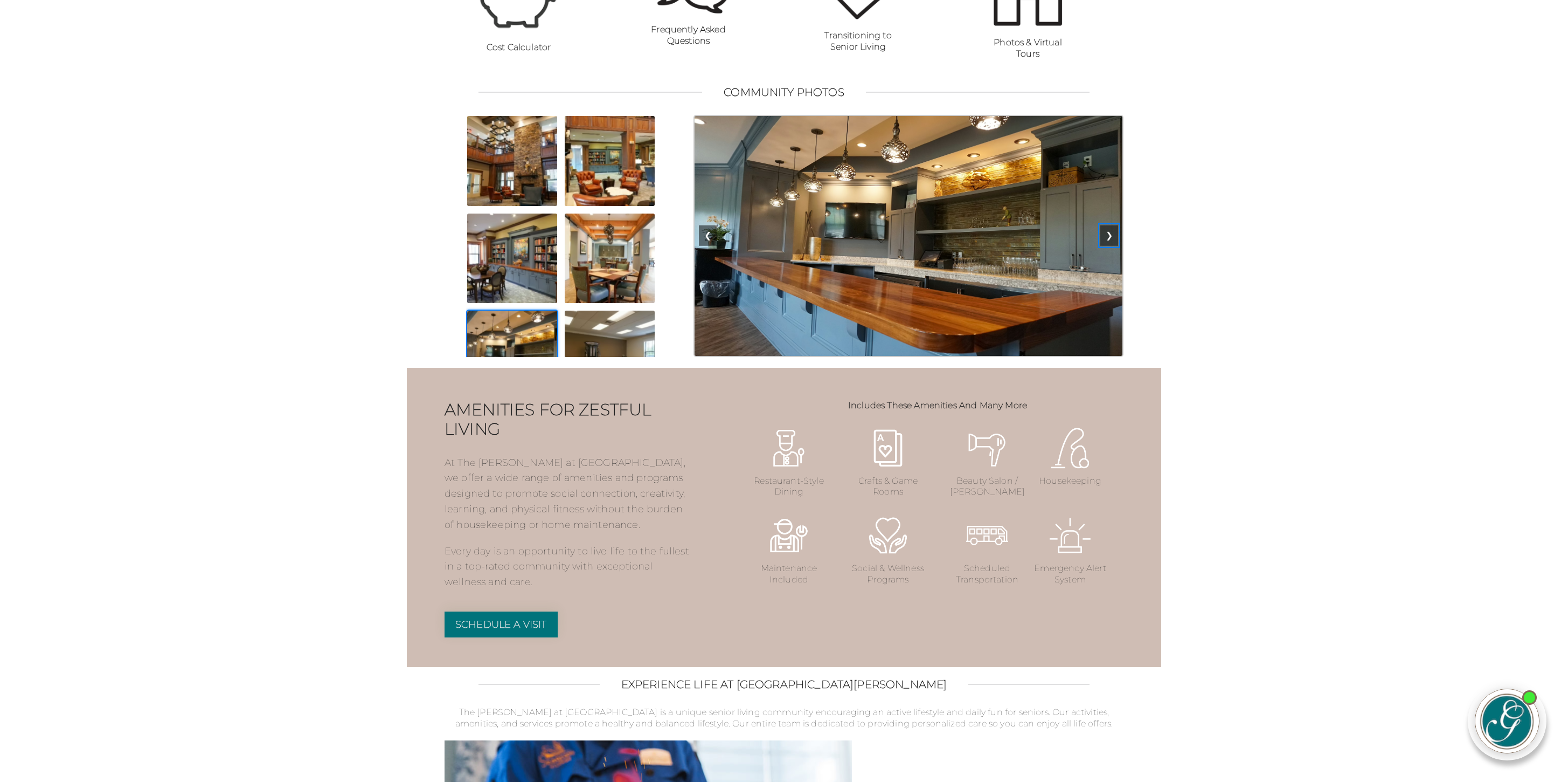
click at [1110, 246] on button "❯" at bounding box center [1109, 236] width 17 height 21
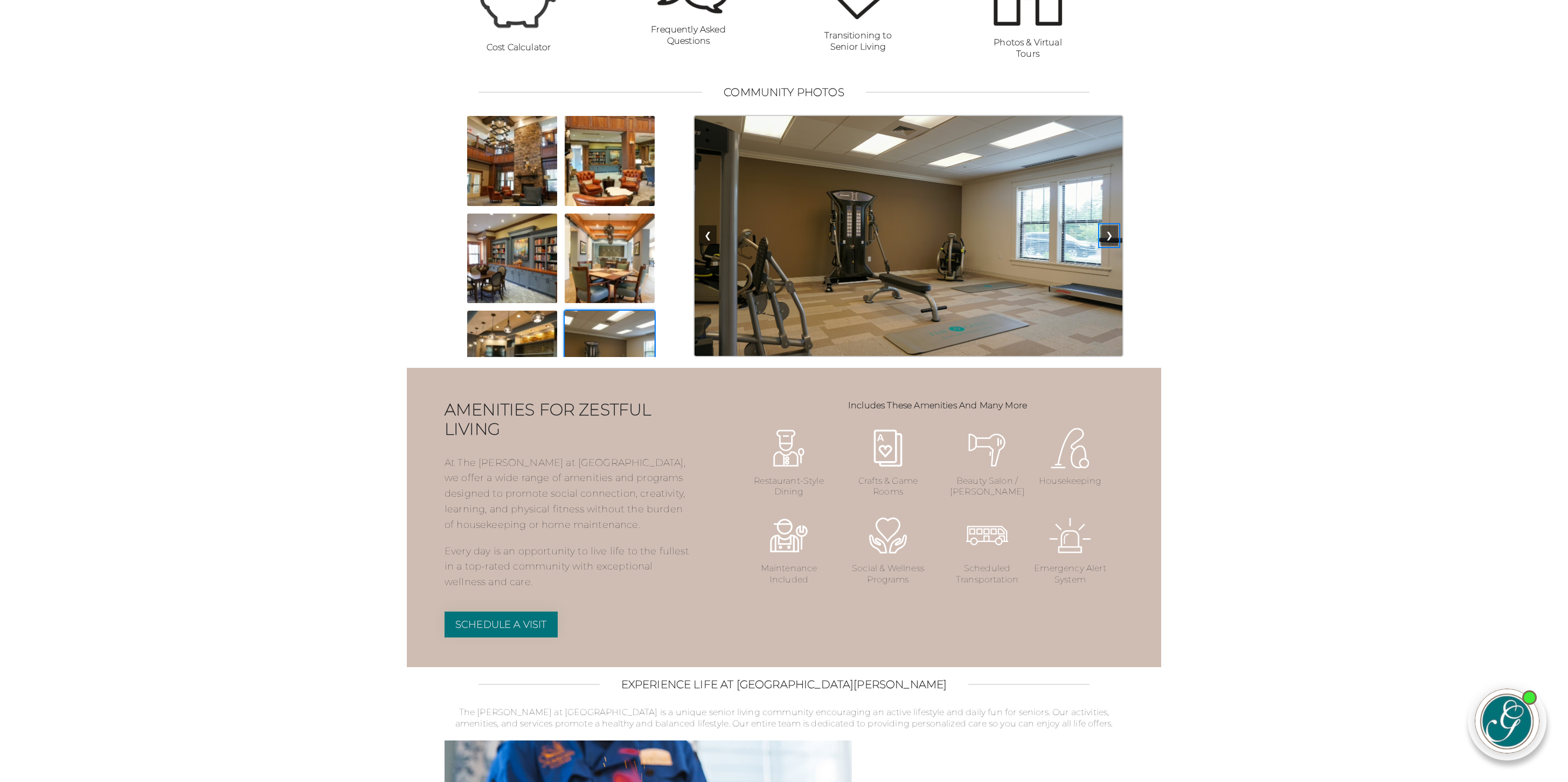
click at [1110, 246] on button "❯" at bounding box center [1109, 236] width 17 height 21
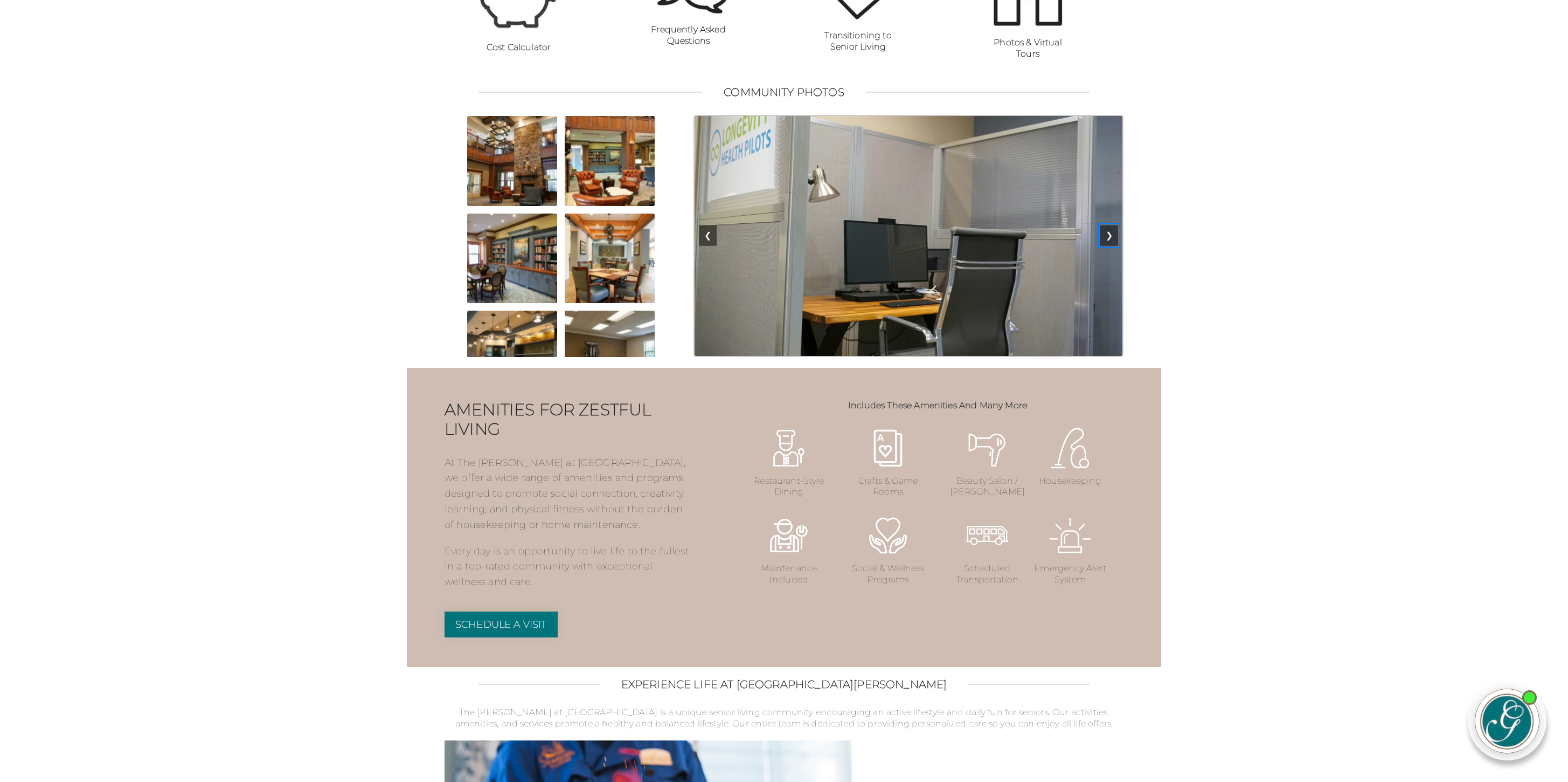
click at [1110, 246] on button "❯" at bounding box center [1109, 236] width 17 height 21
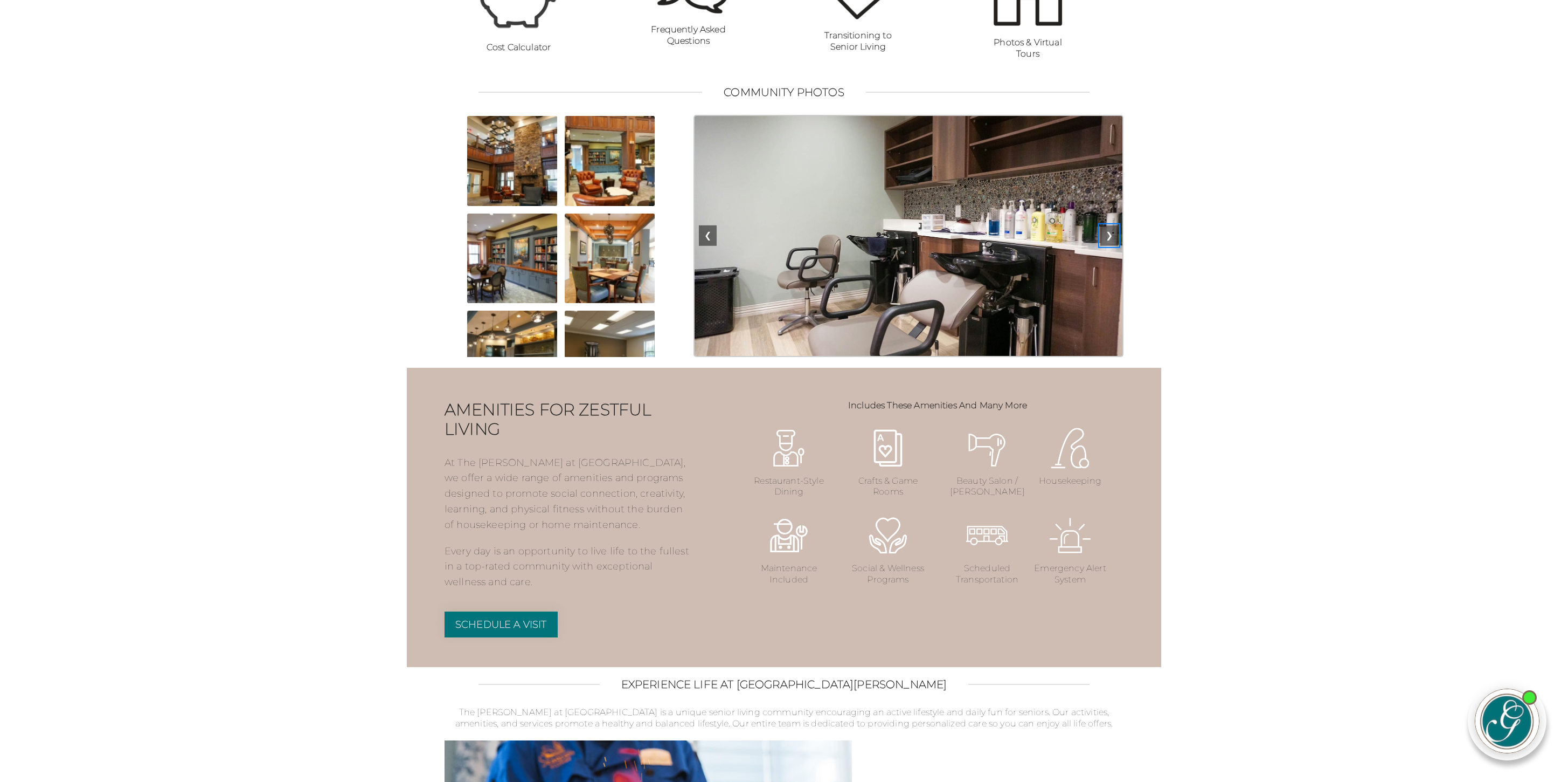
click at [1110, 246] on button "❯" at bounding box center [1109, 236] width 17 height 21
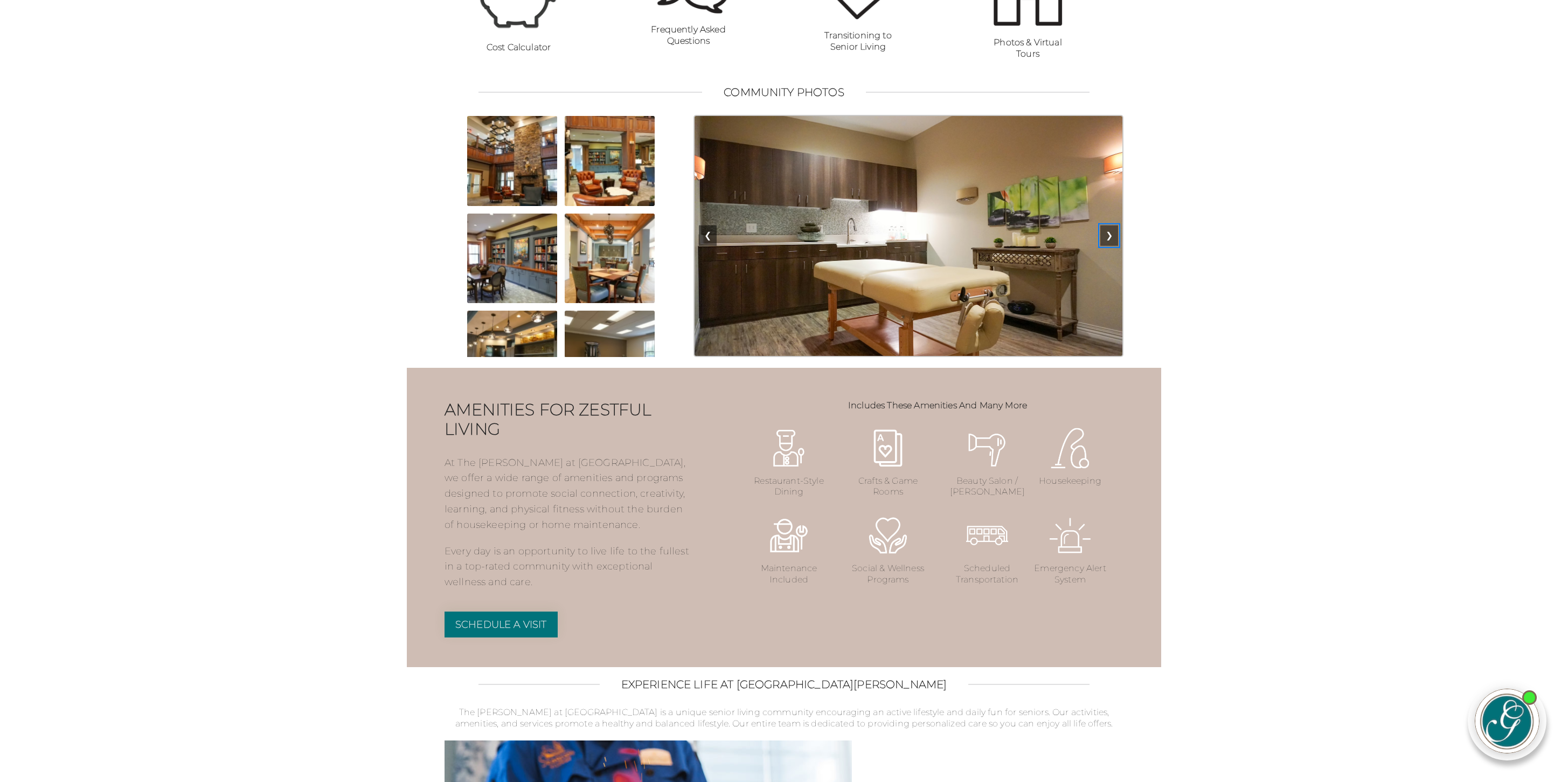
click at [1110, 246] on button "❯" at bounding box center [1109, 236] width 17 height 21
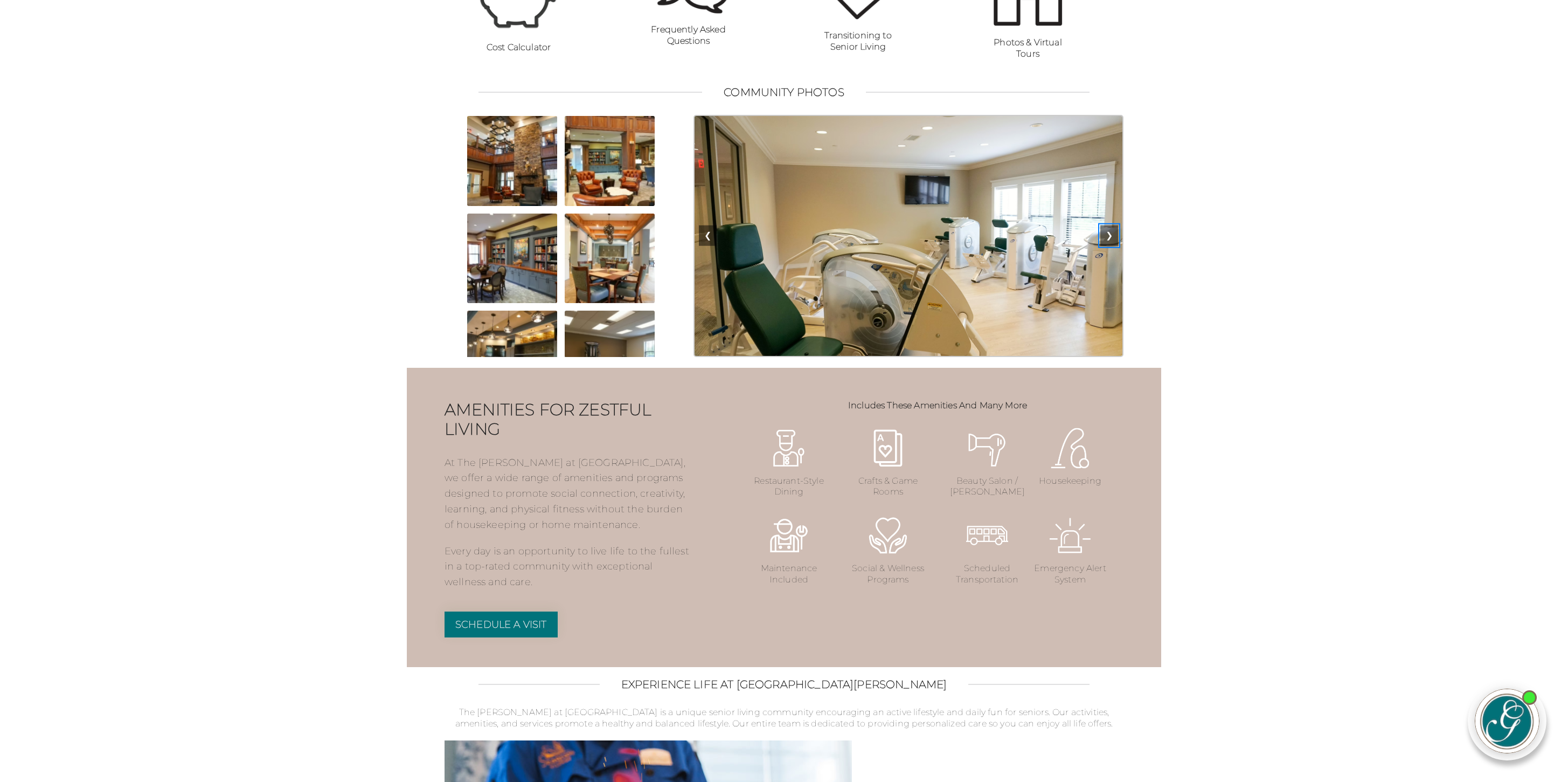
click at [1110, 246] on button "❯" at bounding box center [1109, 236] width 17 height 21
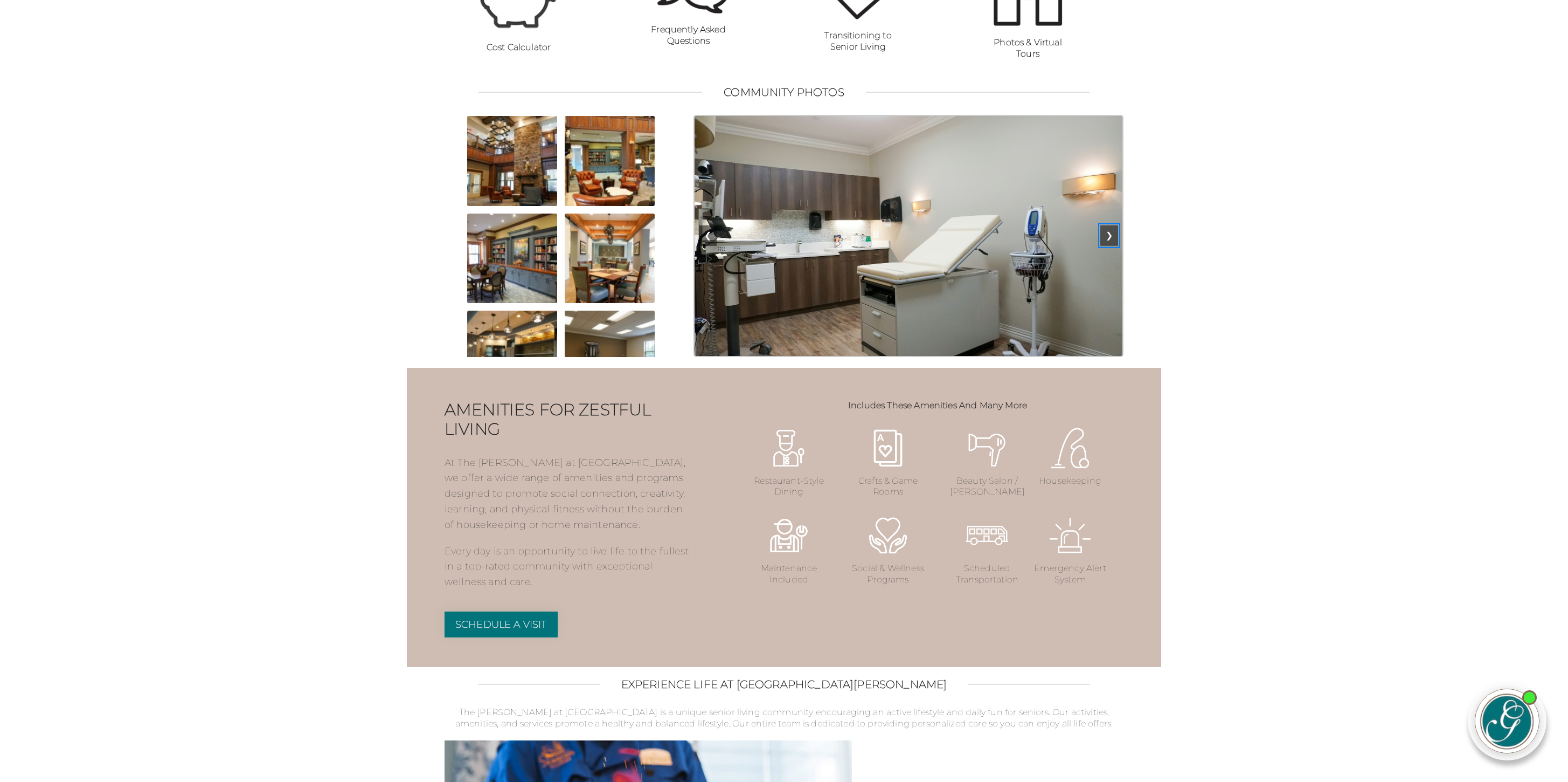
click at [1110, 246] on button "❯" at bounding box center [1109, 236] width 17 height 21
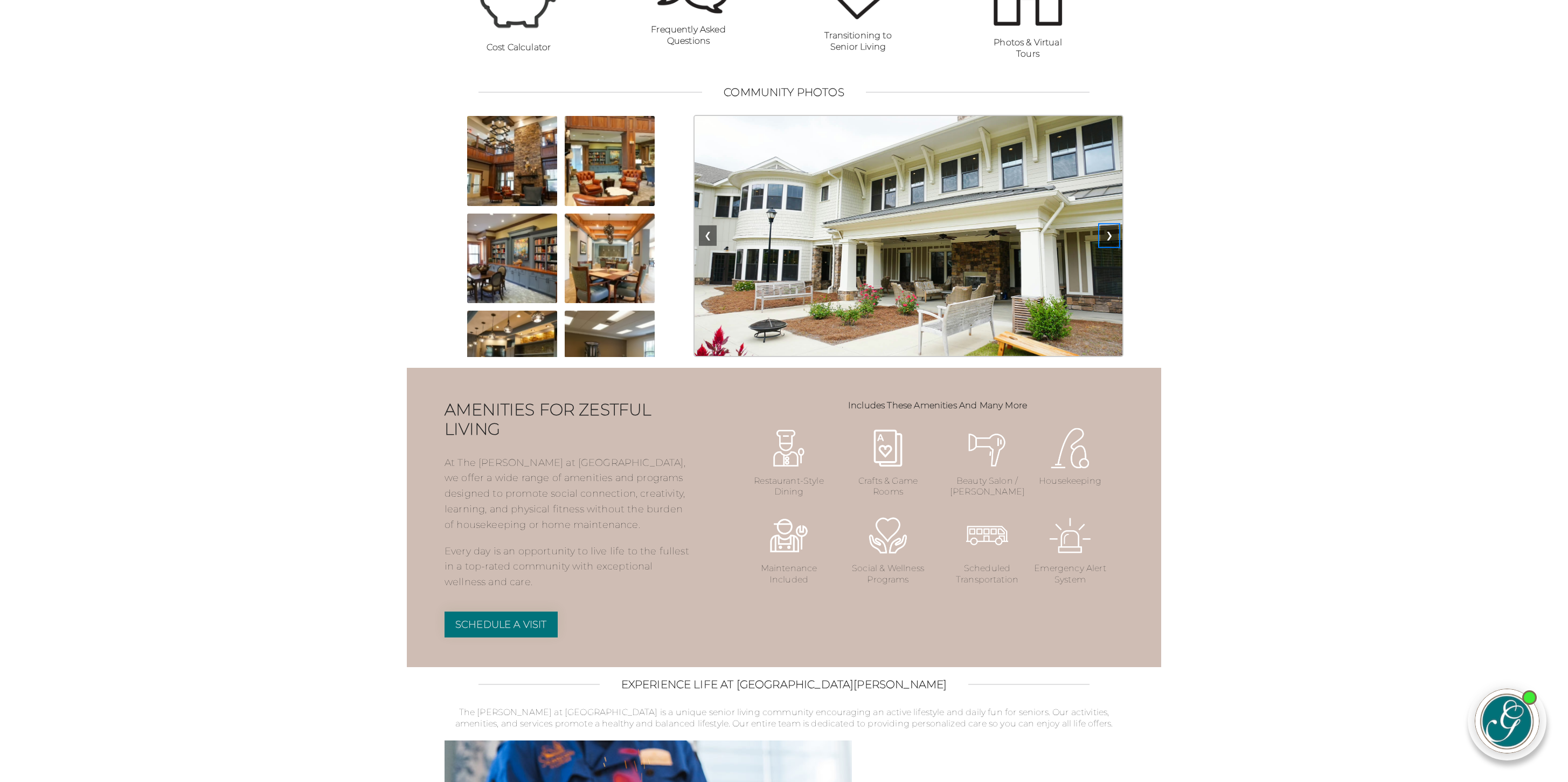
click at [1110, 246] on button "❯" at bounding box center [1109, 236] width 17 height 21
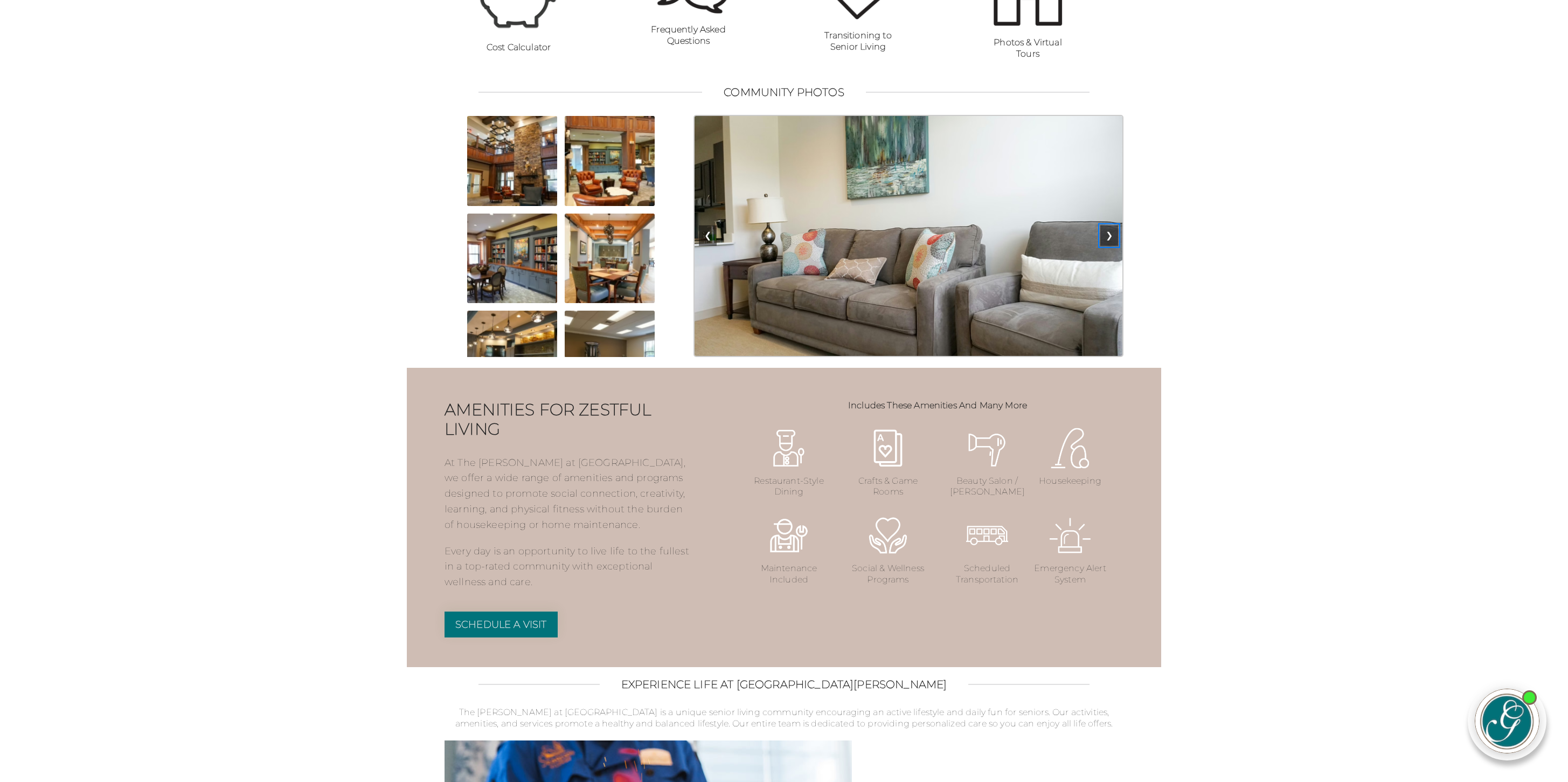
click at [1110, 246] on button "❯" at bounding box center [1109, 236] width 17 height 21
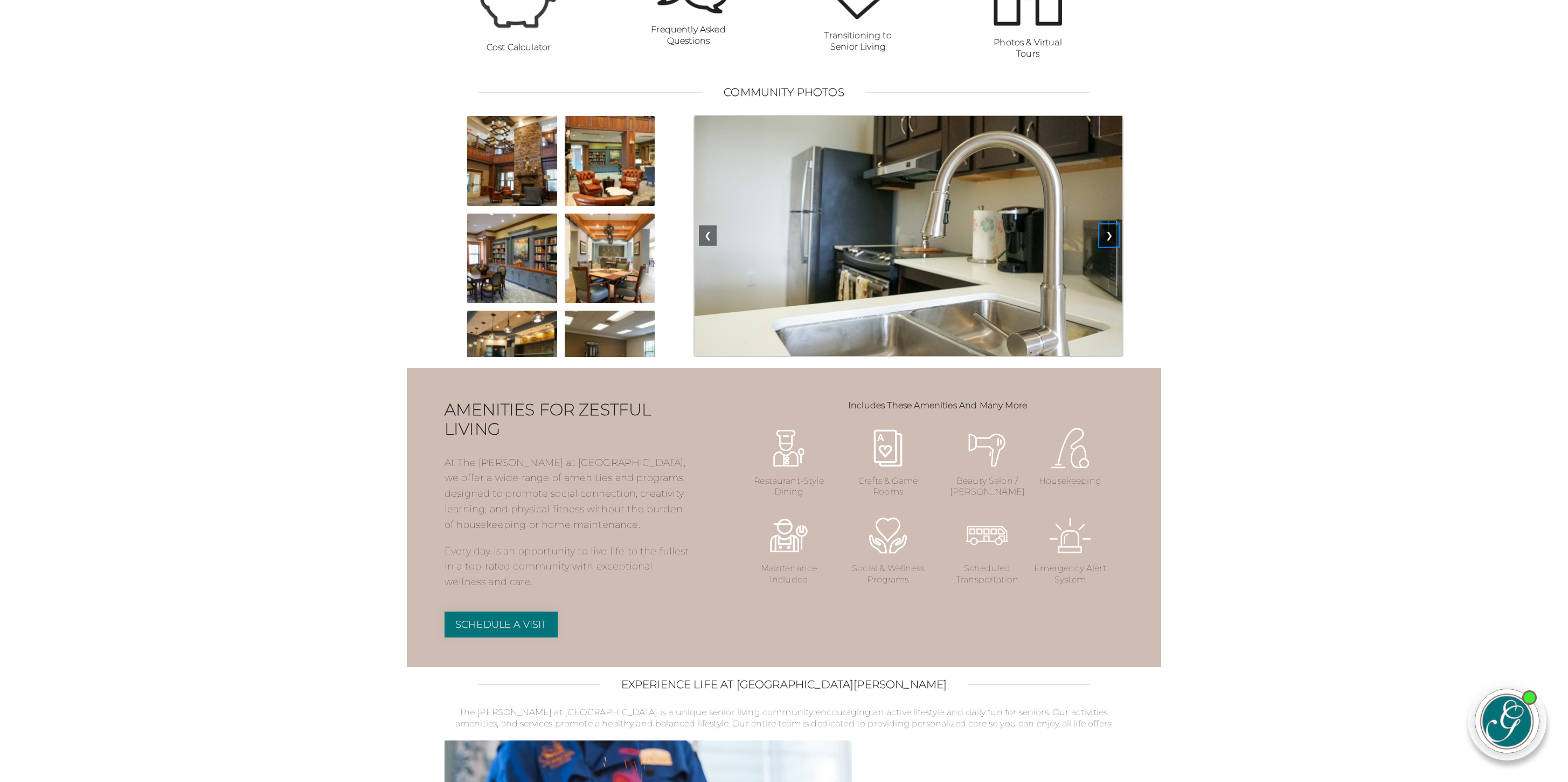
click at [1110, 246] on button "❯" at bounding box center [1109, 236] width 17 height 21
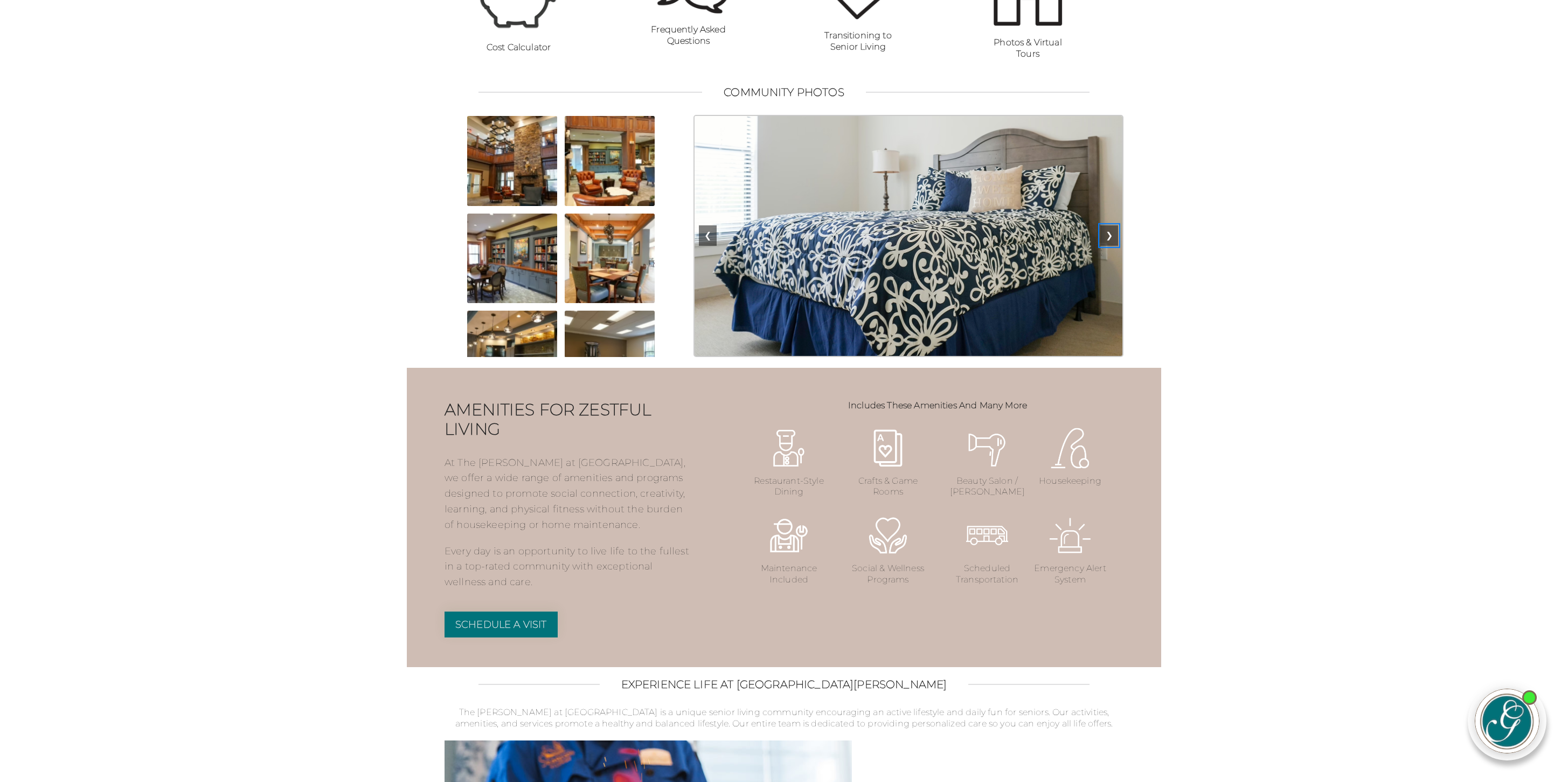
click at [1110, 246] on button "❯" at bounding box center [1109, 236] width 17 height 21
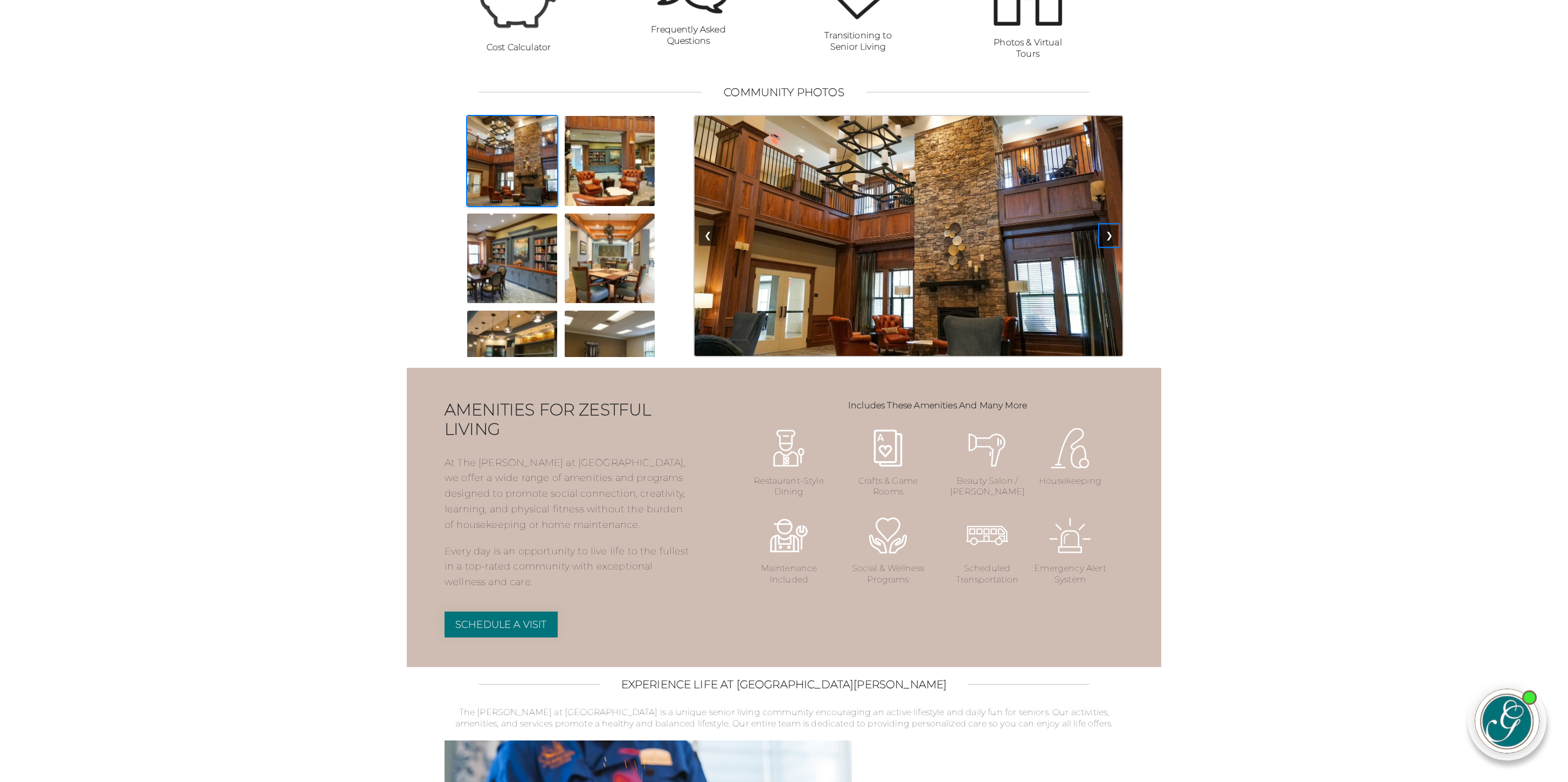
click at [1110, 246] on button "❯" at bounding box center [1109, 236] width 17 height 21
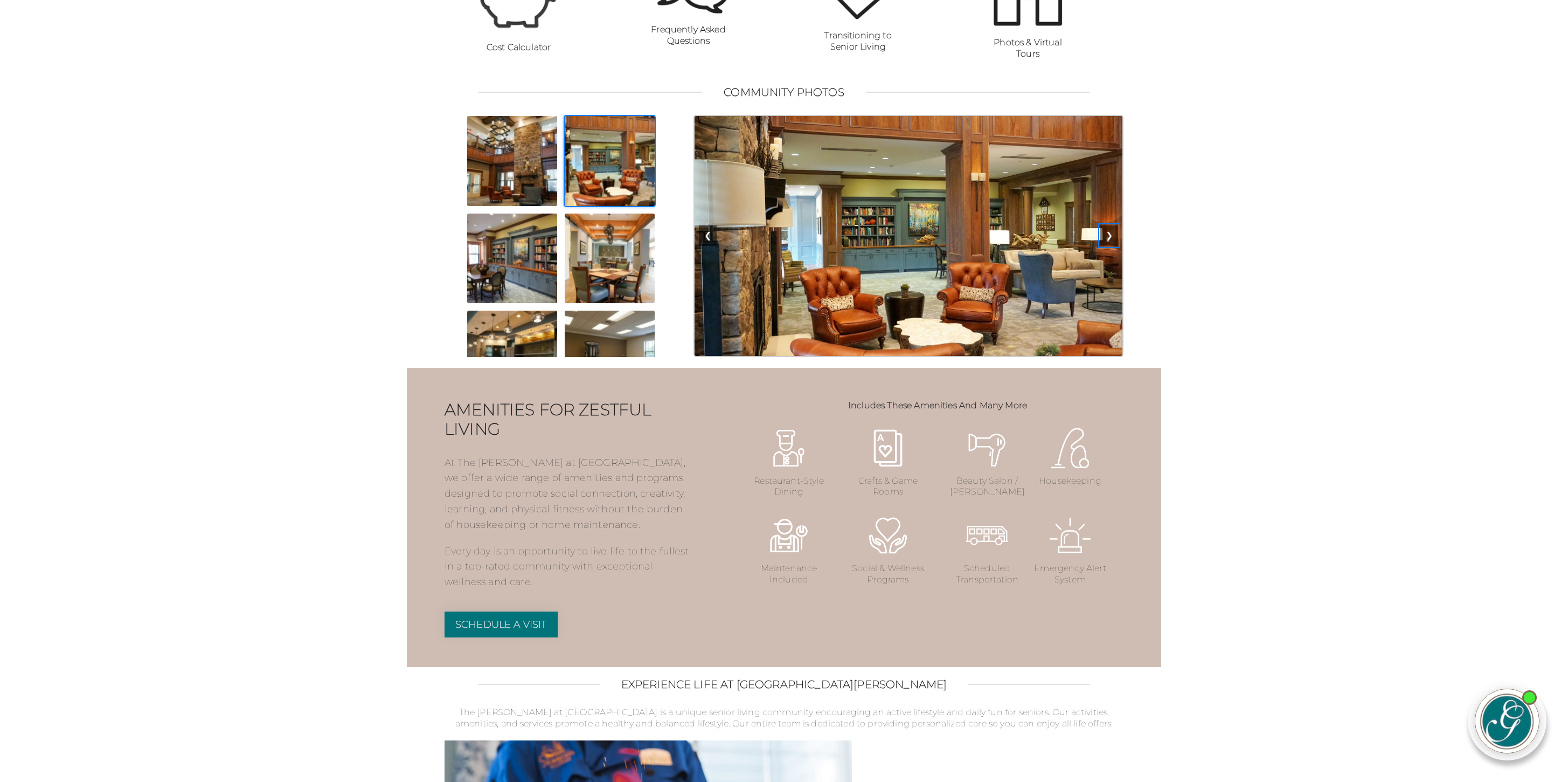
click at [1110, 246] on button "❯" at bounding box center [1109, 236] width 17 height 21
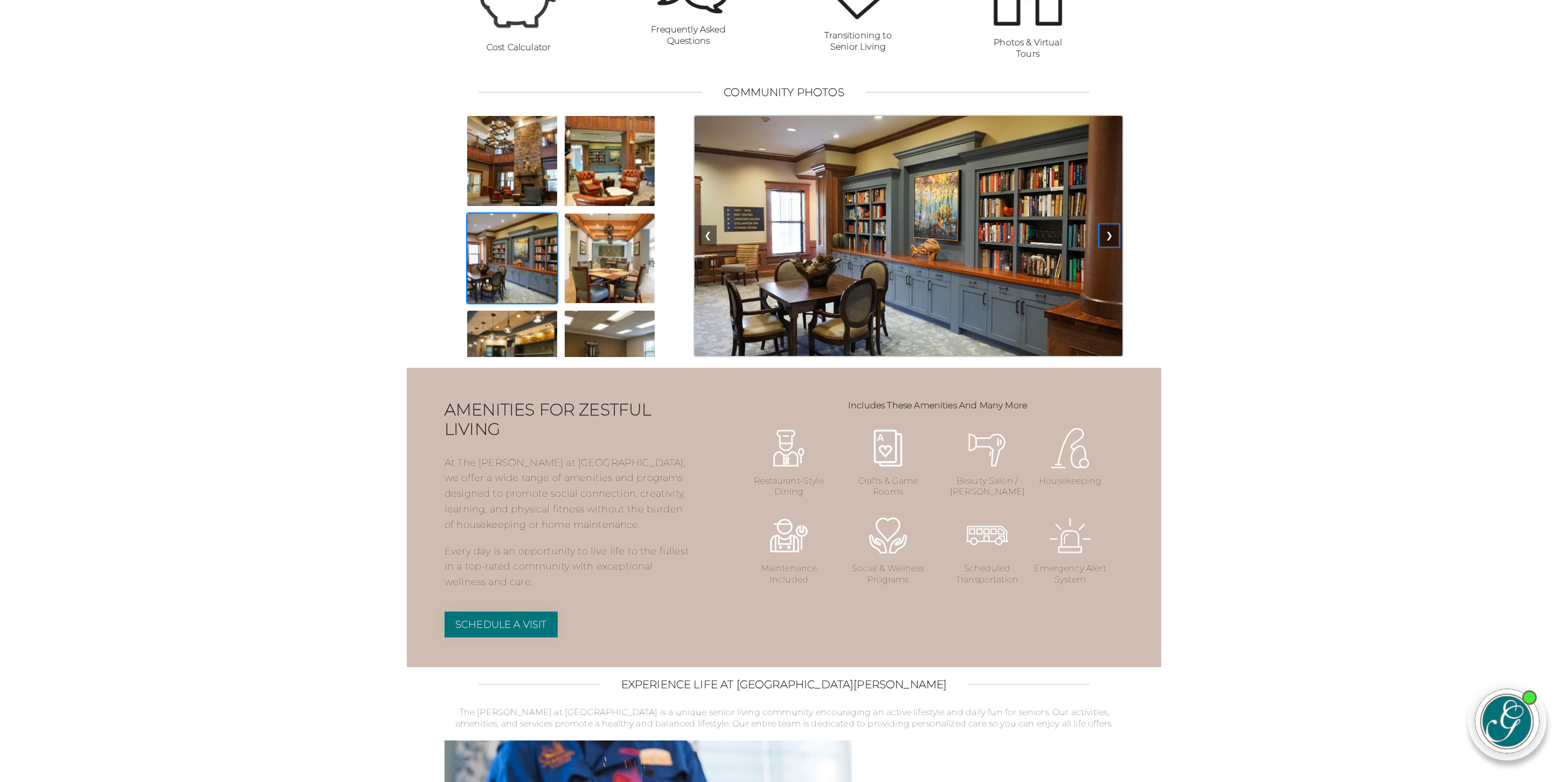
click at [1110, 246] on button "❯" at bounding box center [1109, 236] width 17 height 21
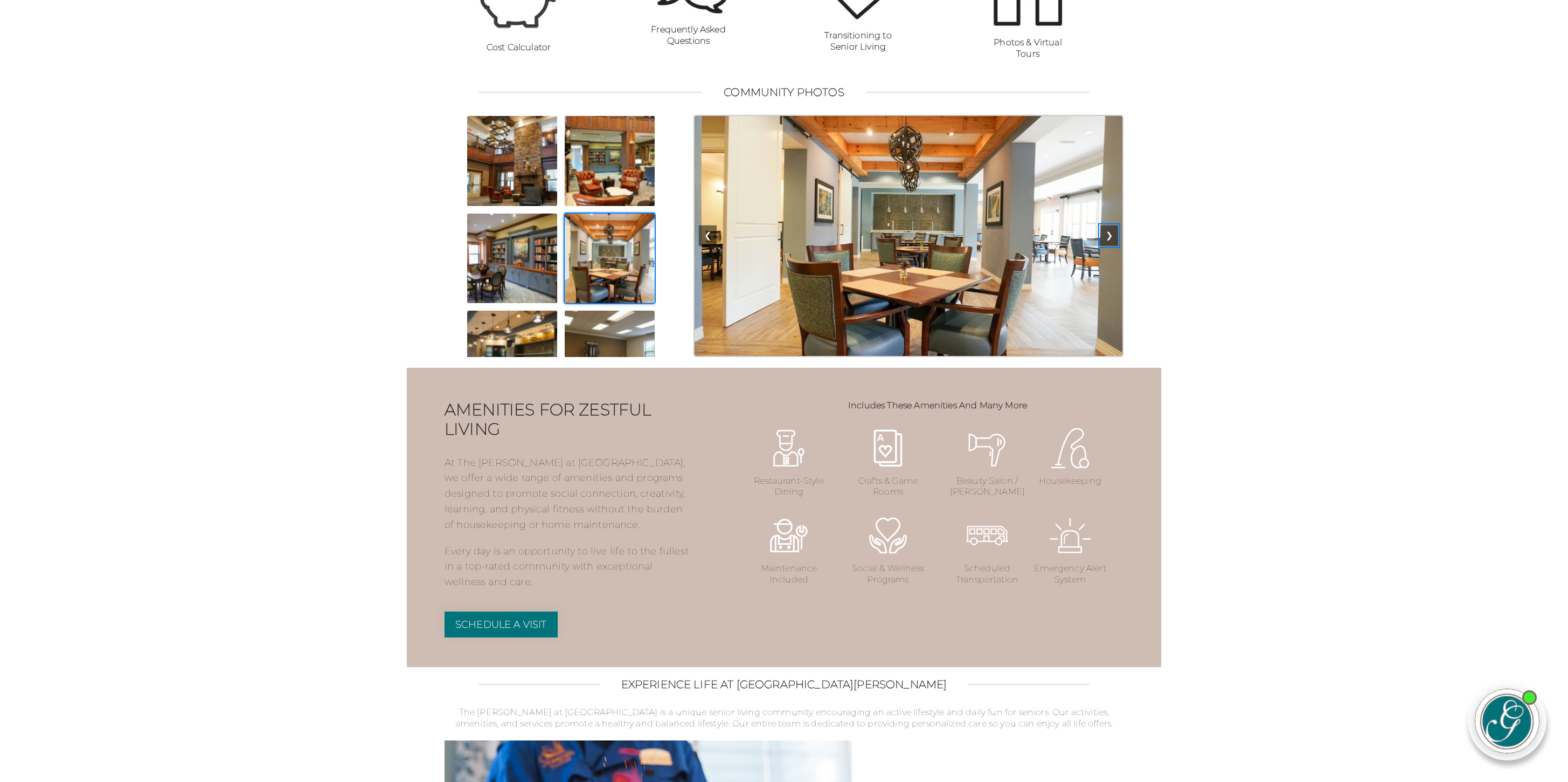
click at [1110, 246] on button "❯" at bounding box center [1109, 236] width 17 height 21
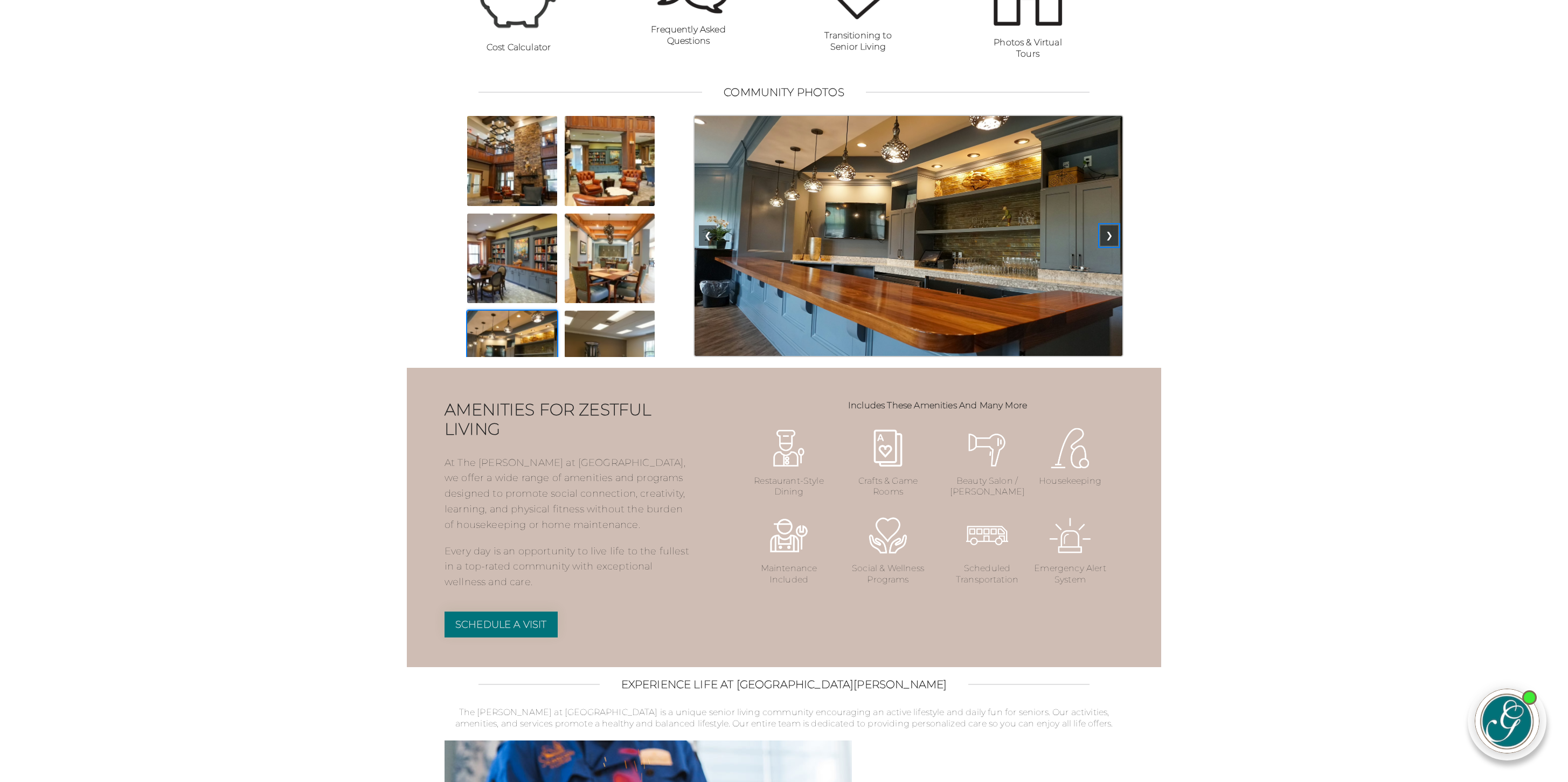
click at [1110, 246] on button "❯" at bounding box center [1109, 236] width 17 height 21
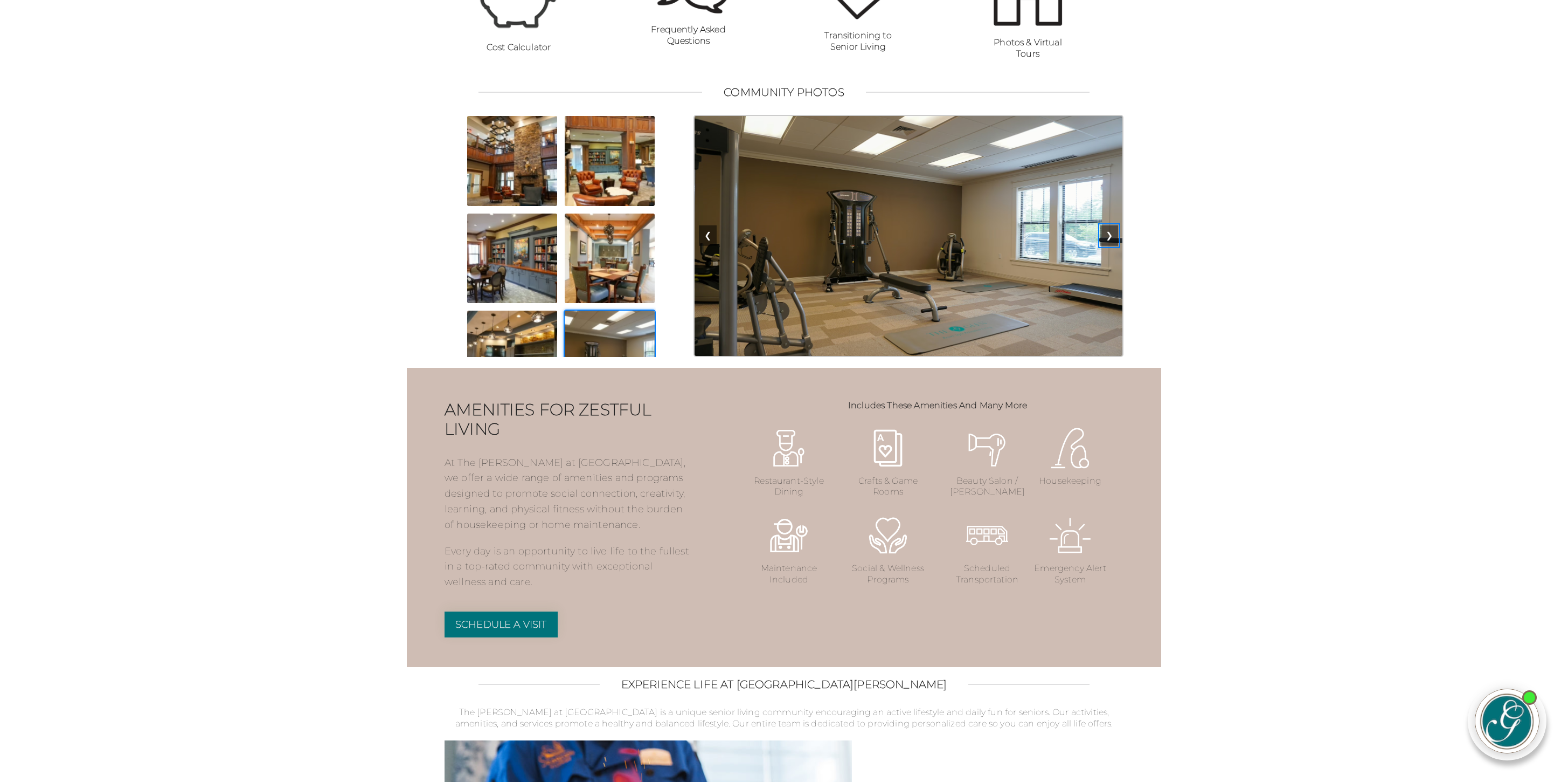
click at [1110, 246] on button "❯" at bounding box center [1109, 236] width 17 height 21
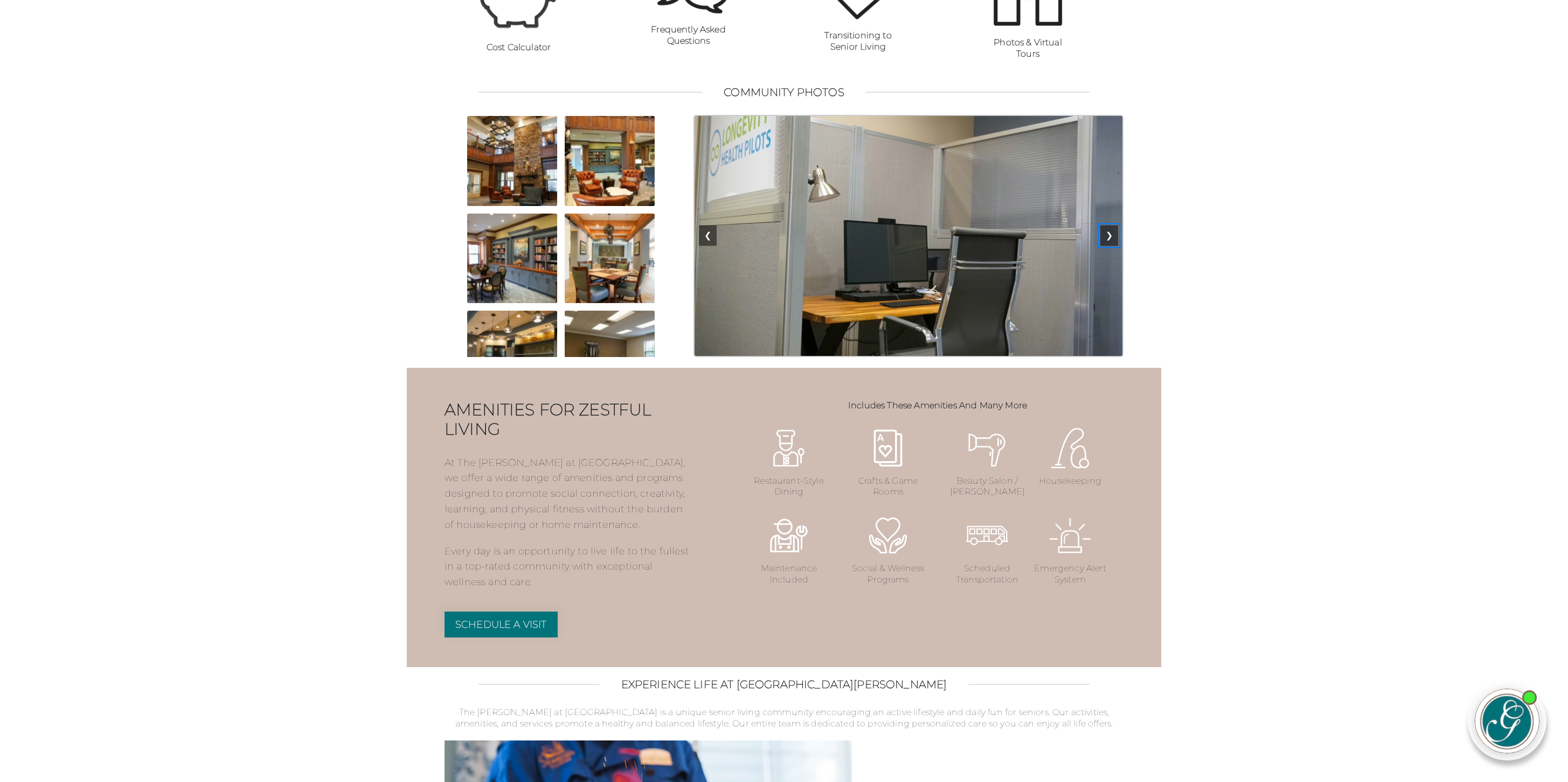
click at [1110, 246] on button "❯" at bounding box center [1109, 236] width 17 height 21
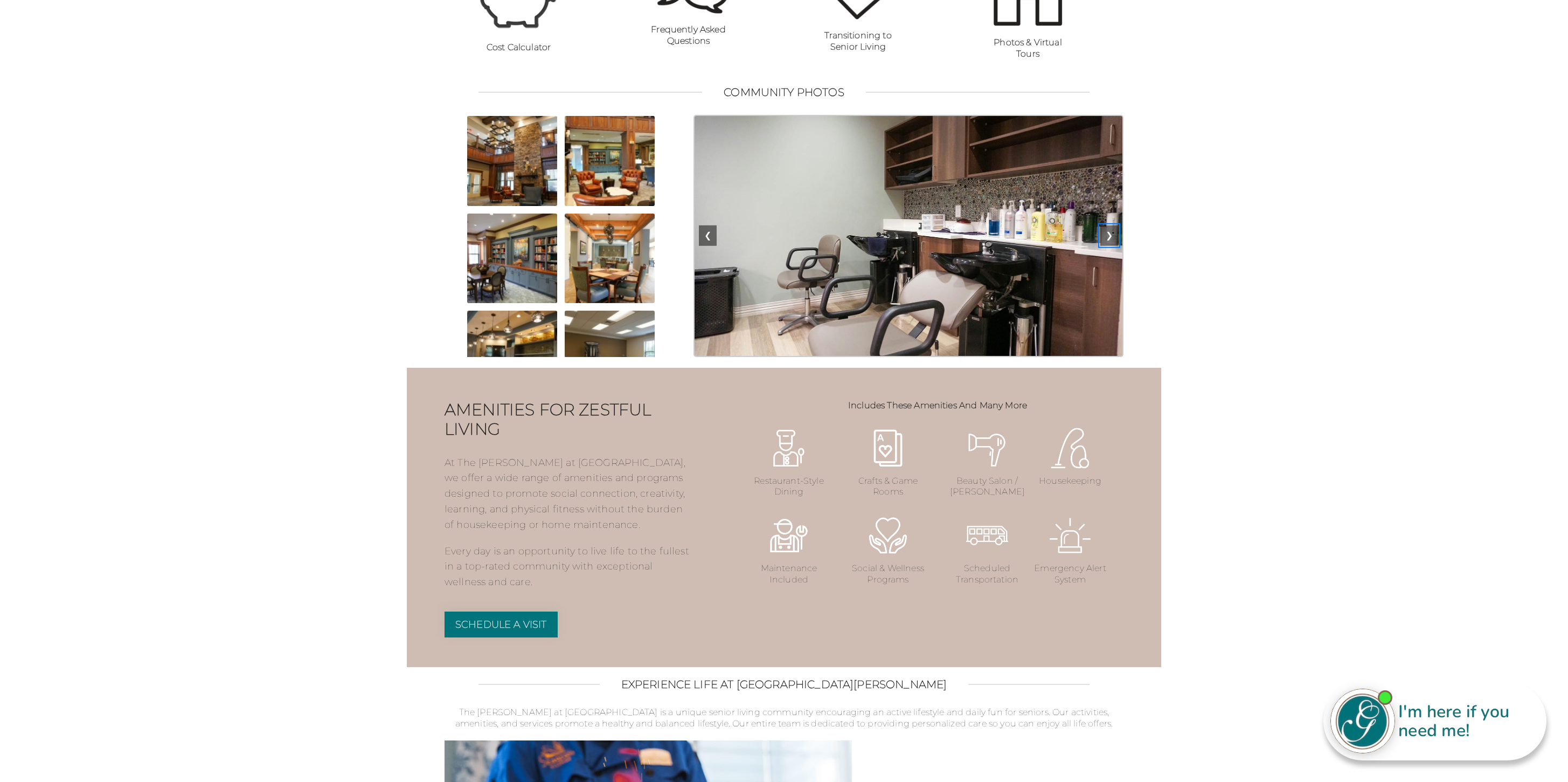
click at [1110, 246] on button "❯" at bounding box center [1109, 236] width 17 height 21
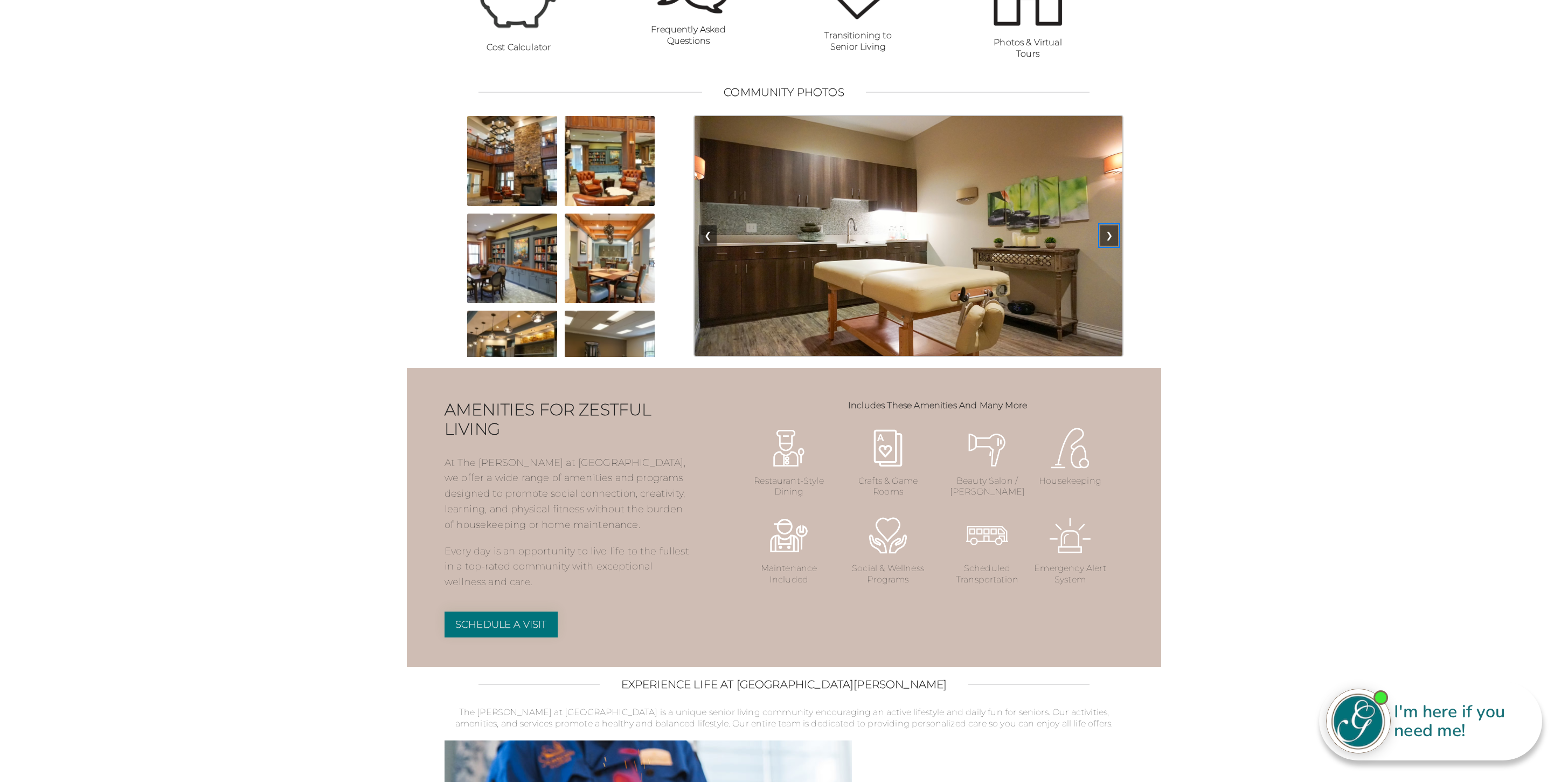
click at [1110, 246] on button "❯" at bounding box center [1109, 236] width 17 height 21
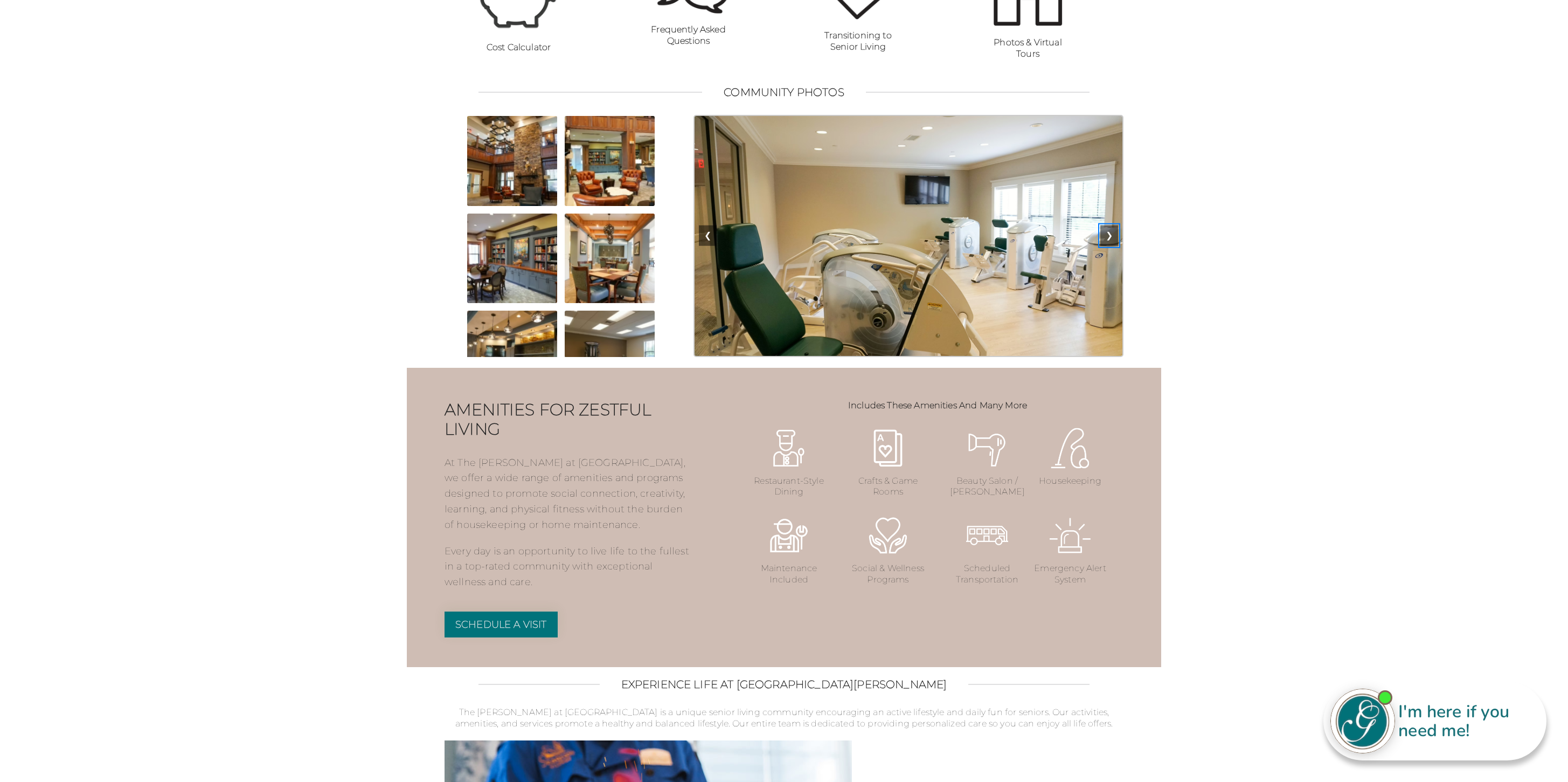
click at [1110, 246] on button "❯" at bounding box center [1109, 236] width 17 height 21
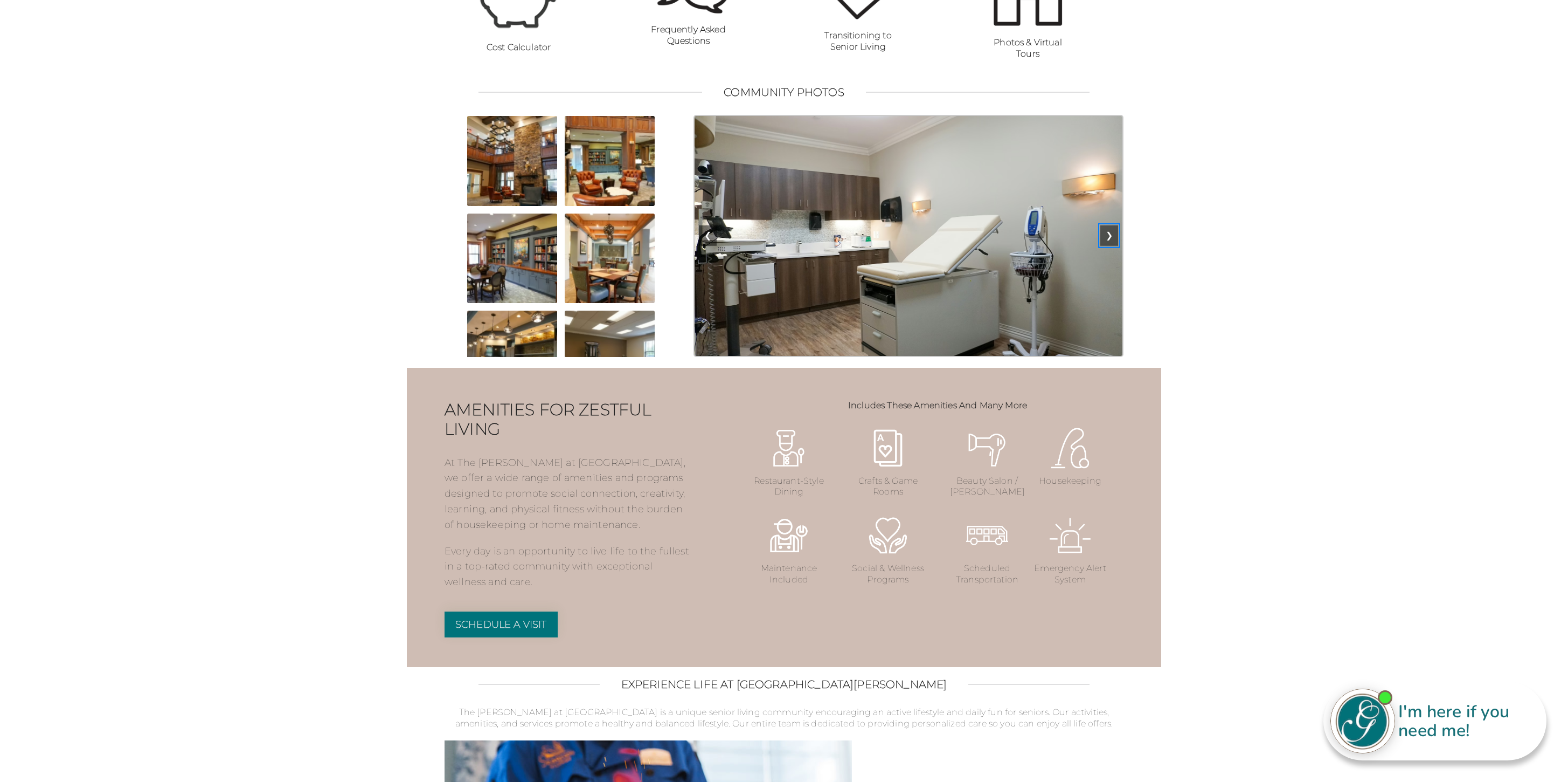
click at [1110, 246] on button "❯" at bounding box center [1109, 236] width 17 height 21
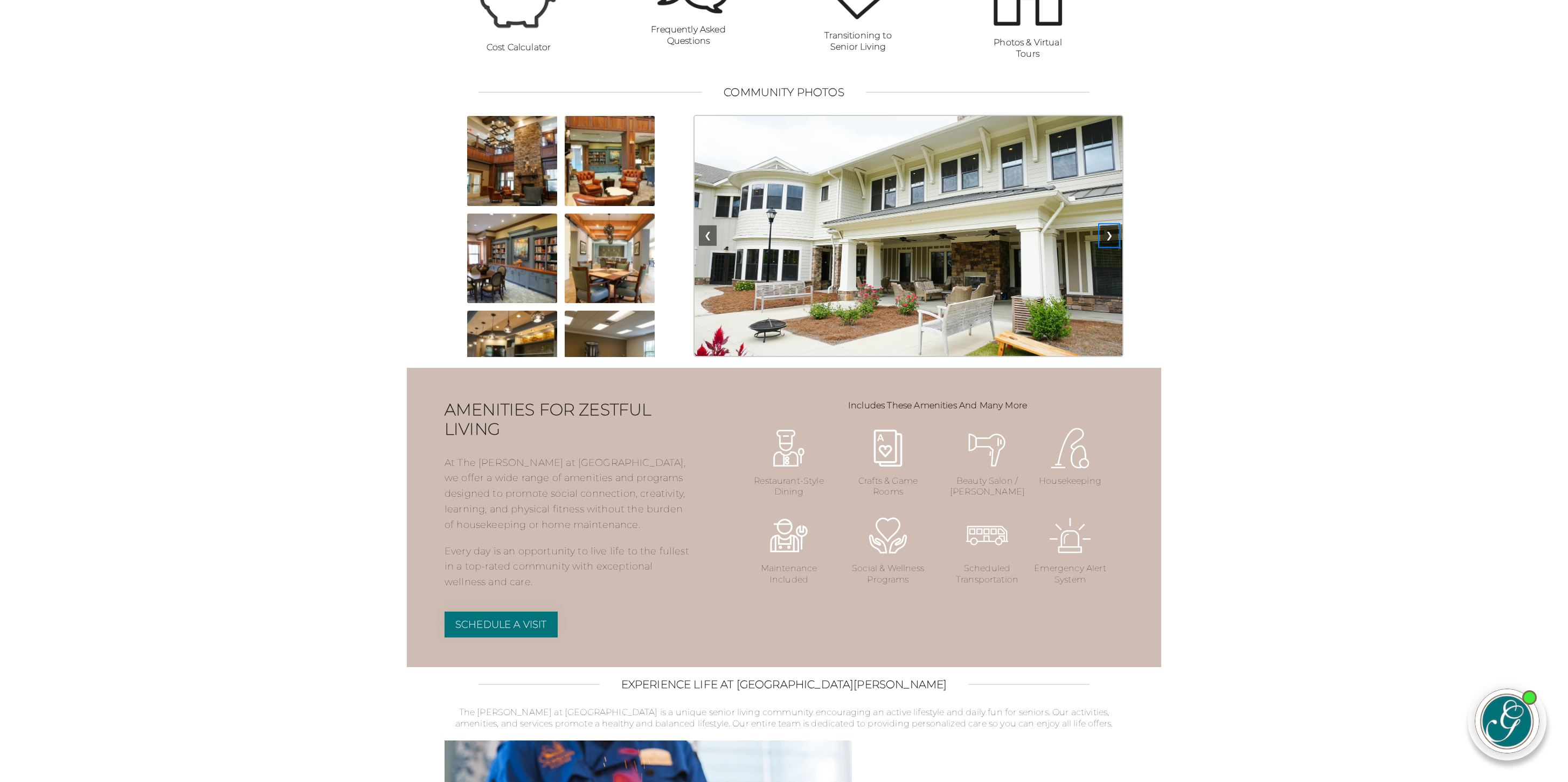
click at [1110, 246] on button "❯" at bounding box center [1109, 236] width 17 height 21
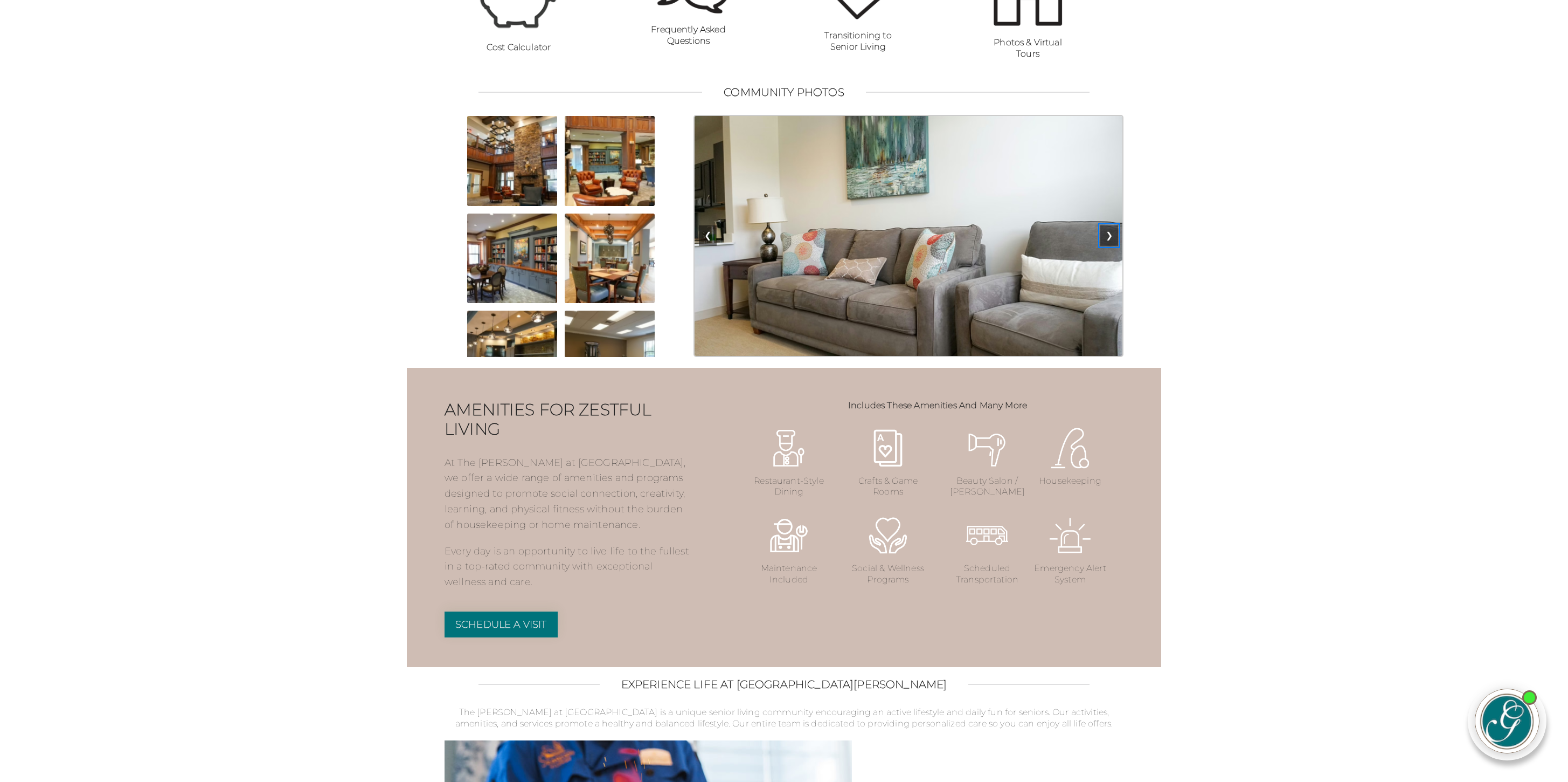
click at [1110, 246] on button "❯" at bounding box center [1109, 236] width 17 height 21
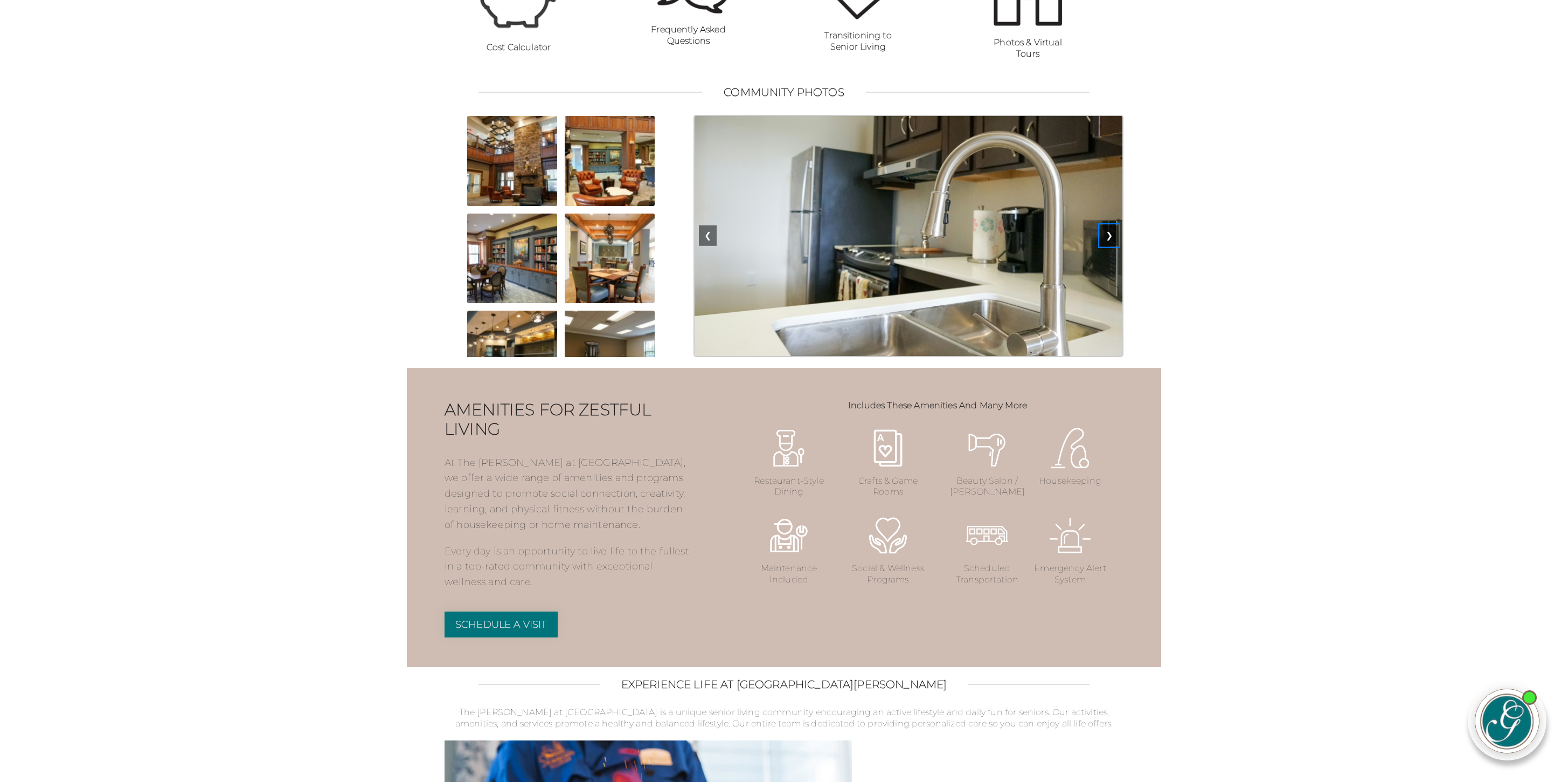
click at [1110, 246] on button "❯" at bounding box center [1109, 236] width 17 height 21
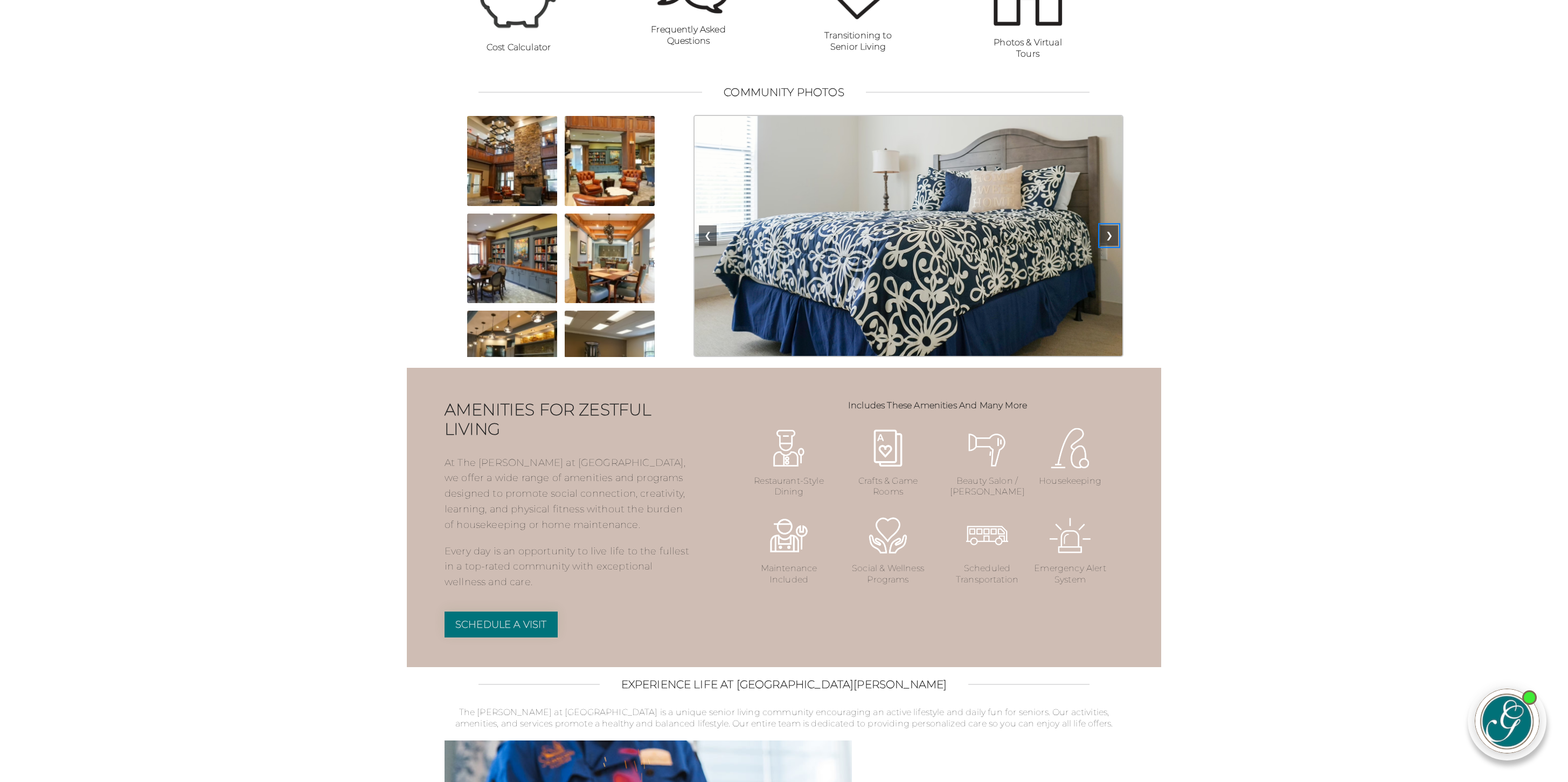
click at [1110, 246] on button "❯" at bounding box center [1109, 236] width 17 height 21
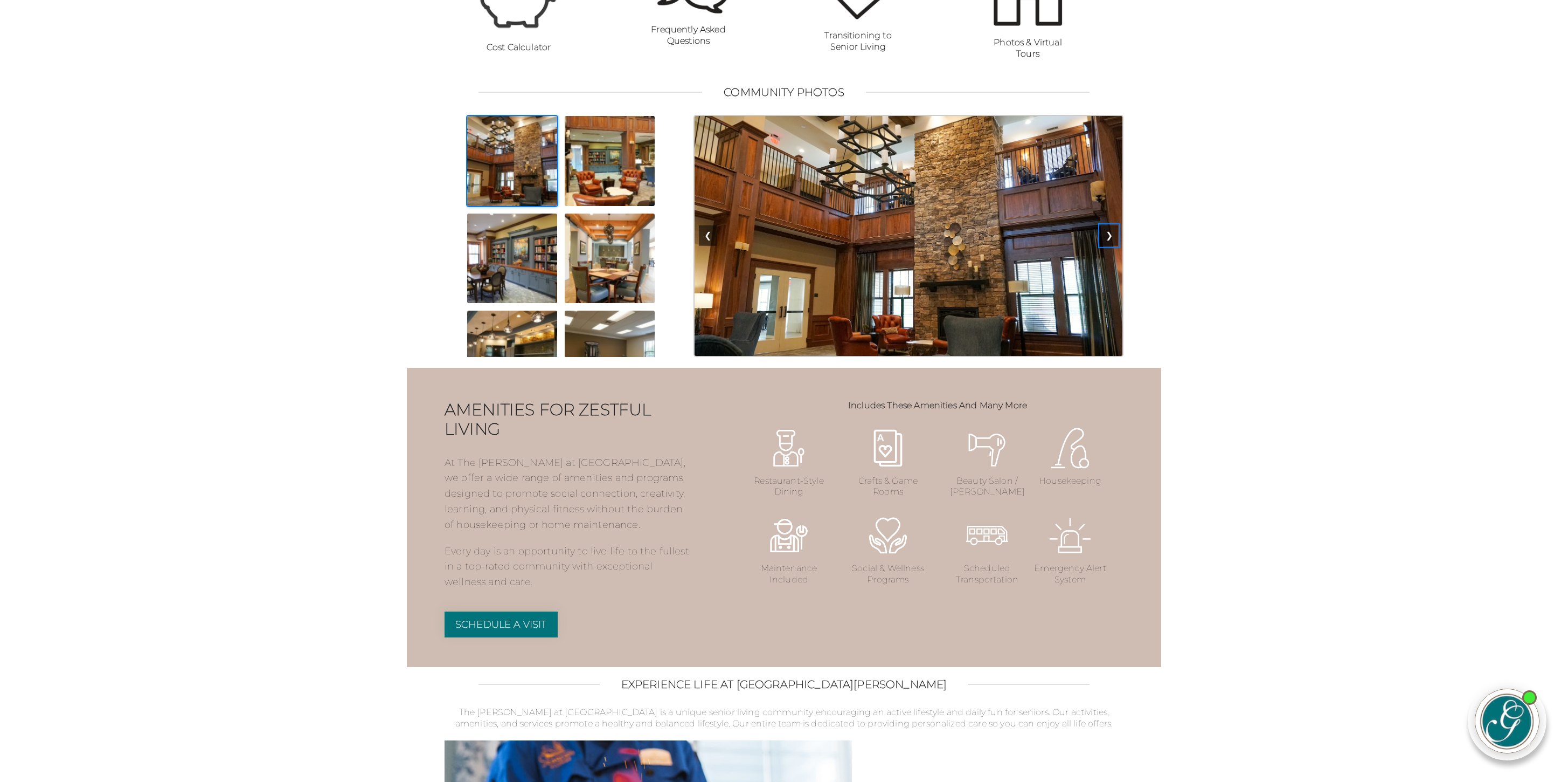
click at [1110, 246] on button "❯" at bounding box center [1109, 236] width 17 height 21
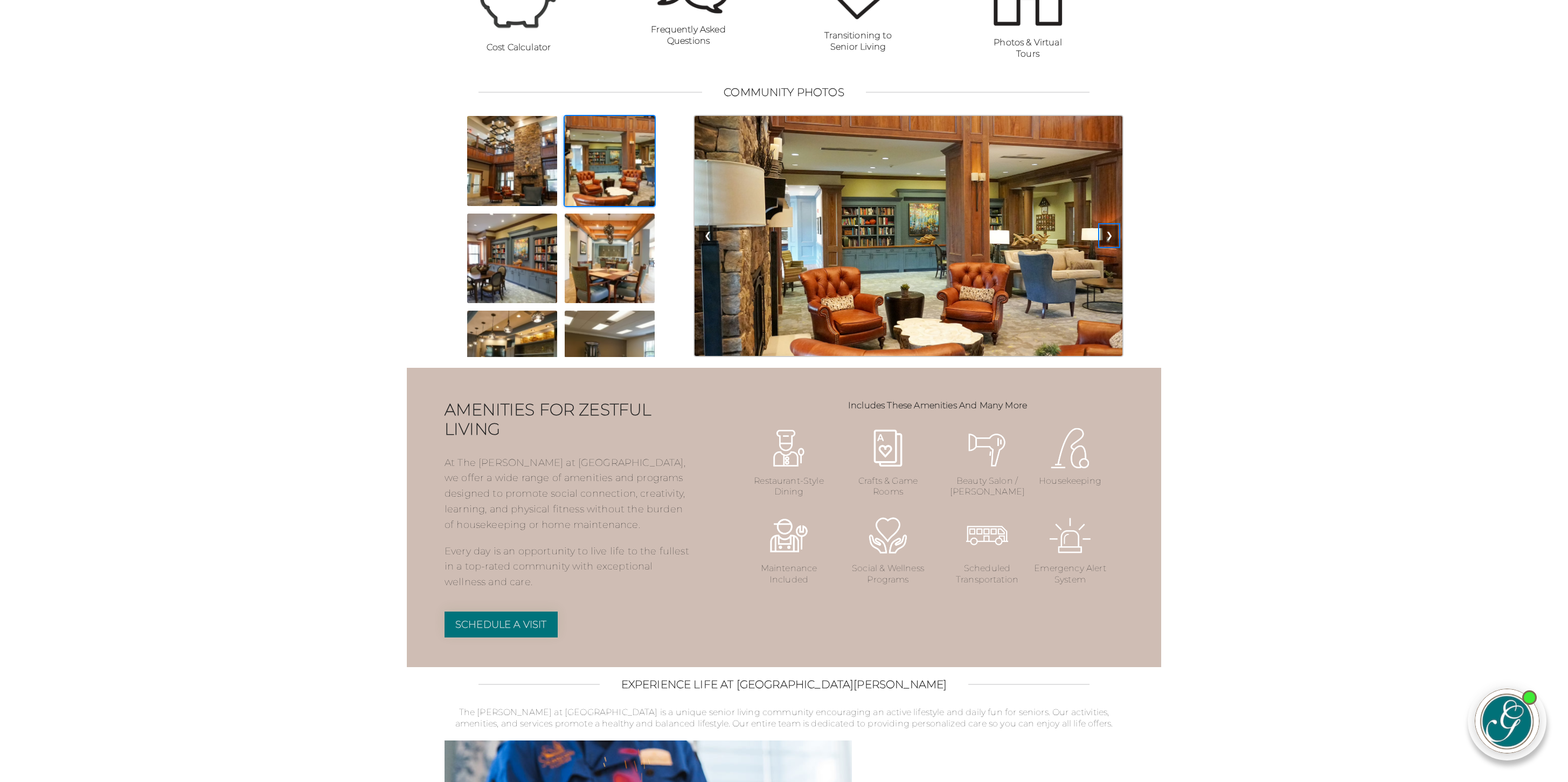
click at [1110, 246] on button "❯" at bounding box center [1109, 236] width 17 height 21
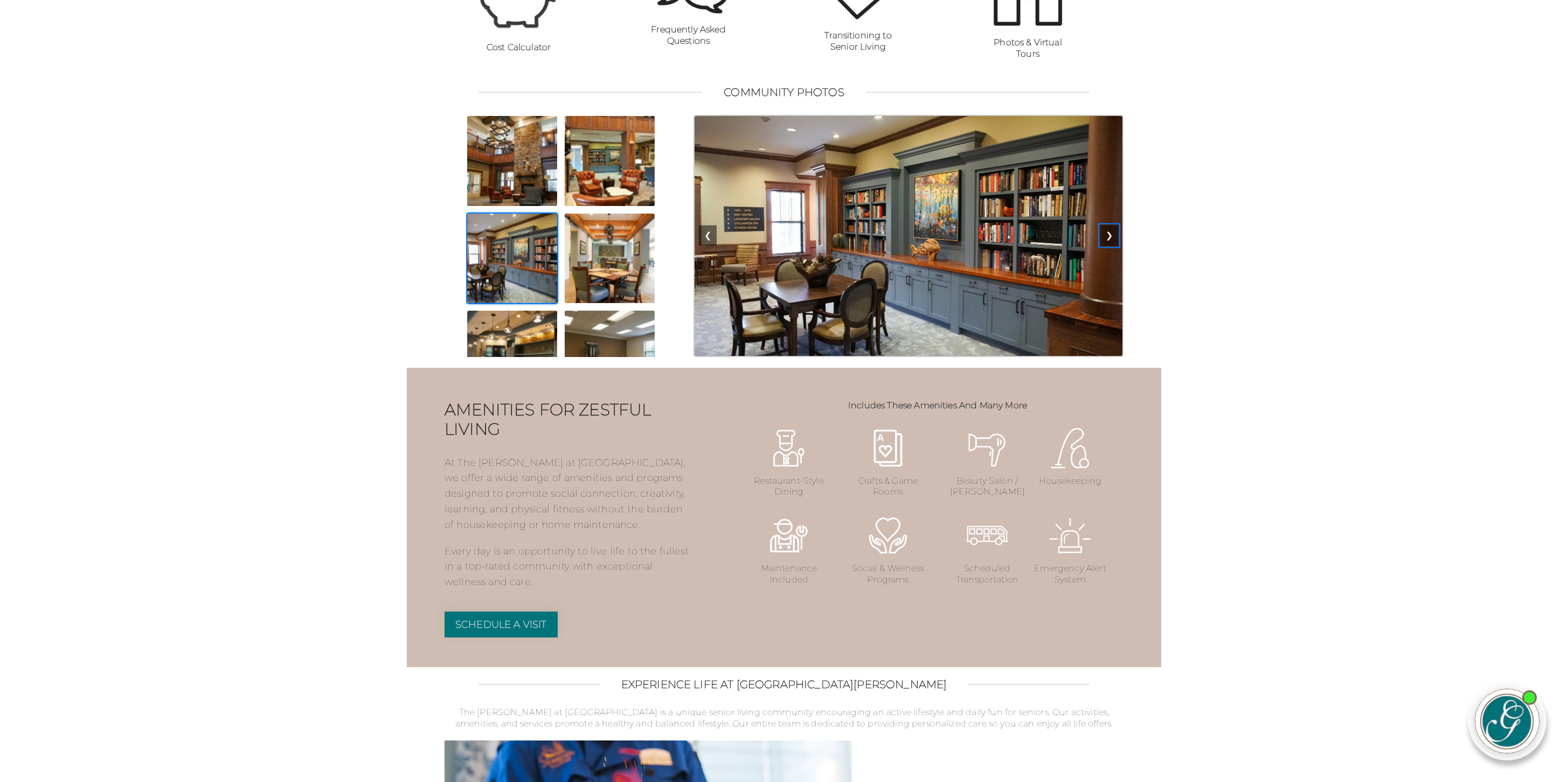
click at [1110, 246] on button "❯" at bounding box center [1109, 236] width 17 height 21
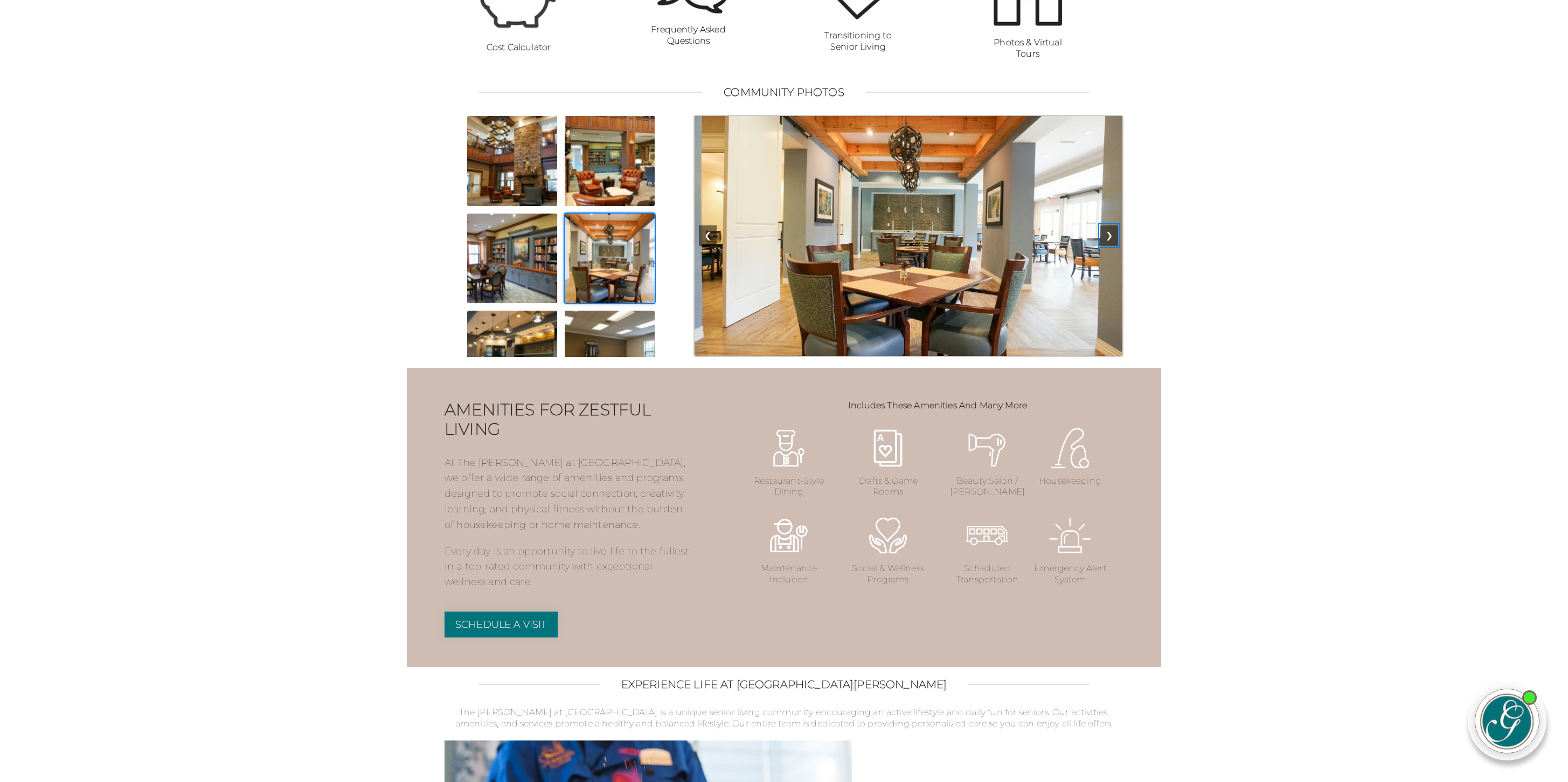
click at [1110, 246] on button "❯" at bounding box center [1109, 236] width 17 height 21
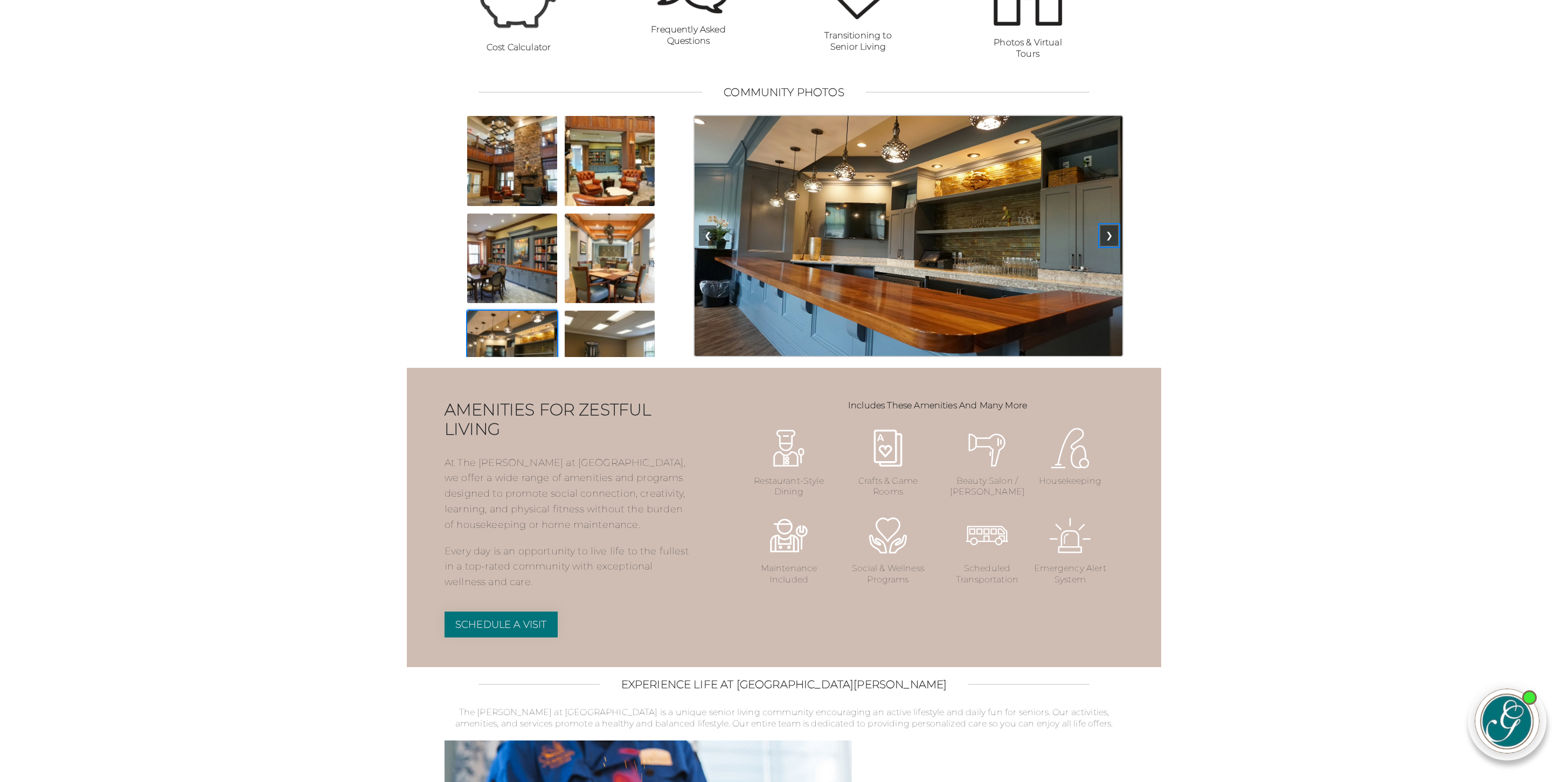
click at [1110, 246] on button "❯" at bounding box center [1109, 236] width 17 height 21
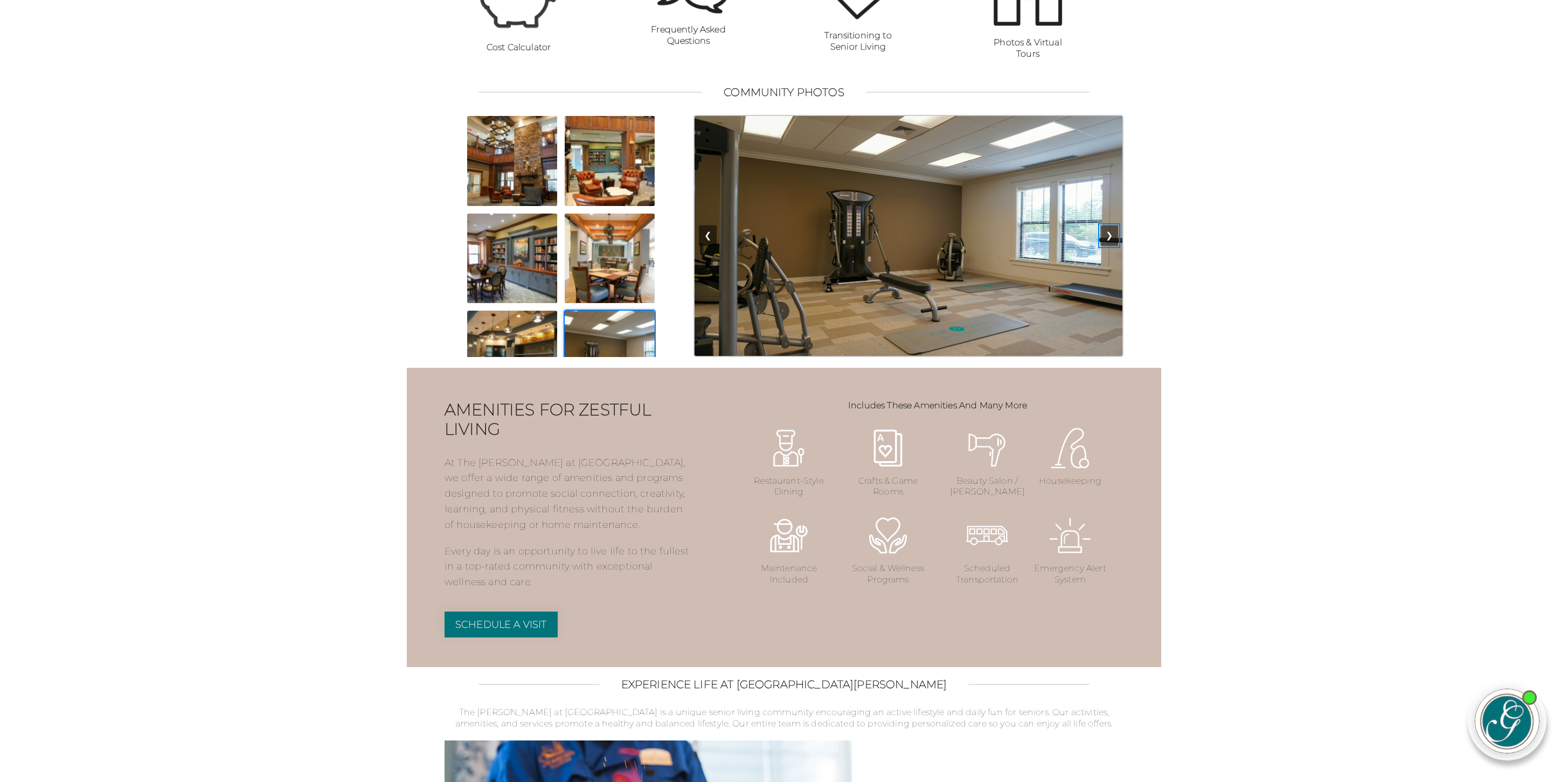
click at [1110, 246] on button "❯" at bounding box center [1109, 236] width 17 height 21
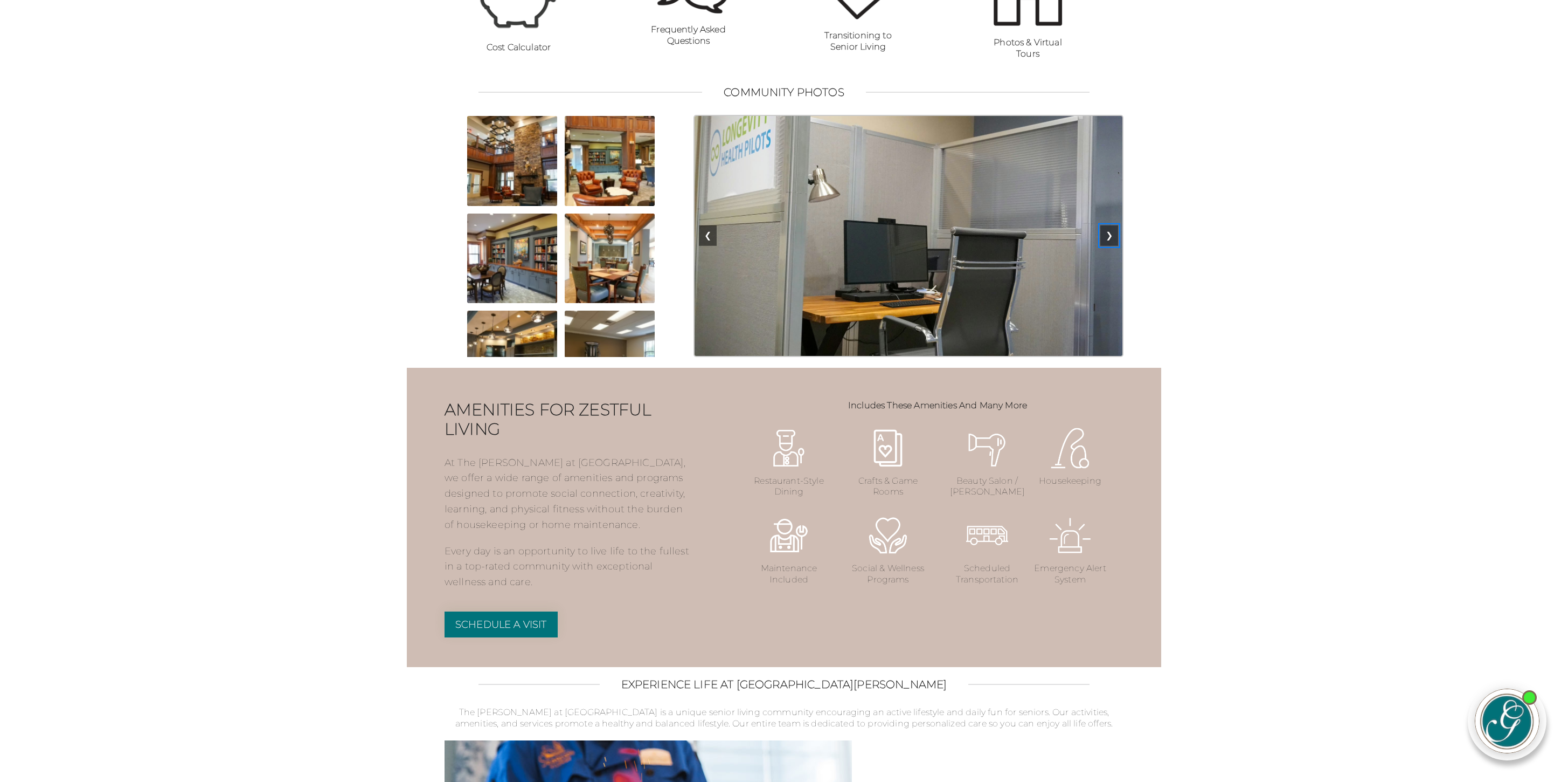
click at [1110, 246] on button "❯" at bounding box center [1109, 236] width 17 height 21
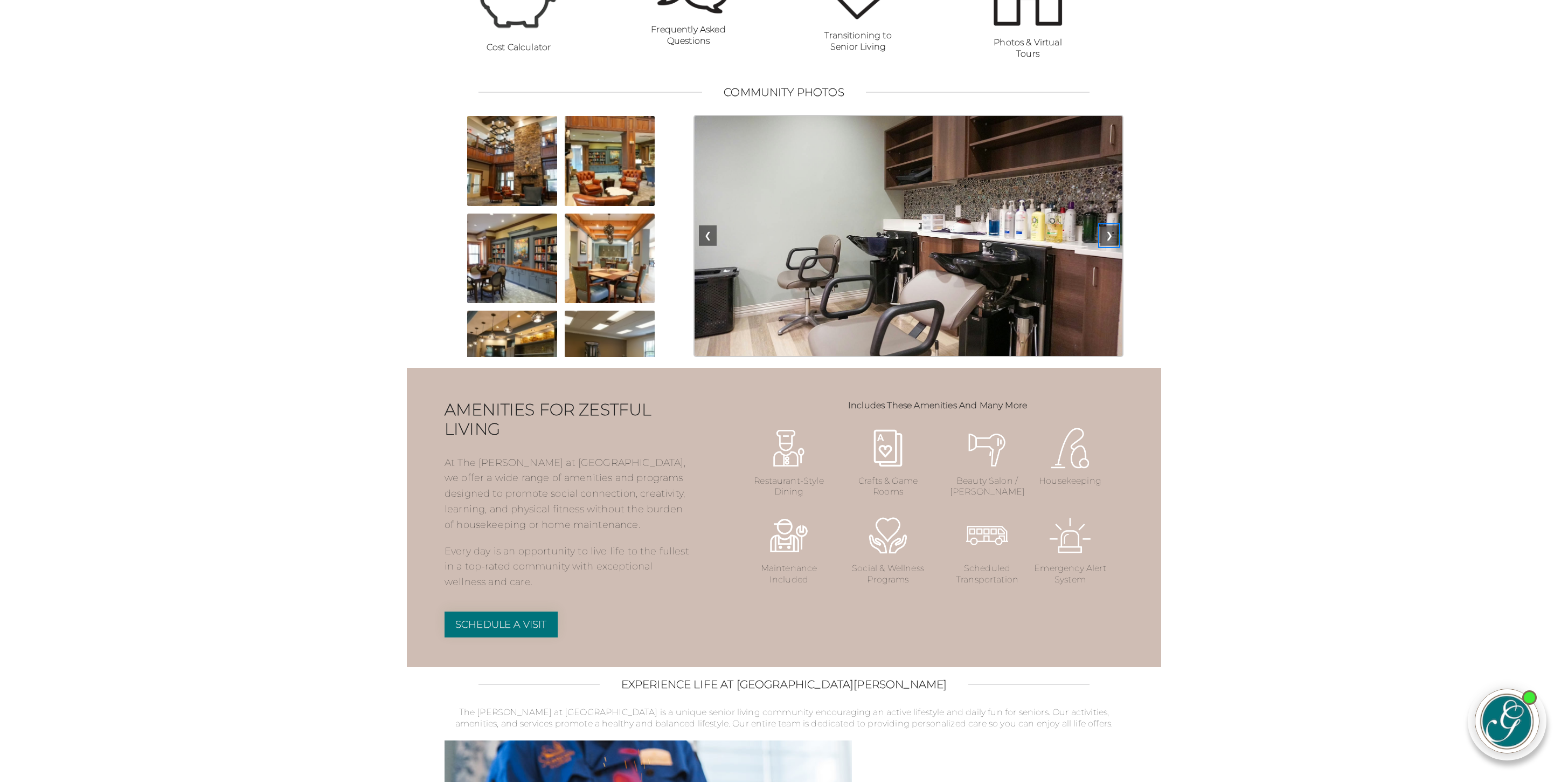
click at [1110, 246] on button "❯" at bounding box center [1109, 236] width 17 height 21
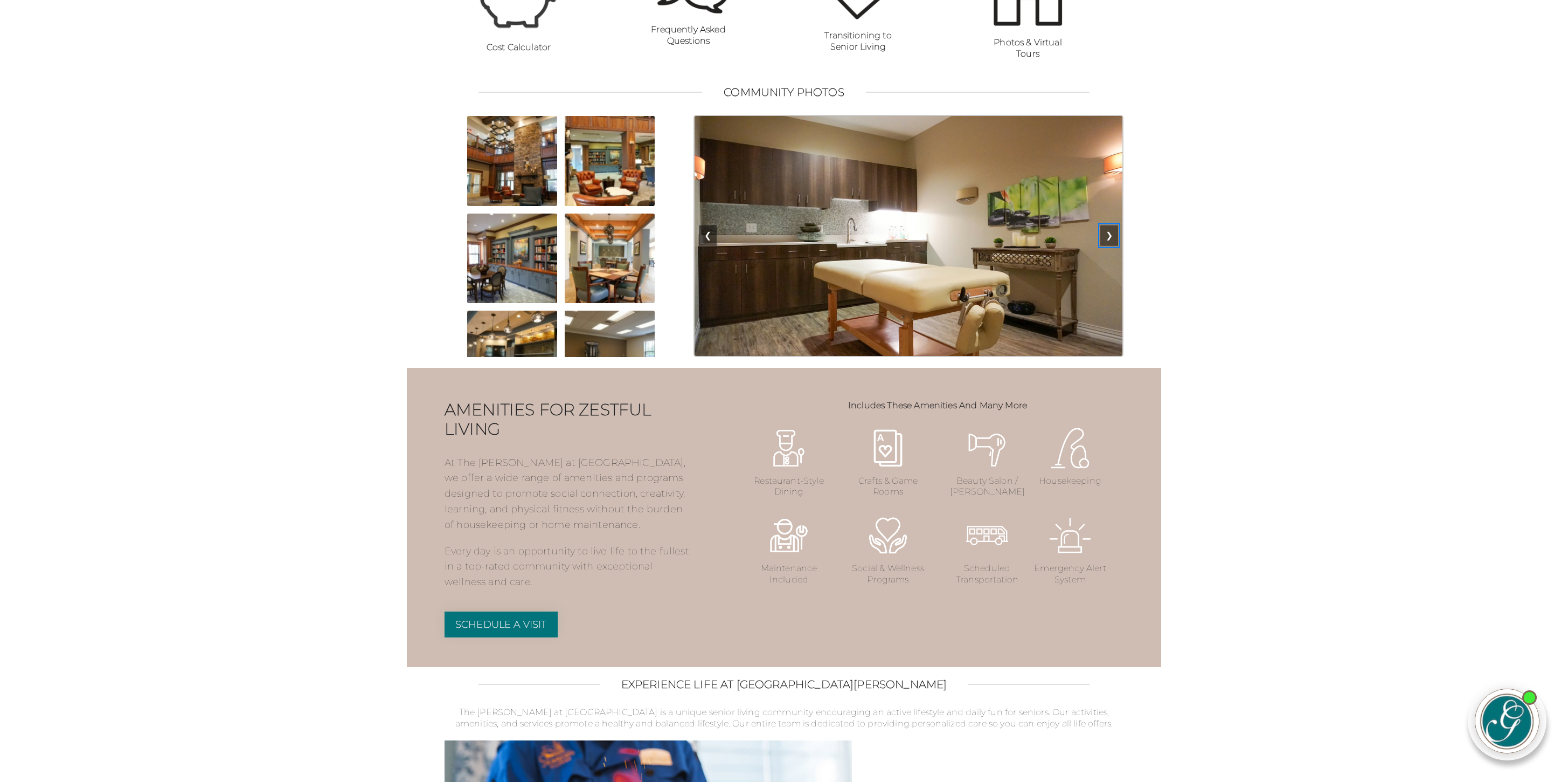
click at [1110, 246] on button "❯" at bounding box center [1109, 236] width 17 height 21
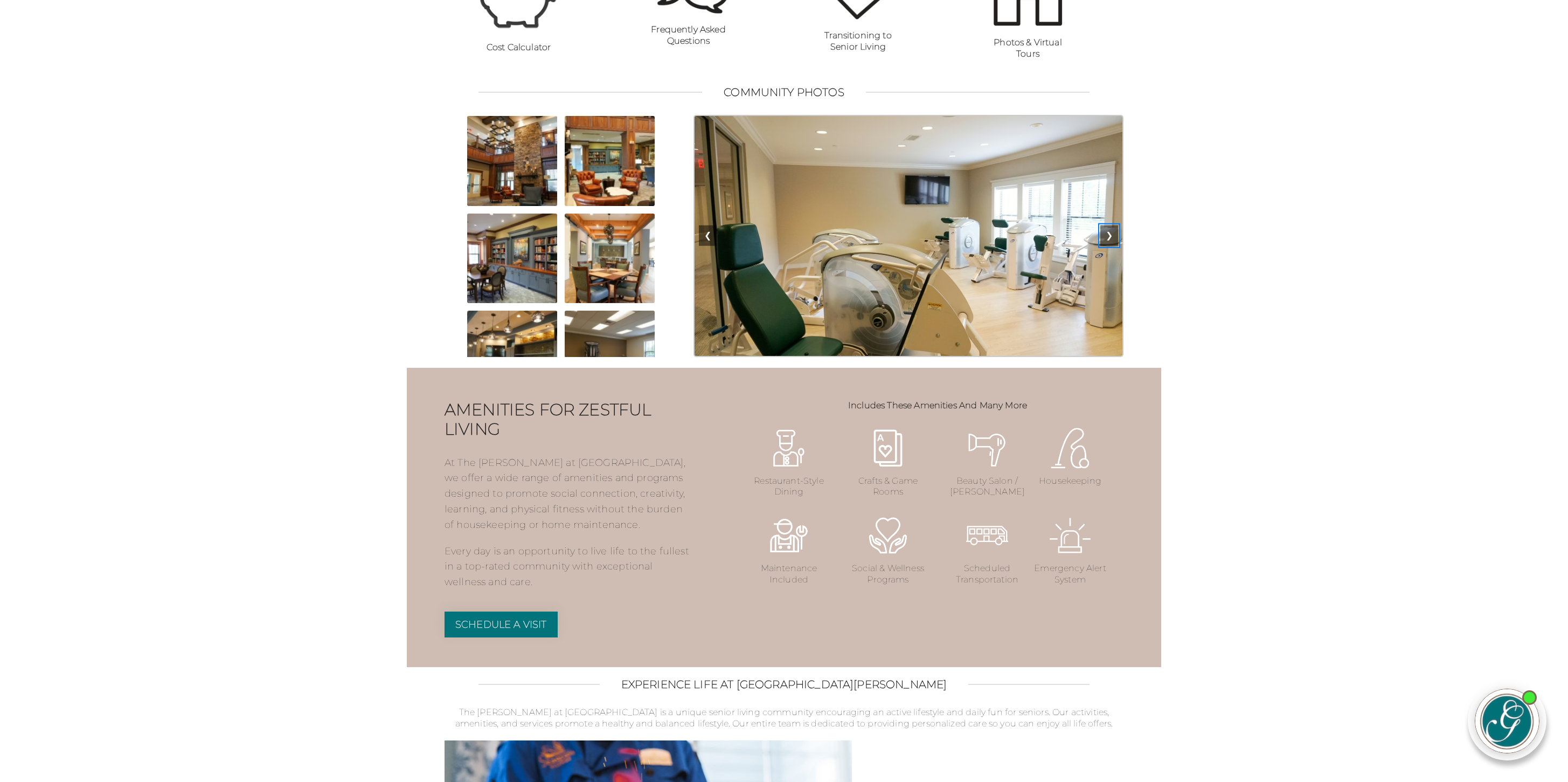
click at [1110, 246] on button "❯" at bounding box center [1109, 236] width 17 height 21
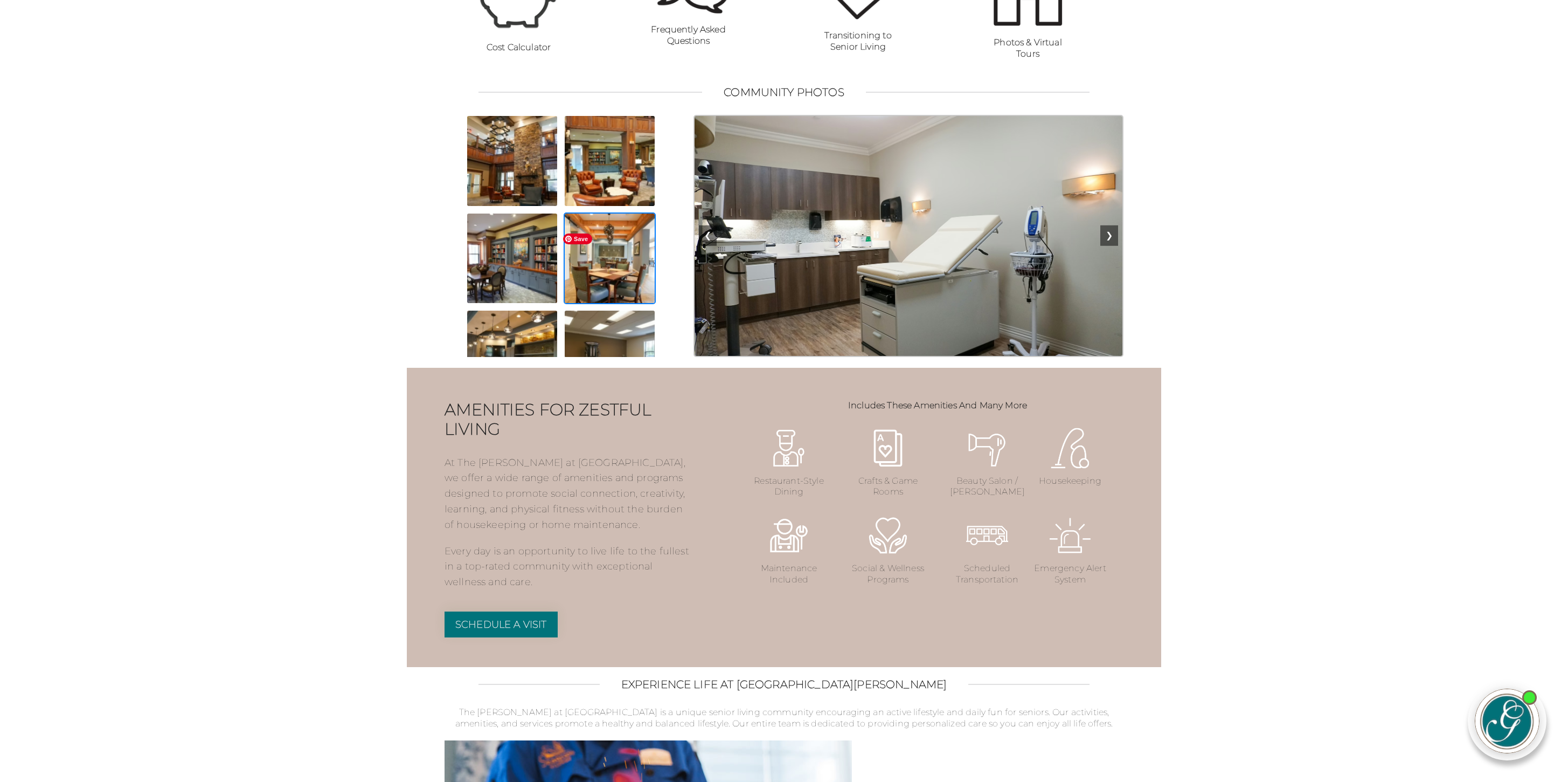
click at [605, 281] on img at bounding box center [609, 258] width 92 height 92
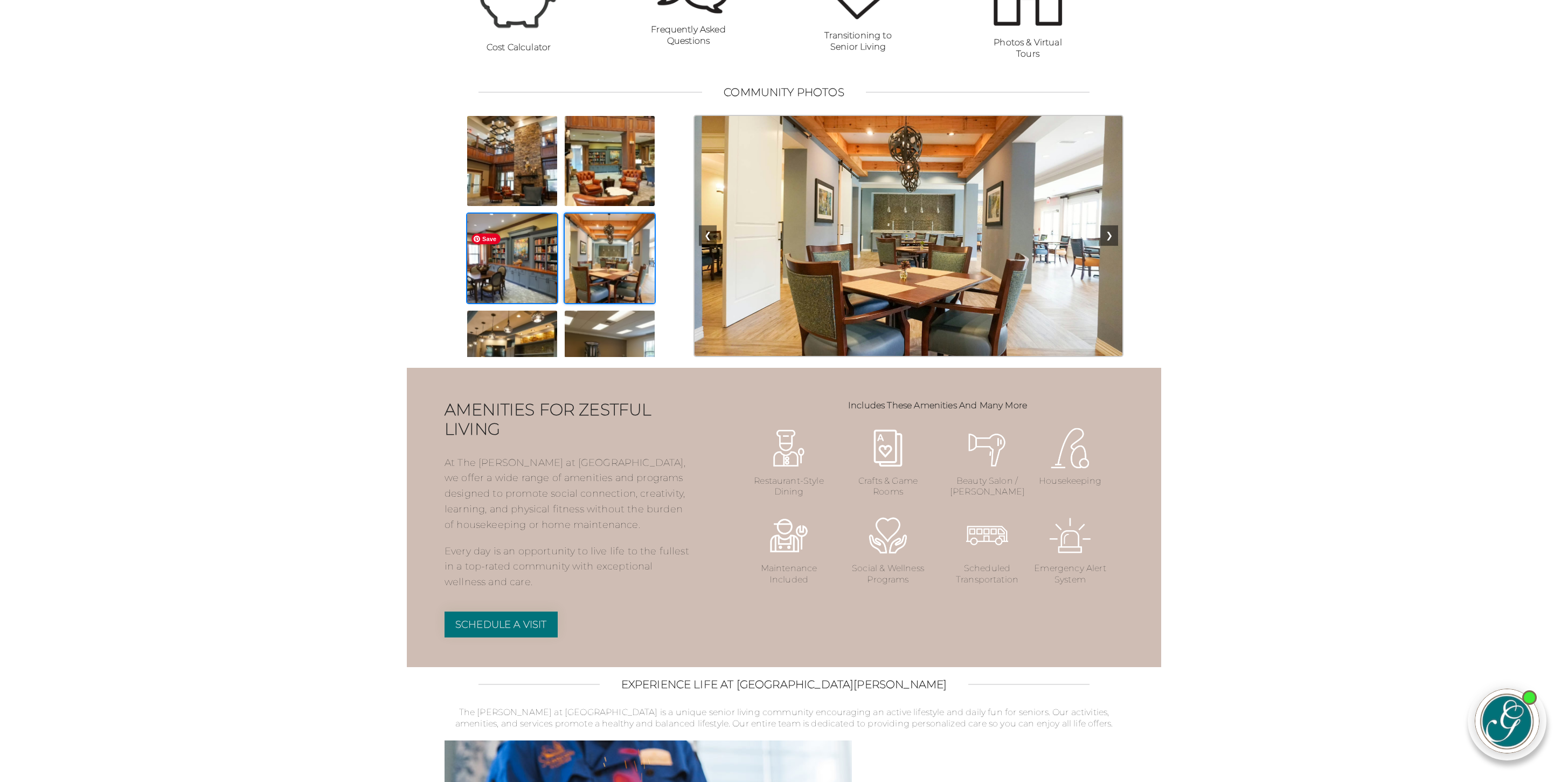
click at [523, 277] on img at bounding box center [512, 258] width 92 height 92
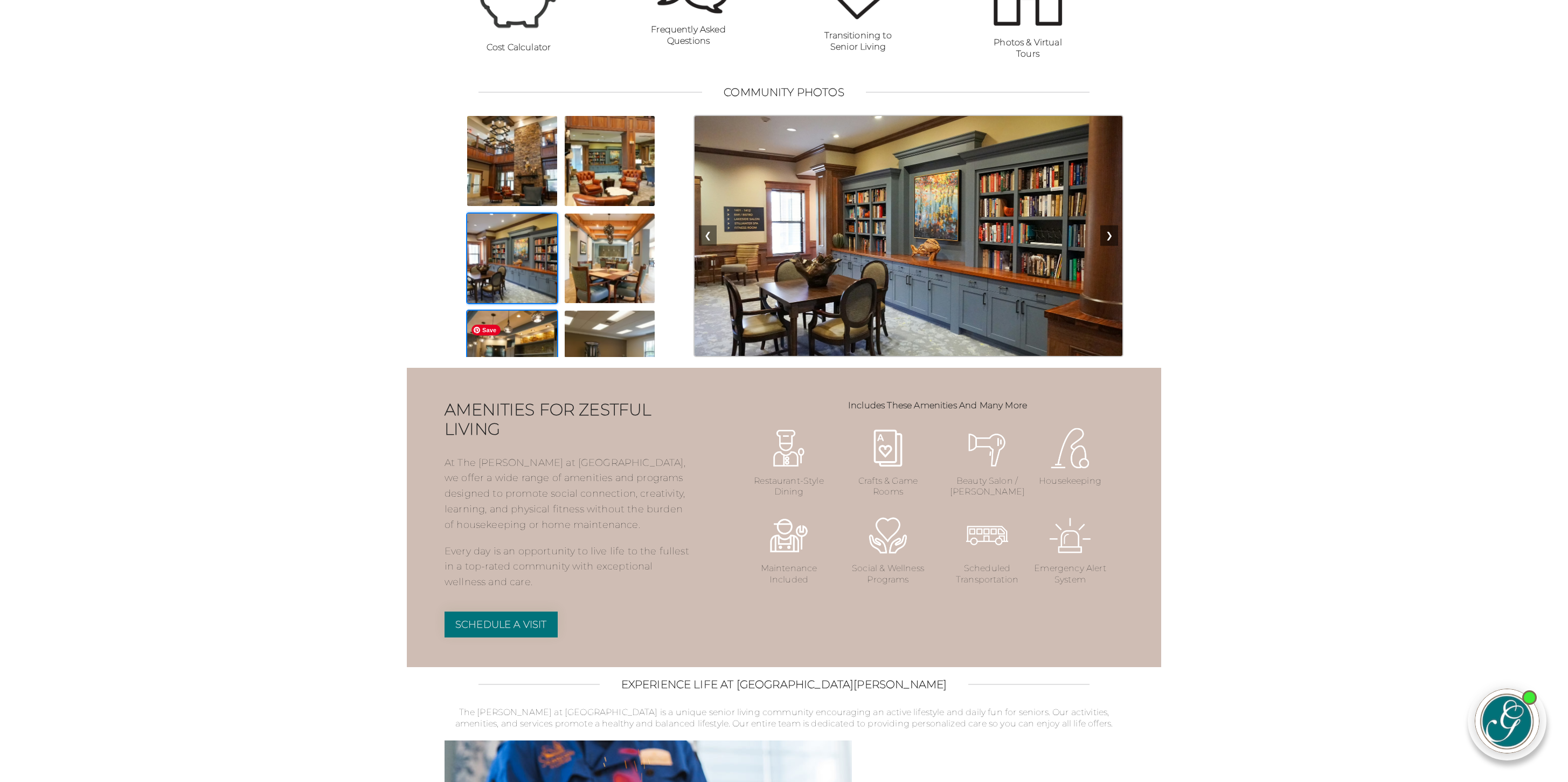
click at [530, 348] on img at bounding box center [512, 356] width 92 height 92
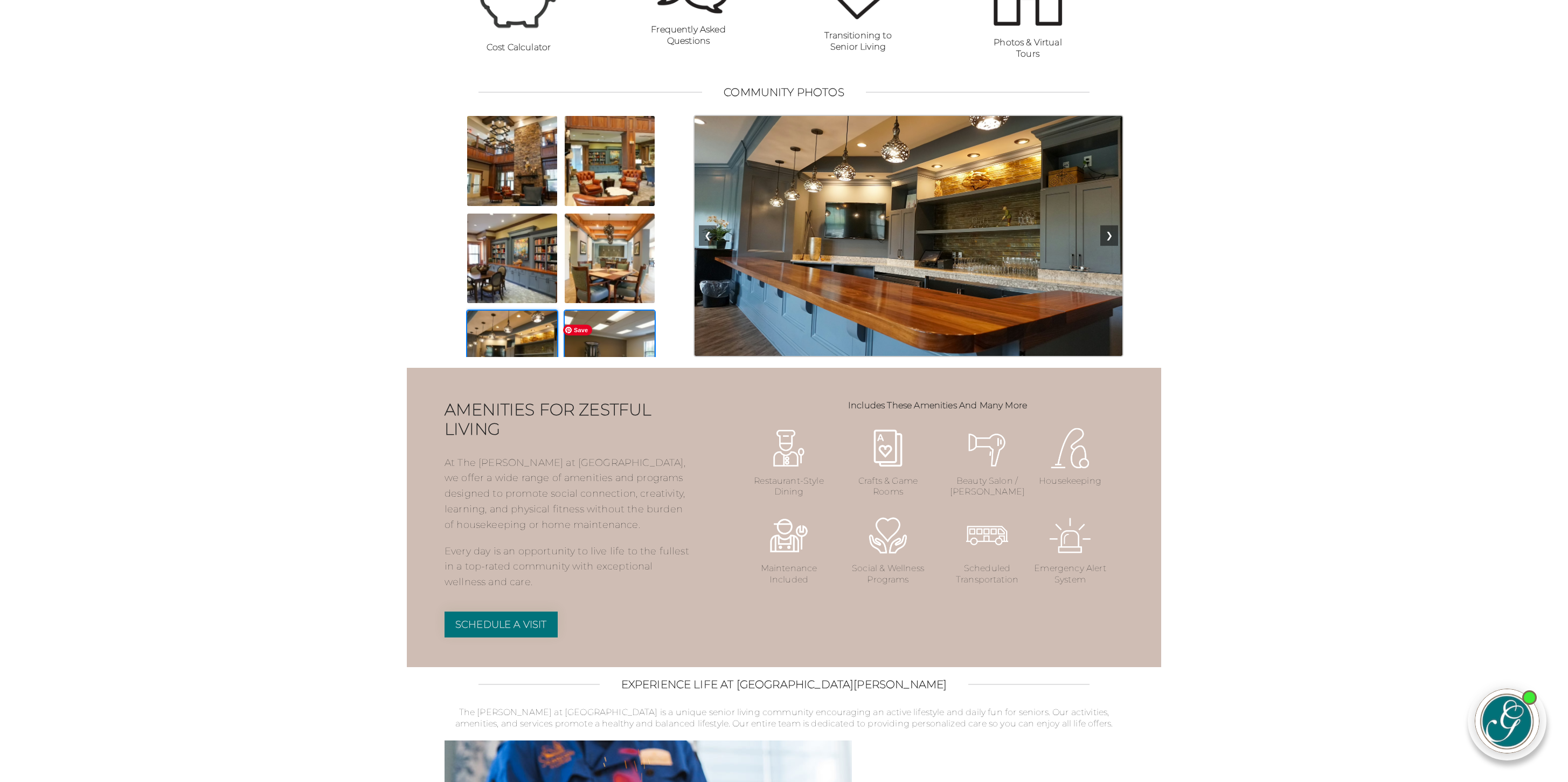
click at [608, 348] on img at bounding box center [609, 356] width 92 height 92
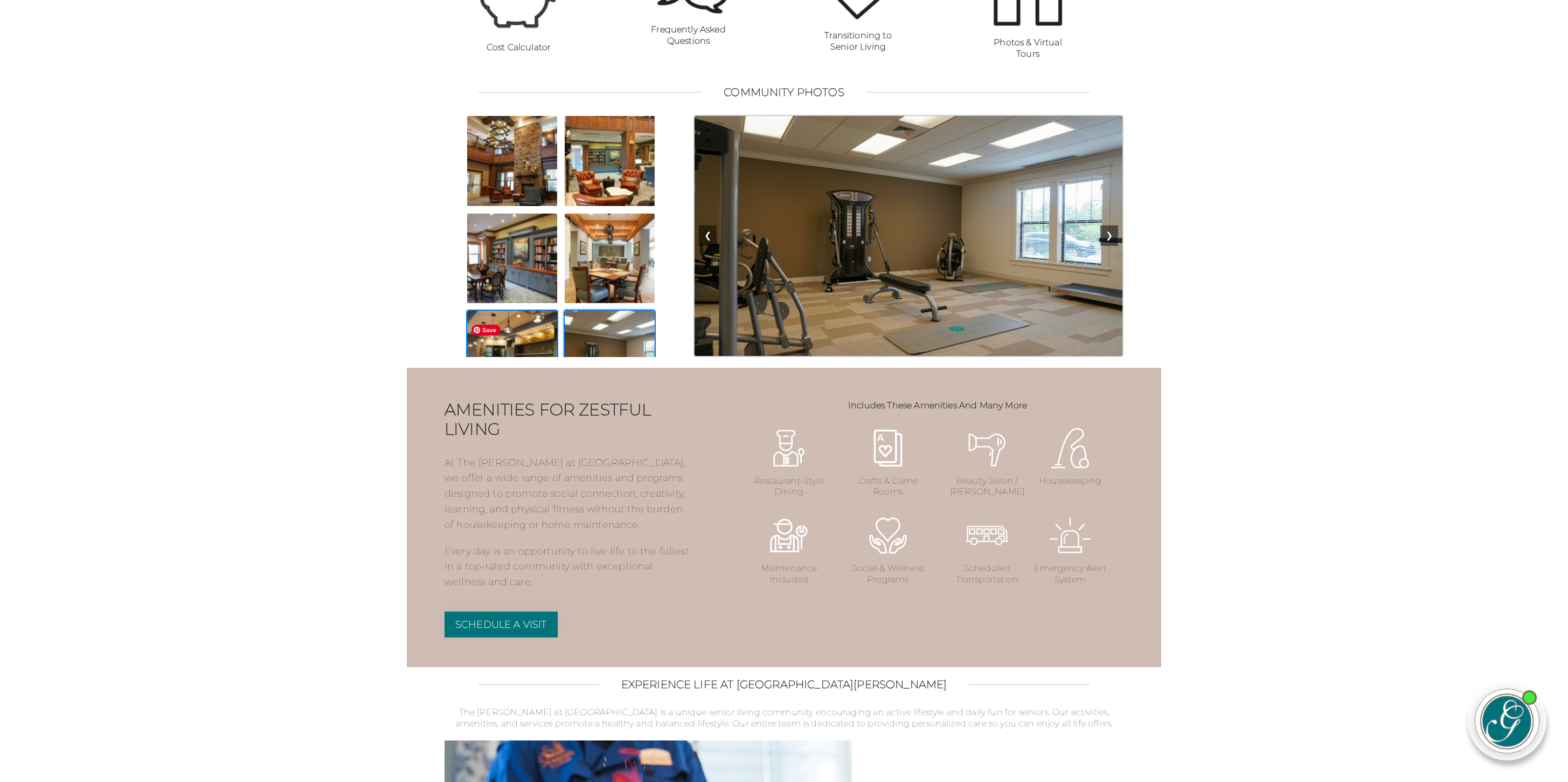
click at [517, 359] on img at bounding box center [512, 356] width 92 height 92
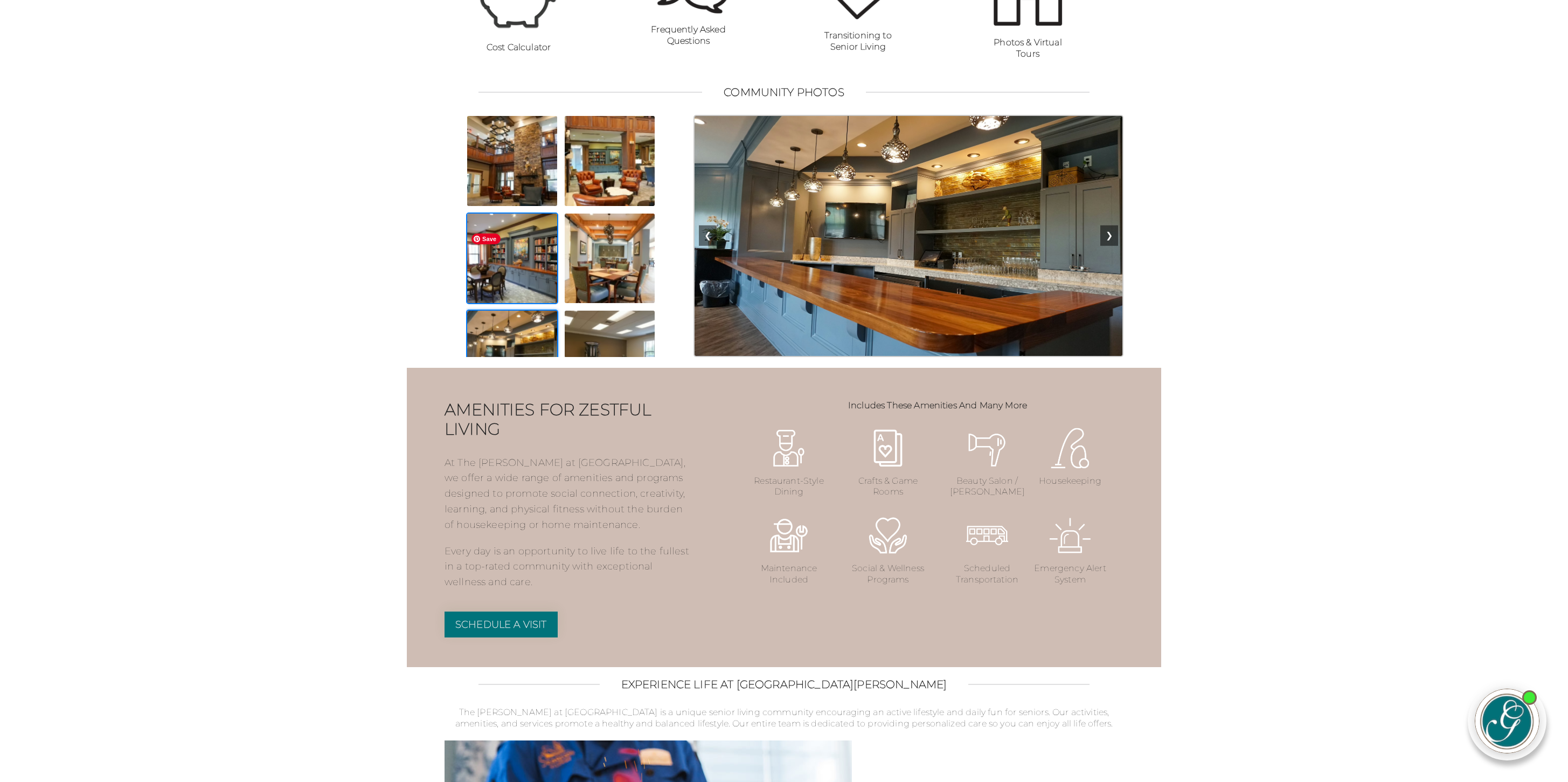
click at [519, 288] on img at bounding box center [512, 258] width 92 height 92
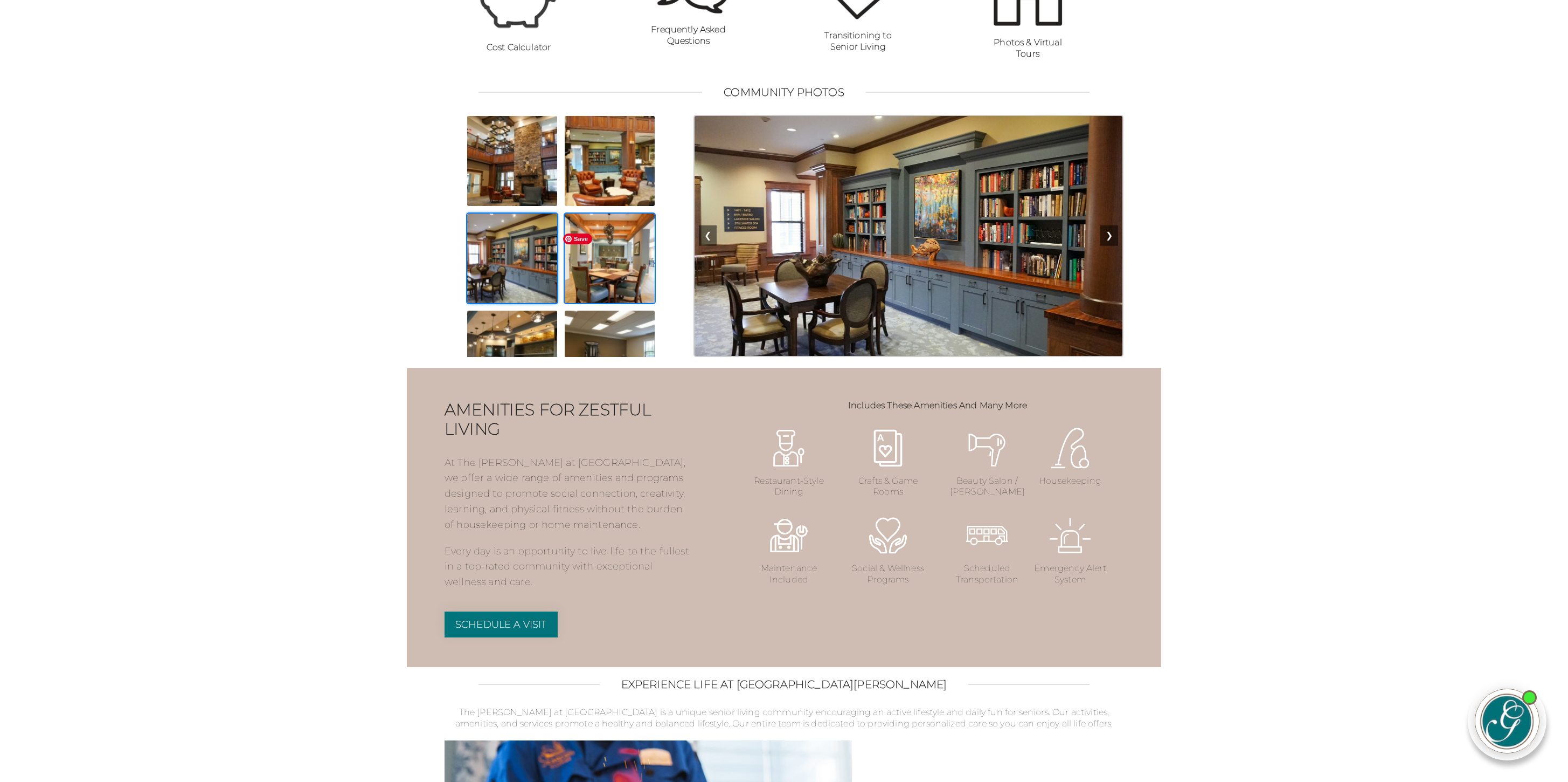
click at [605, 291] on img at bounding box center [609, 258] width 92 height 92
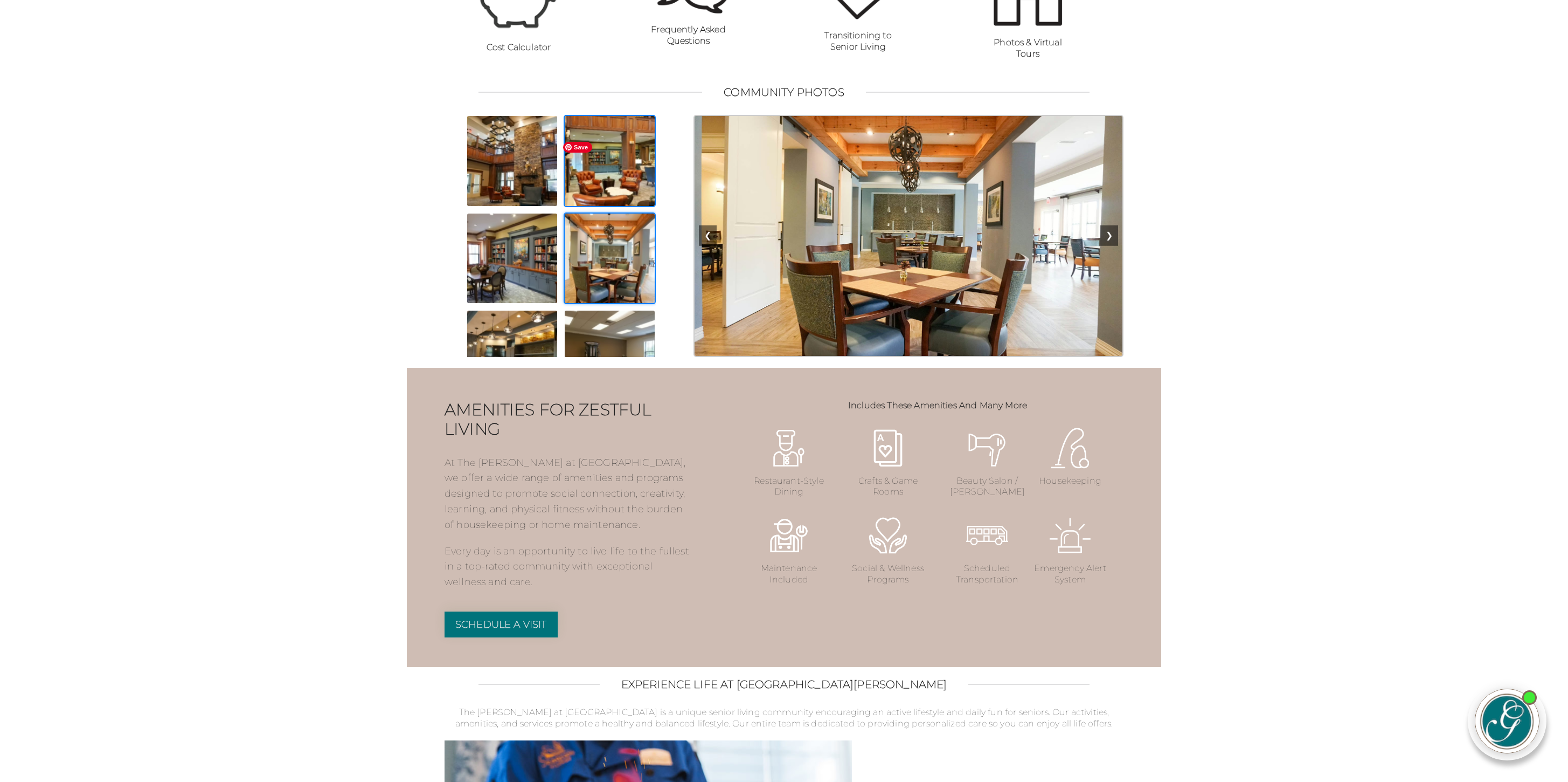
click at [601, 181] on img at bounding box center [609, 161] width 92 height 92
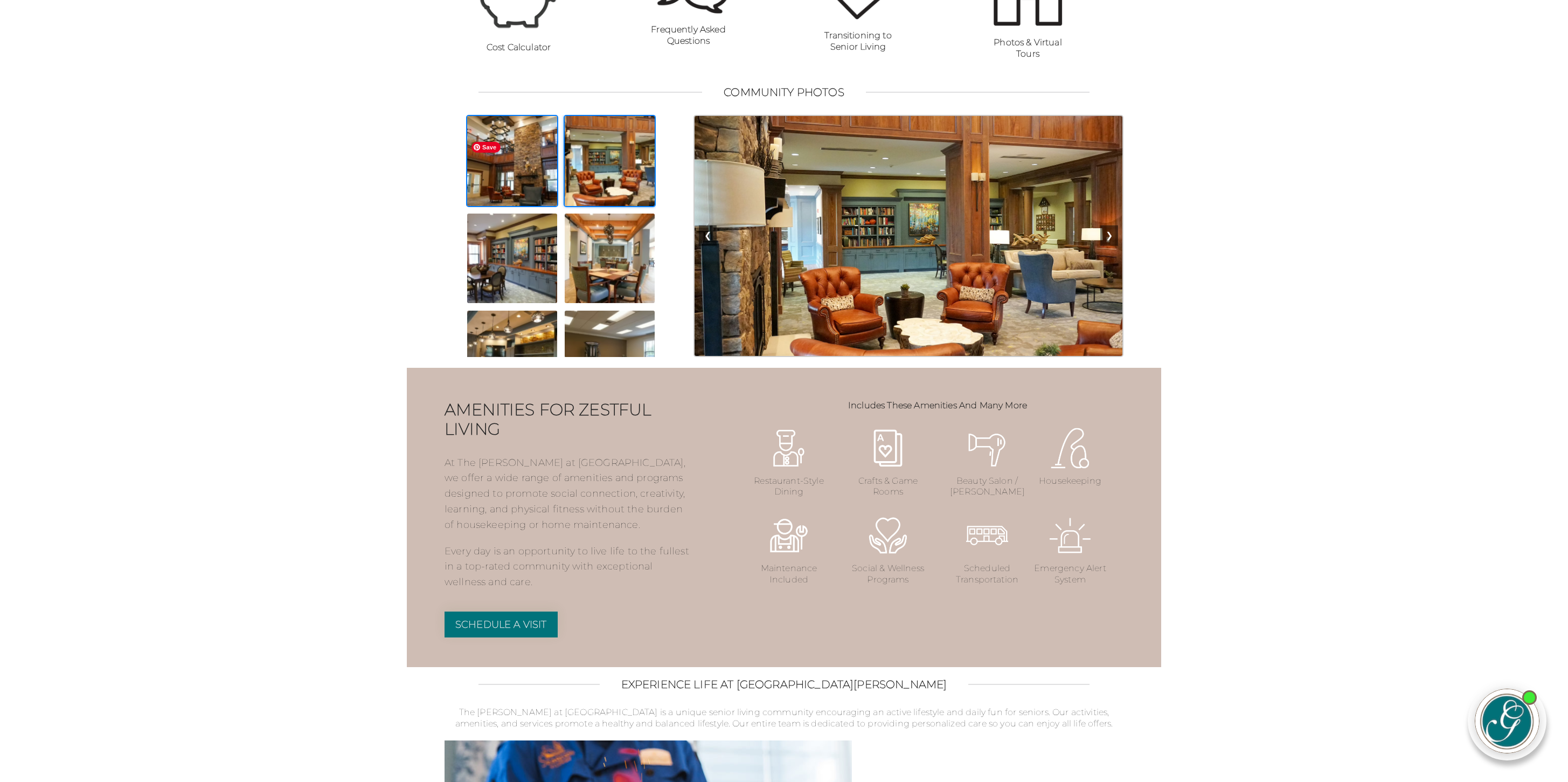
click at [514, 170] on img at bounding box center [512, 161] width 92 height 92
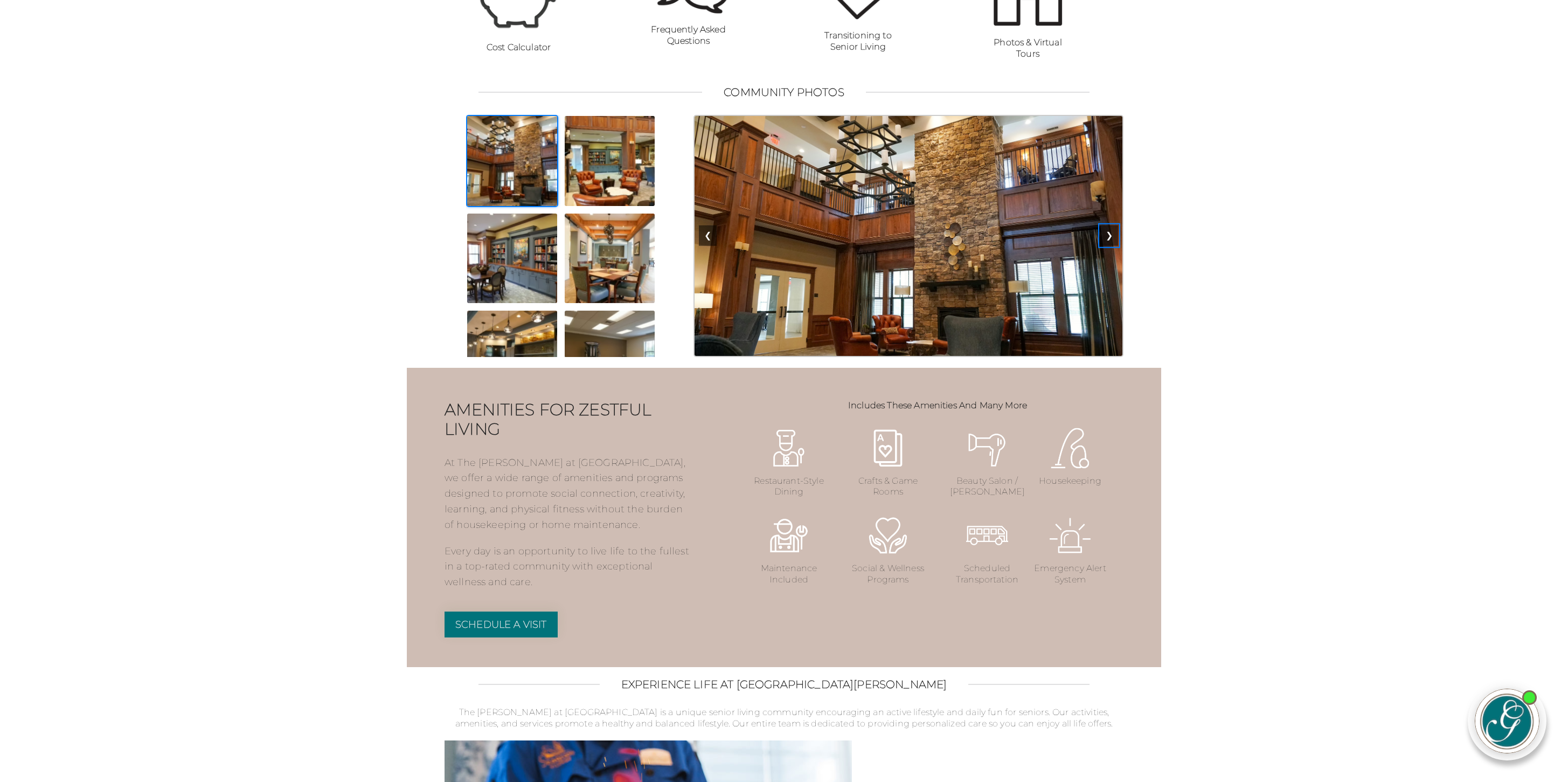
click at [1116, 246] on button "❯" at bounding box center [1109, 236] width 17 height 21
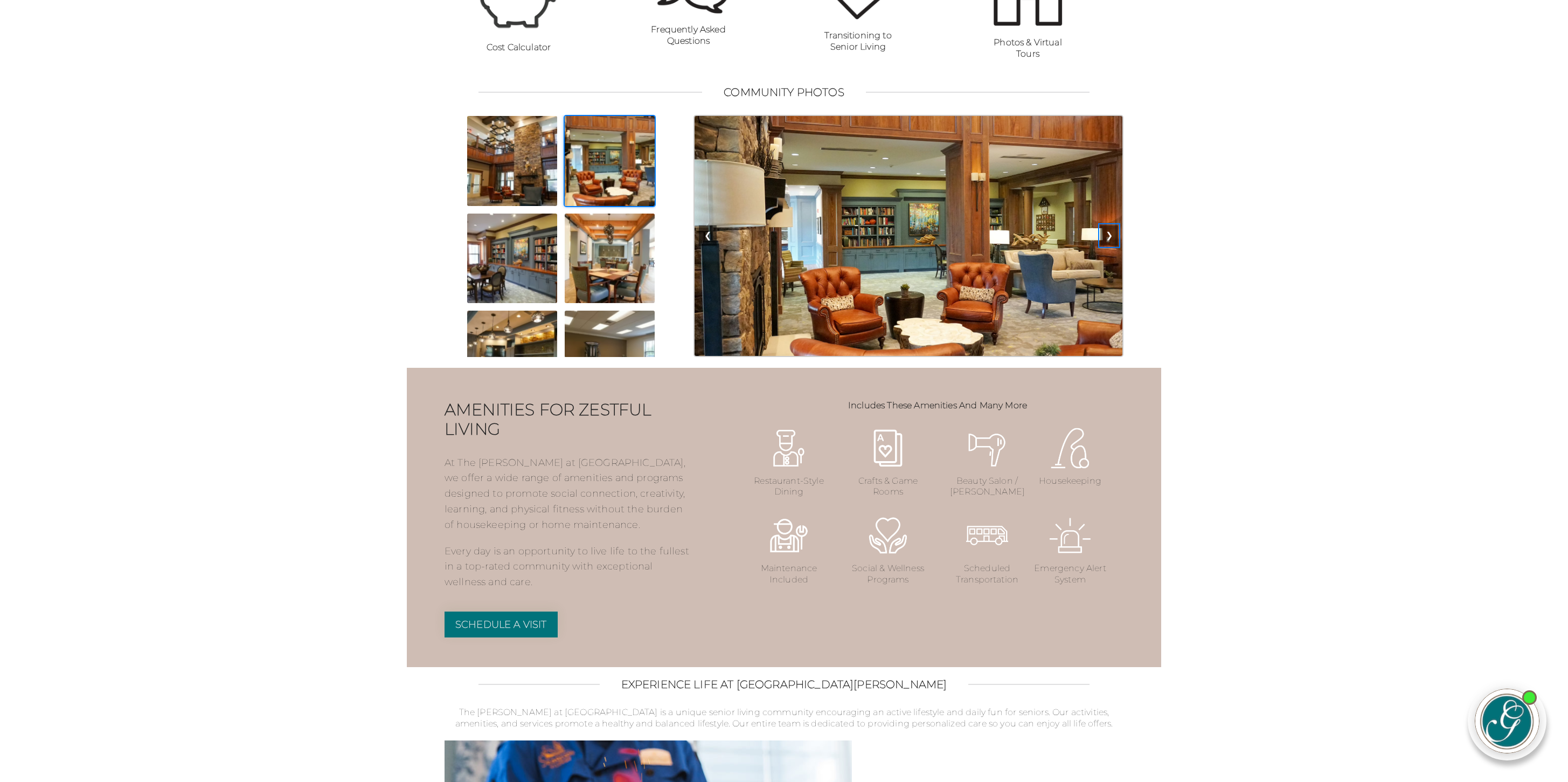
click at [1116, 246] on button "❯" at bounding box center [1109, 236] width 17 height 21
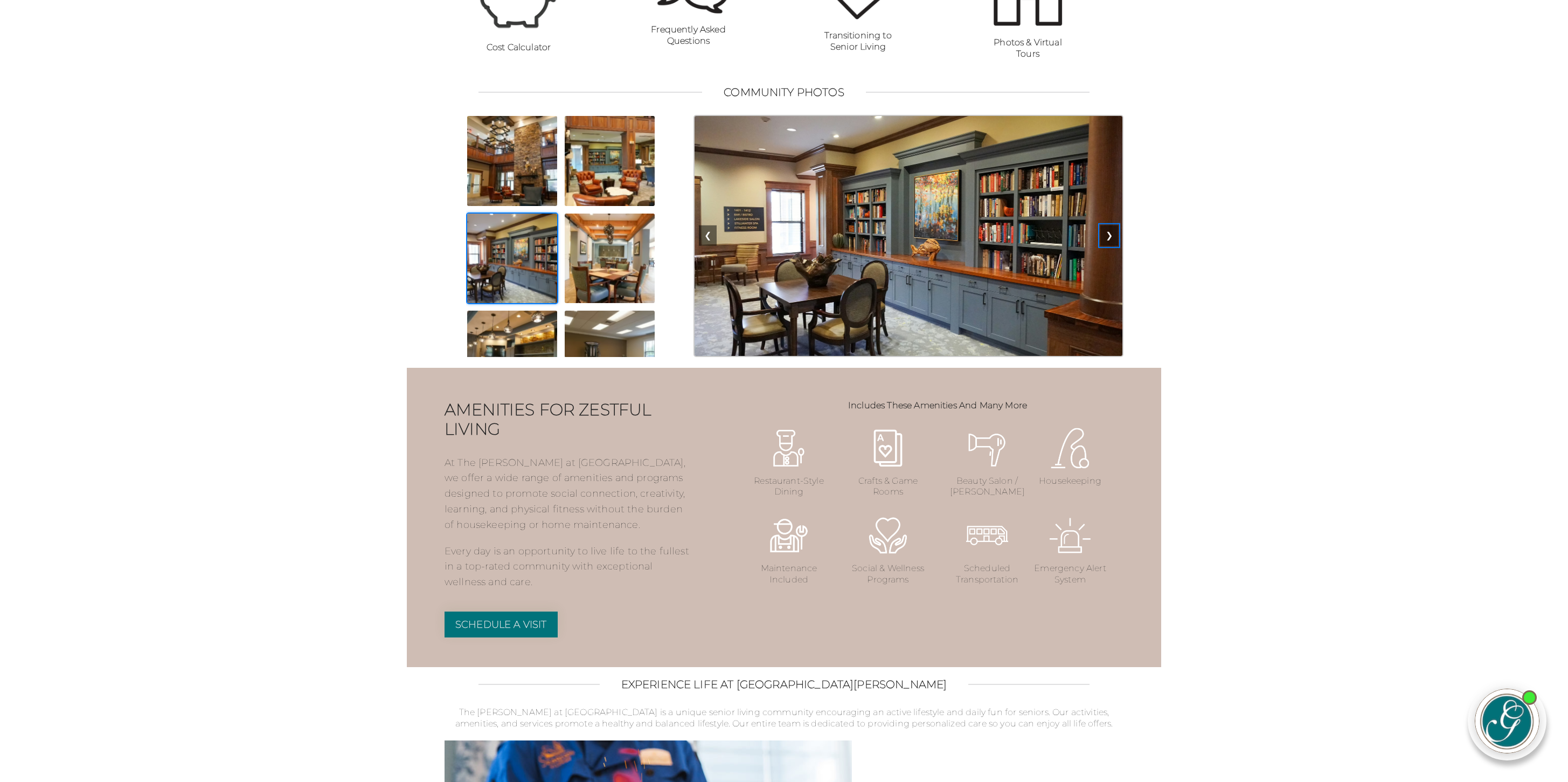
click at [1116, 246] on button "❯" at bounding box center [1109, 236] width 17 height 21
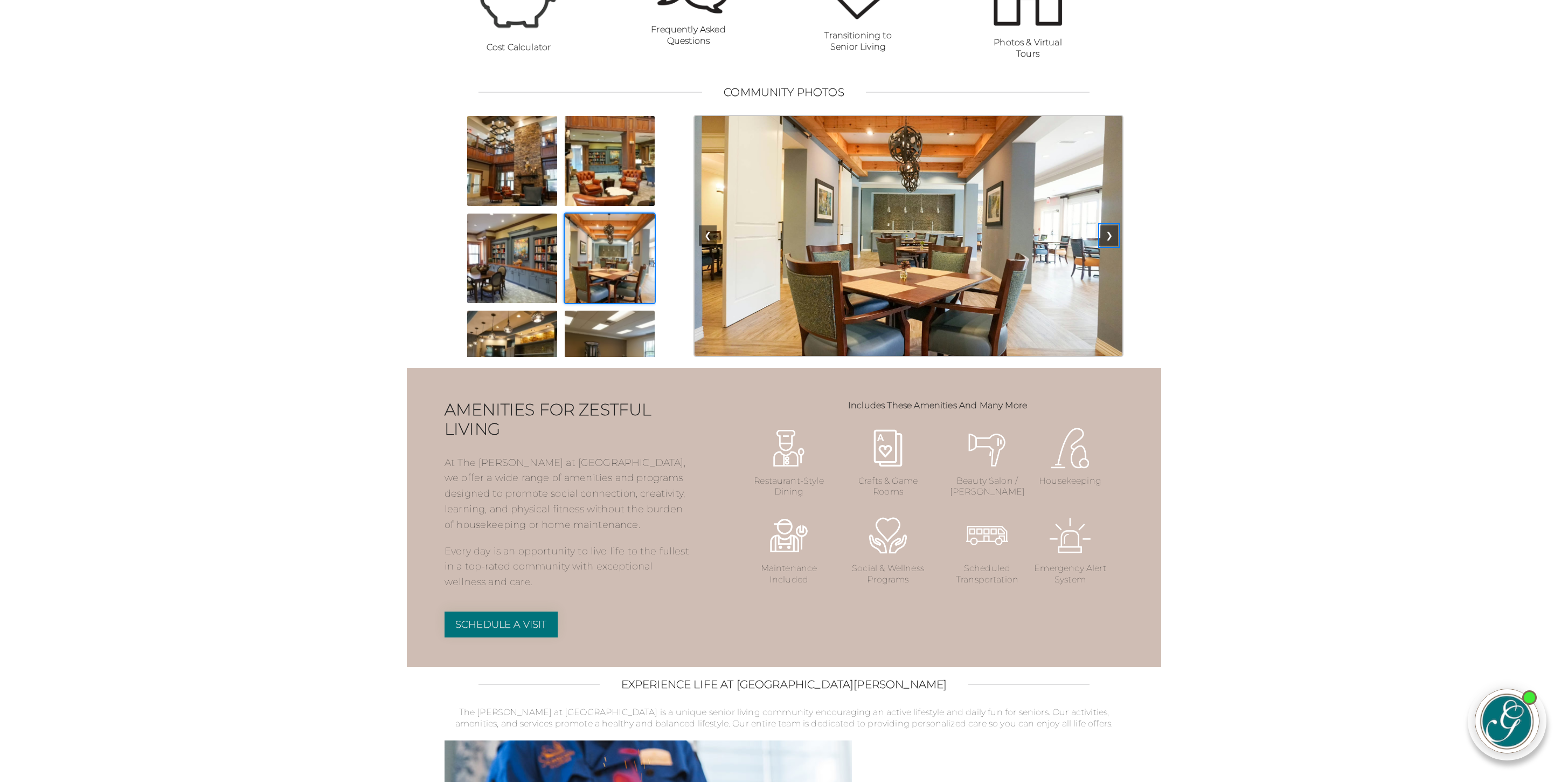
click at [1116, 246] on button "❯" at bounding box center [1109, 236] width 17 height 21
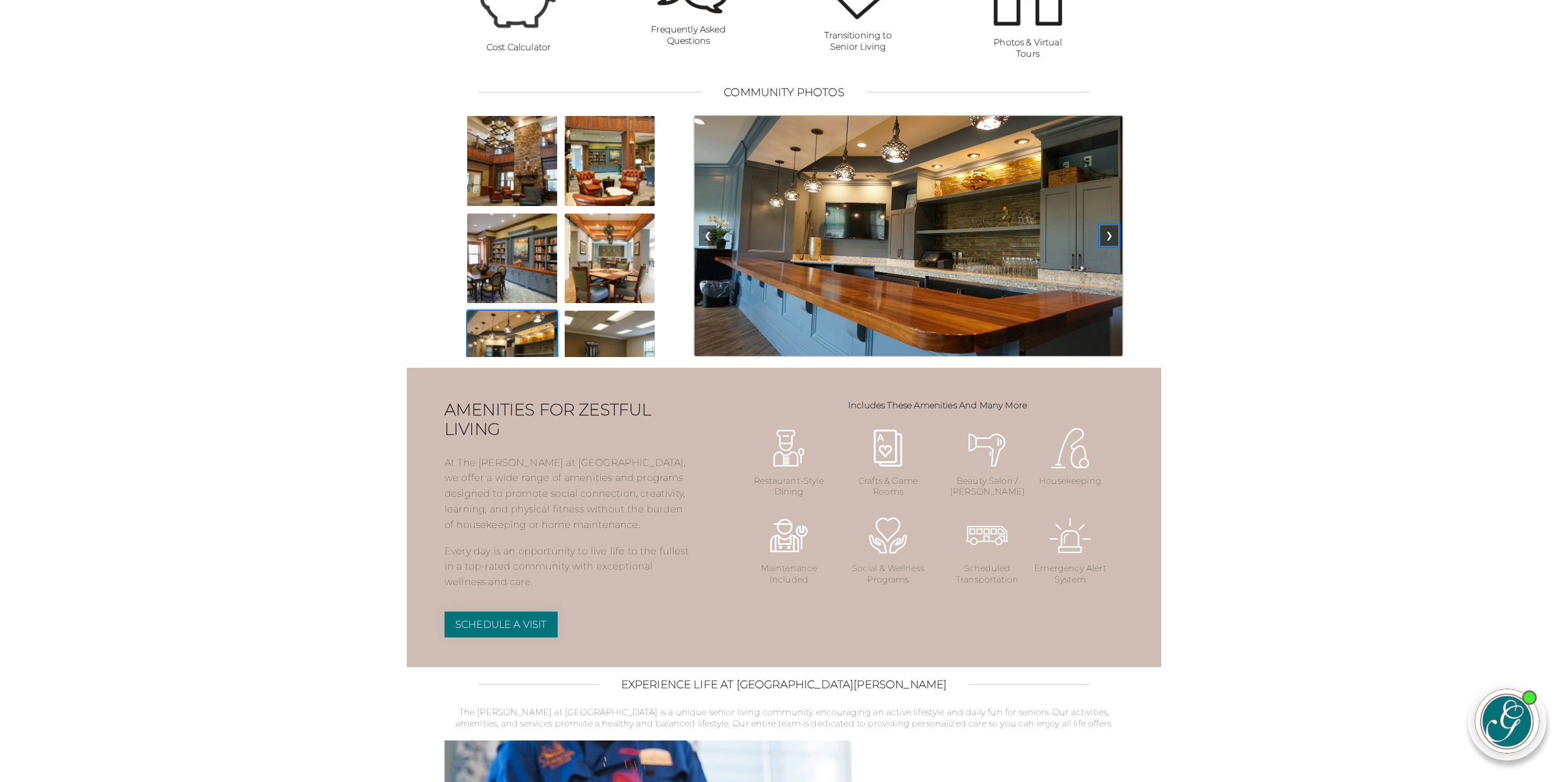
click at [1116, 246] on button "❯" at bounding box center [1109, 236] width 17 height 21
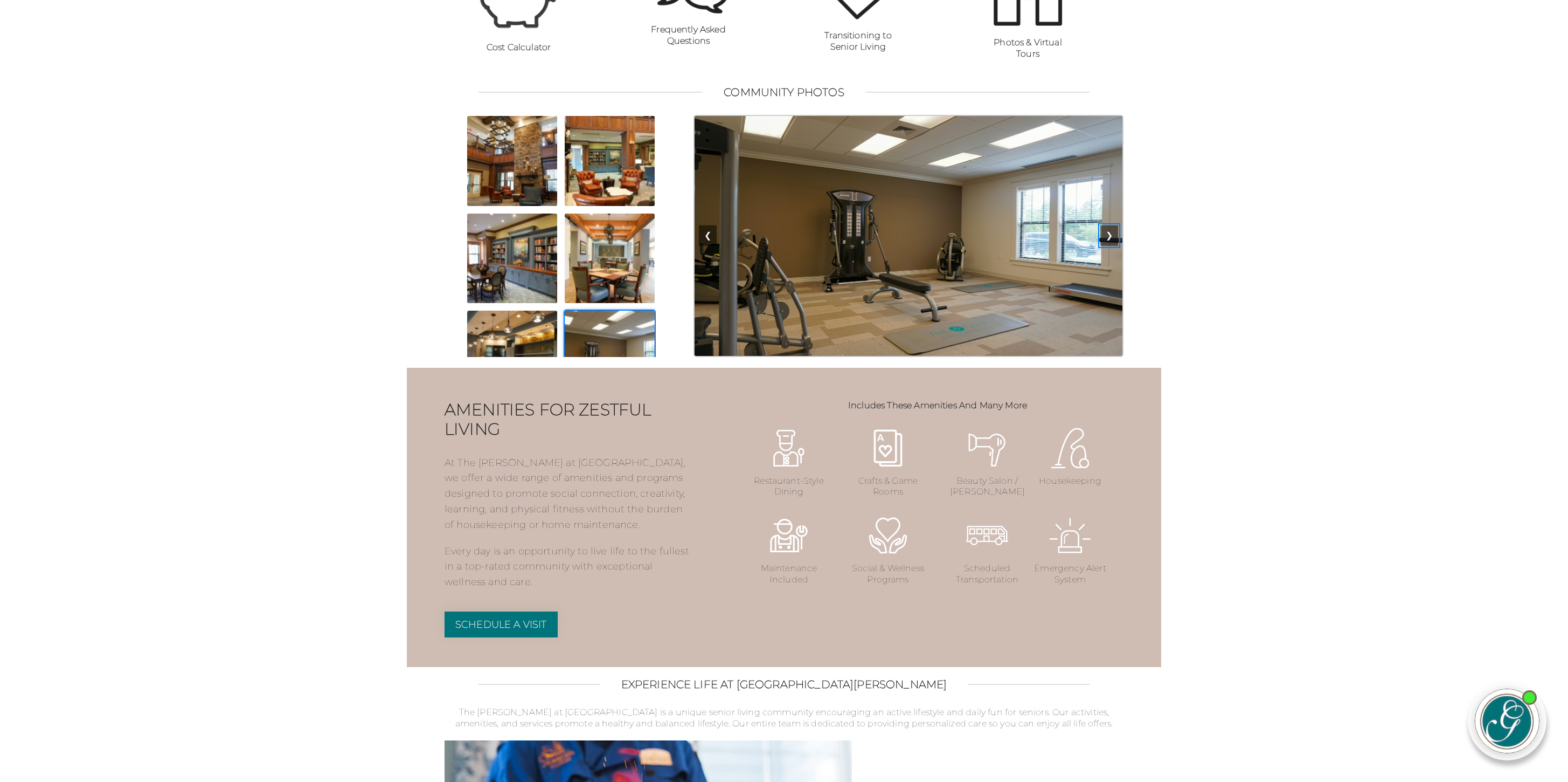
click at [1116, 246] on button "❯" at bounding box center [1109, 236] width 17 height 21
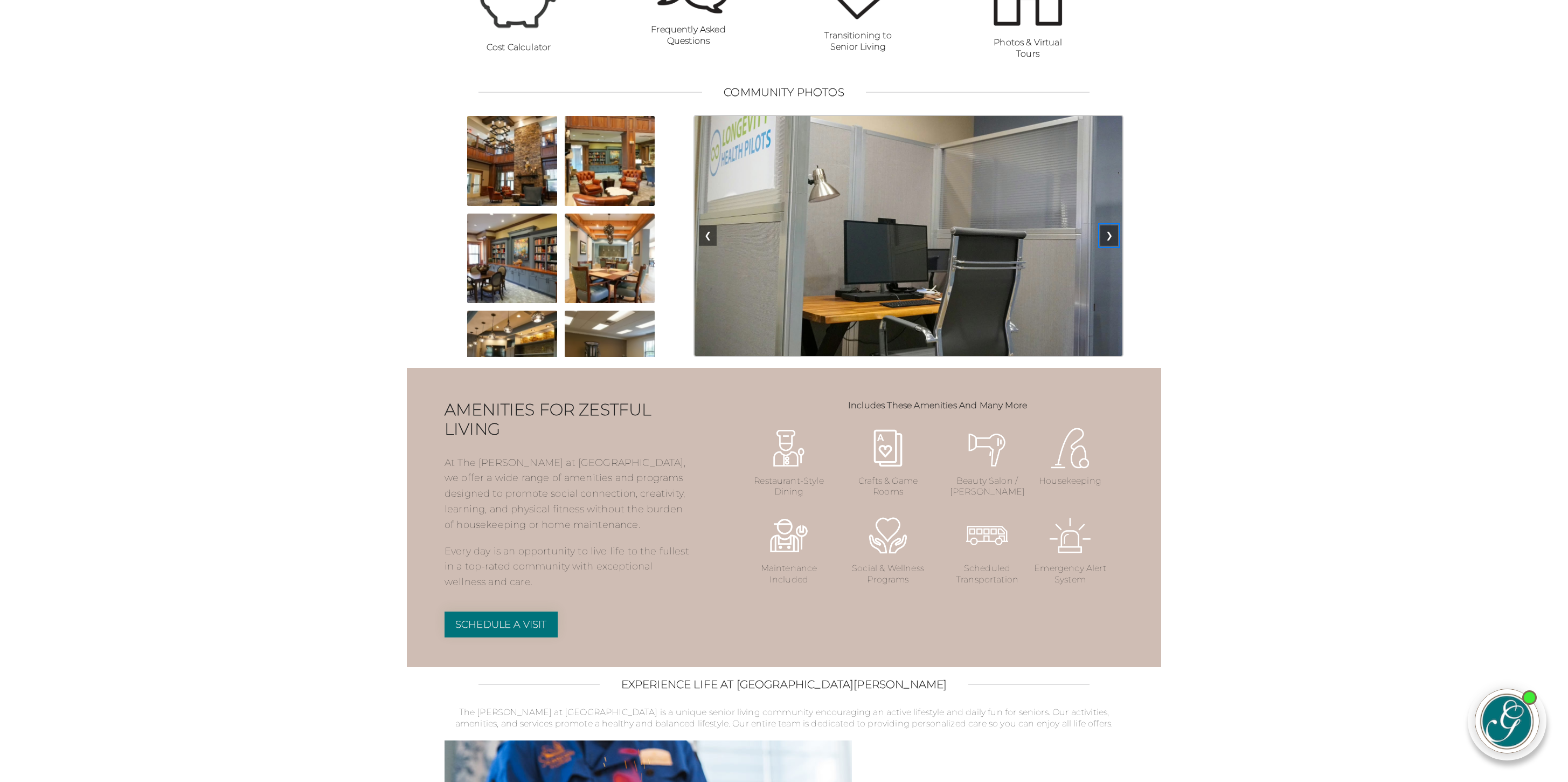
click at [1116, 246] on button "❯" at bounding box center [1109, 236] width 17 height 21
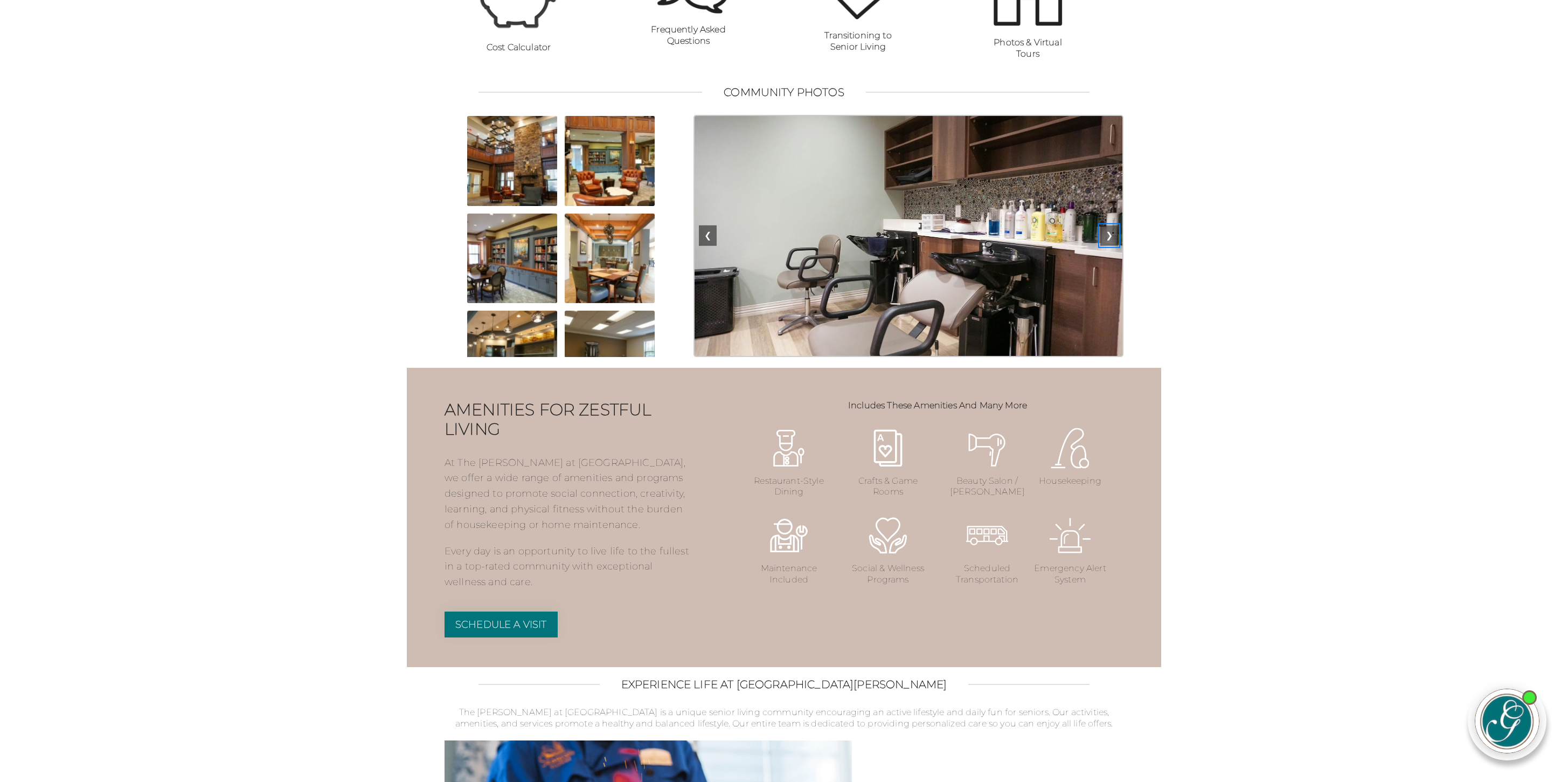
click at [1116, 246] on button "❯" at bounding box center [1109, 236] width 17 height 21
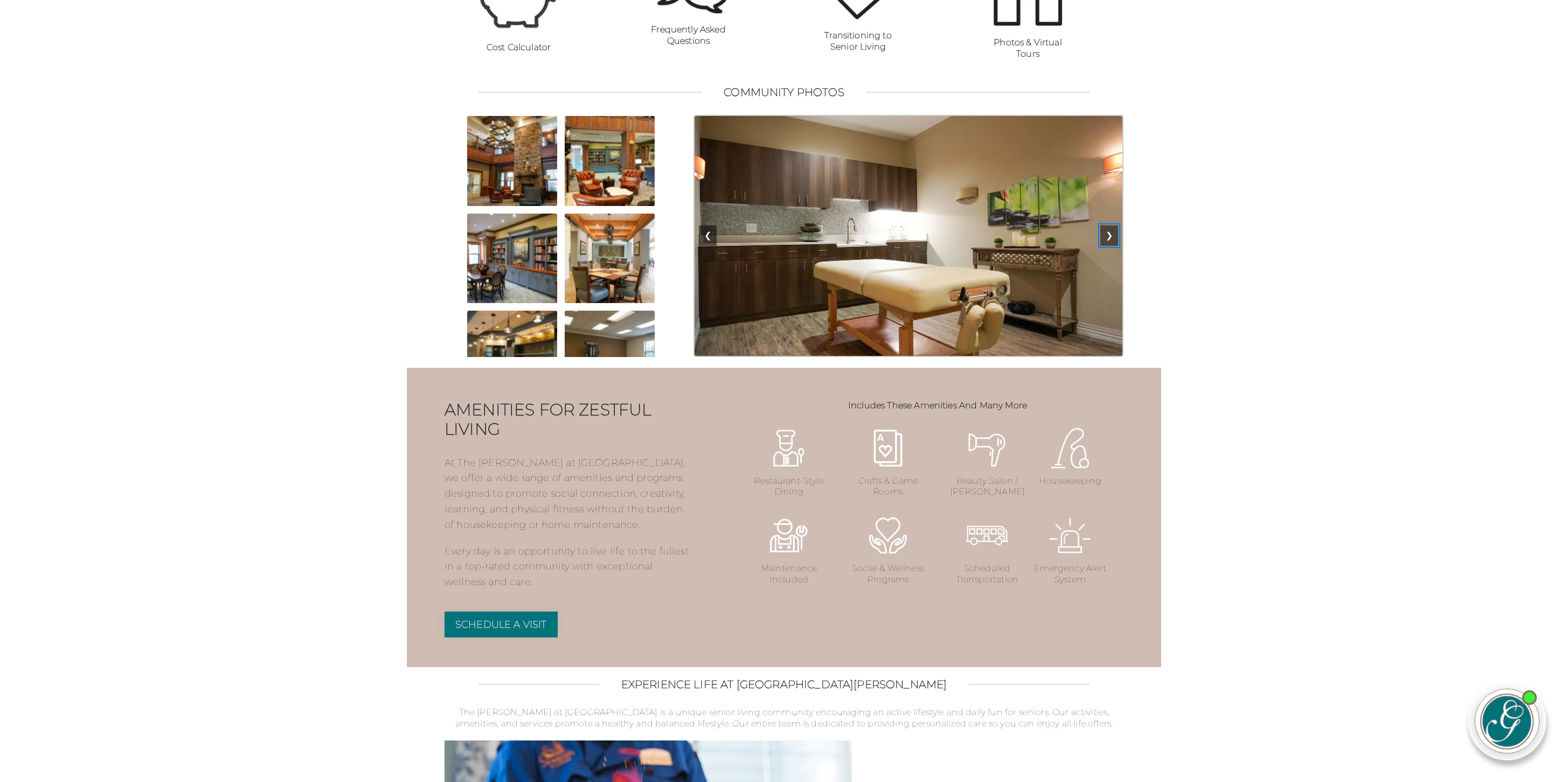
click at [1116, 246] on button "❯" at bounding box center [1109, 236] width 17 height 21
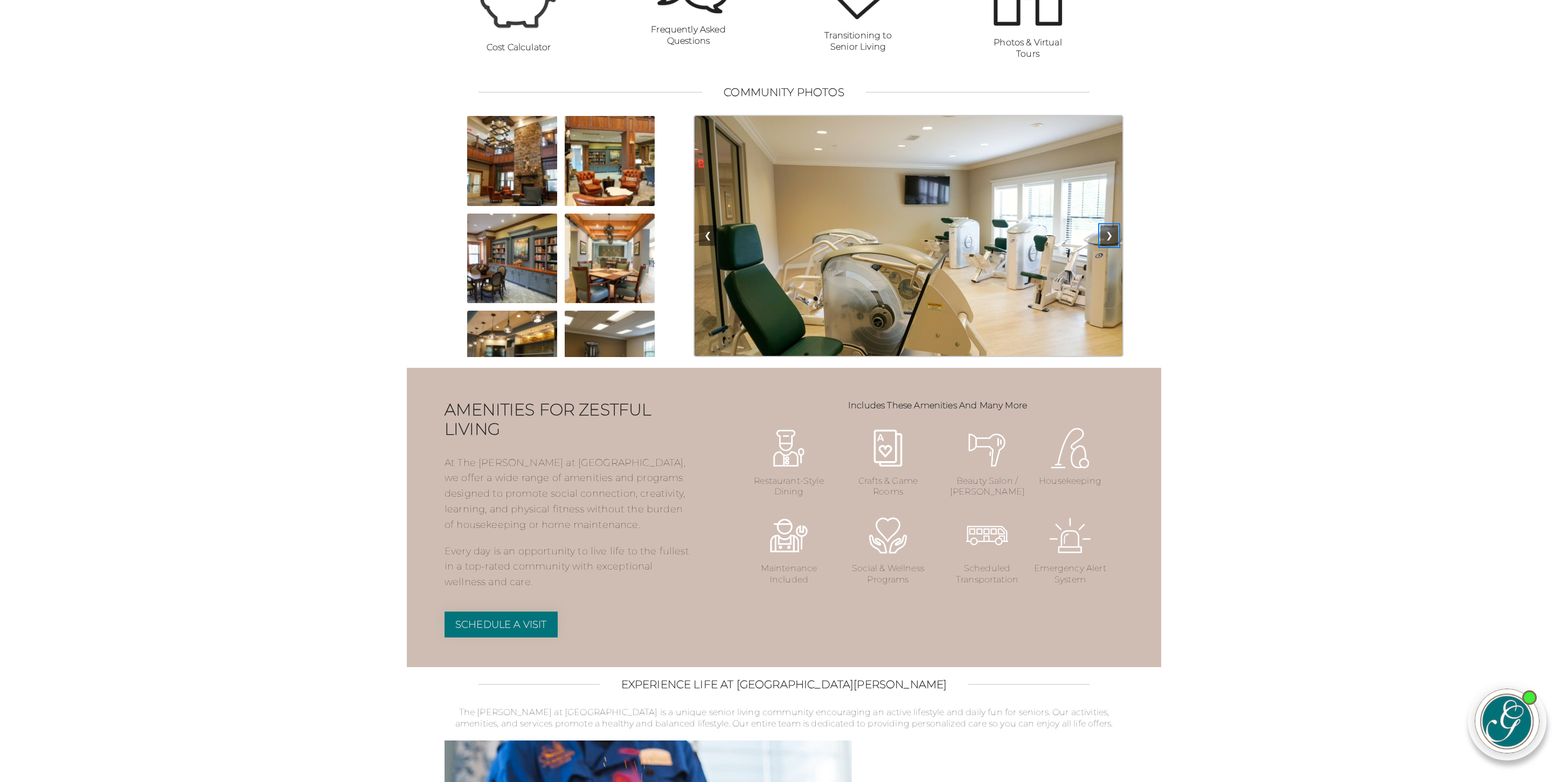
click at [1110, 246] on button "❯" at bounding box center [1109, 236] width 17 height 21
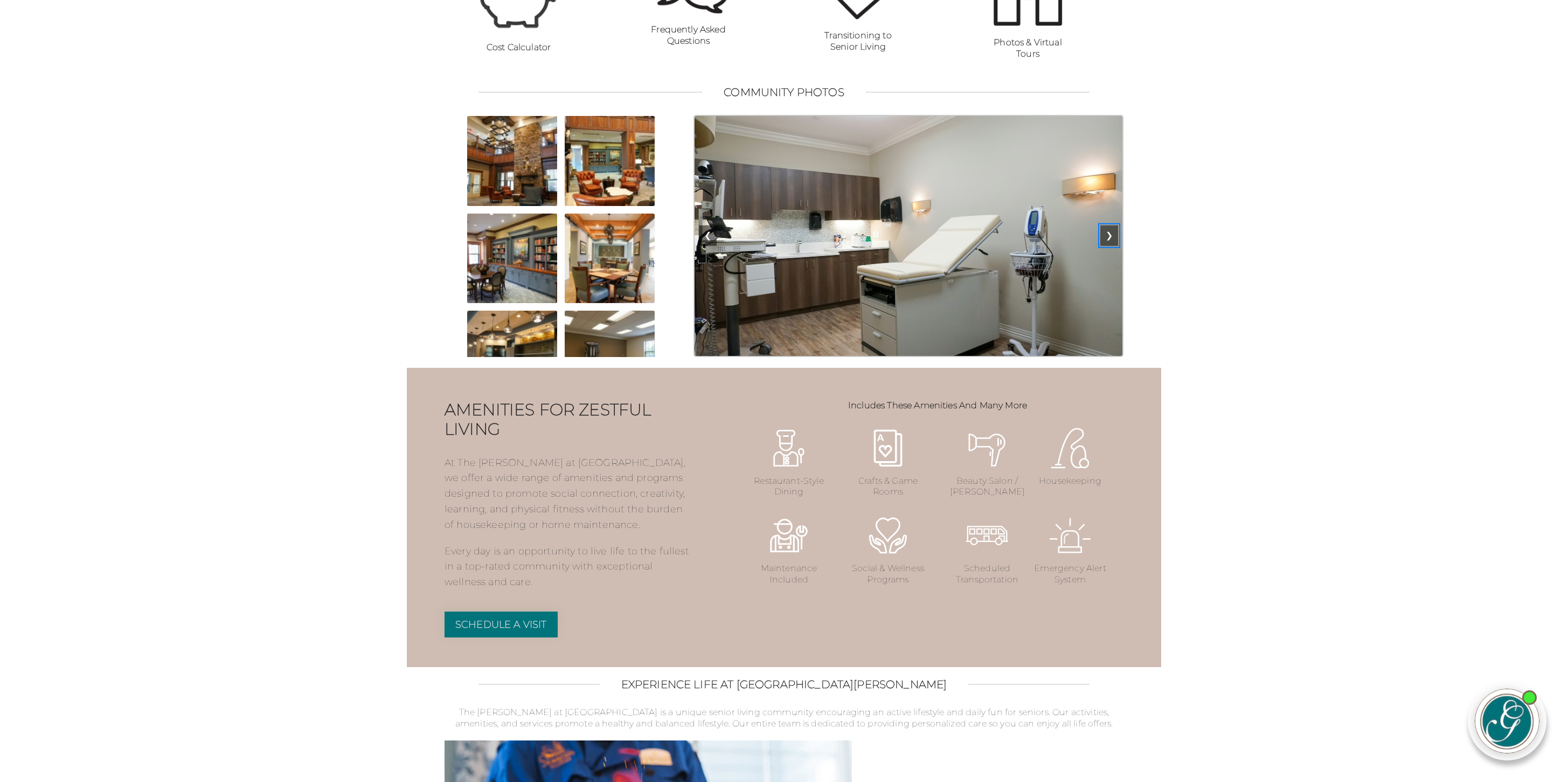
click at [1110, 246] on button "❯" at bounding box center [1109, 236] width 17 height 21
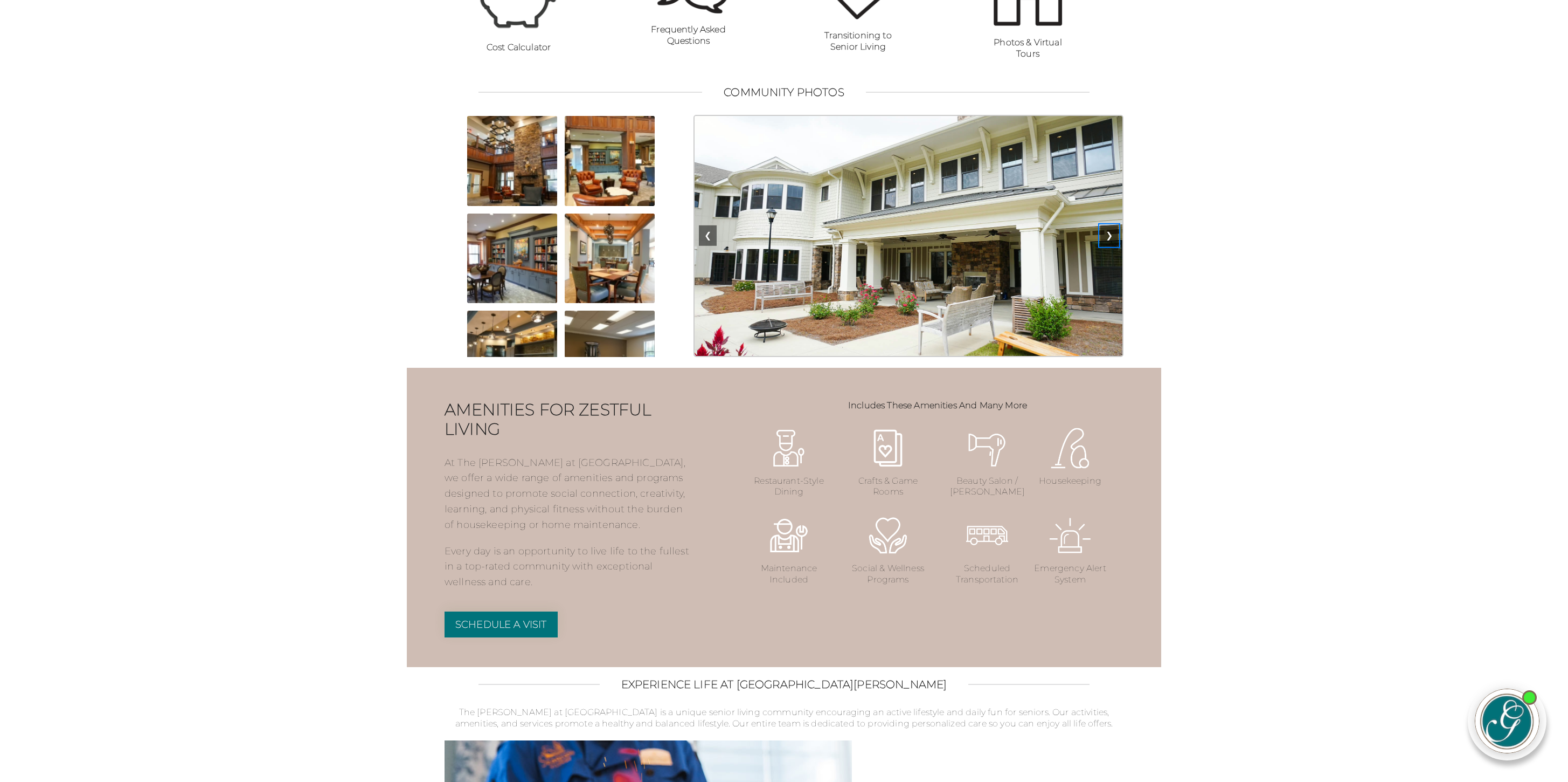
click at [1110, 246] on button "❯" at bounding box center [1109, 236] width 17 height 21
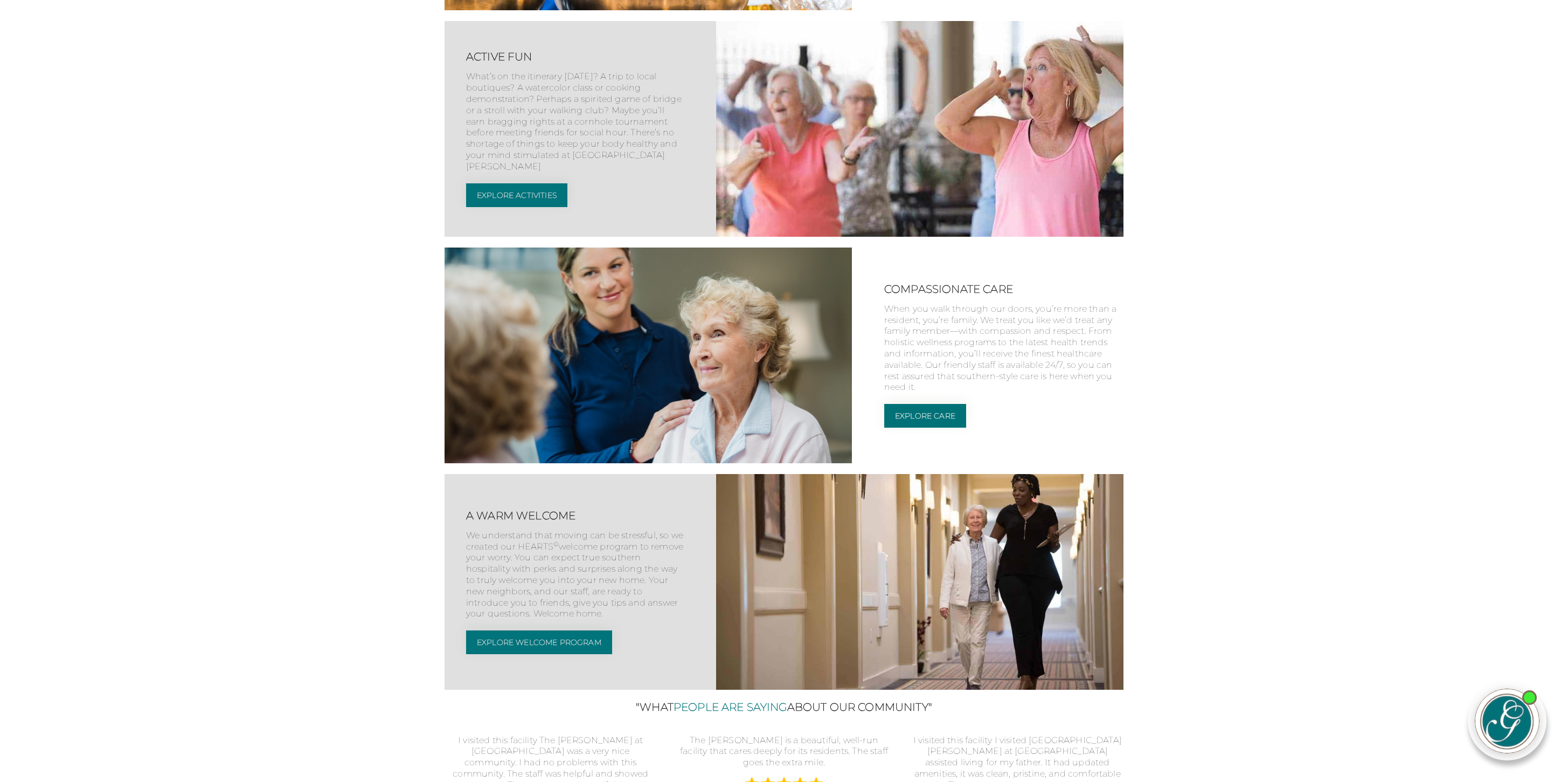
scroll to position [1885, 0]
